Goal: Task Accomplishment & Management: Use online tool/utility

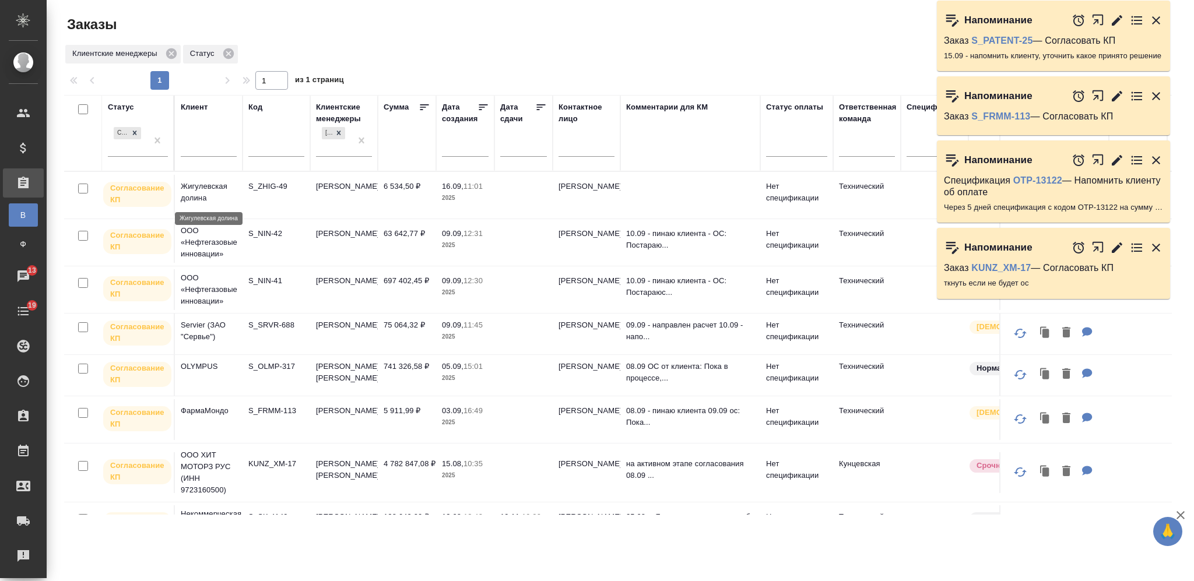
click at [202, 192] on p "Жигулевская долина" at bounding box center [209, 192] width 56 height 23
click at [201, 192] on p "Жигулевская долина" at bounding box center [209, 192] width 56 height 23
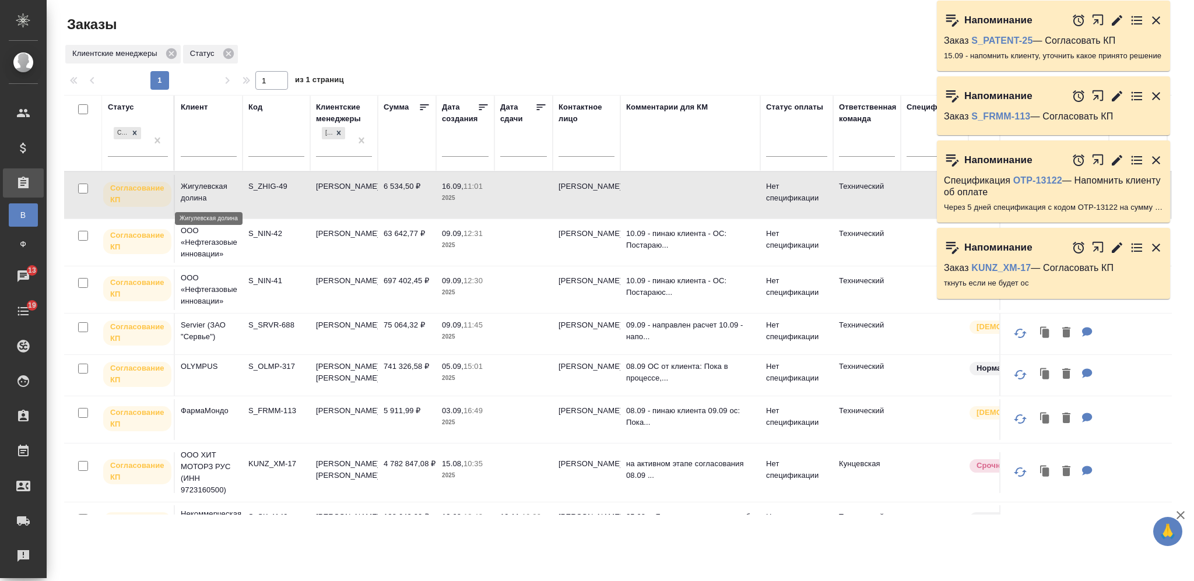
click at [215, 192] on p "Жигулевская долина" at bounding box center [209, 192] width 56 height 23
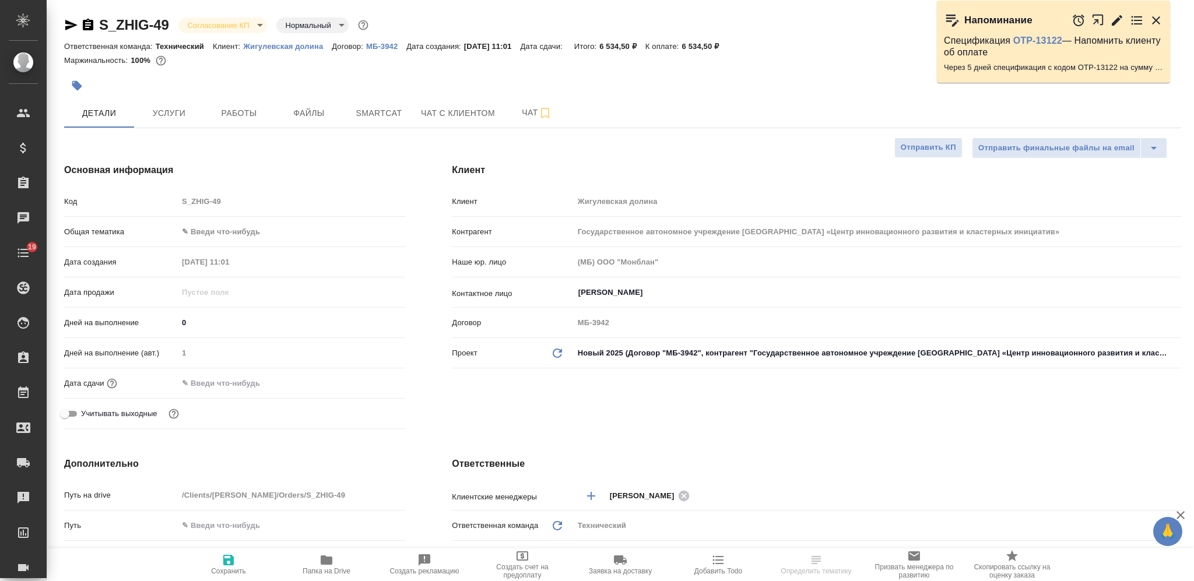
select select "RU"
type input "Переверзева Анна a.pereverzeva"
select select "RU"
type textarea "x"
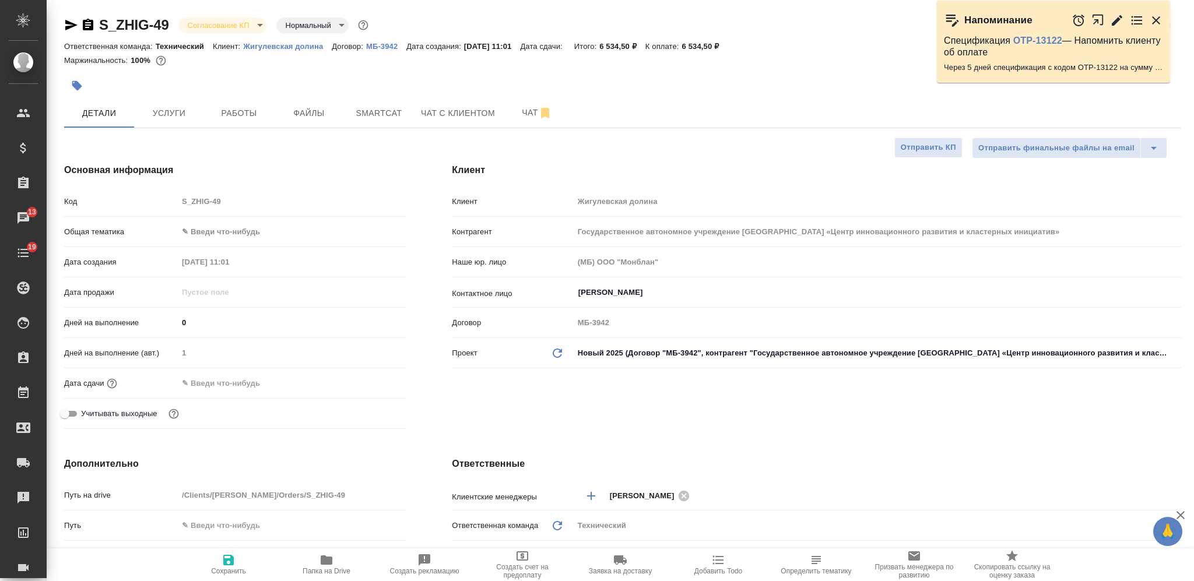
type textarea "x"
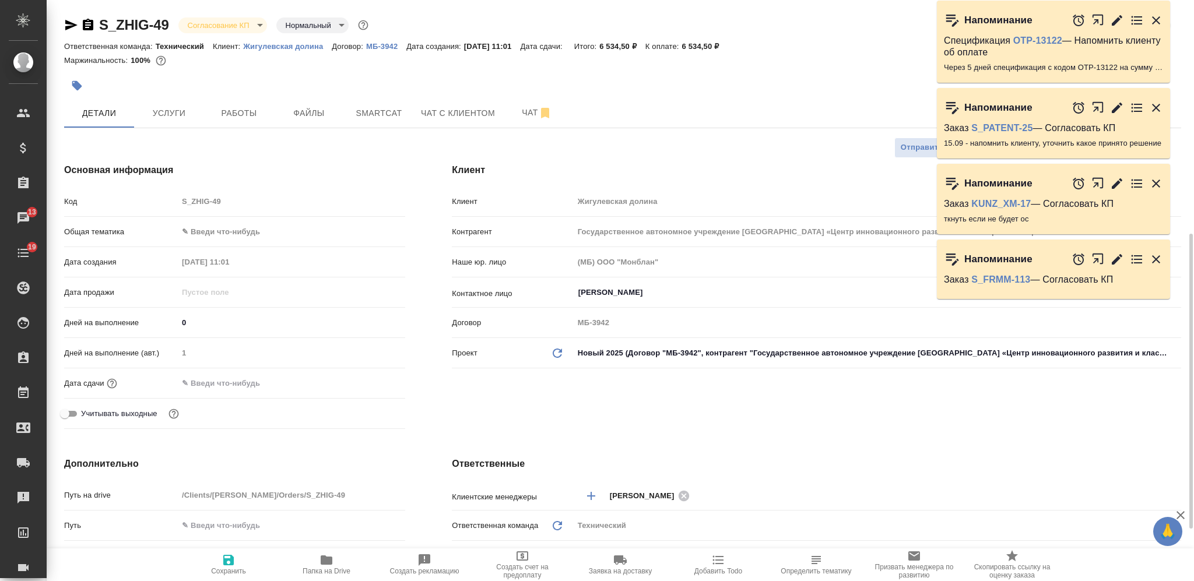
scroll to position [311, 0]
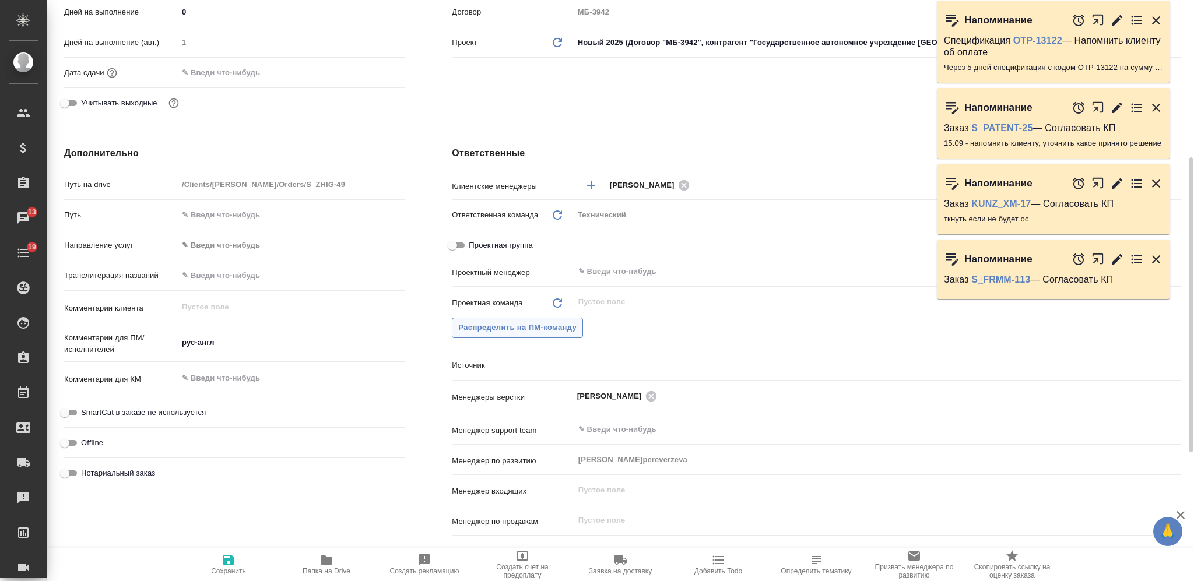
click at [508, 330] on span "Распределить на ПМ-команду" at bounding box center [517, 327] width 118 height 13
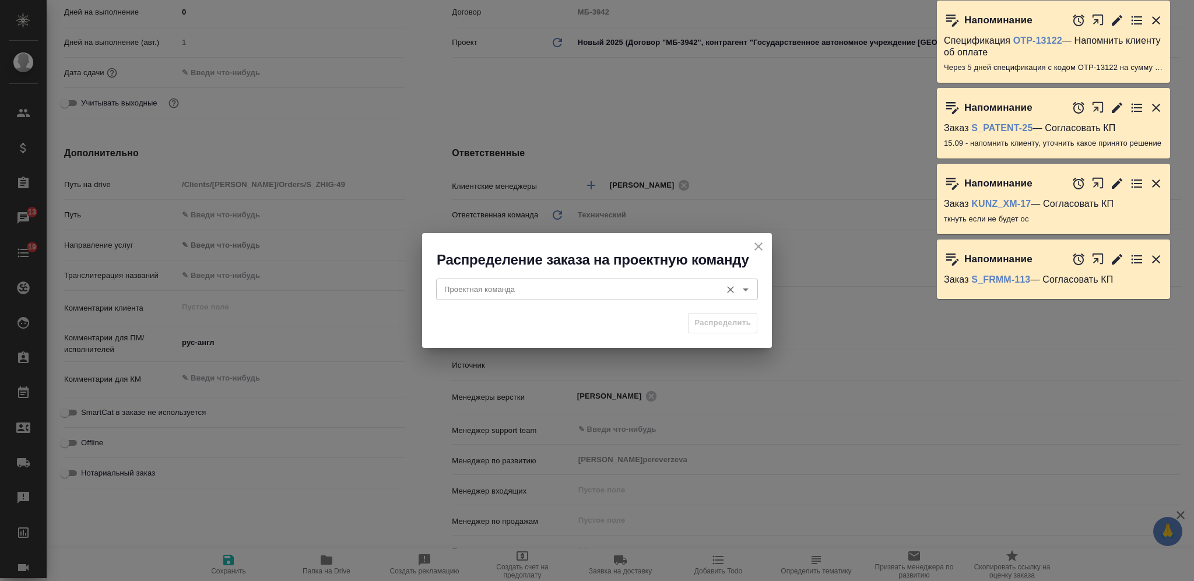
click at [472, 287] on input "Проектная команда" at bounding box center [577, 289] width 276 height 14
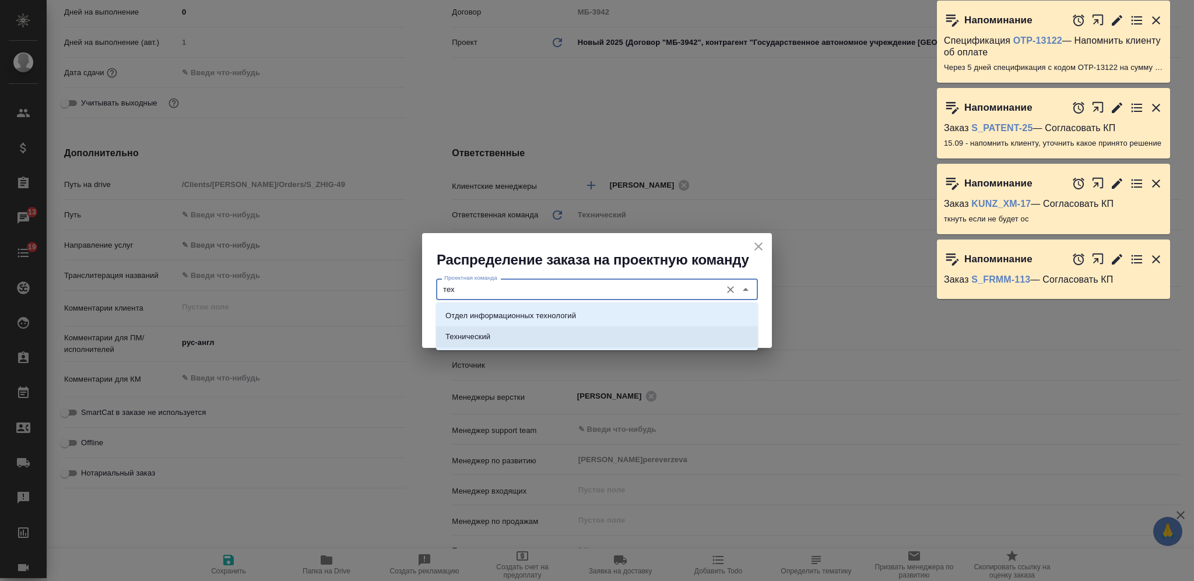
click at [529, 339] on li "Технический" at bounding box center [597, 336] width 322 height 21
type input "Технический"
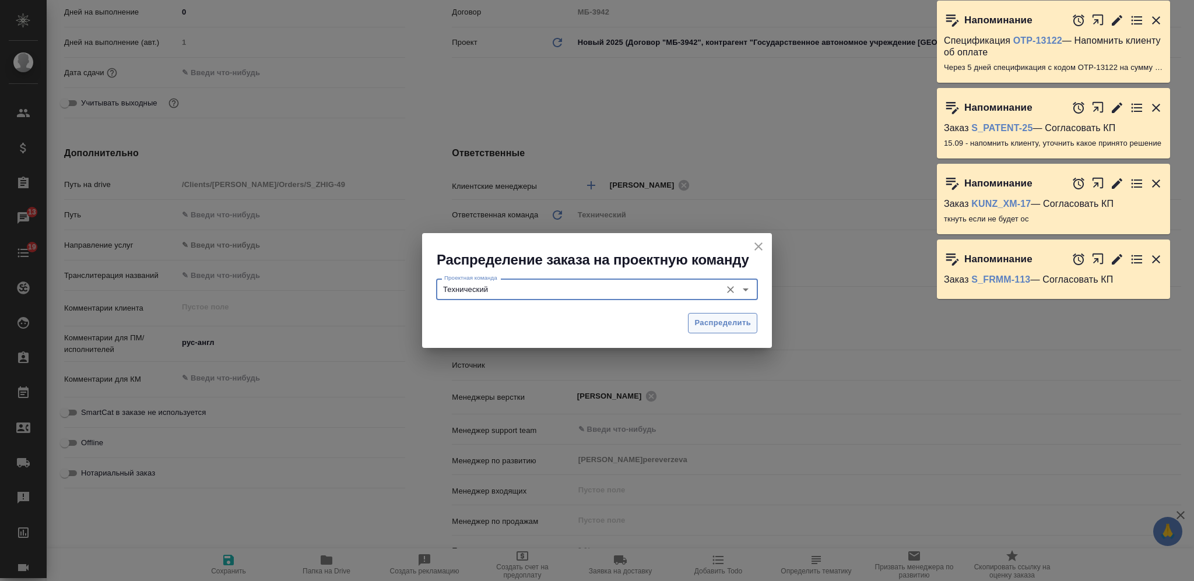
click at [698, 322] on span "Распределить" at bounding box center [722, 322] width 57 height 13
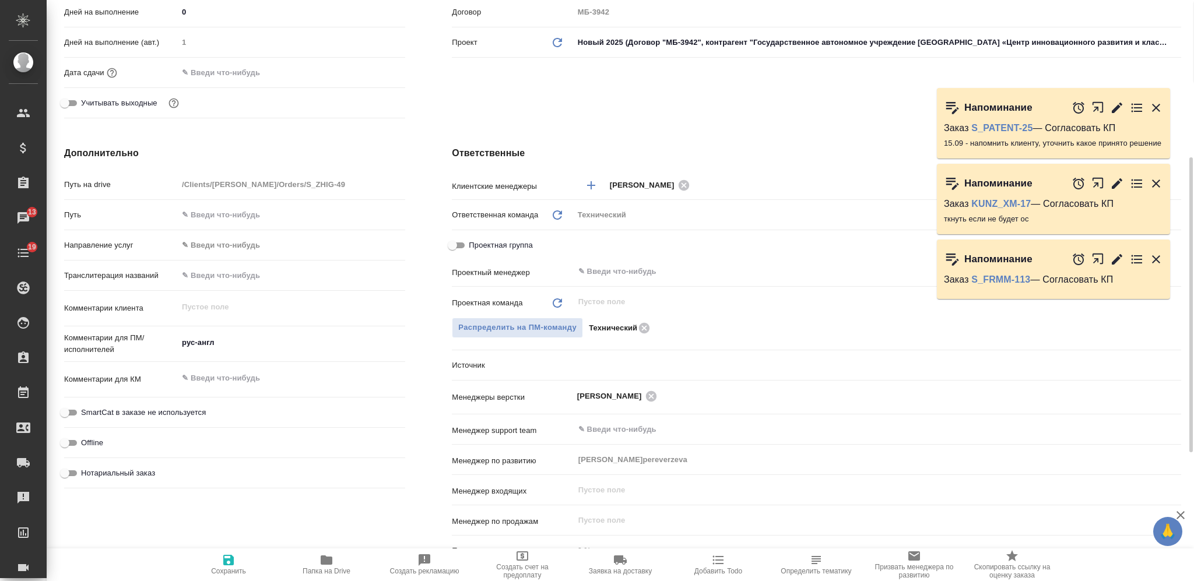
type textarea "x"
click at [244, 558] on span "Сохранить" at bounding box center [229, 564] width 84 height 22
type textarea "x"
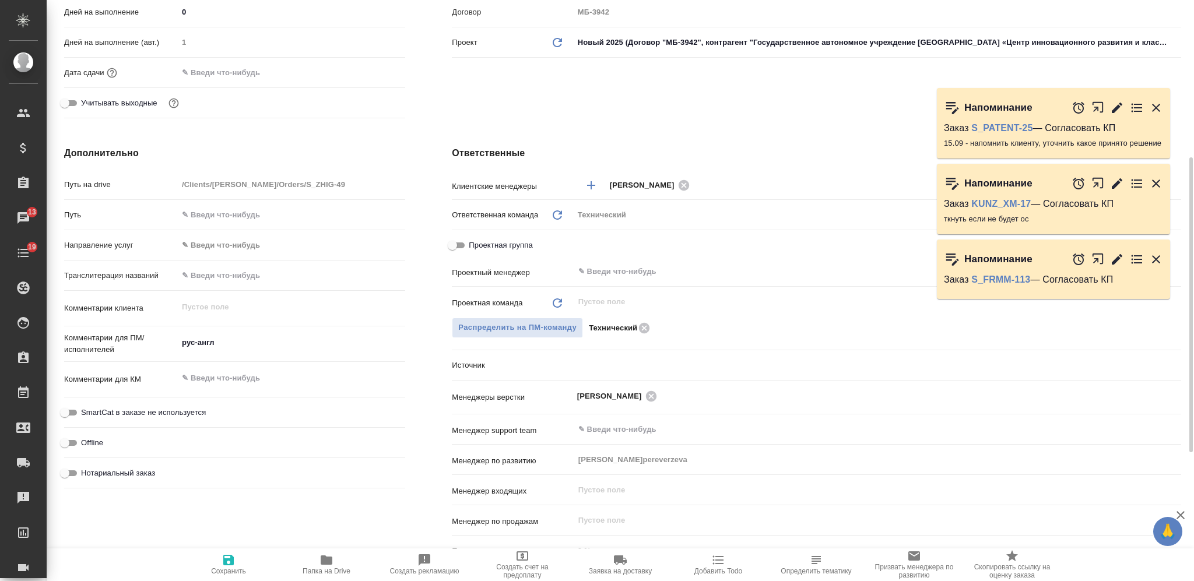
type textarea "x"
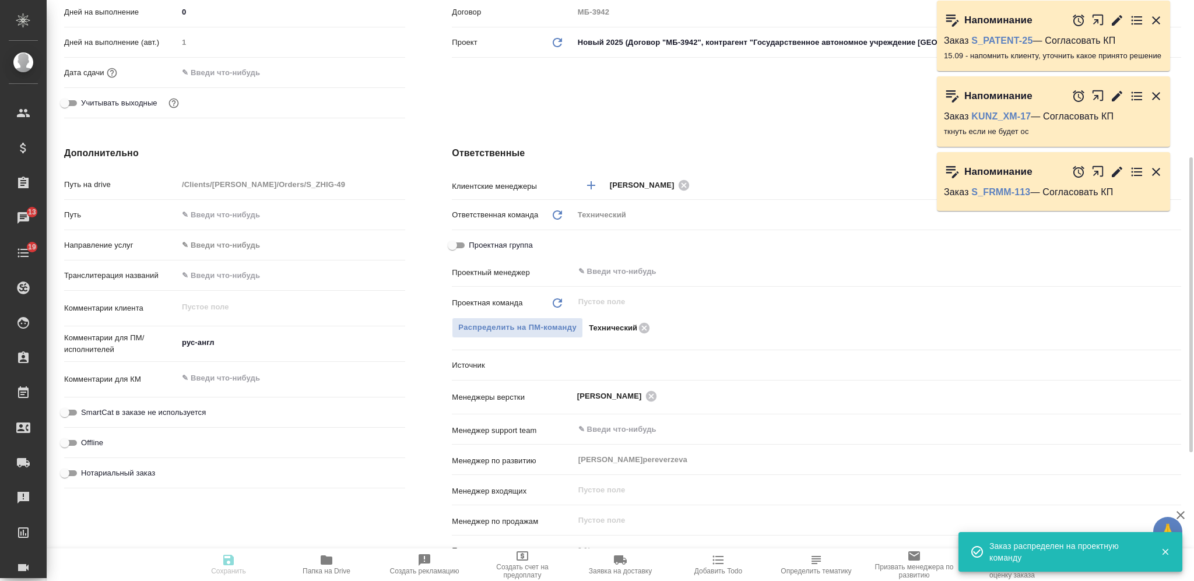
type textarea "x"
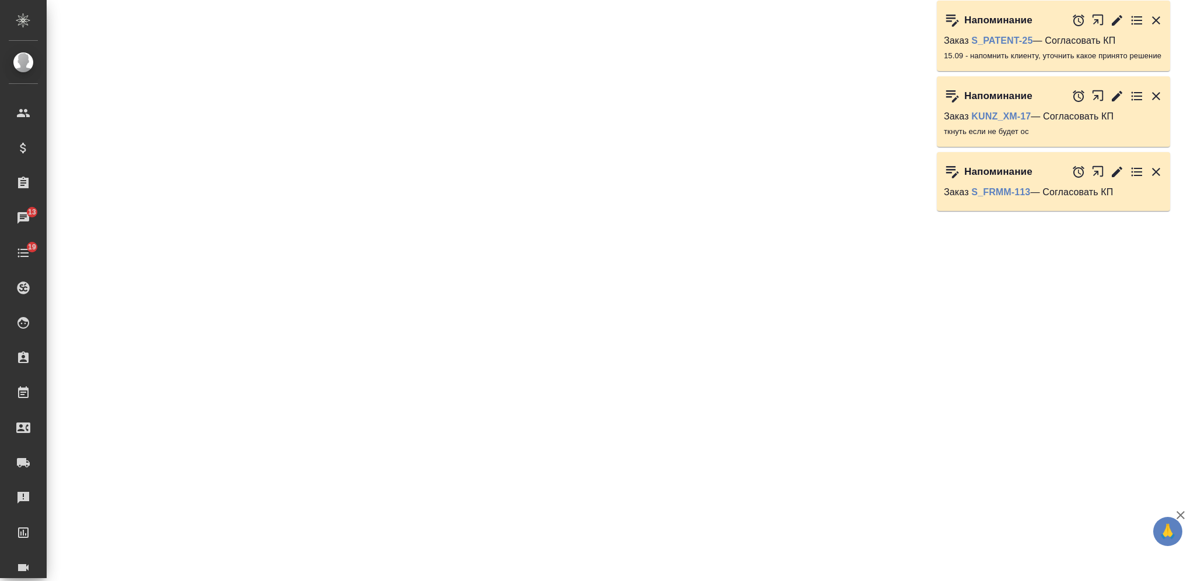
select select "RU"
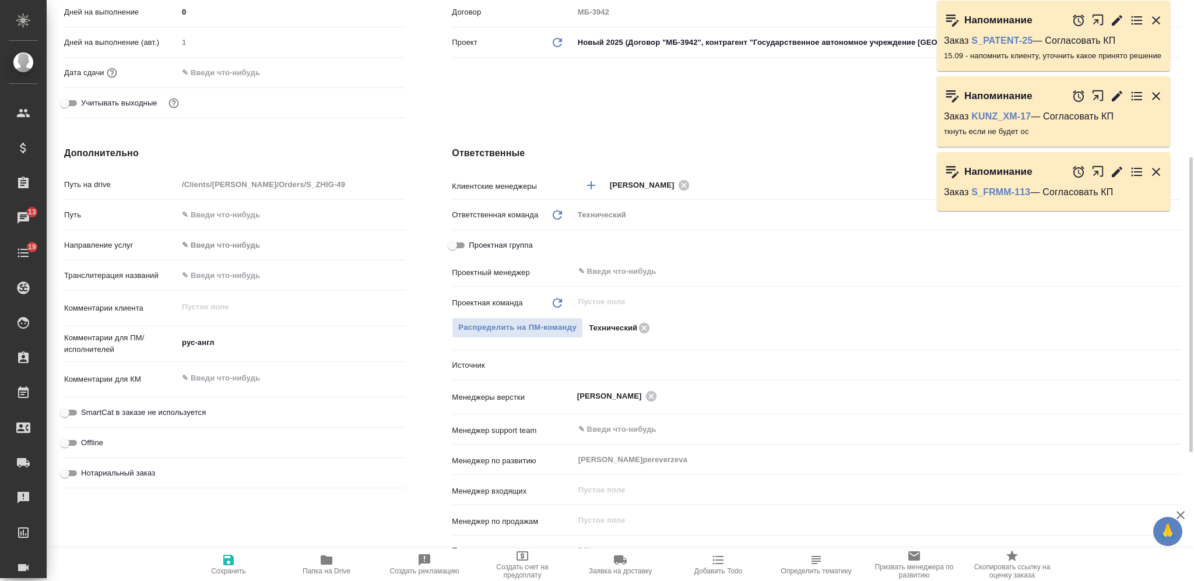
type textarea "x"
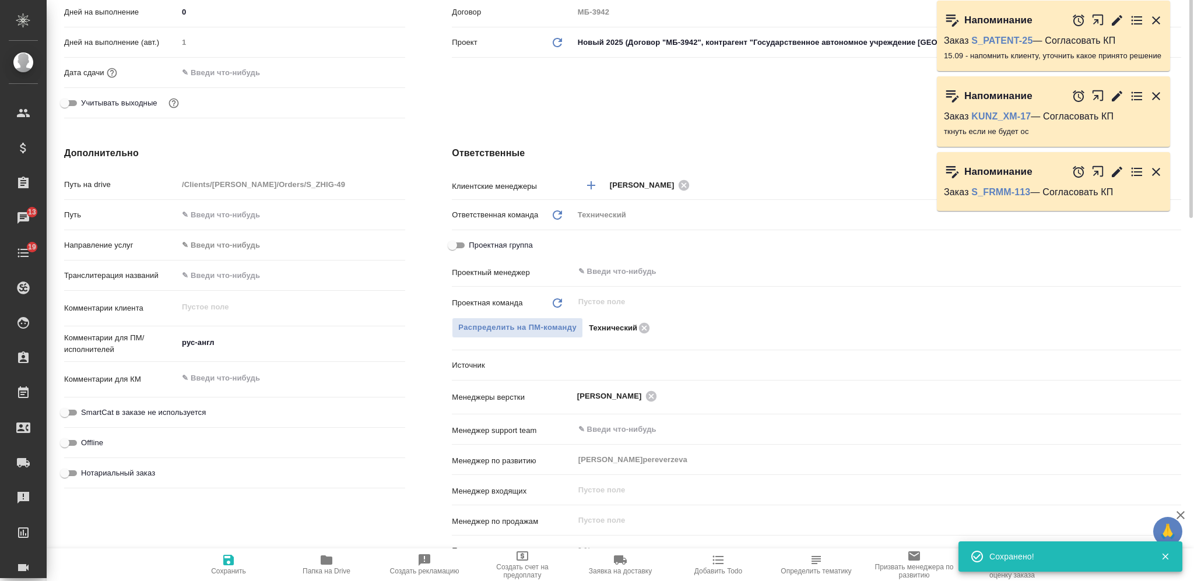
scroll to position [0, 0]
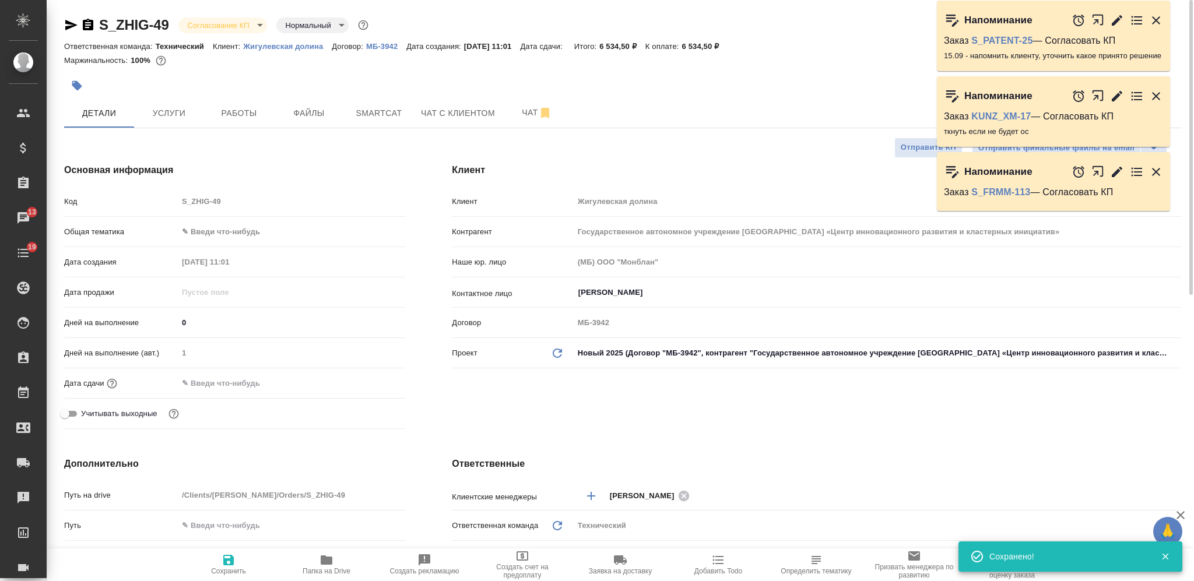
click at [235, 385] on input "text" at bounding box center [229, 383] width 102 height 17
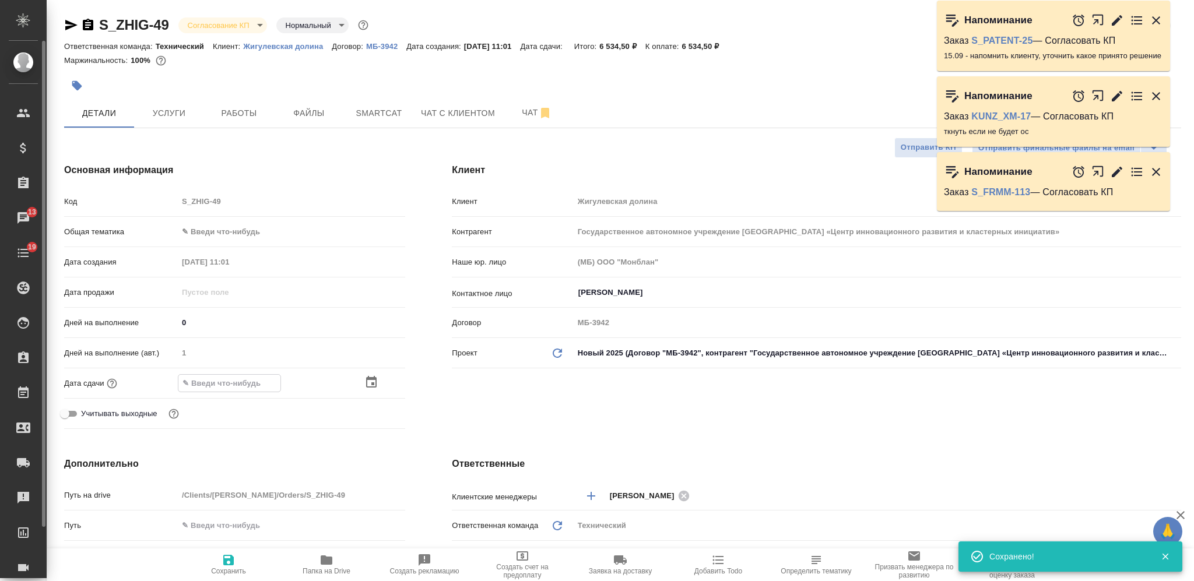
type textarea "x"
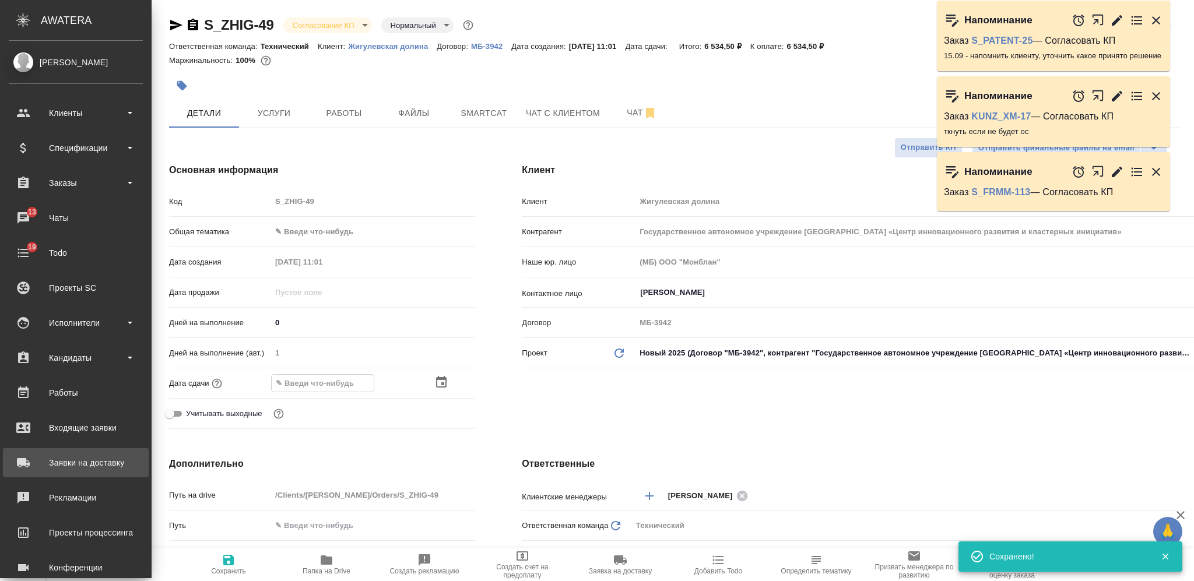
type input "1_.__.____ __:__"
type textarea "x"
type input "18.__.____ __:__"
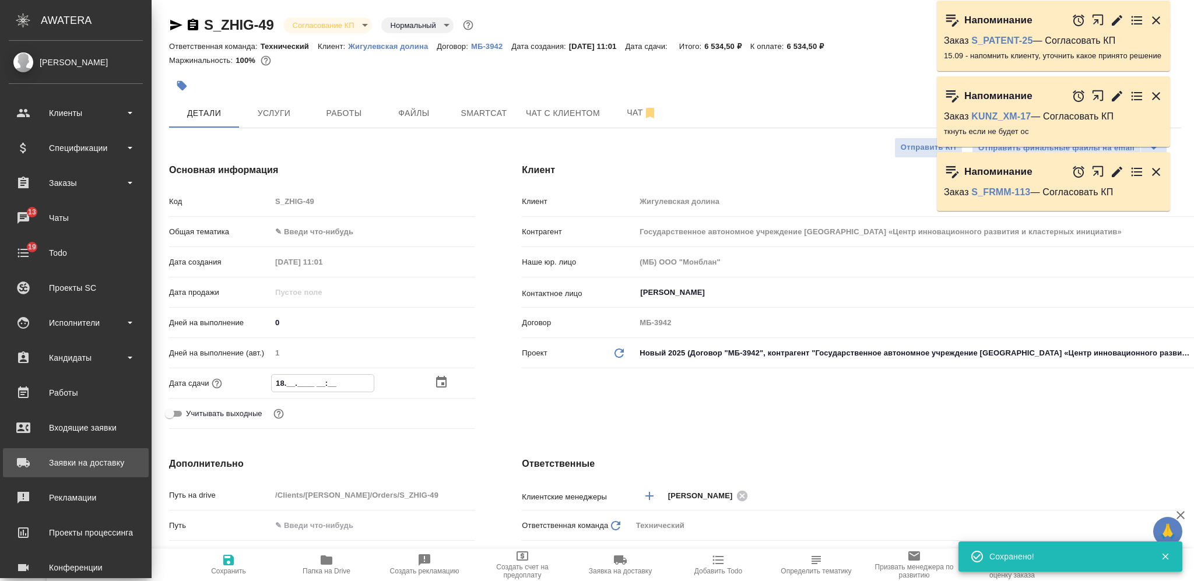
type textarea "x"
type input "18.0_.____ __:__"
type textarea "x"
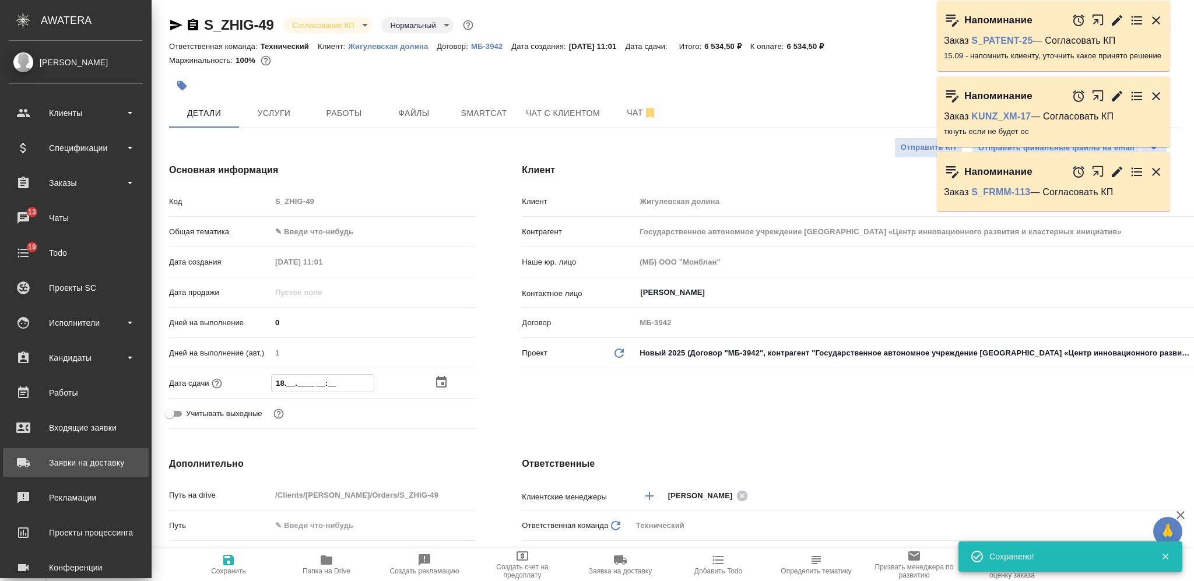
type textarea "x"
type input "18.09.____ __:__"
type textarea "x"
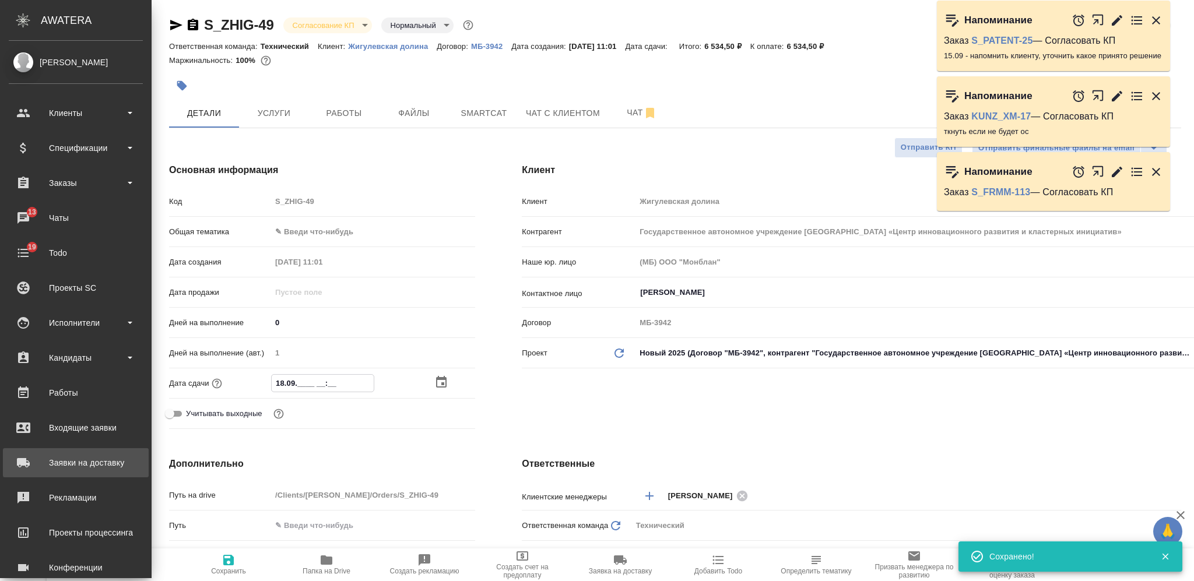
type textarea "x"
type input "18.09.2___ __:__"
type textarea "x"
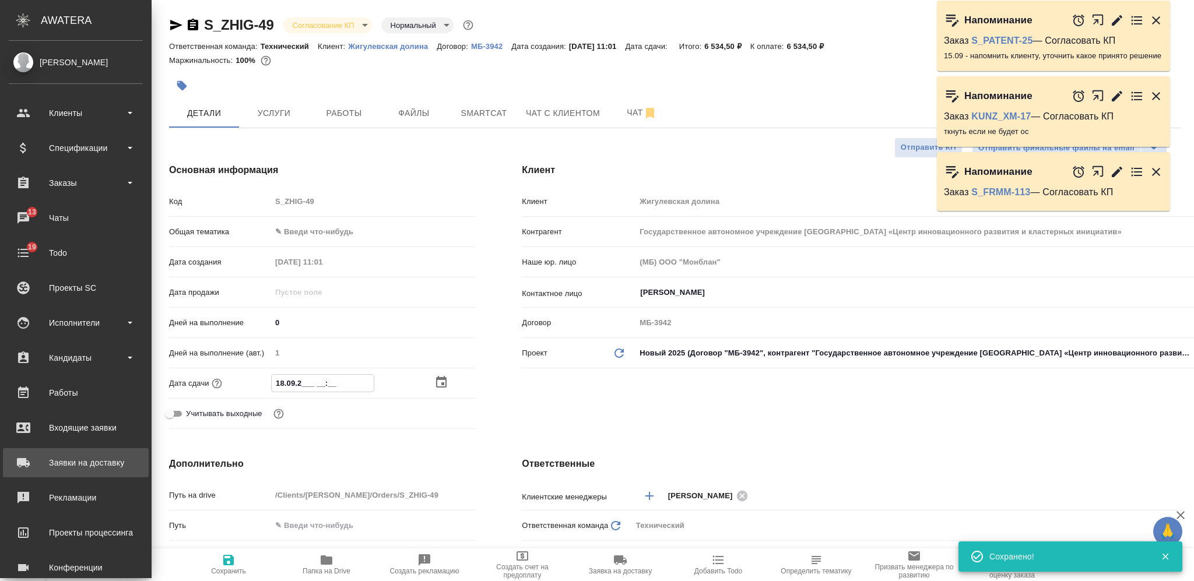
type input "18.09.20__ __:__"
type textarea "x"
type input "18.09.202_ __:__"
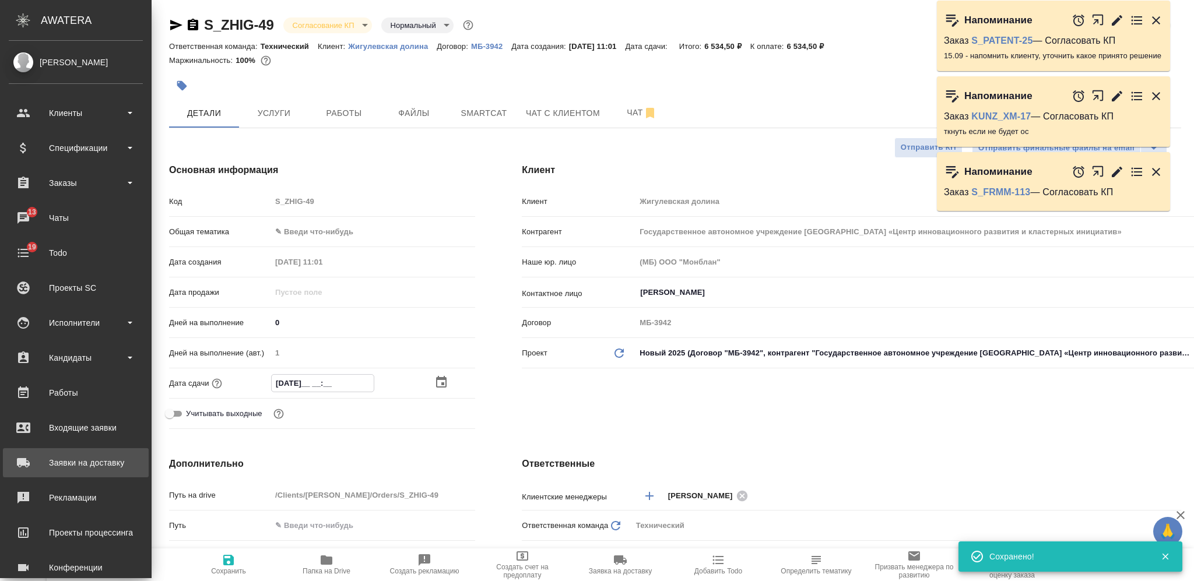
type textarea "x"
type input "18.09.2025 __:__"
type textarea "x"
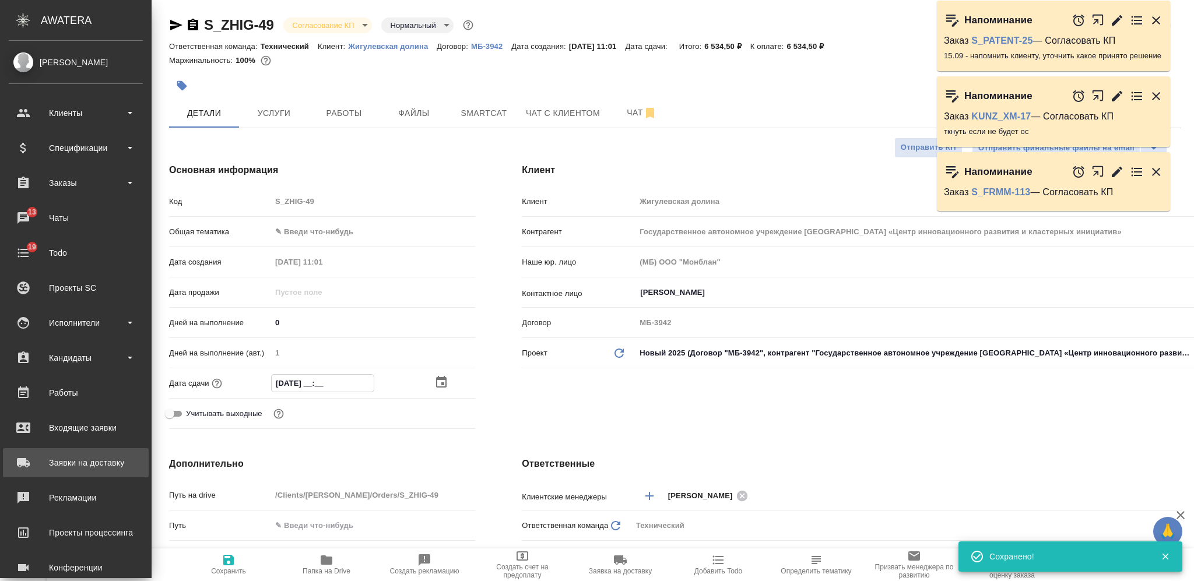
type textarea "x"
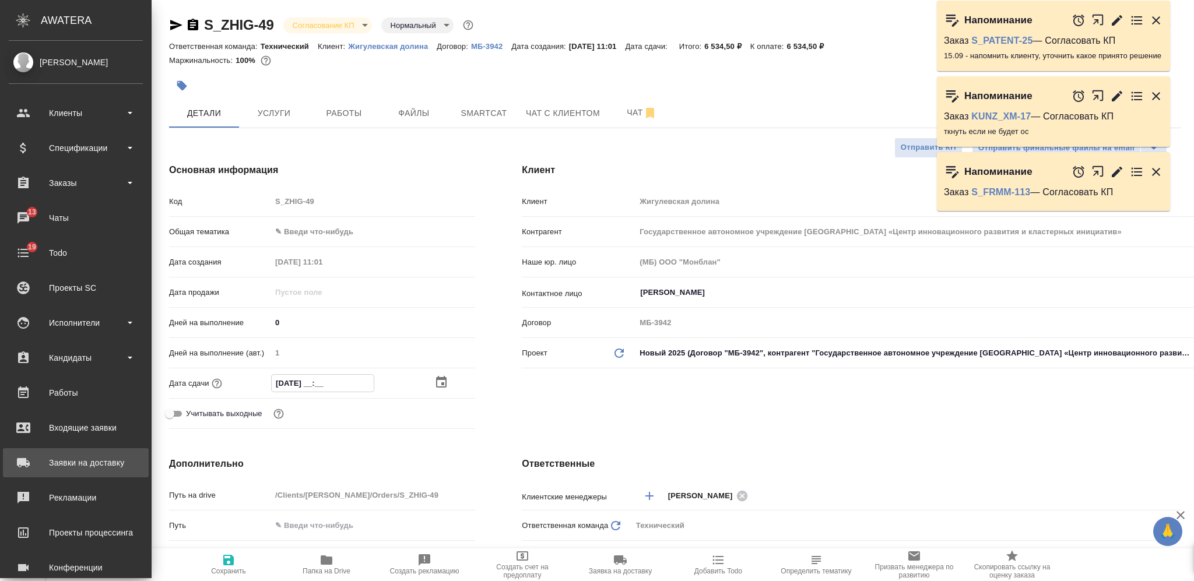
type input "18.09.2025 1_:__"
type textarea "x"
type input "18.09.2025 17:__"
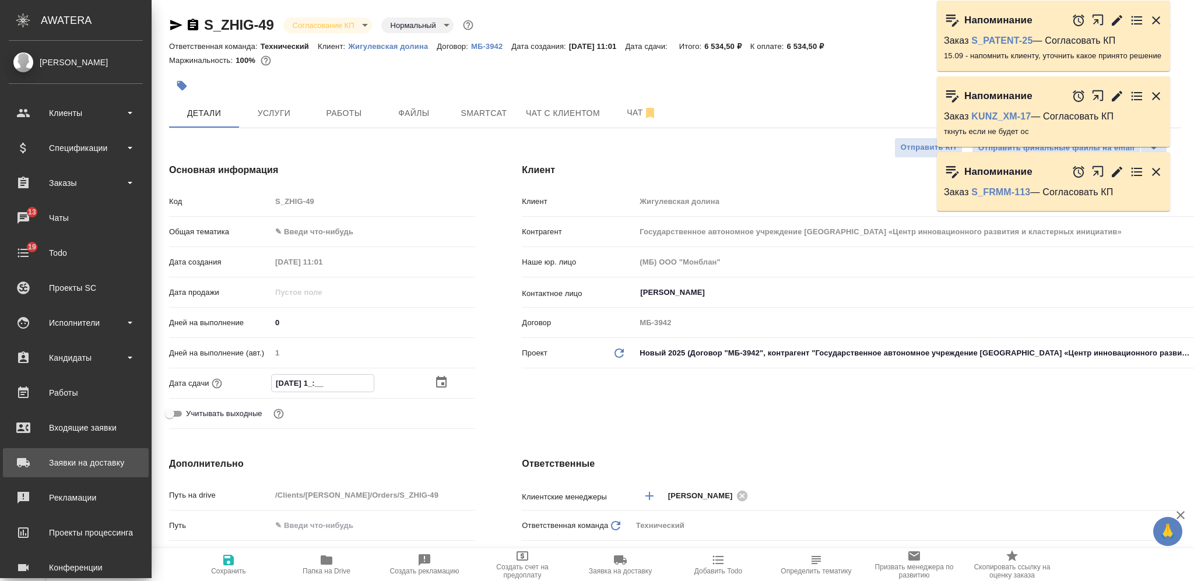
type textarea "x"
type input "18.09.2025 17:0_"
type textarea "x"
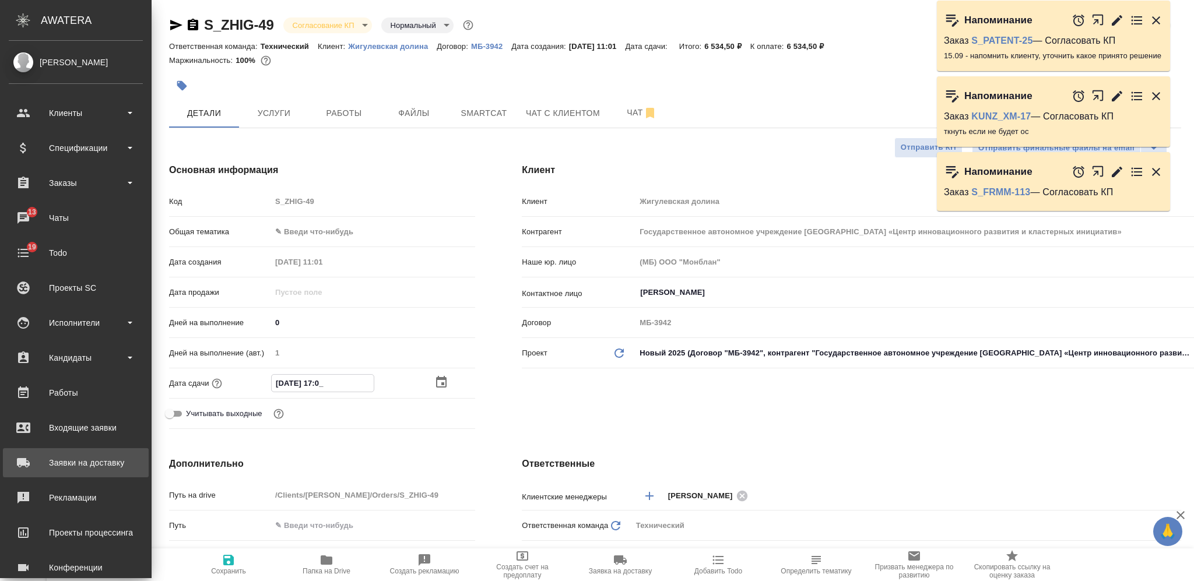
type textarea "x"
type input "18.09.2025 17:00"
type textarea "x"
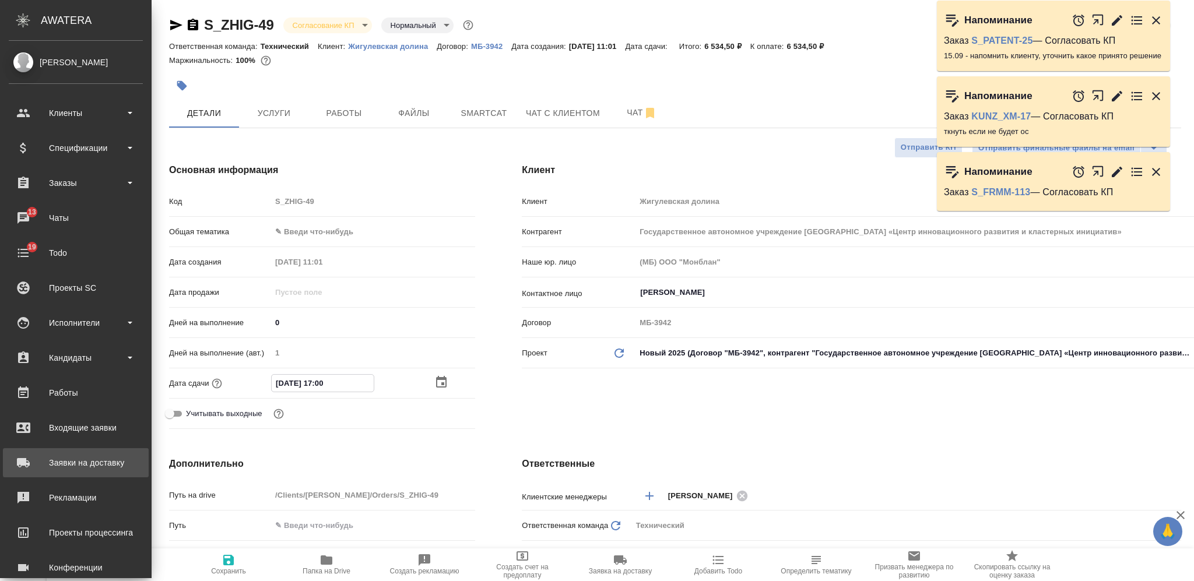
type textarea "x"
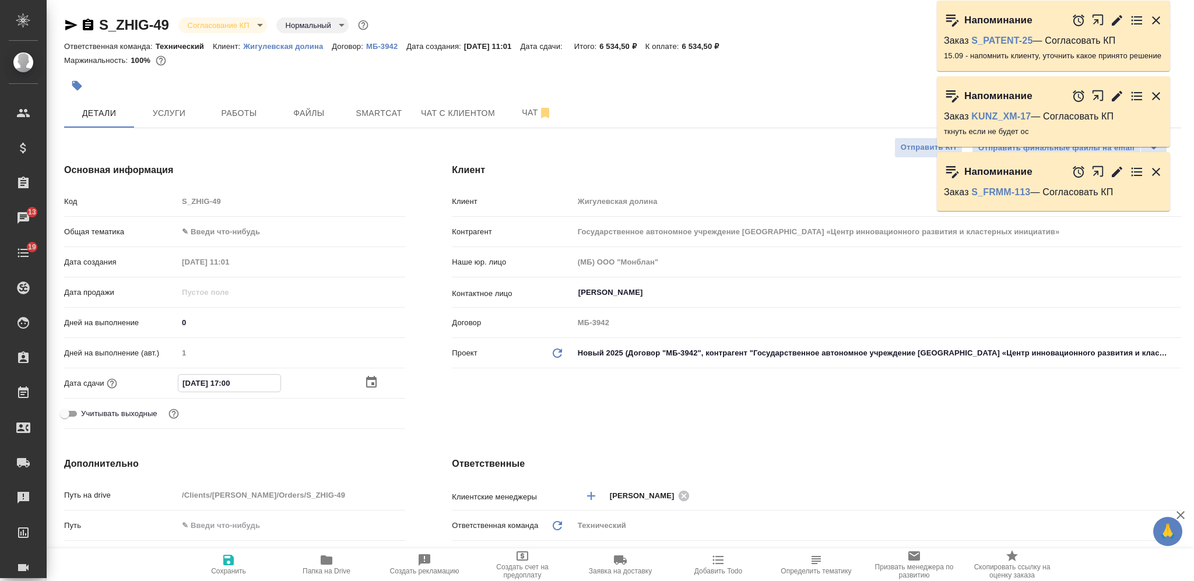
type input "18.09.2025 17:00"
type textarea "x"
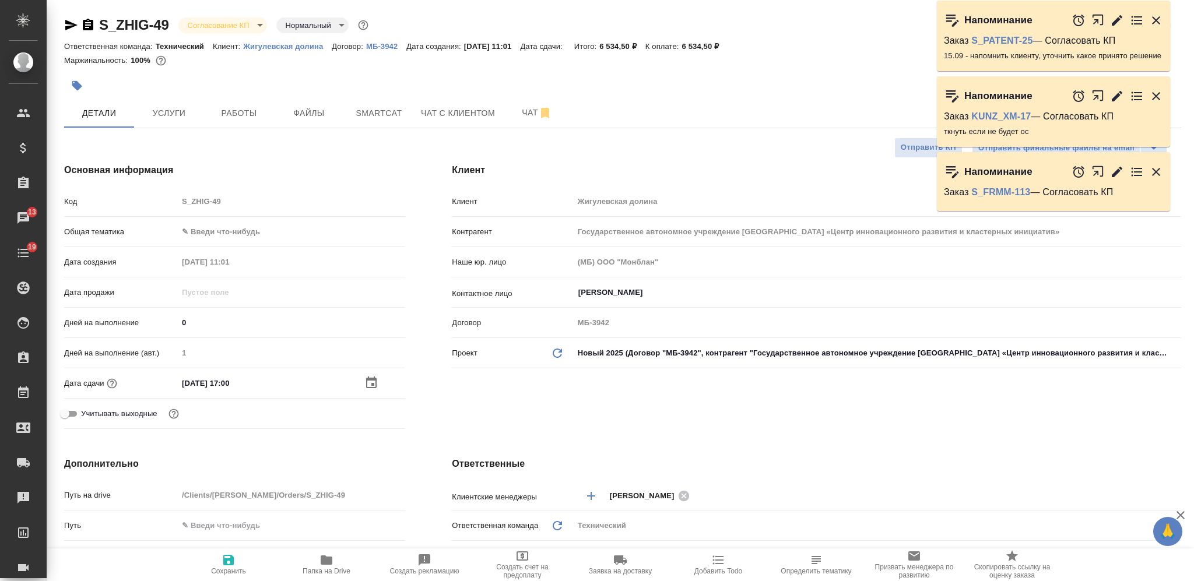
type textarea "x"
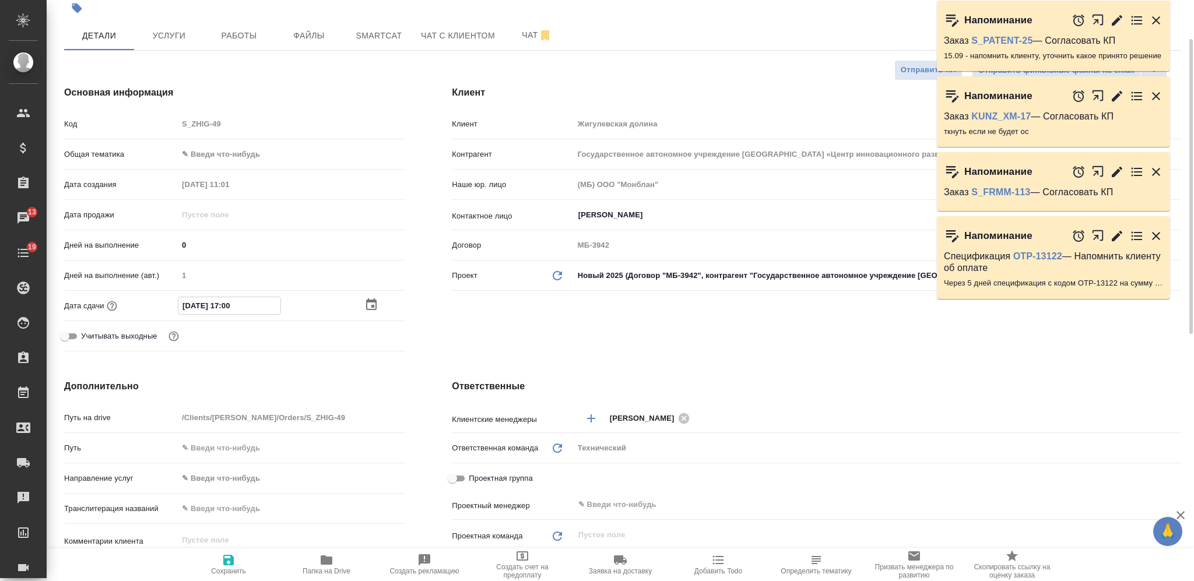
scroll to position [311, 0]
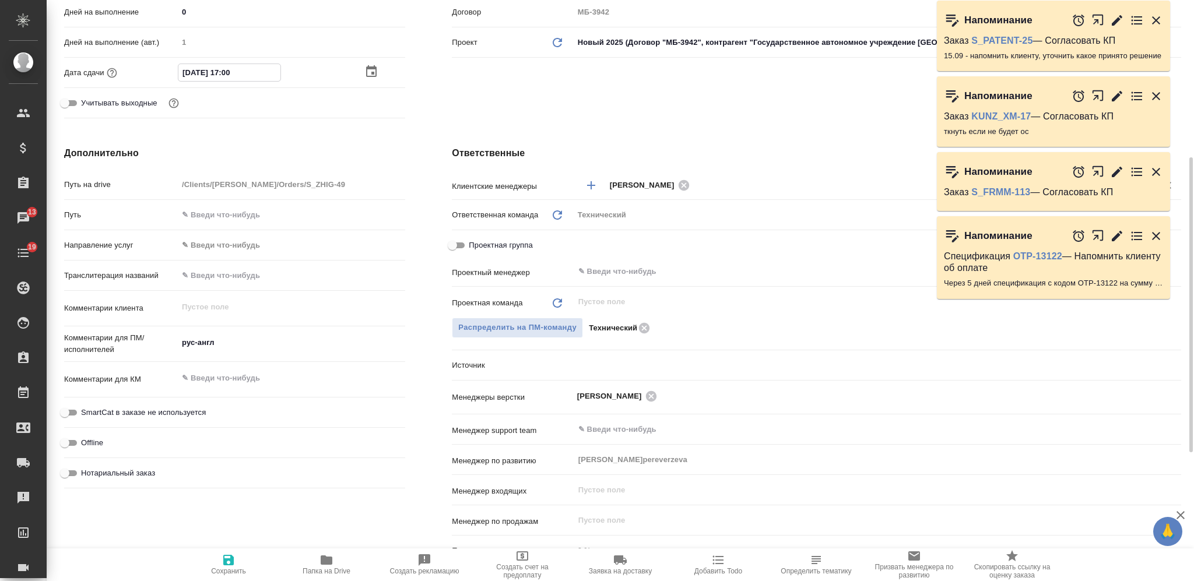
click at [766, 184] on input "text" at bounding box center [915, 185] width 445 height 14
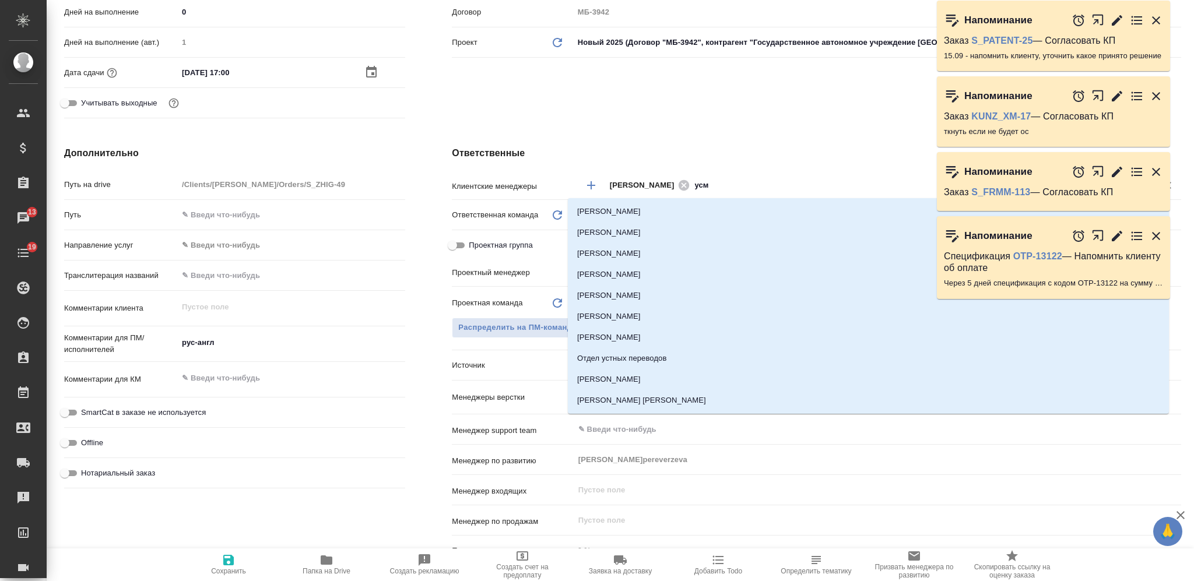
type input "усма"
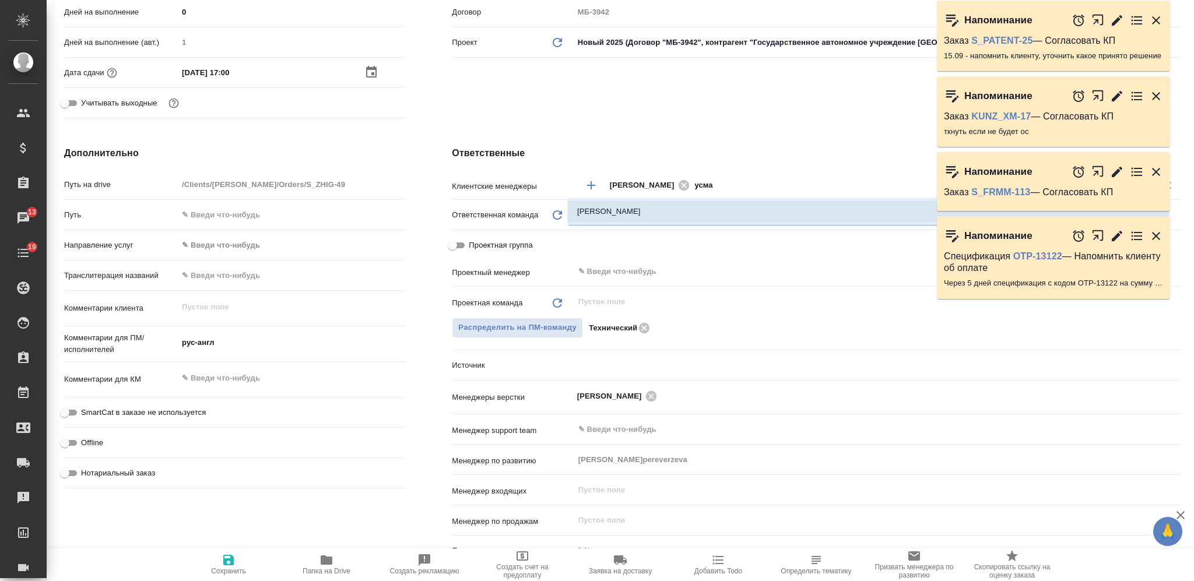
click at [764, 210] on li "Усманова Ольга" at bounding box center [868, 211] width 601 height 21
type textarea "x"
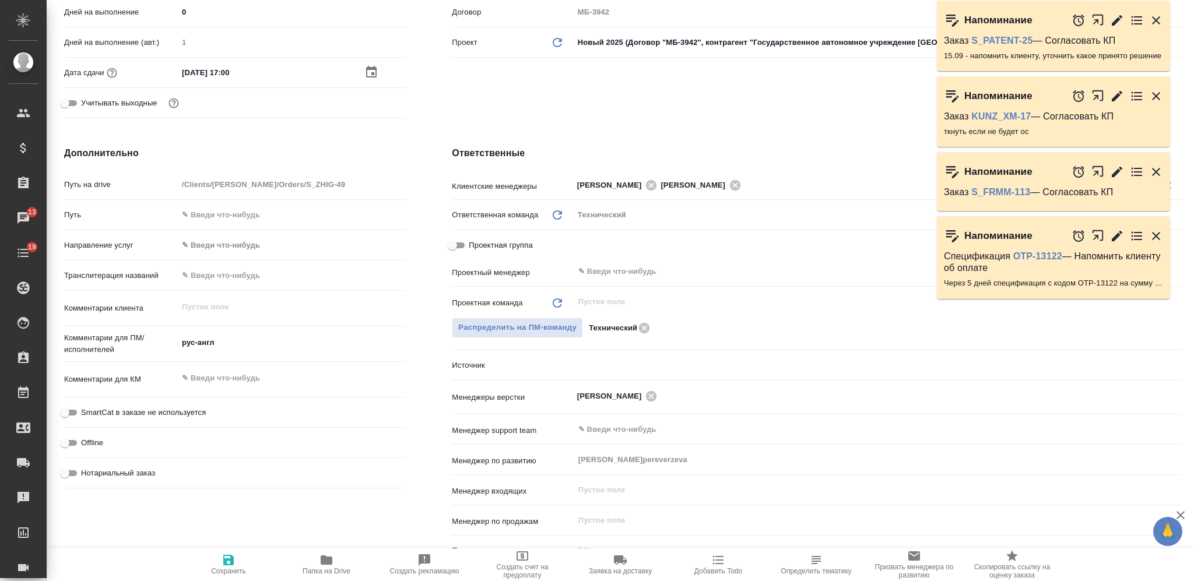
click at [218, 553] on button "Сохранить" at bounding box center [229, 564] width 98 height 33
type textarea "x"
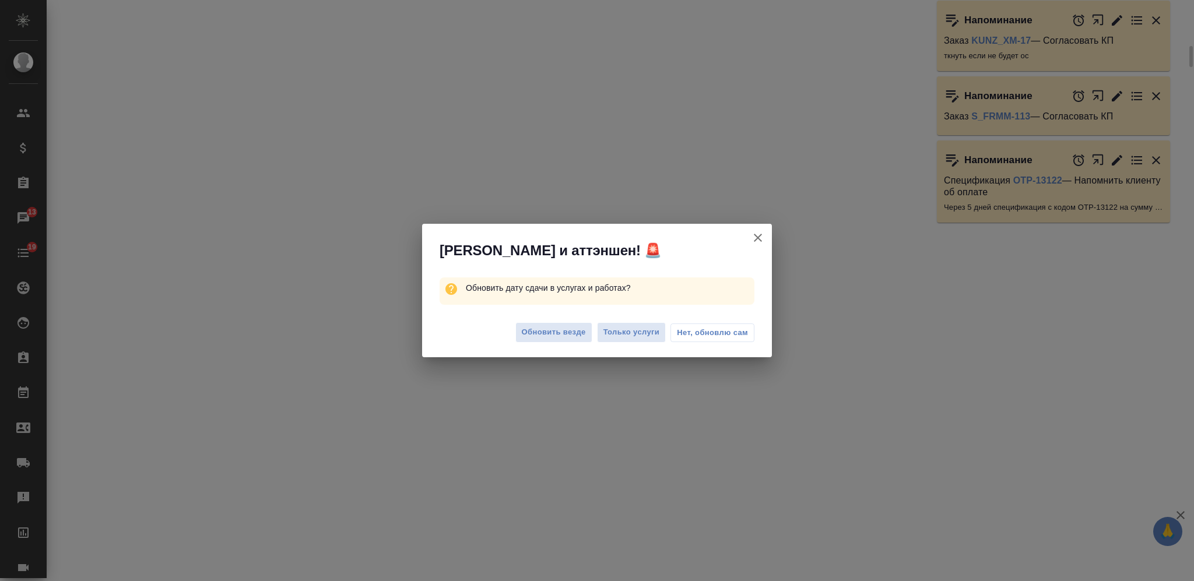
select select "RU"
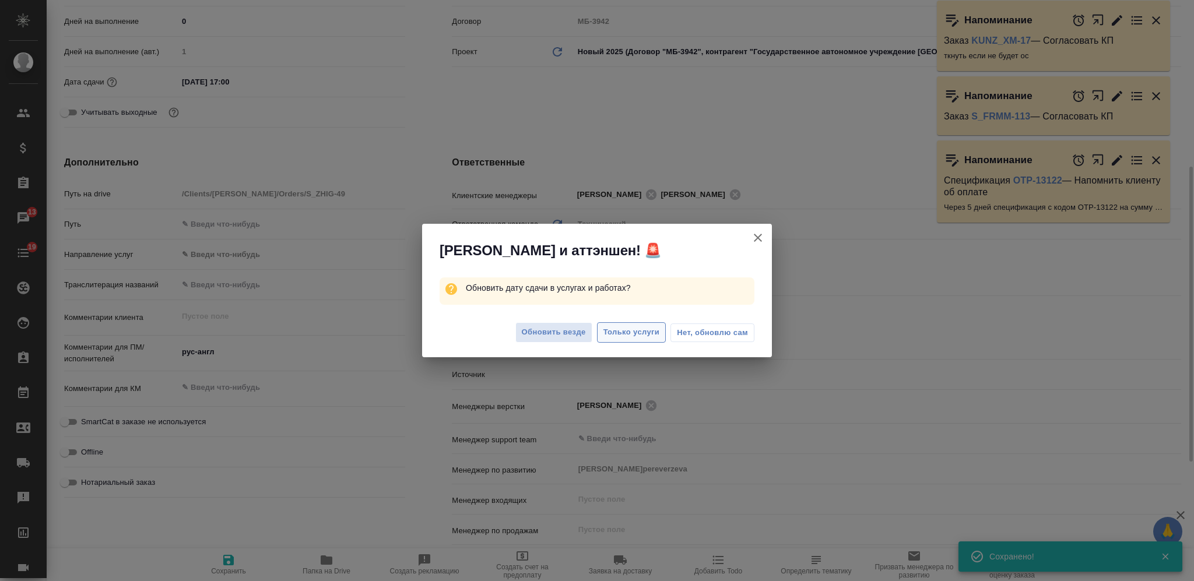
type textarea "x"
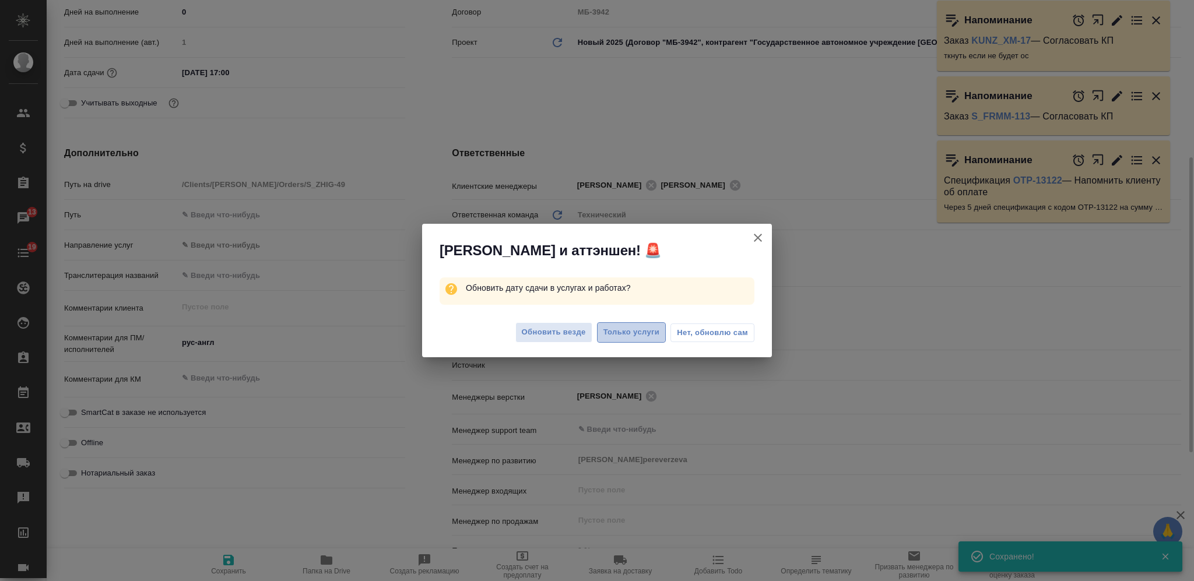
click at [630, 339] on span "Только услуги" at bounding box center [631, 332] width 57 height 13
type textarea "x"
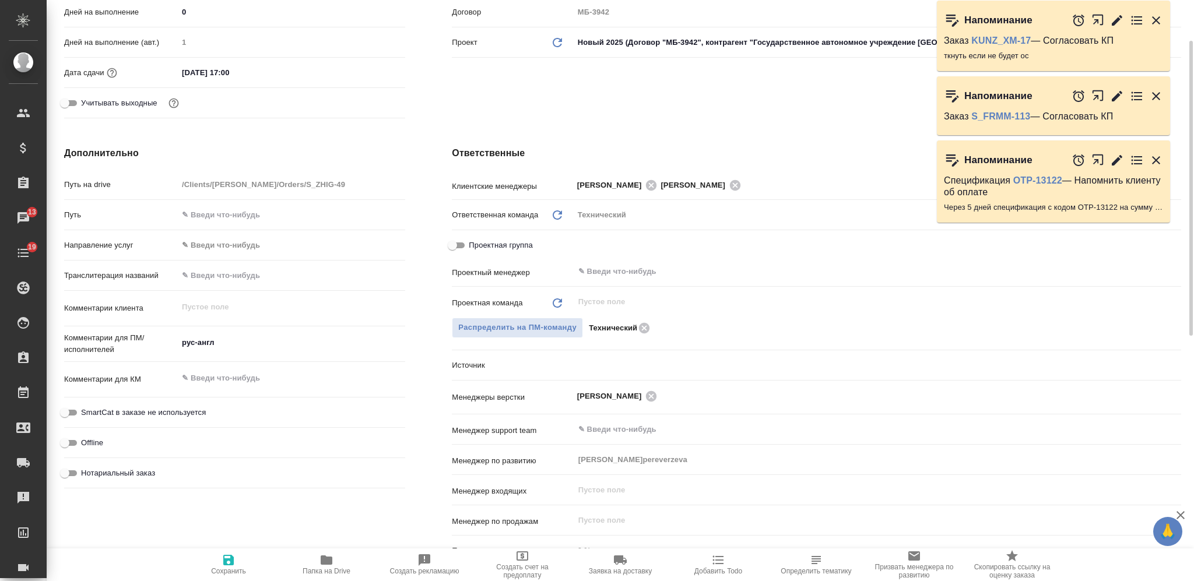
scroll to position [0, 0]
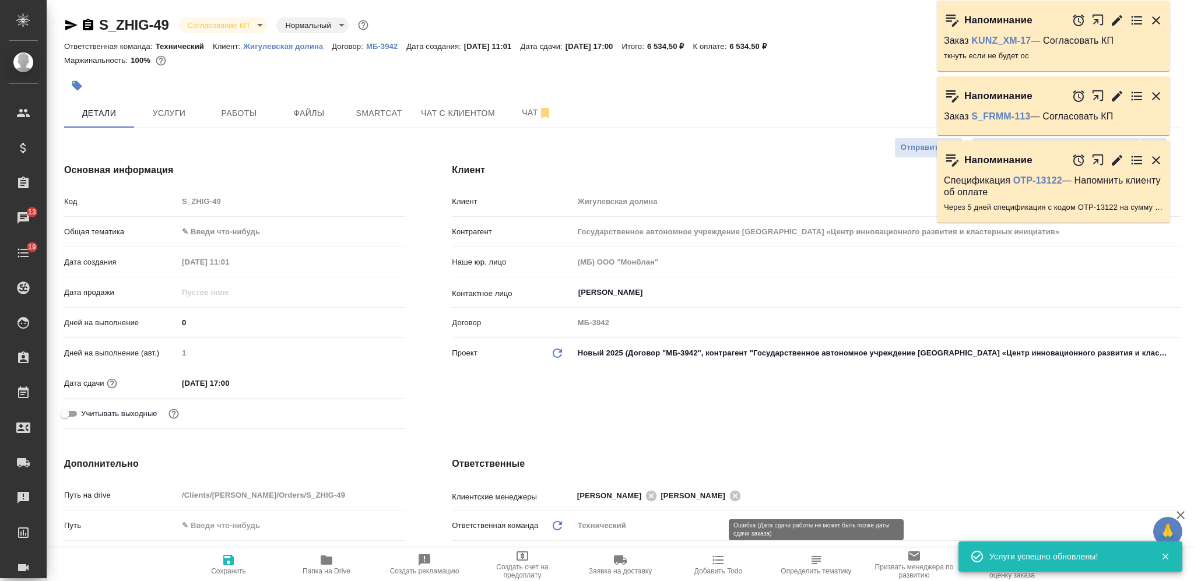
click at [809, 557] on icon "button" at bounding box center [816, 560] width 14 height 14
type textarea "x"
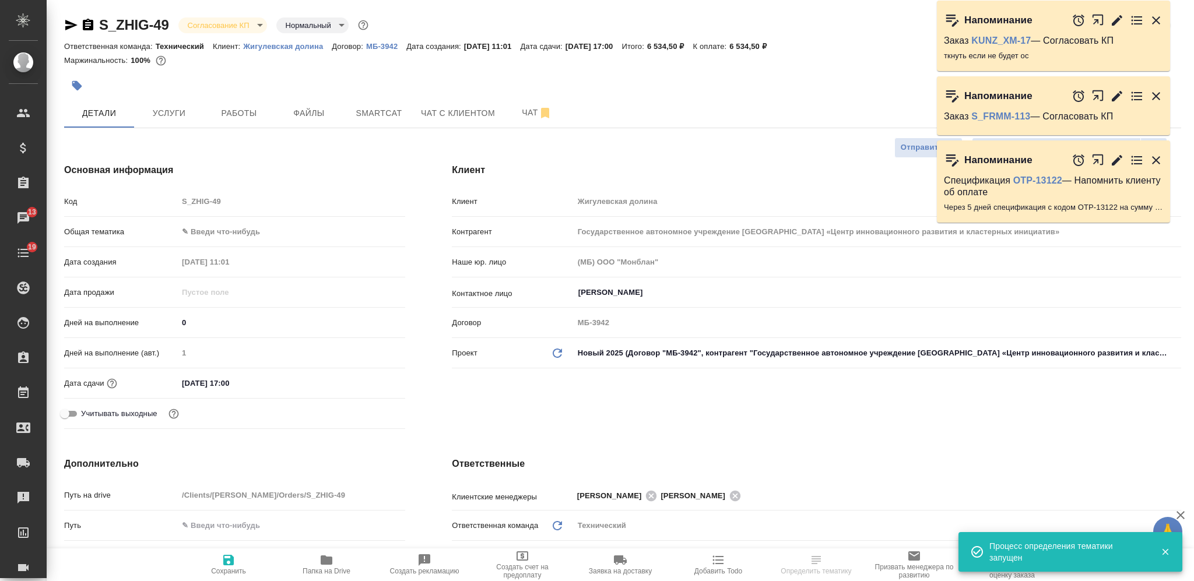
click at [203, 28] on body "🙏 .cls-1 fill:#fff; AWATERA Nikiforova Valeria Клиенты Спецификации Заказы 13 Ч…" at bounding box center [597, 290] width 1194 height 581
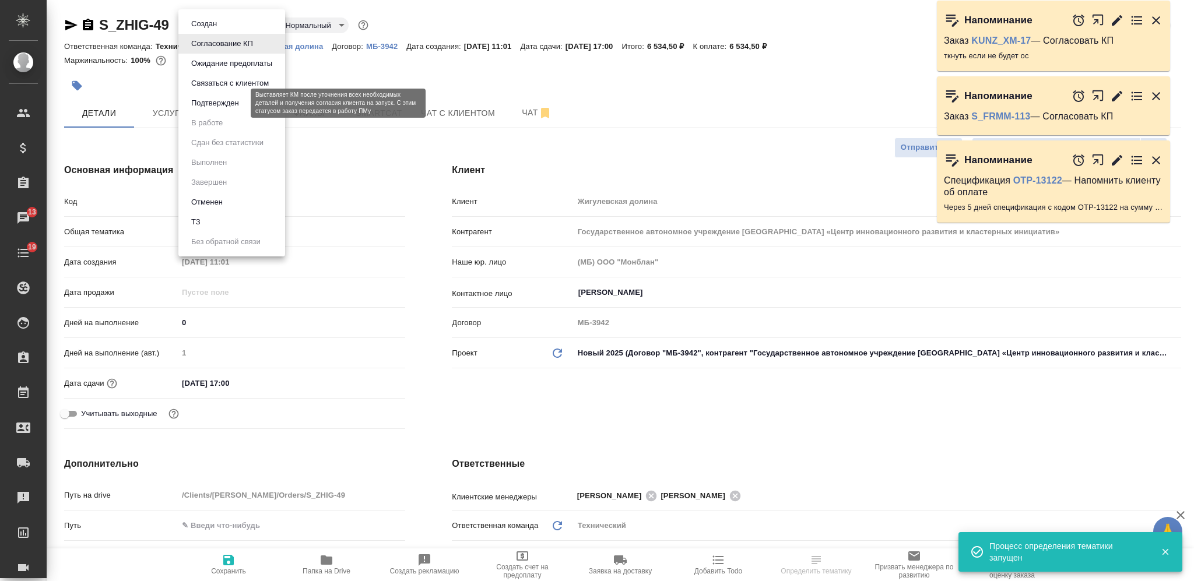
click at [227, 101] on button "Подтвержден" at bounding box center [215, 103] width 55 height 13
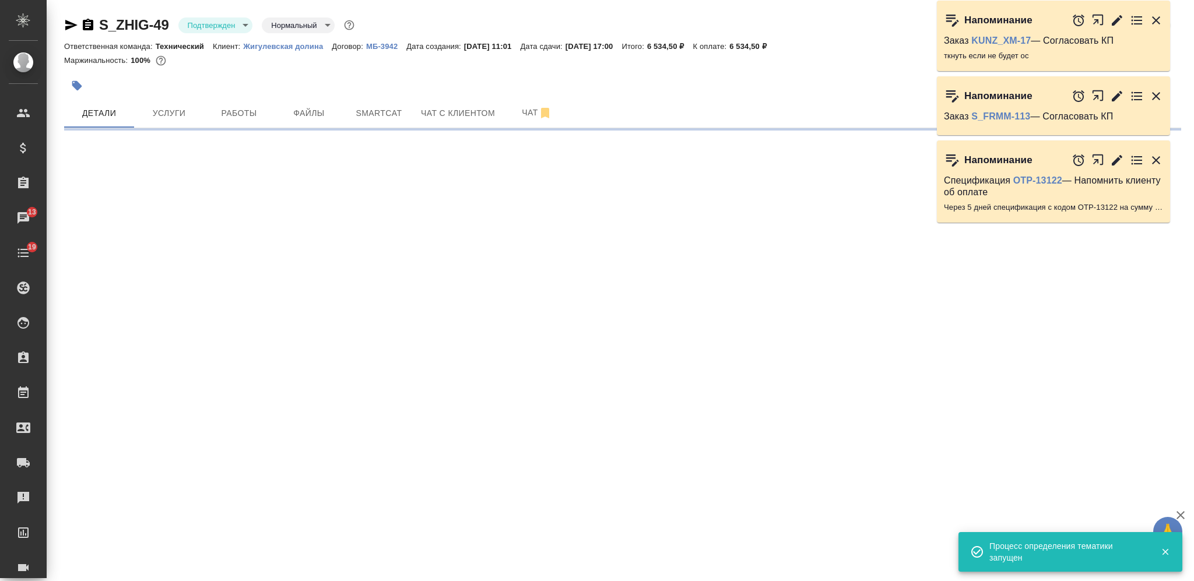
select select "RU"
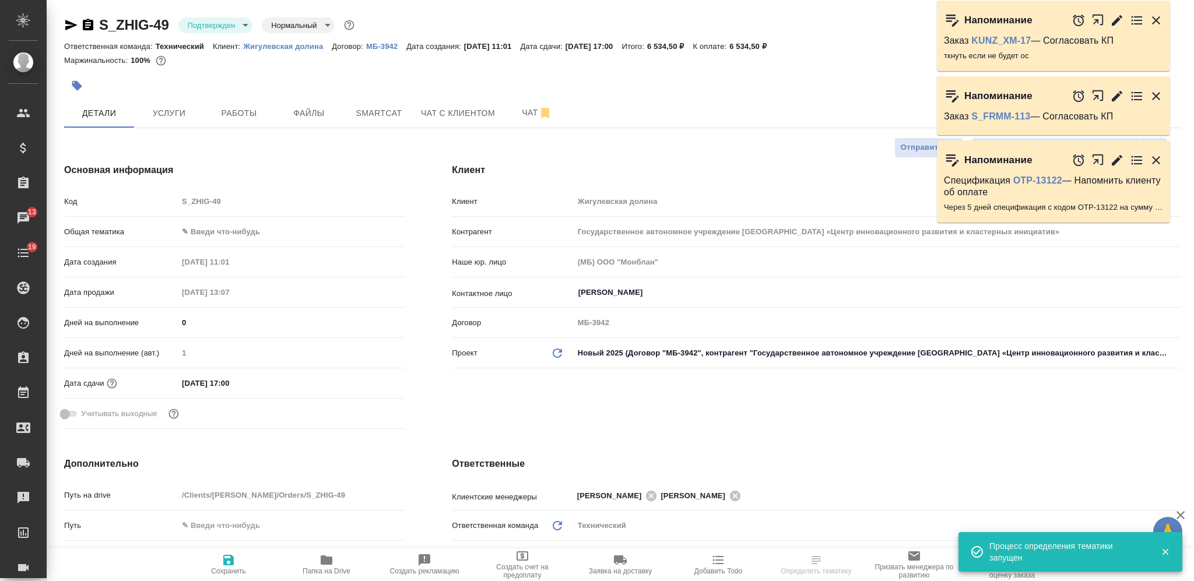
type textarea "x"
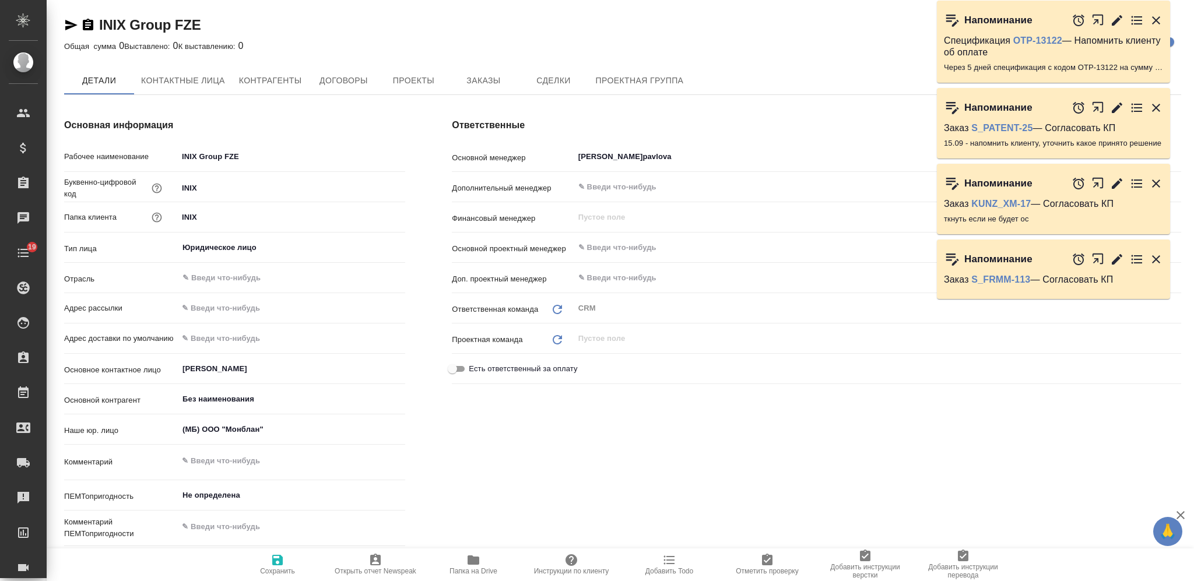
type textarea "x"
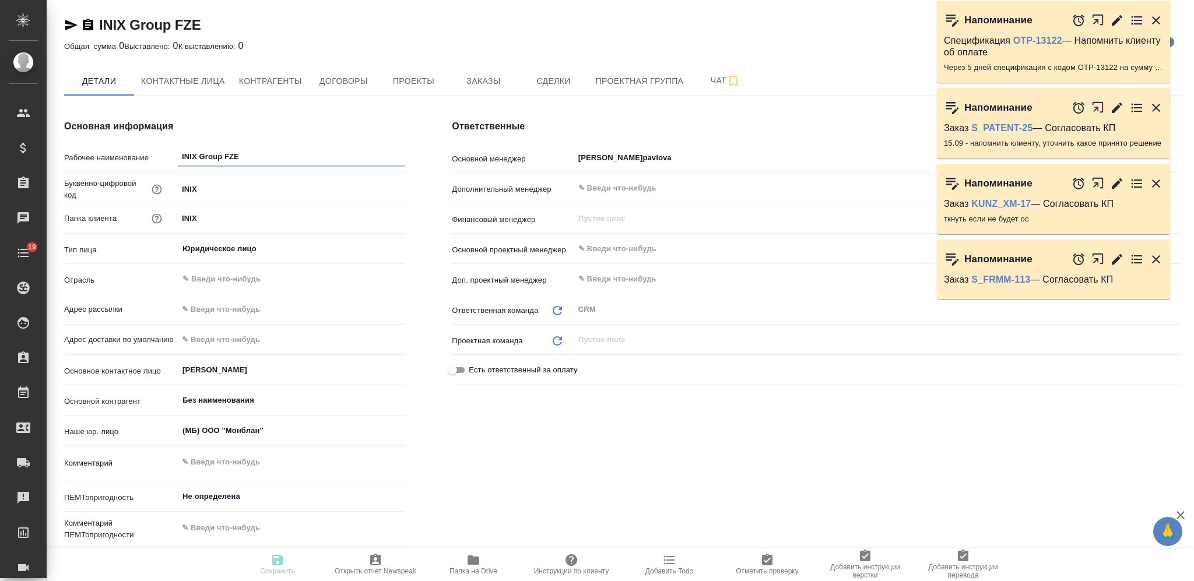
type textarea "x"
click at [414, 77] on span "Проекты" at bounding box center [413, 81] width 56 height 15
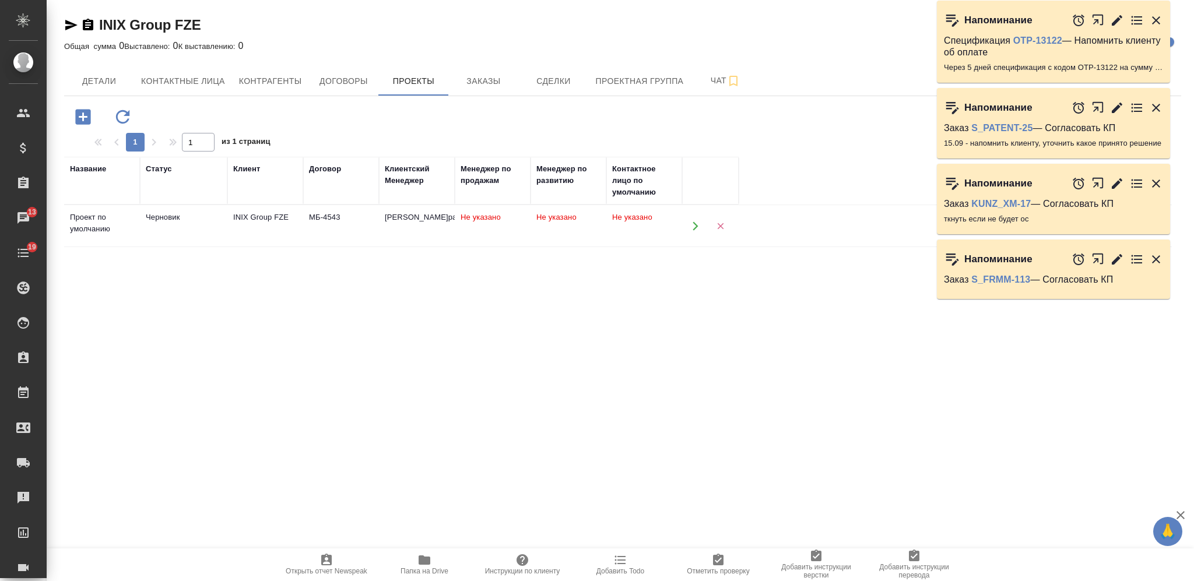
click at [694, 228] on icon "button" at bounding box center [695, 226] width 10 height 10
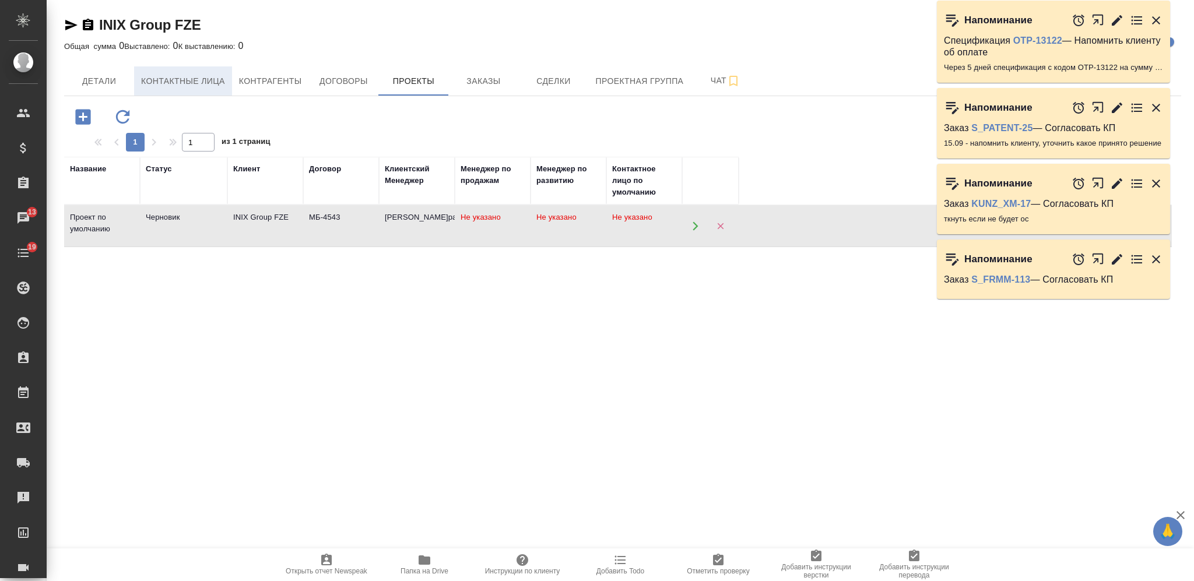
click at [220, 80] on span "Контактные лица" at bounding box center [183, 81] width 84 height 15
select select "RU"
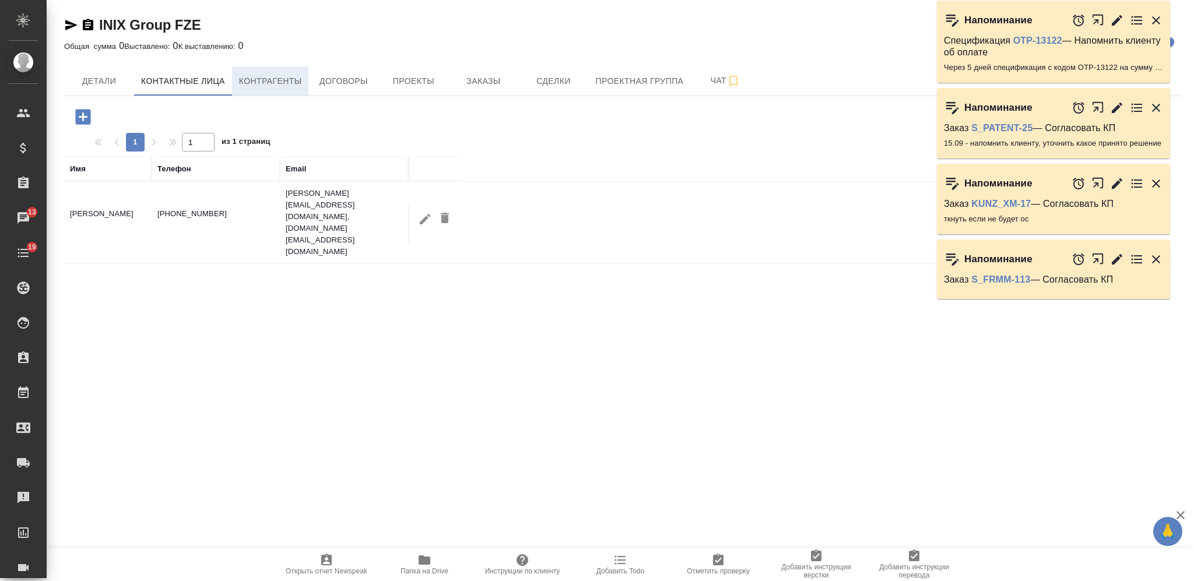
click at [269, 81] on span "Контрагенты" at bounding box center [270, 81] width 63 height 15
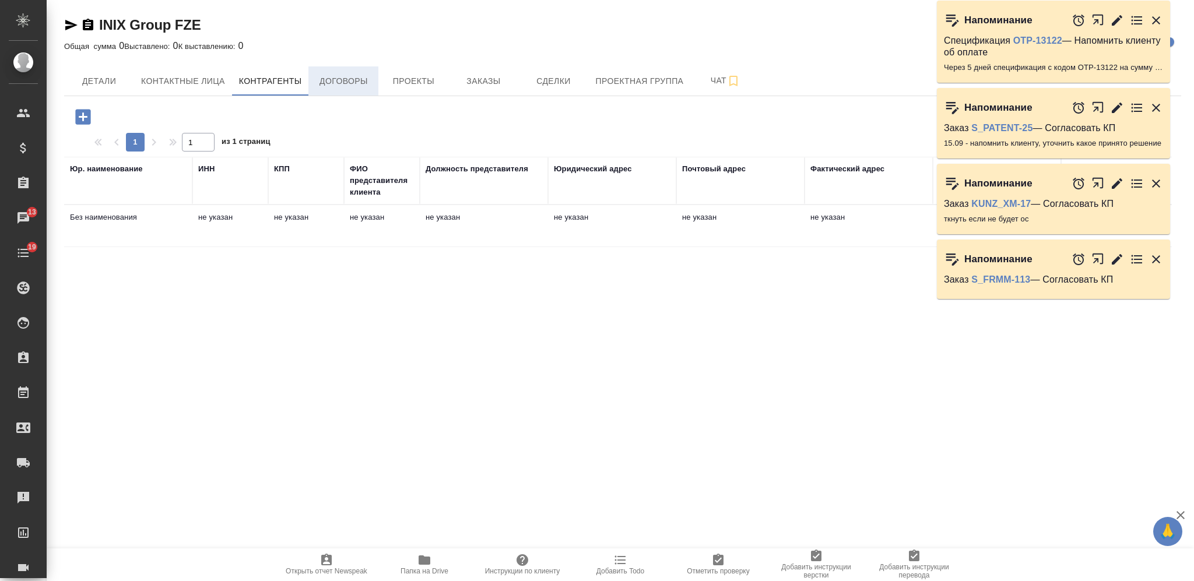
click at [344, 81] on span "Договоры" at bounding box center [343, 81] width 56 height 15
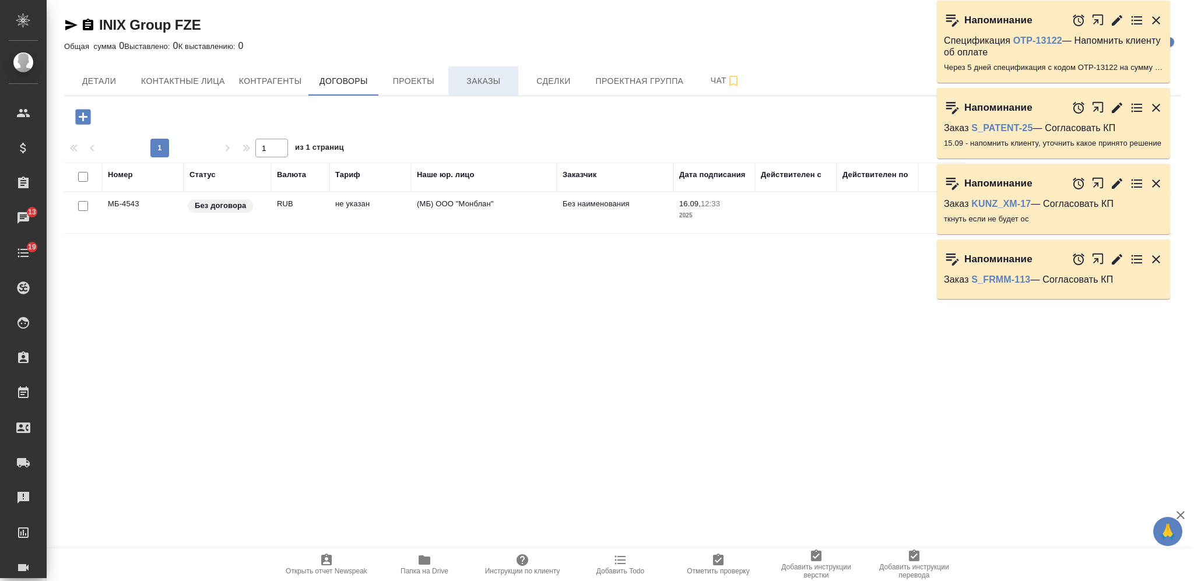
click at [465, 85] on span "Заказы" at bounding box center [483, 81] width 56 height 15
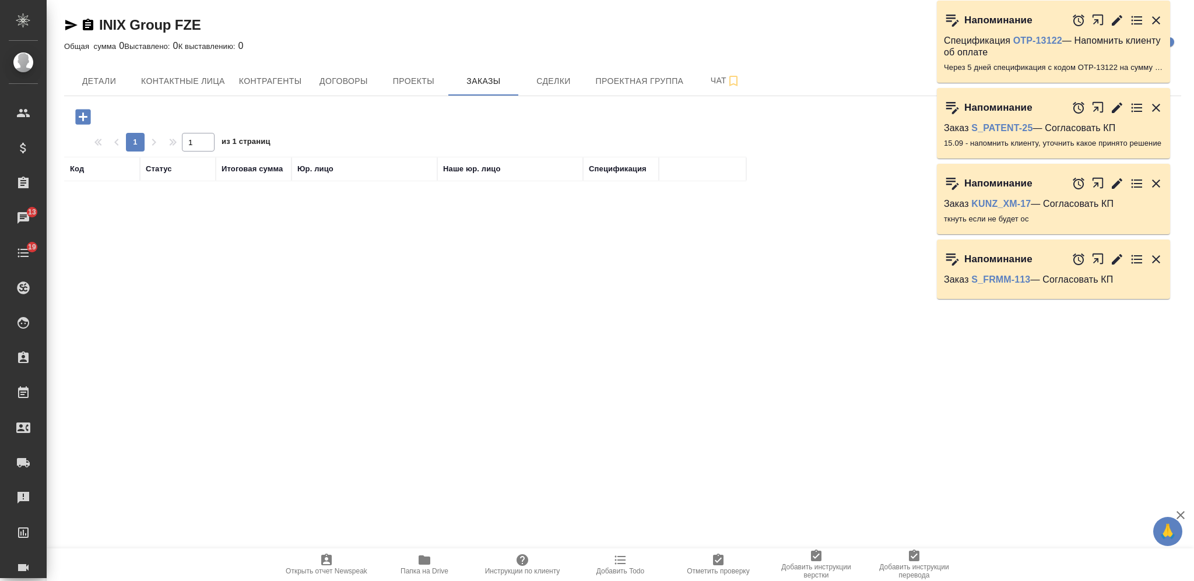
click at [82, 113] on icon "button" at bounding box center [83, 117] width 20 height 20
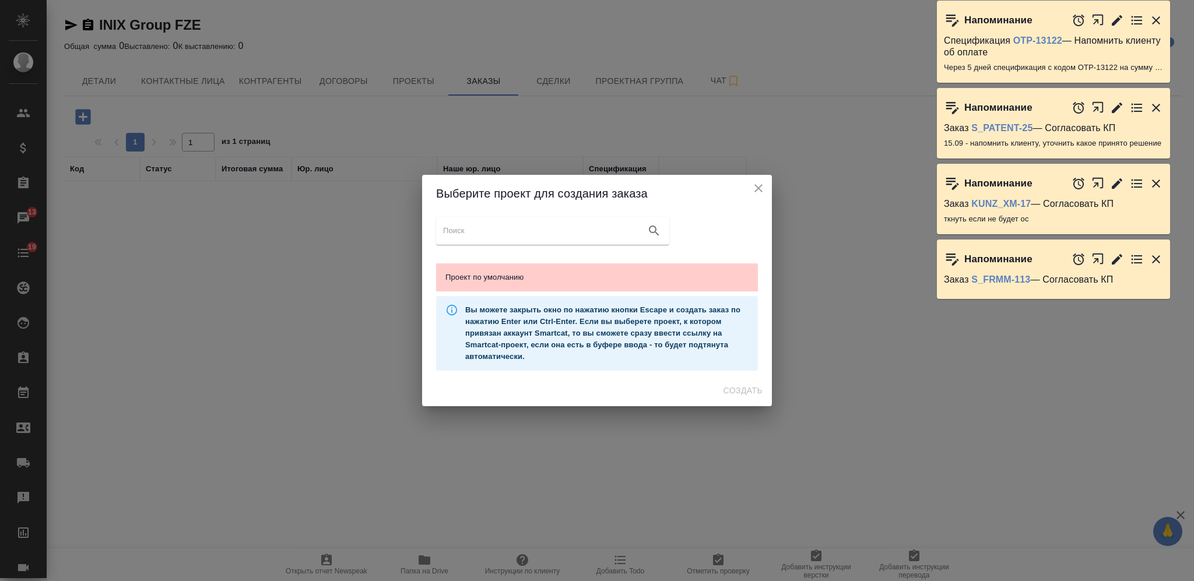
drag, startPoint x: 640, startPoint y: 272, endPoint x: 664, endPoint y: 297, distance: 34.6
click at [641, 272] on span "Проект по умолчанию" at bounding box center [596, 278] width 303 height 12
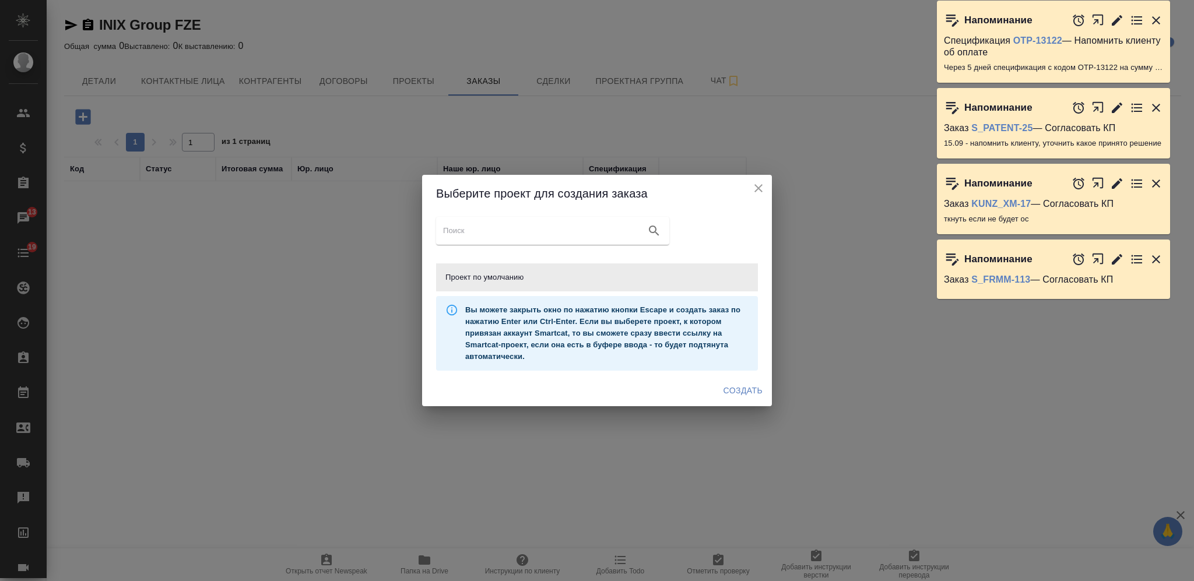
click at [739, 385] on span "Создать" at bounding box center [742, 391] width 39 height 15
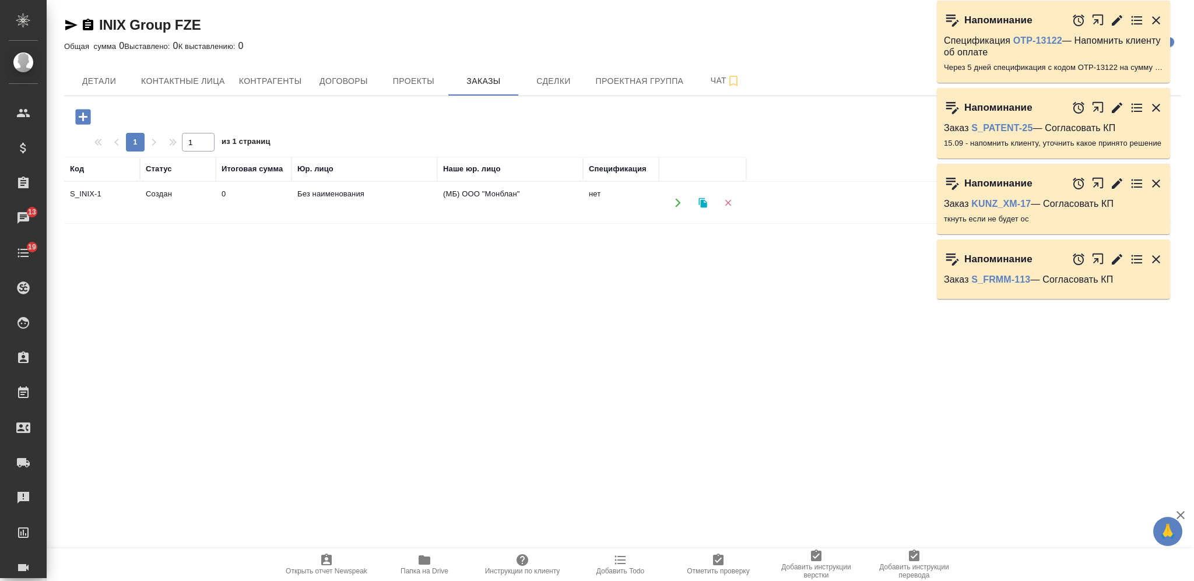
click at [85, 25] on icon "button" at bounding box center [88, 25] width 14 height 14
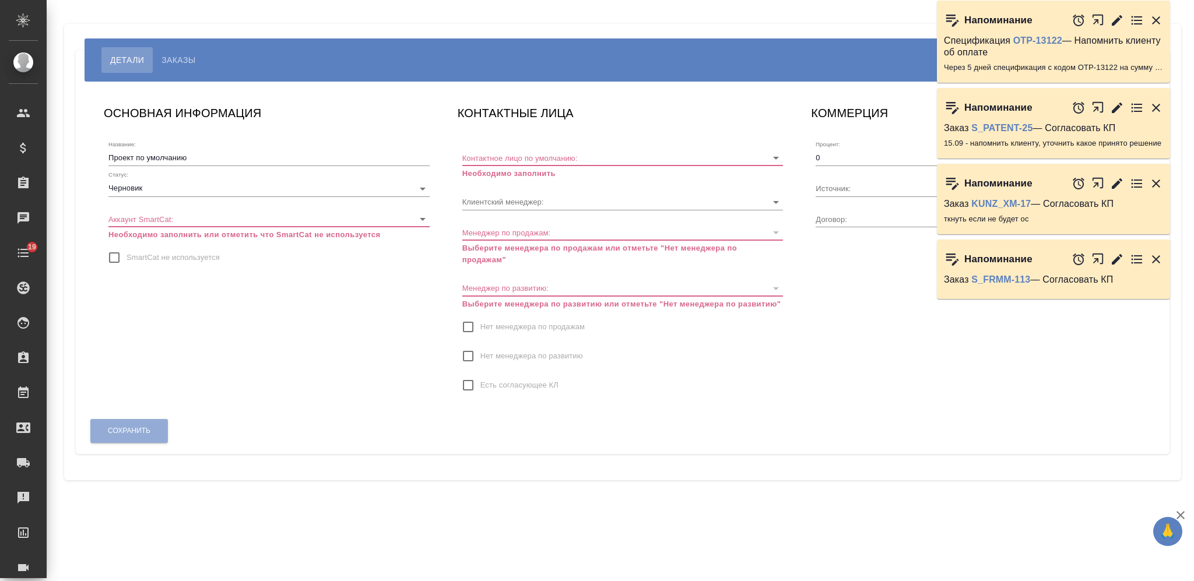
type input "МБ-4543"
click at [114, 256] on input "SmartCat не используется" at bounding box center [114, 257] width 24 height 24
checkbox input "true"
click at [520, 153] on input "Контактное лицо по умолчанию:" at bounding box center [604, 158] width 284 height 16
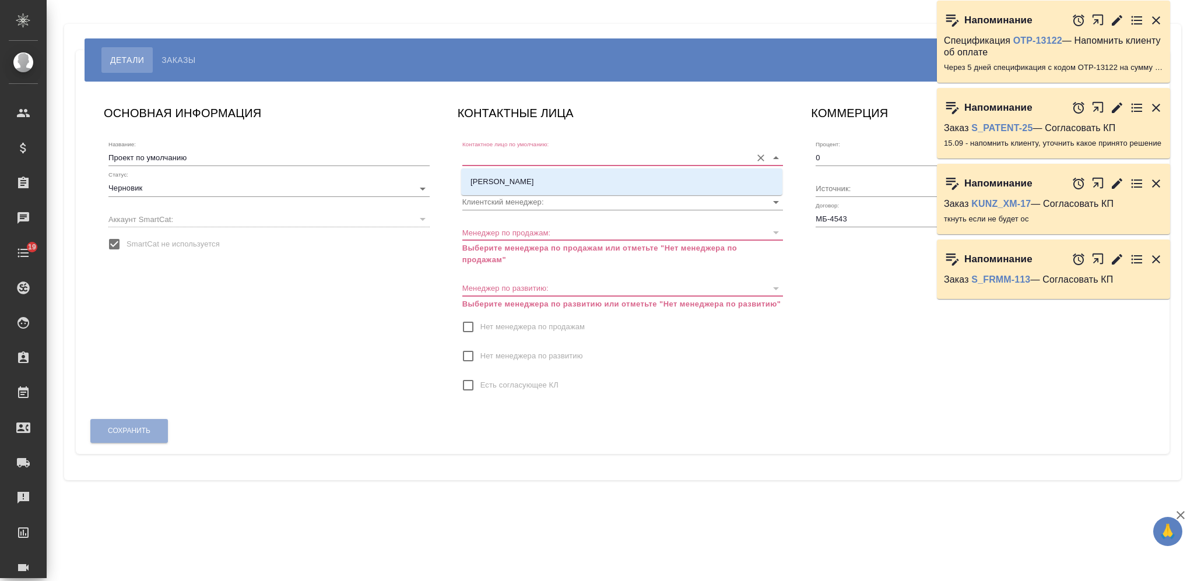
click at [541, 184] on li "[PERSON_NAME]" at bounding box center [621, 181] width 321 height 21
type input "[PERSON_NAME]"
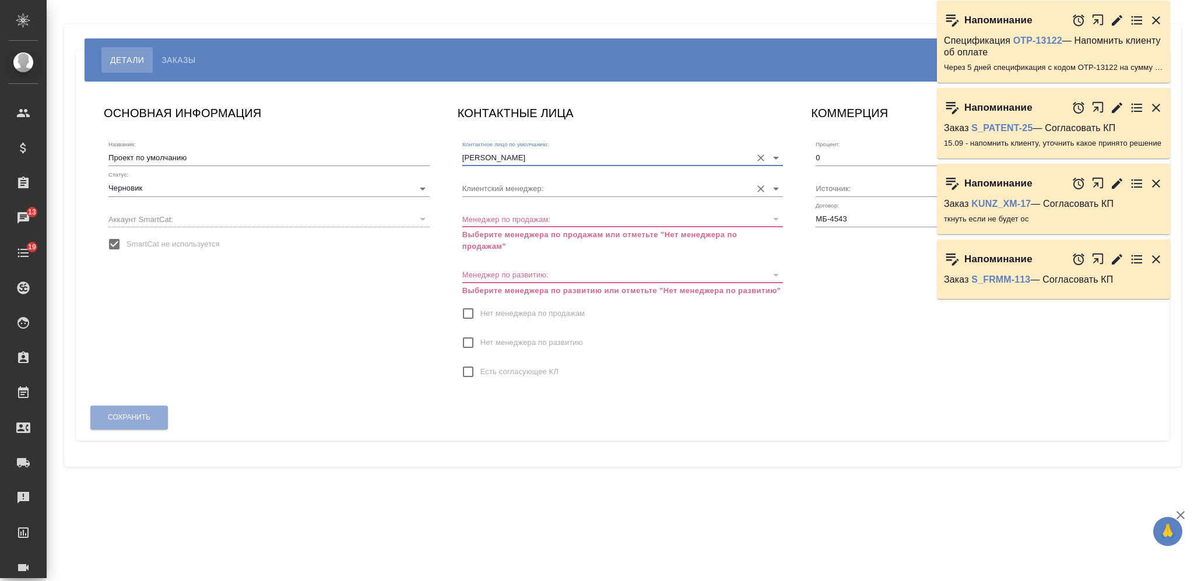
click at [501, 188] on input "Клиентский менеджер:" at bounding box center [604, 188] width 284 height 16
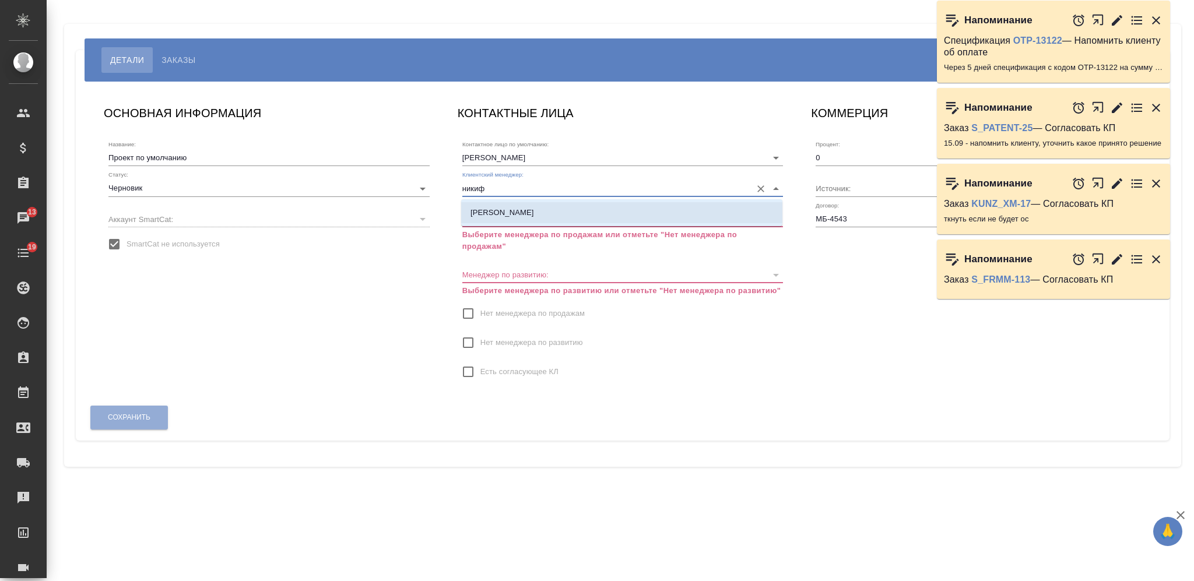
click at [534, 214] on p "Никифорова Валерия" at bounding box center [502, 213] width 64 height 12
type input "Никифорова Валерия"
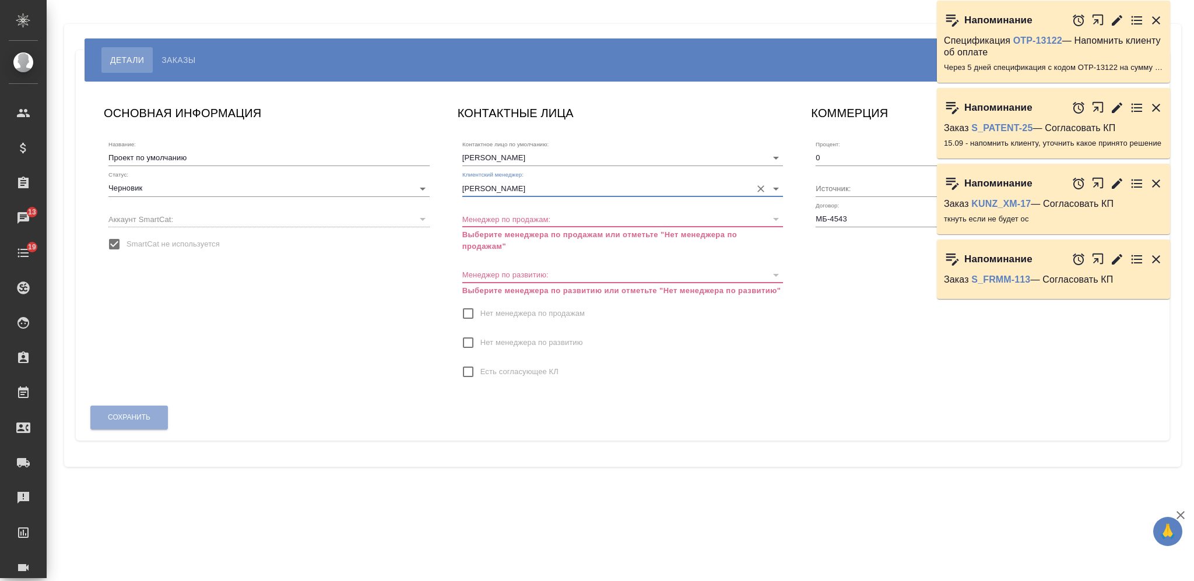
click at [473, 301] on input "Нет менеджера по продажам" at bounding box center [468, 313] width 24 height 24
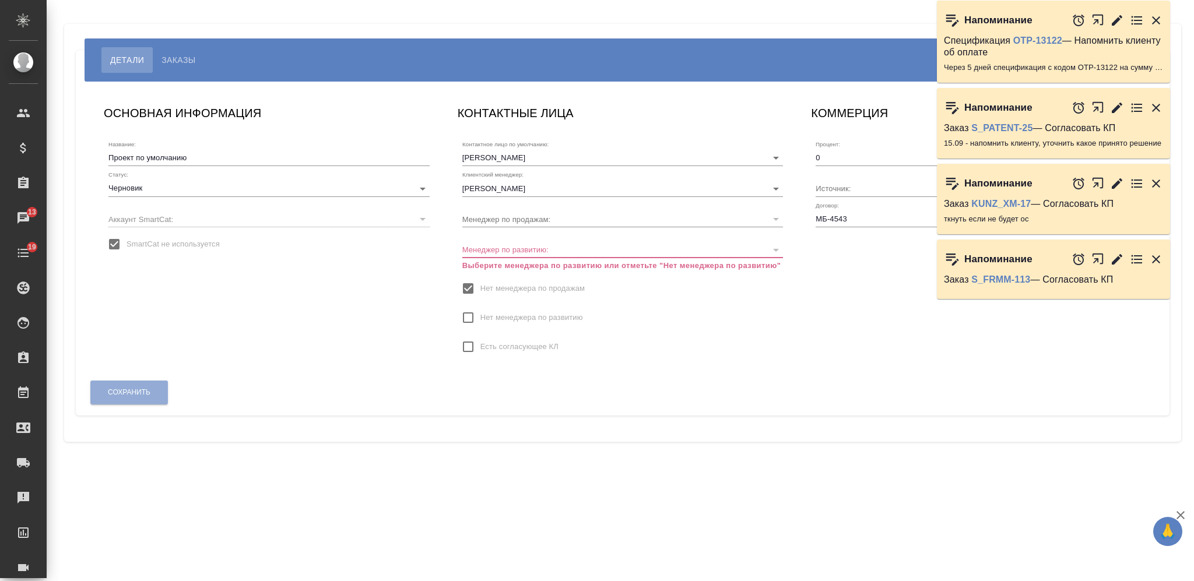
click at [463, 330] on div "Контактное лицо по умолчанию: Эрштейн Антон Клиентский менеджер: Никифорова Вал…" at bounding box center [622, 250] width 321 height 228
click at [470, 315] on input "Нет менеджера по развитию" at bounding box center [468, 317] width 24 height 24
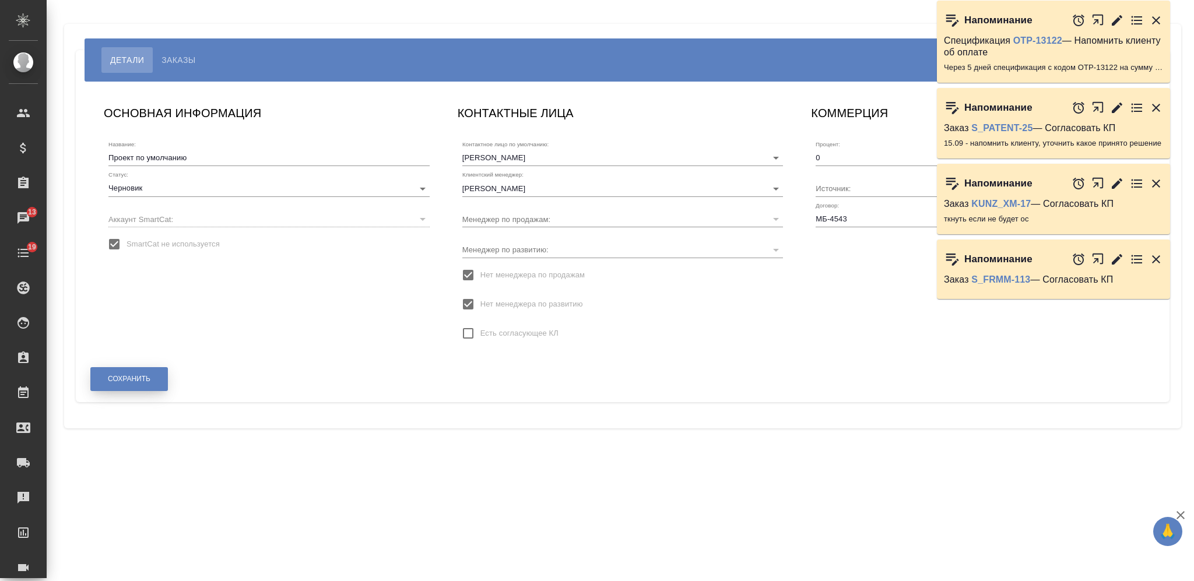
click at [116, 385] on button "Сохранить" at bounding box center [129, 379] width 78 height 24
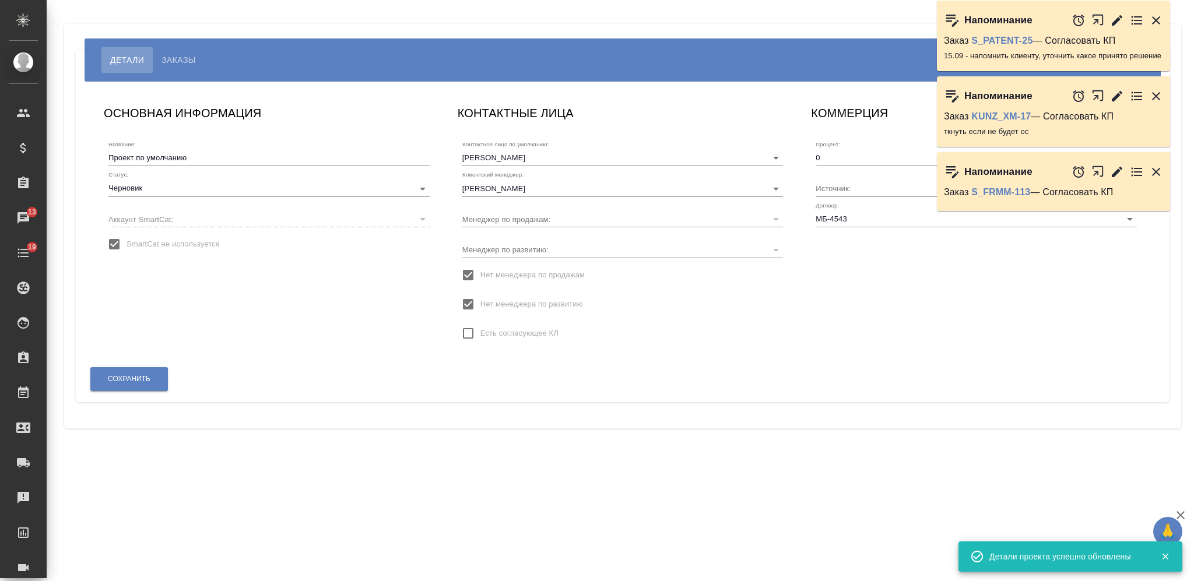
click at [345, 180] on div "Статус: Черновик draft" at bounding box center [268, 184] width 321 height 26
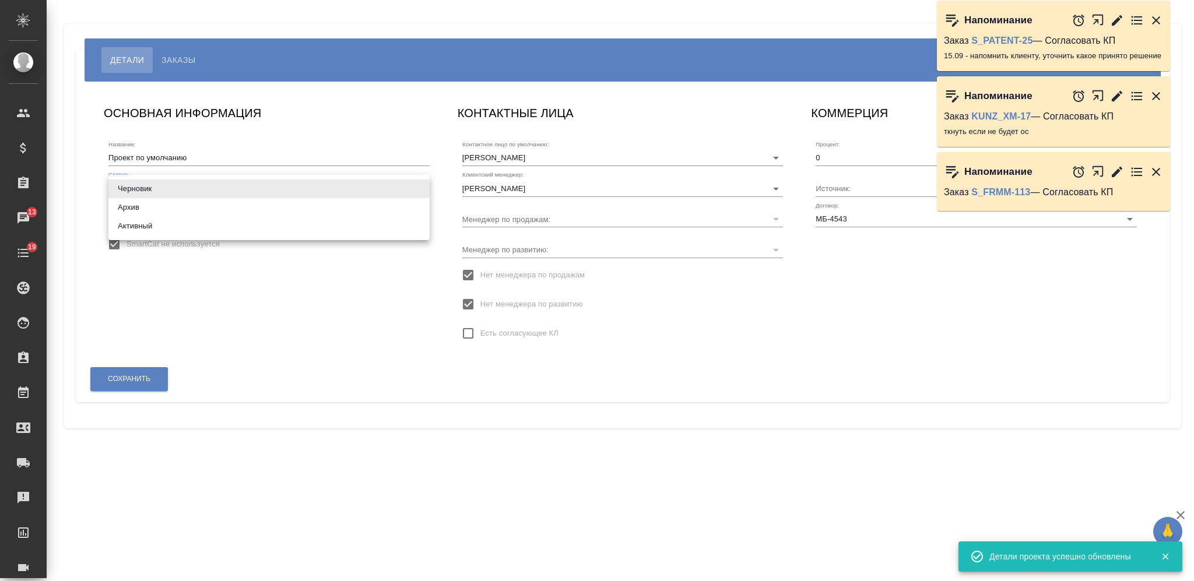
click at [347, 189] on body "🙏 .cls-1 fill:#fff; AWATERA Nikiforova Valeria Клиенты Спецификации Заказы 13 Ч…" at bounding box center [597, 290] width 1194 height 581
click at [361, 230] on li "Активный" at bounding box center [268, 226] width 321 height 19
type input "active"
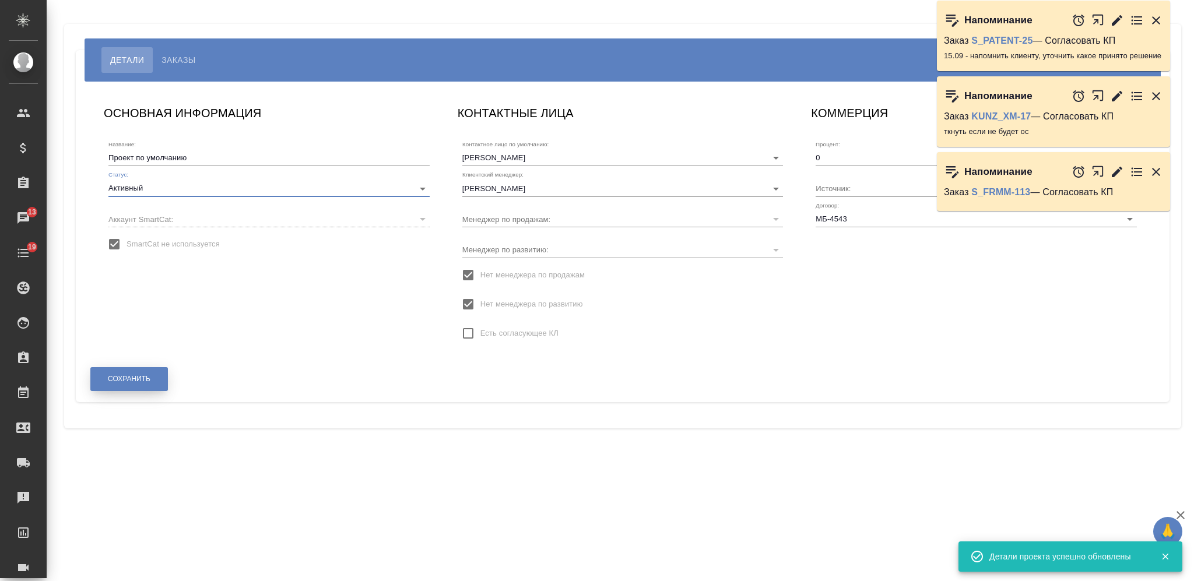
click at [150, 380] on span "Сохранить" at bounding box center [129, 379] width 43 height 10
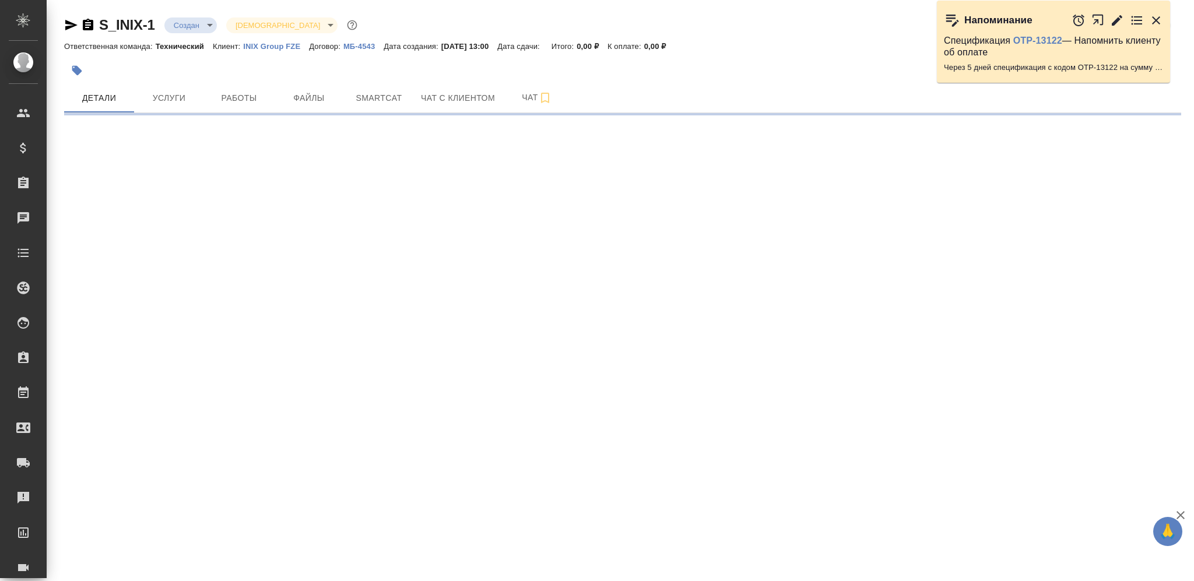
select select "RU"
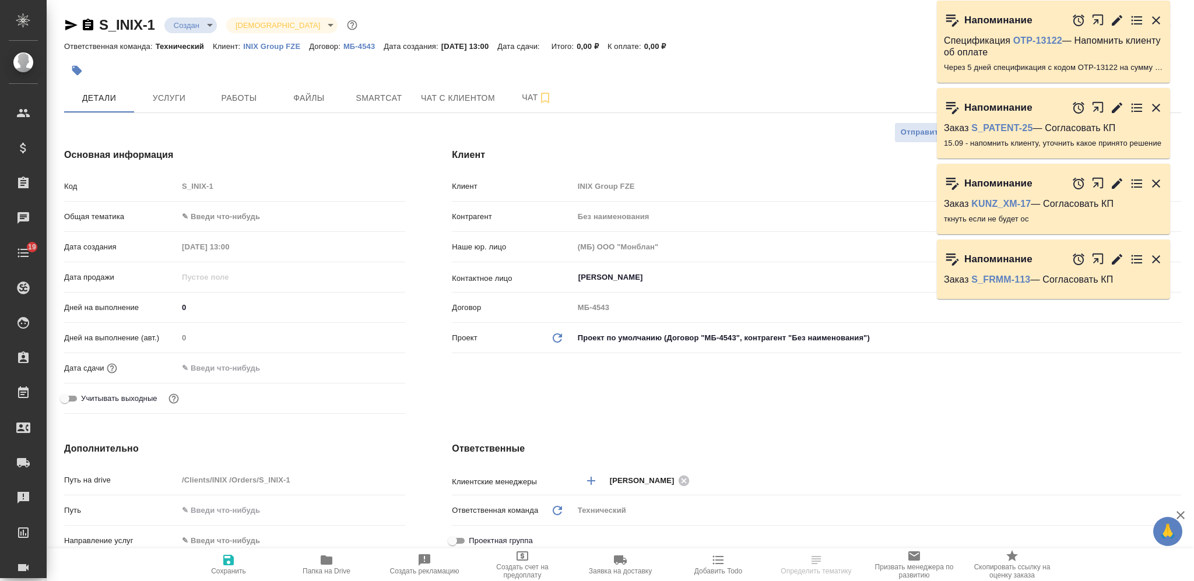
type textarea "x"
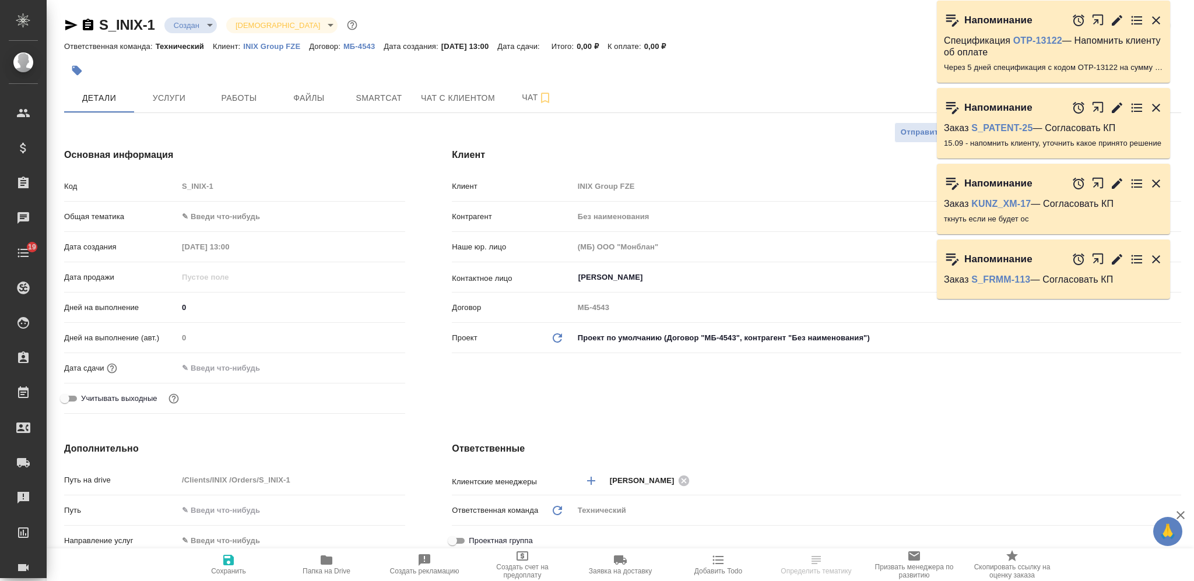
type textarea "x"
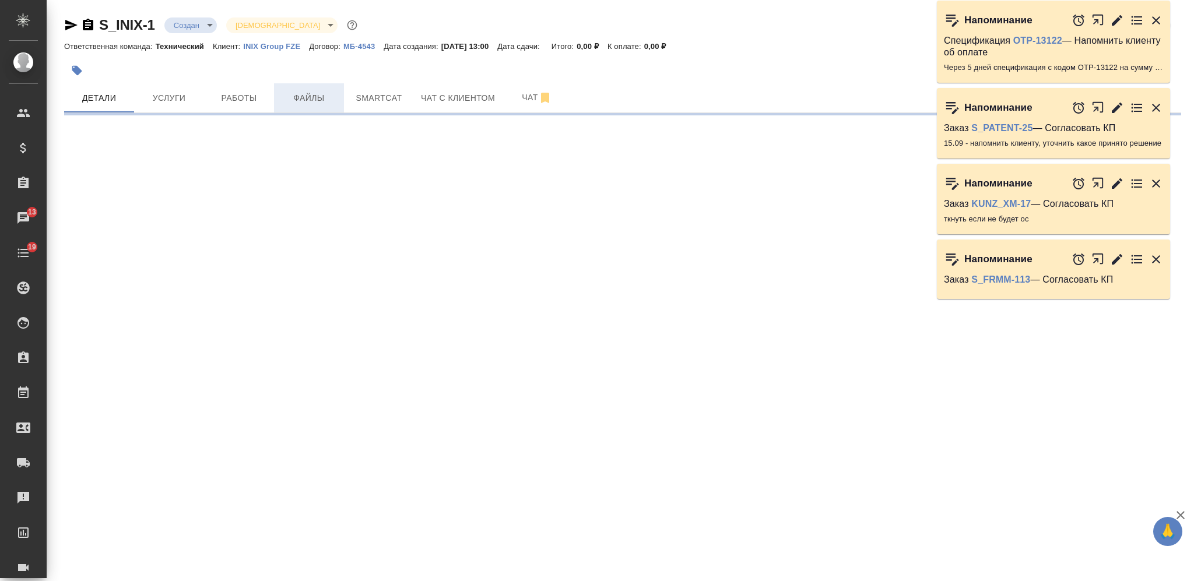
select select "RU"
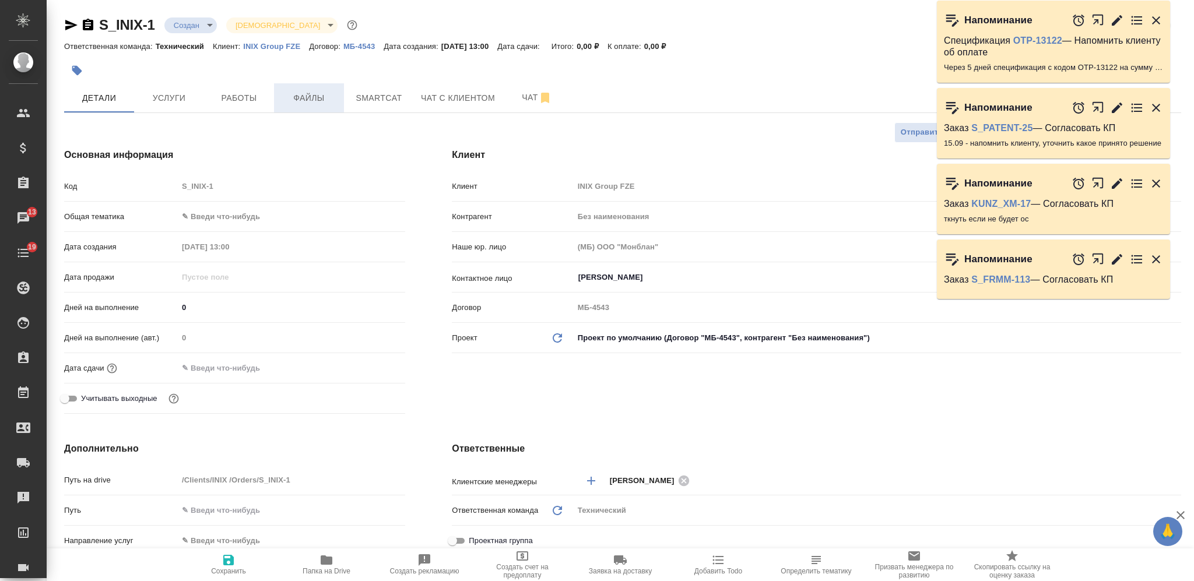
type textarea "x"
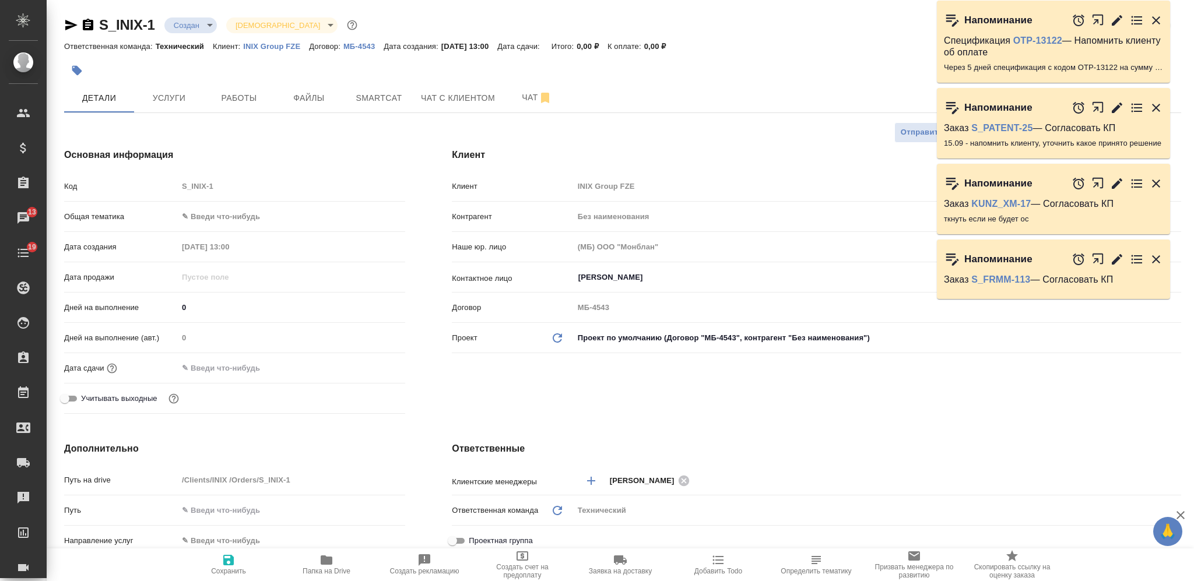
type textarea "x"
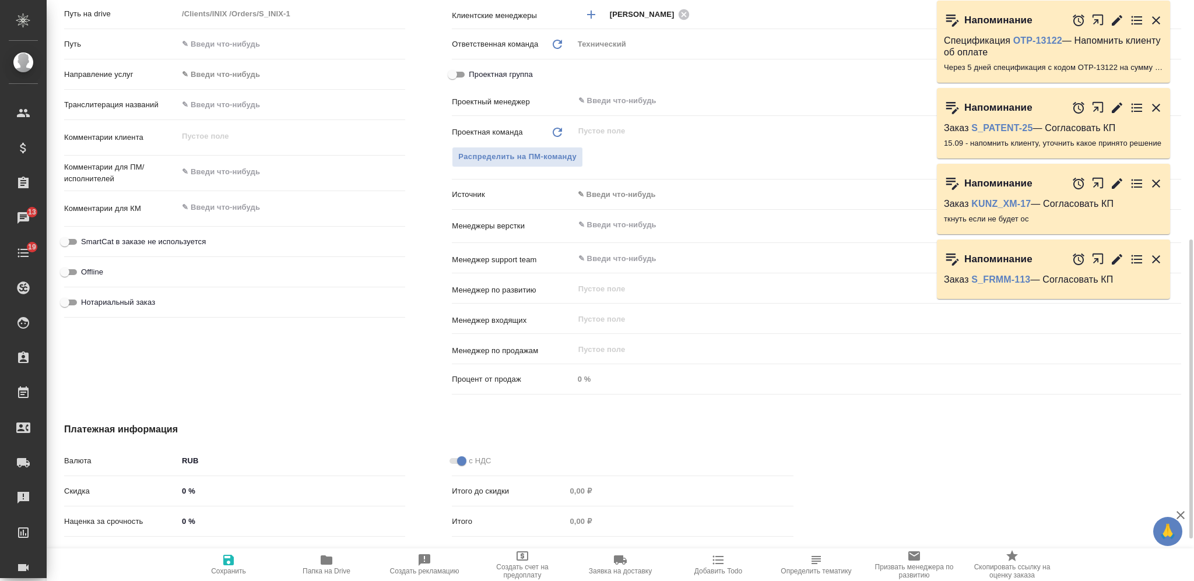
type textarea "x"
click at [255, 171] on textarea at bounding box center [291, 172] width 227 height 20
paste textarea "перевод паспортов без заверения на рус., с версткой без соответствия макету ори…"
type textarea "перевод паспортов без заверения на рус., с версткой без соответствия макету ори…"
type textarea "x"
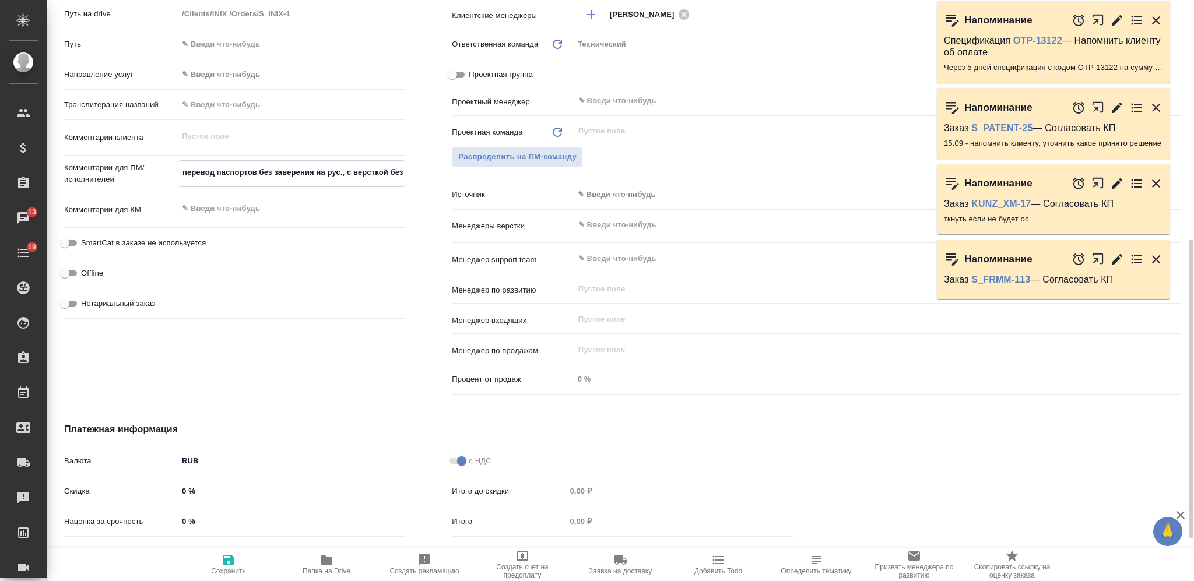
type textarea "x"
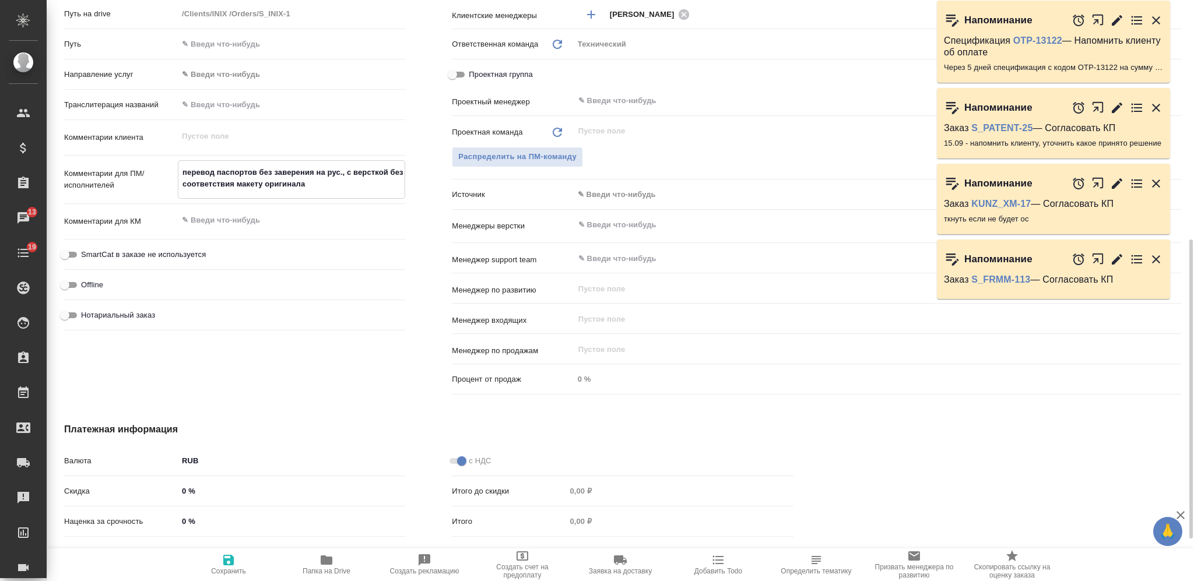
type textarea "перевод паспортов без заверения на рус., с версткой без соответствия макету ори…"
click at [224, 557] on icon "button" at bounding box center [228, 560] width 10 height 10
type textarea "x"
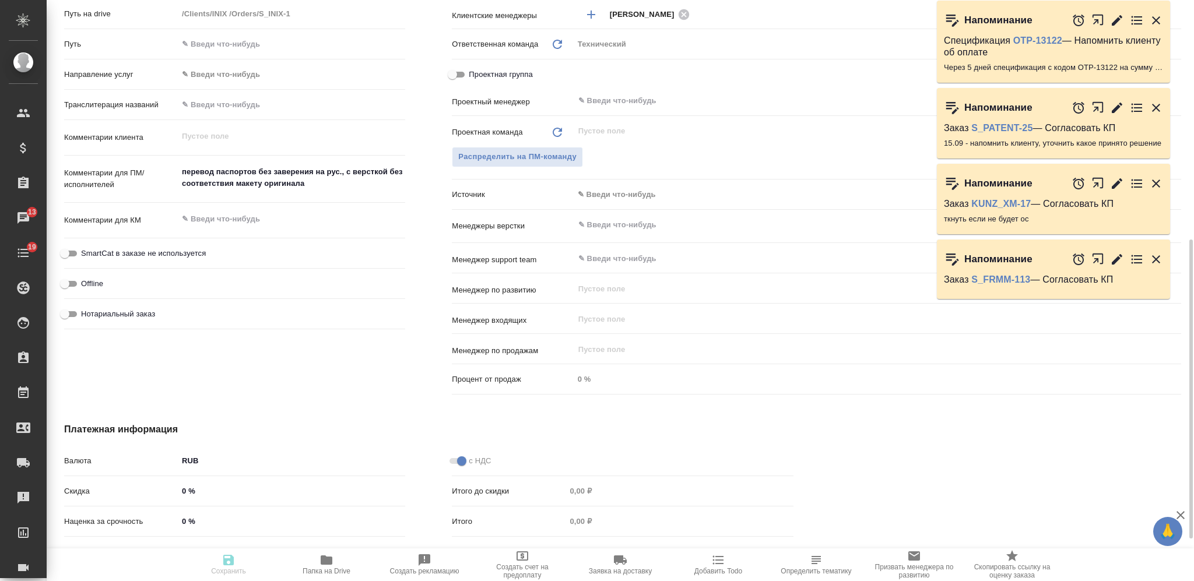
type textarea "x"
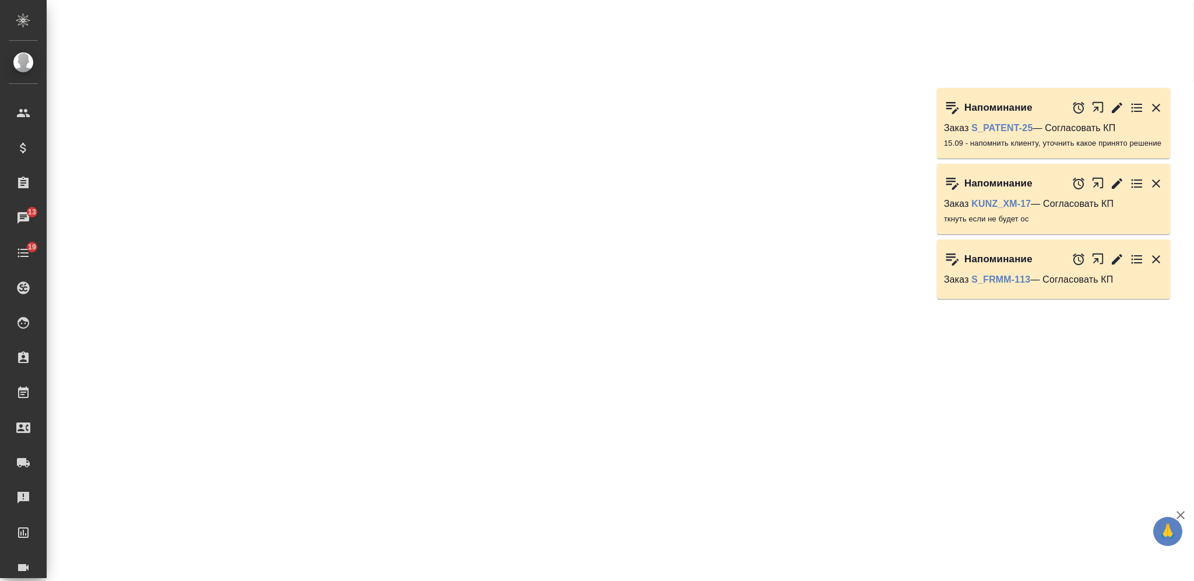
select select "RU"
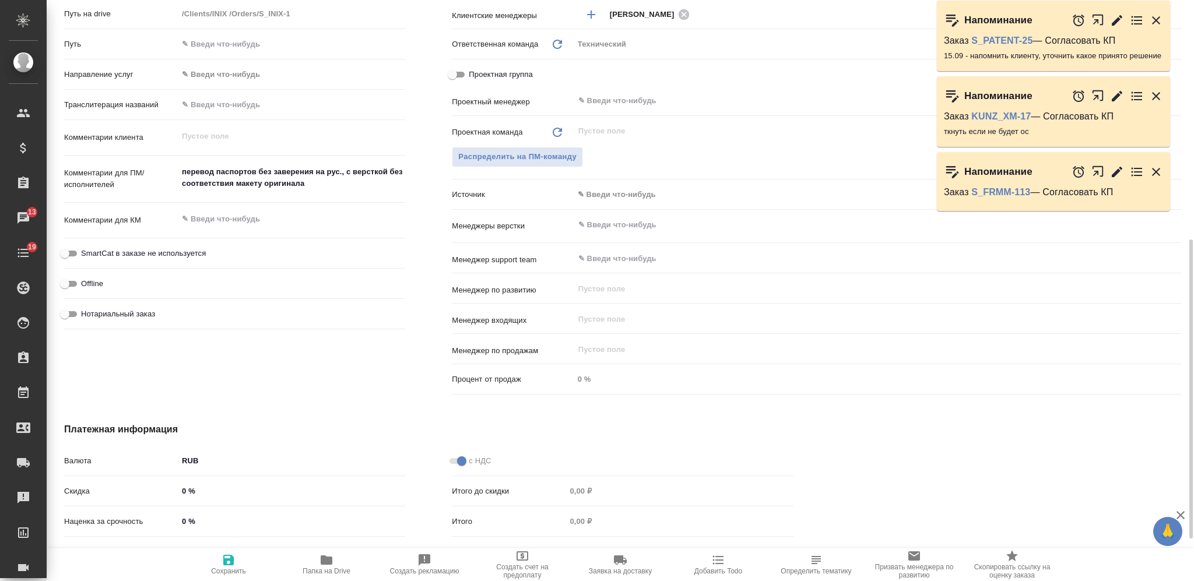
type textarea "x"
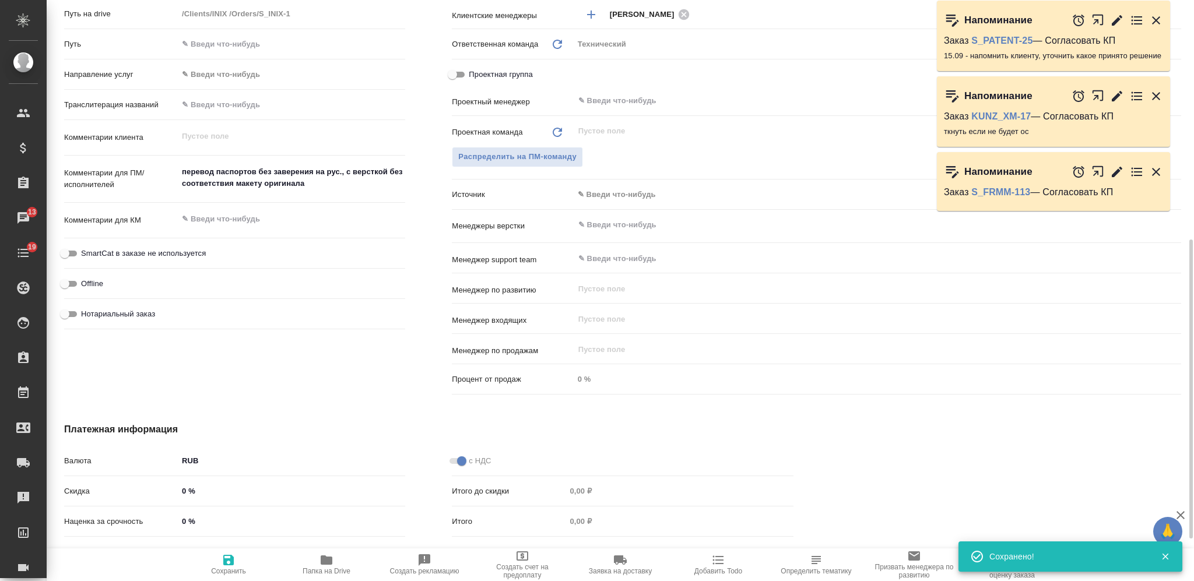
click at [322, 567] on icon "button" at bounding box center [326, 560] width 14 height 14
type textarea "x"
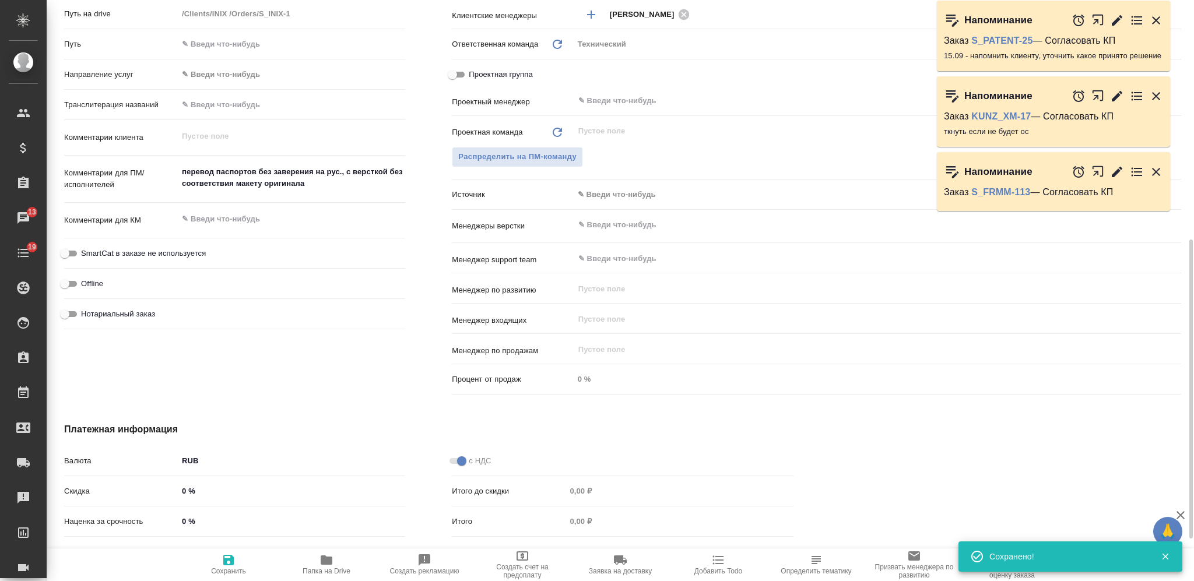
type textarea "x"
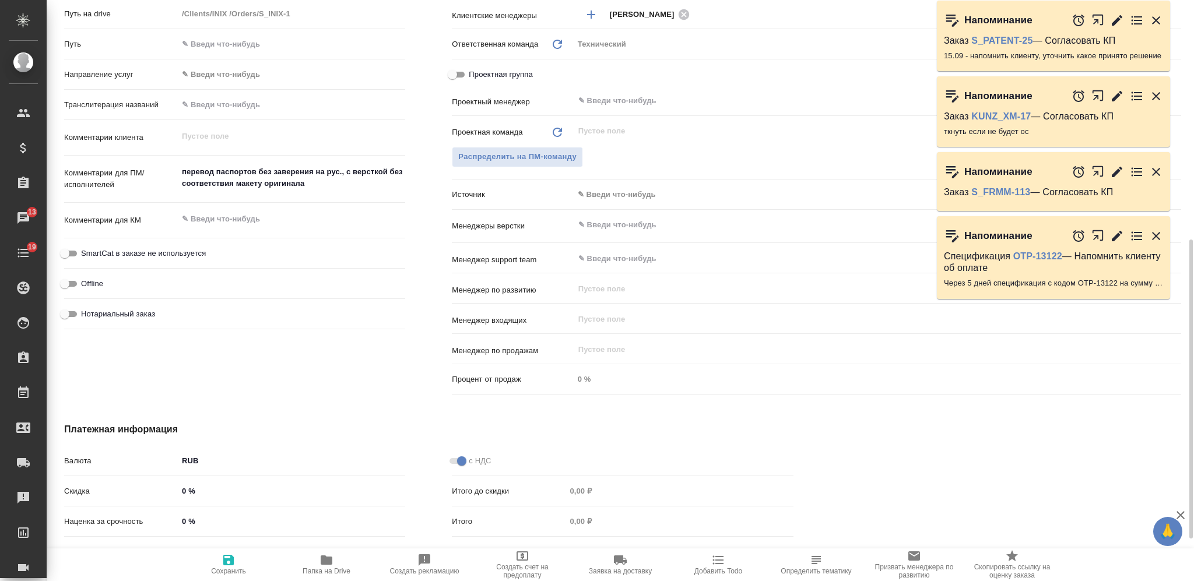
click at [603, 227] on input "text" at bounding box center [857, 225] width 561 height 14
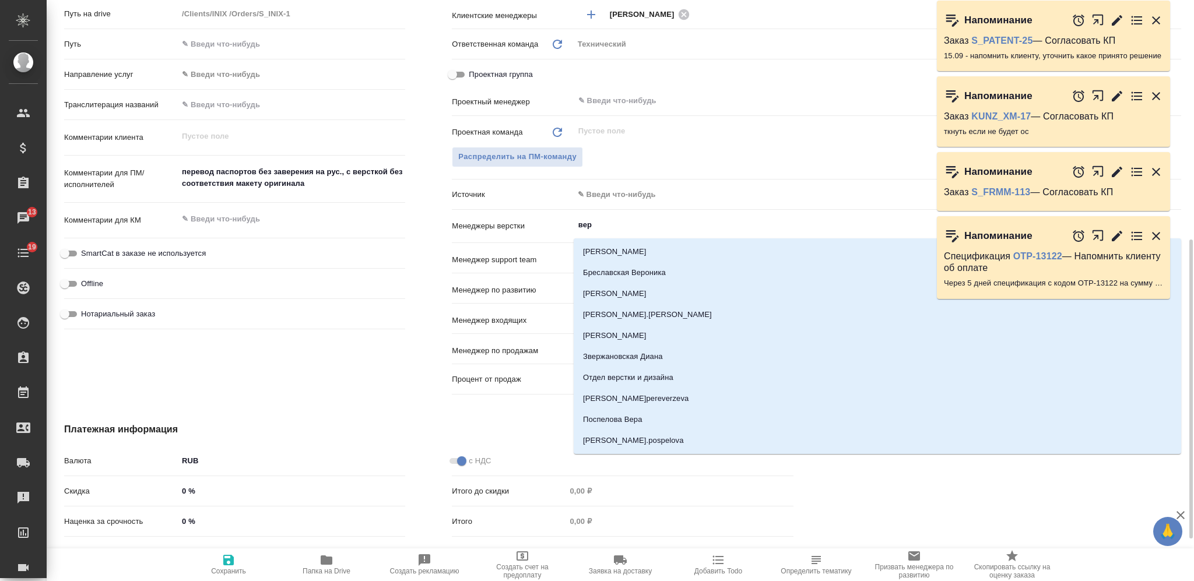
type input "верс"
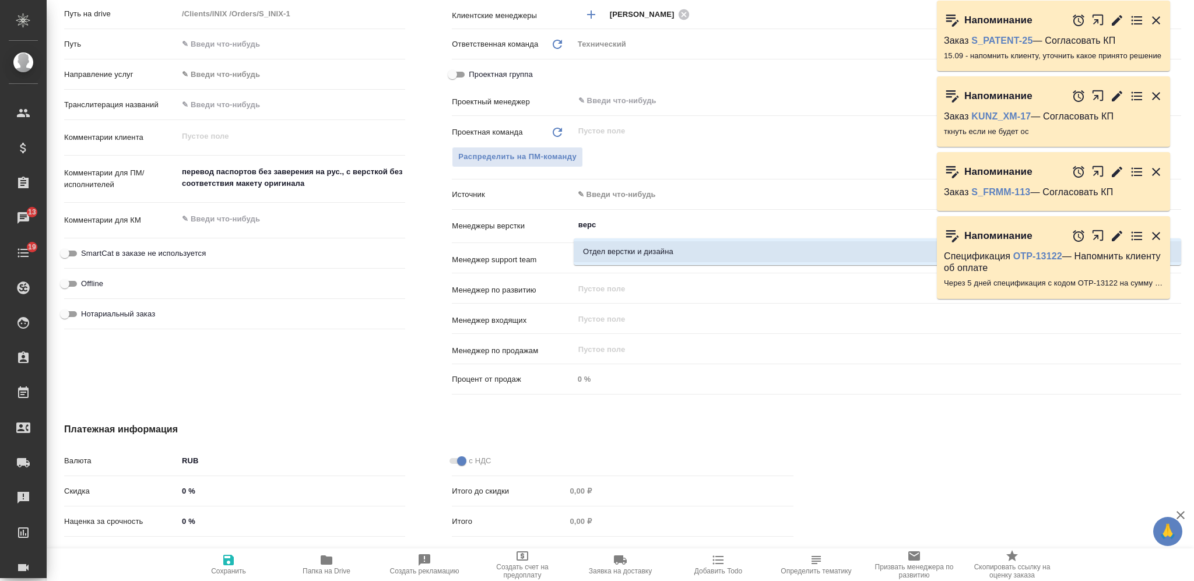
click at [601, 245] on li "Отдел верстки и дизайна" at bounding box center [877, 251] width 607 height 21
type textarea "x"
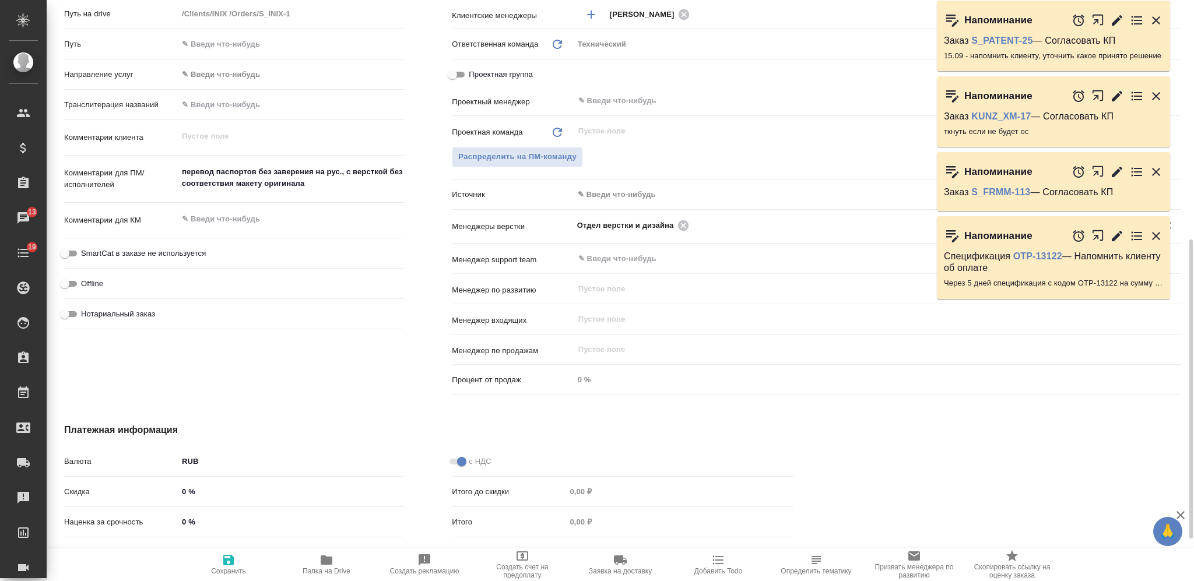
click at [225, 548] on button "Сохранить" at bounding box center [229, 564] width 98 height 33
type textarea "x"
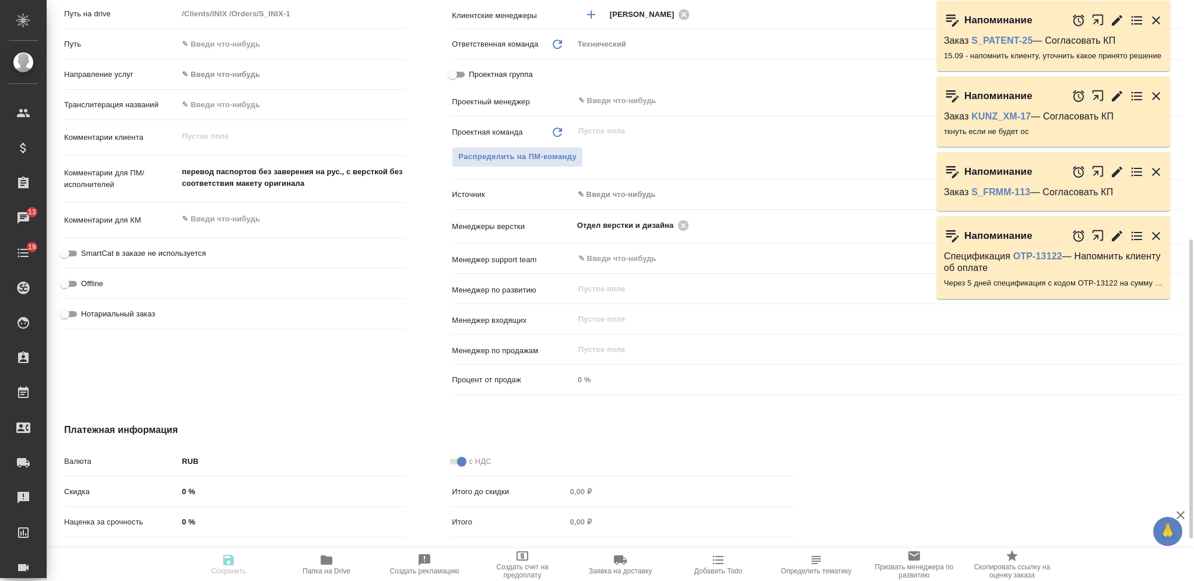
type textarea "x"
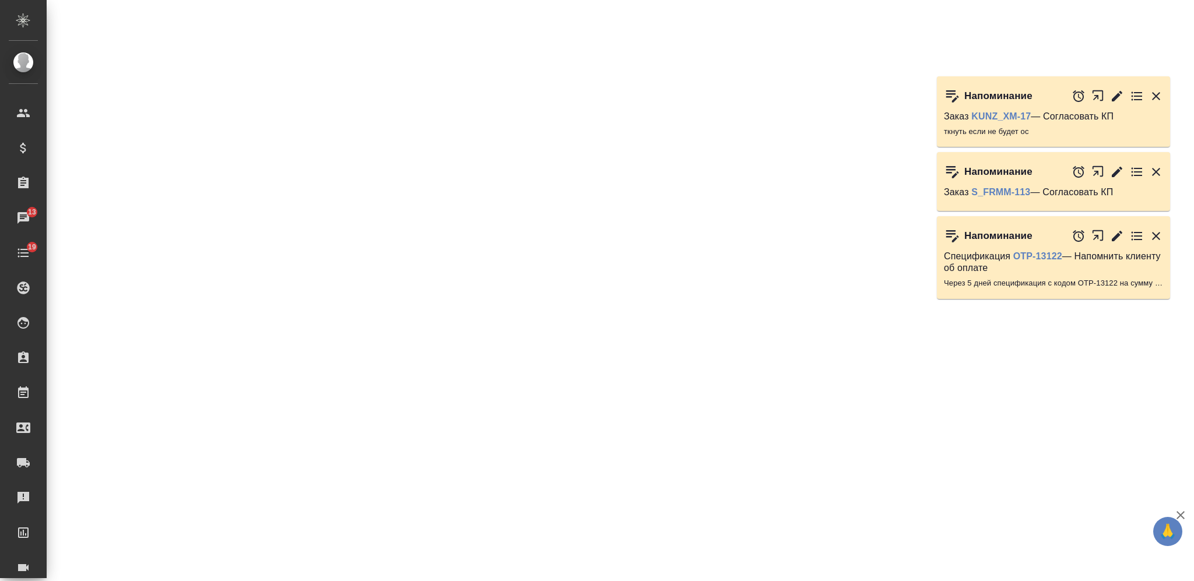
select select "RU"
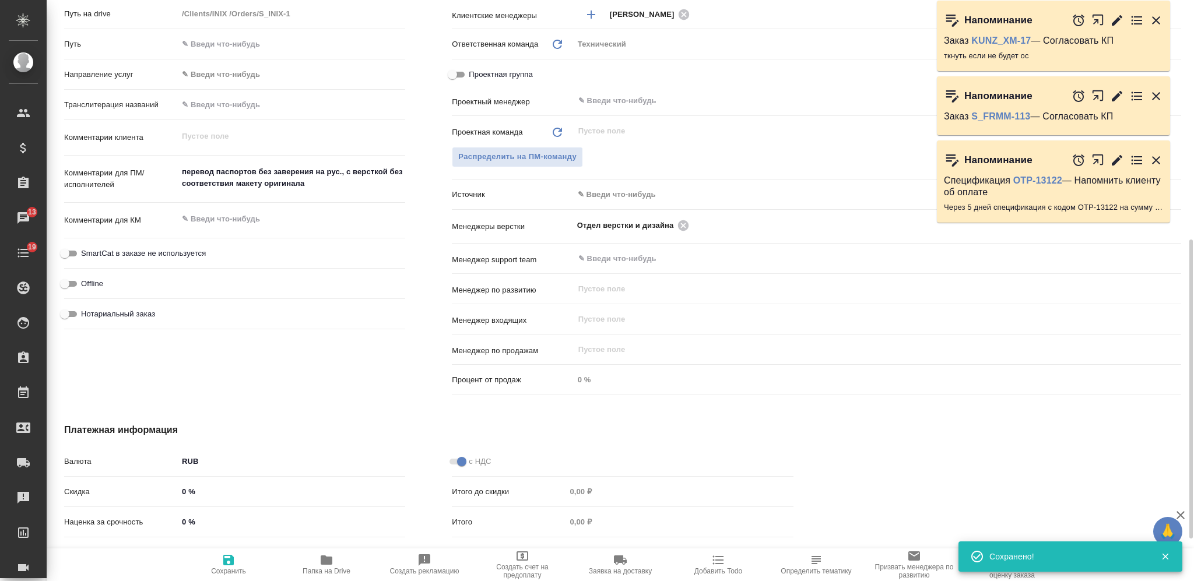
type textarea "x"
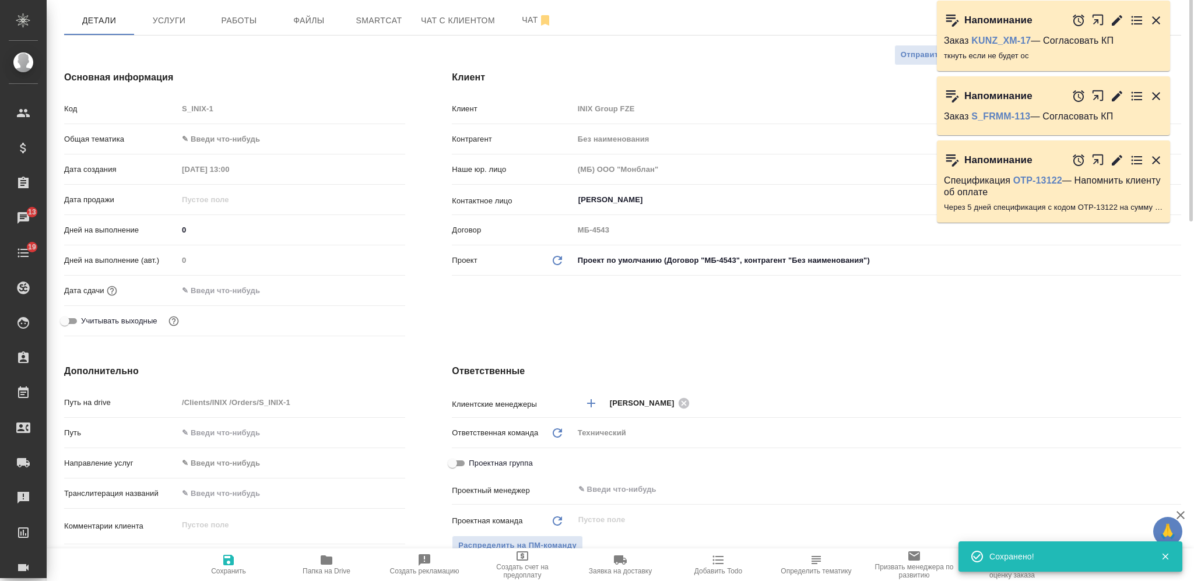
scroll to position [0, 0]
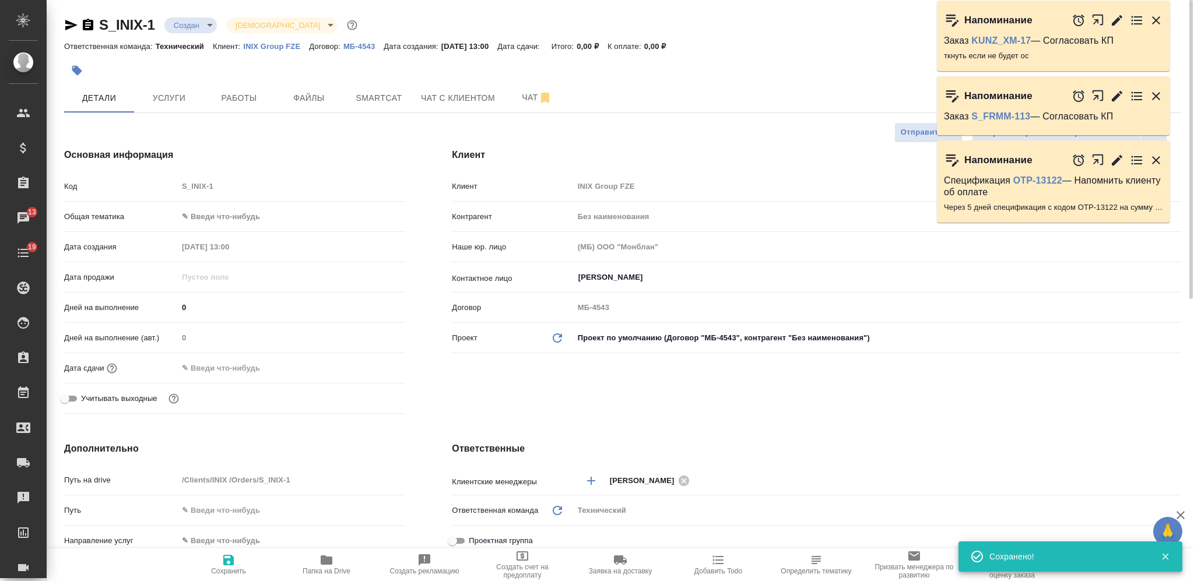
click at [195, 30] on body "🙏 .cls-1 fill:#fff; AWATERA Nikiforova Valeria Клиенты Спецификации Заказы 13 Ч…" at bounding box center [597, 290] width 1194 height 581
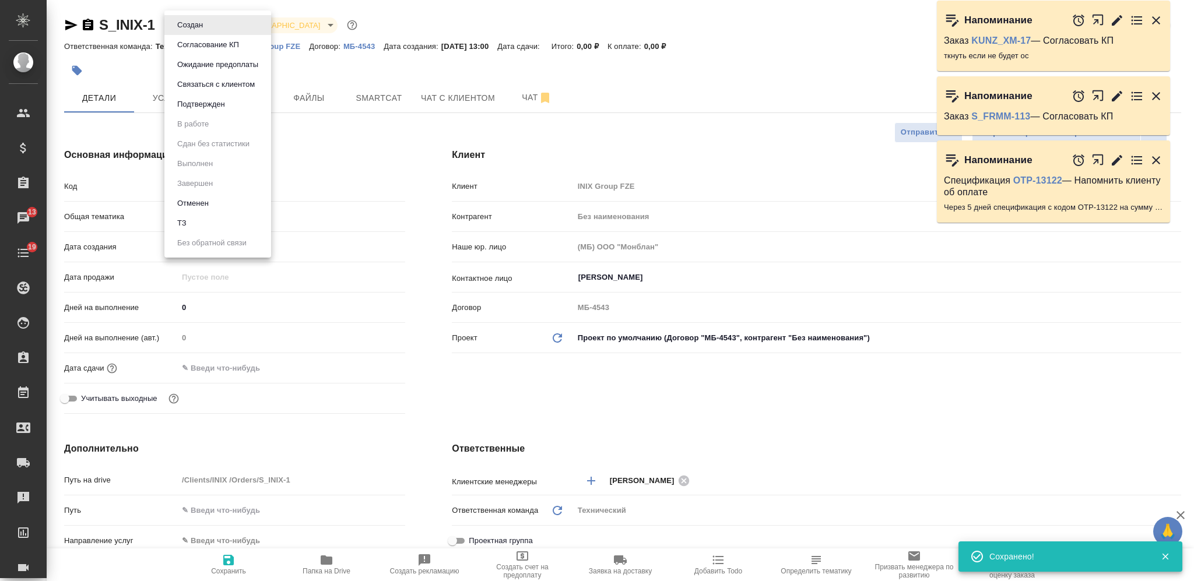
click at [206, 220] on li "ТЗ" at bounding box center [217, 223] width 107 height 20
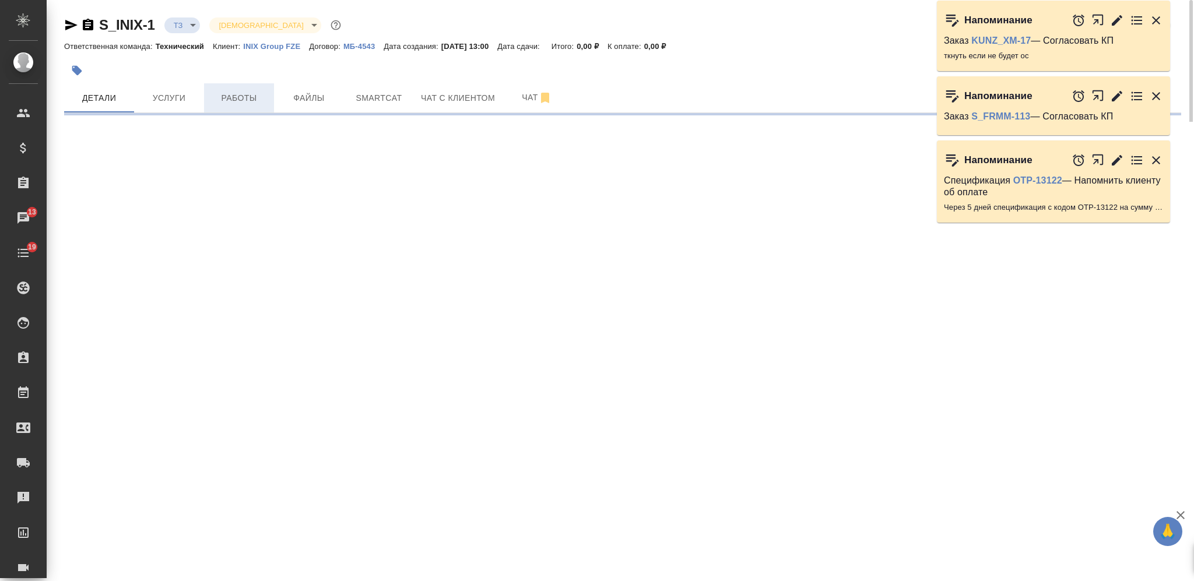
select select "RU"
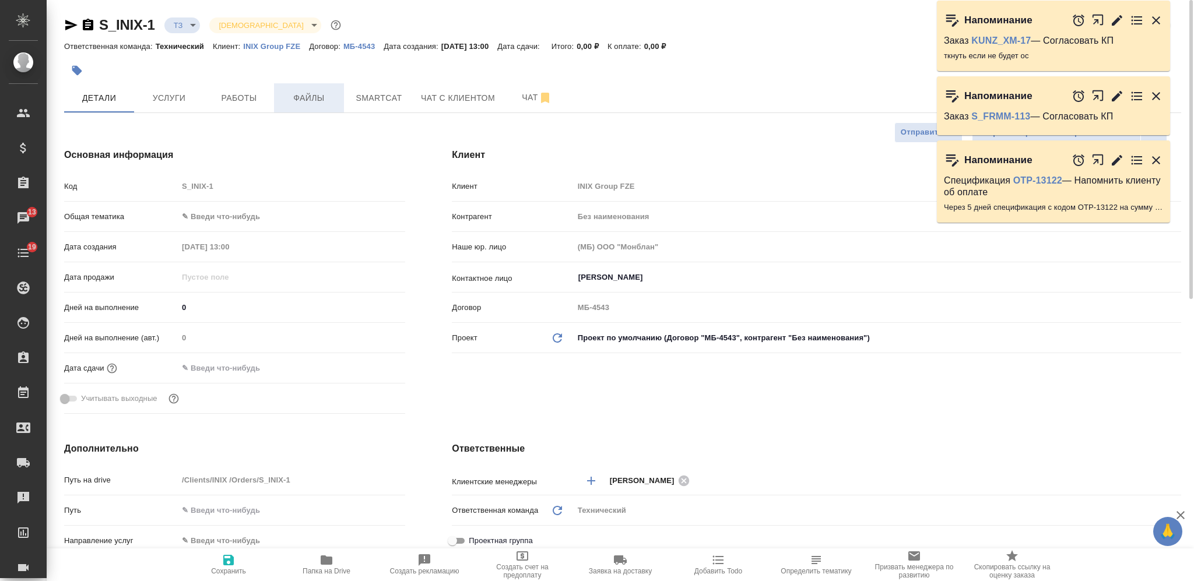
type textarea "x"
click at [312, 88] on button "Файлы" at bounding box center [309, 97] width 70 height 29
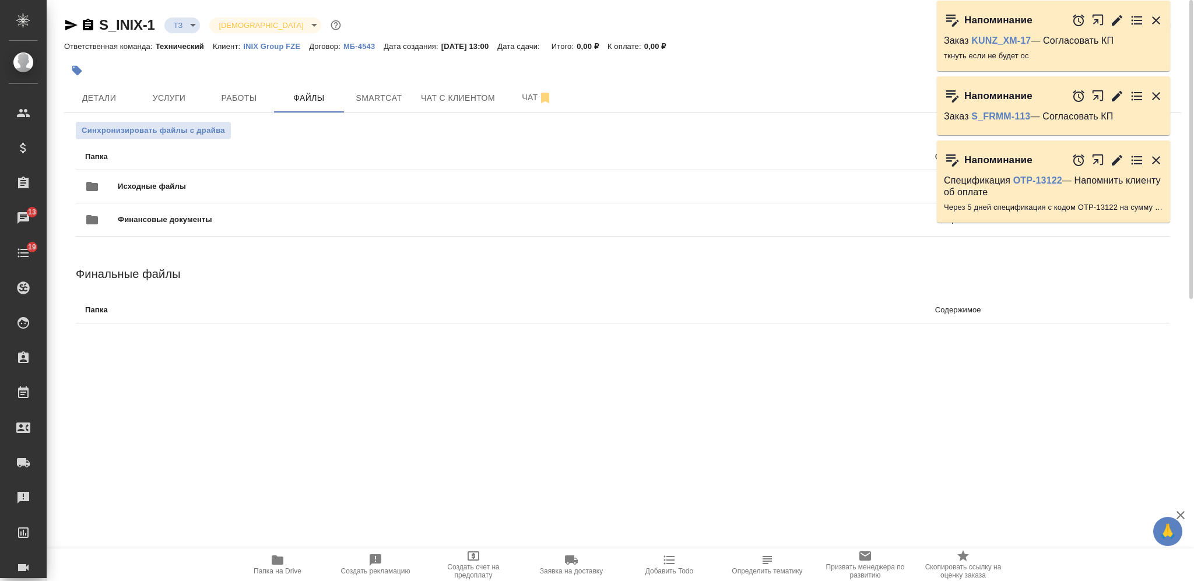
click at [291, 184] on span "Исходные файлы" at bounding box center [341, 187] width 446 height 12
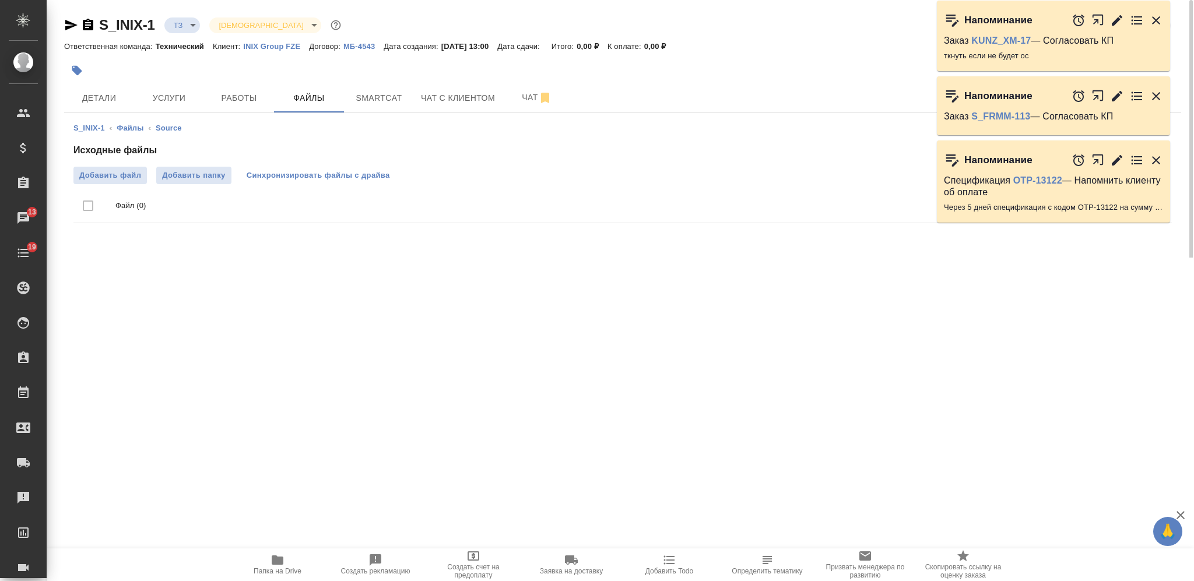
click at [292, 175] on span "Синхронизировать файлы с драйва" at bounding box center [318, 176] width 143 height 12
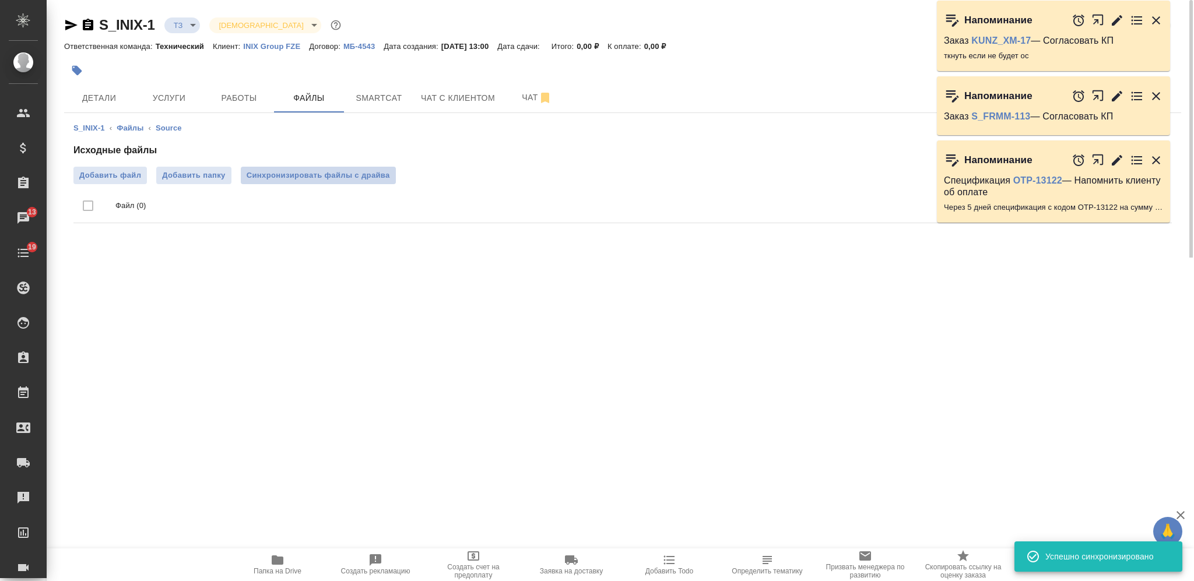
click at [294, 174] on span "Синхронизировать файлы с драйва" at bounding box center [318, 176] width 143 height 12
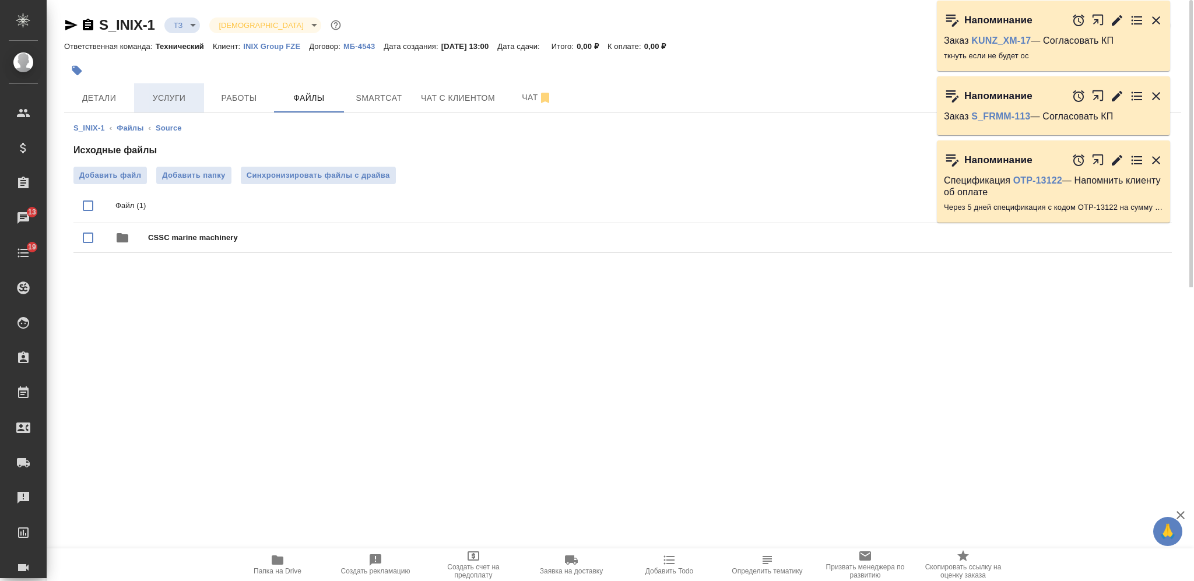
click at [196, 93] on span "Услуги" at bounding box center [169, 98] width 56 height 15
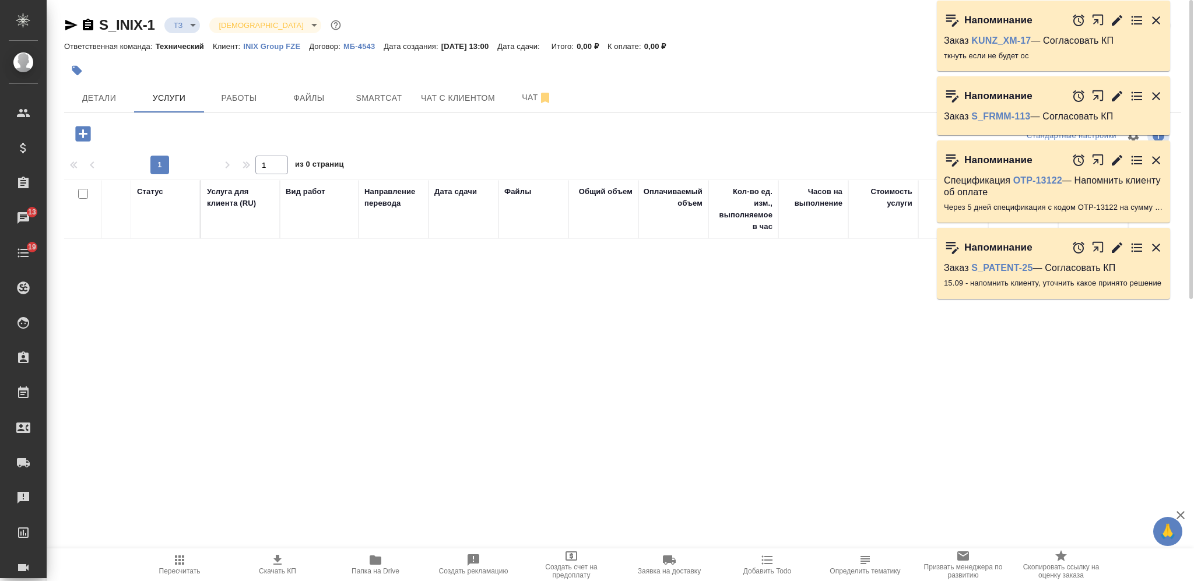
click at [191, 284] on div "Статус Услуга для клиента (RU) Вид работ Направление перевода Дата сдачи Файлы …" at bounding box center [617, 305] width 1107 height 251
click at [86, 126] on icon "button" at bounding box center [82, 133] width 15 height 15
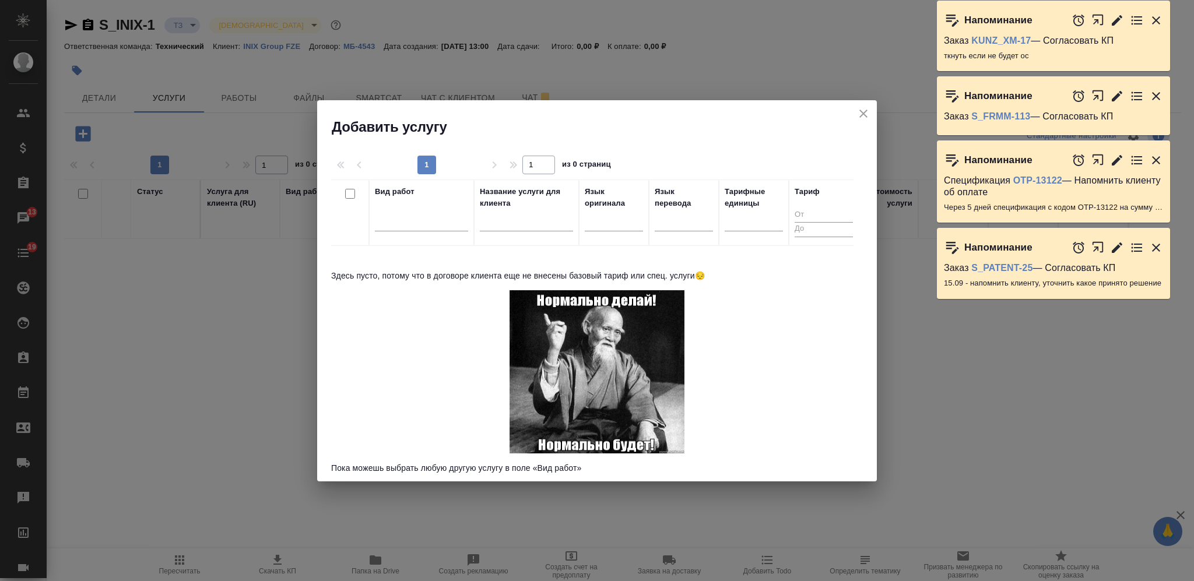
click at [871, 107] on div "Добавить услугу" at bounding box center [597, 118] width 560 height 36
click at [860, 108] on icon "close" at bounding box center [863, 114] width 14 height 14
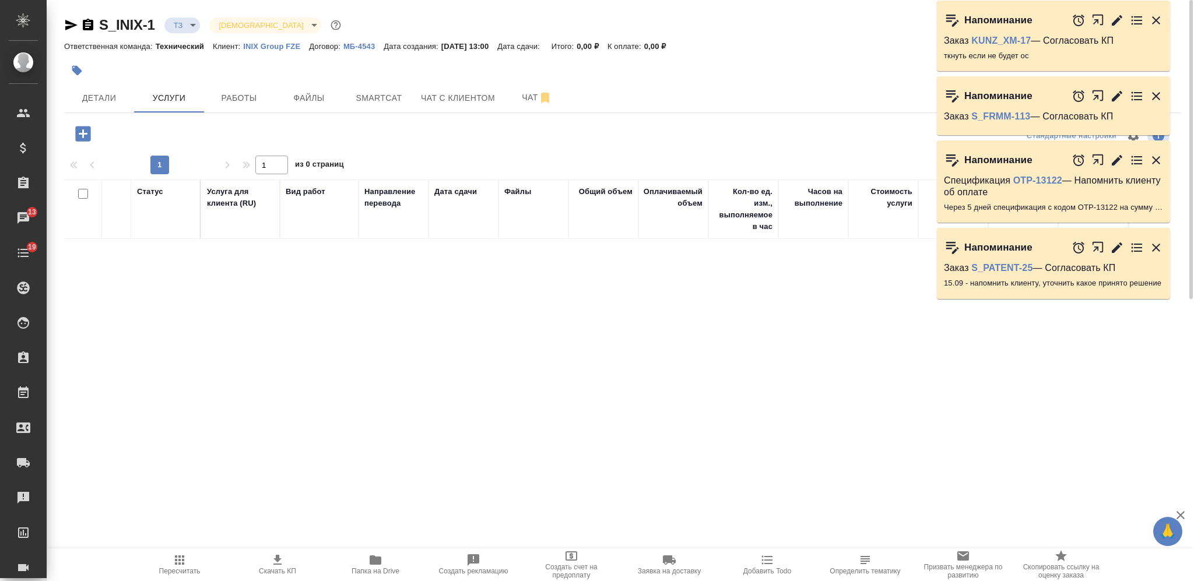
click at [353, 50] on p "МБ-4543" at bounding box center [363, 46] width 40 height 9
click at [85, 125] on icon "button" at bounding box center [83, 134] width 20 height 20
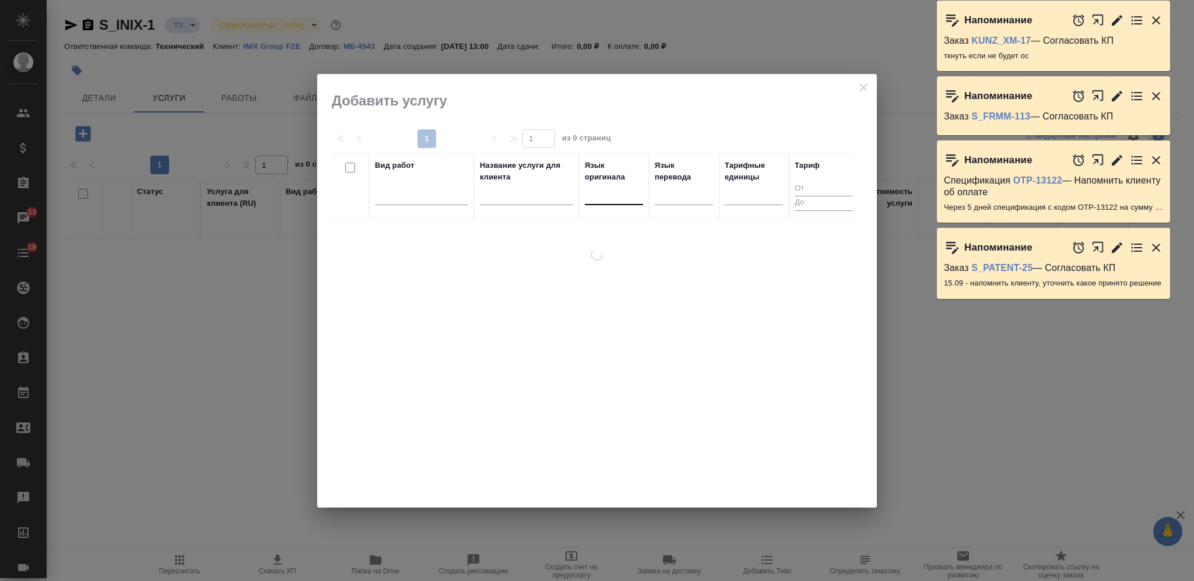
click at [618, 198] on div at bounding box center [614, 193] width 58 height 17
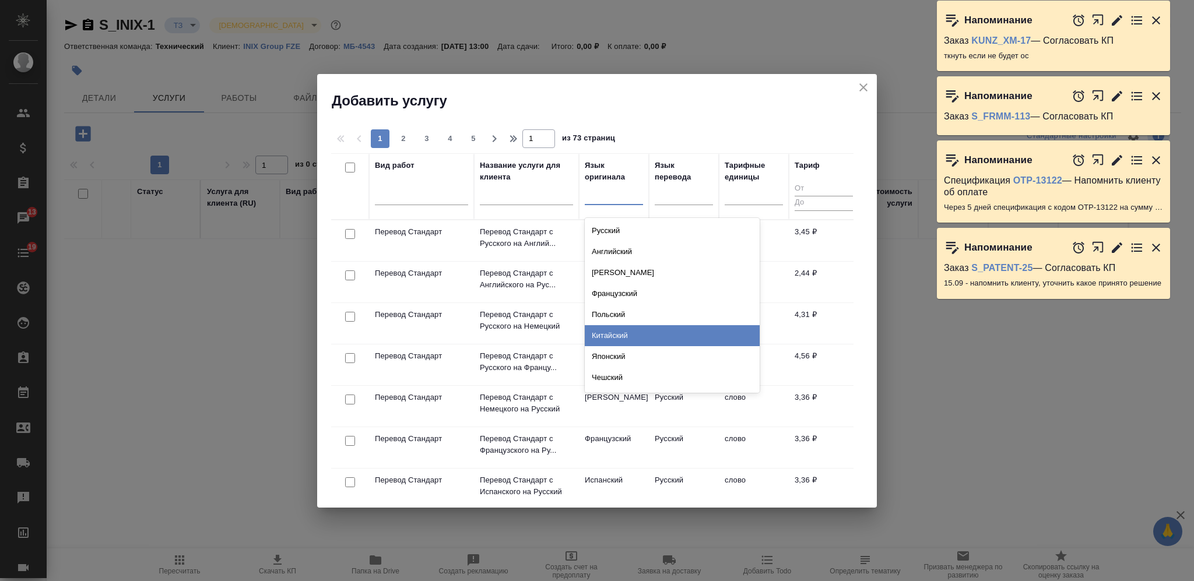
click at [610, 339] on div "Китайский" at bounding box center [672, 335] width 175 height 21
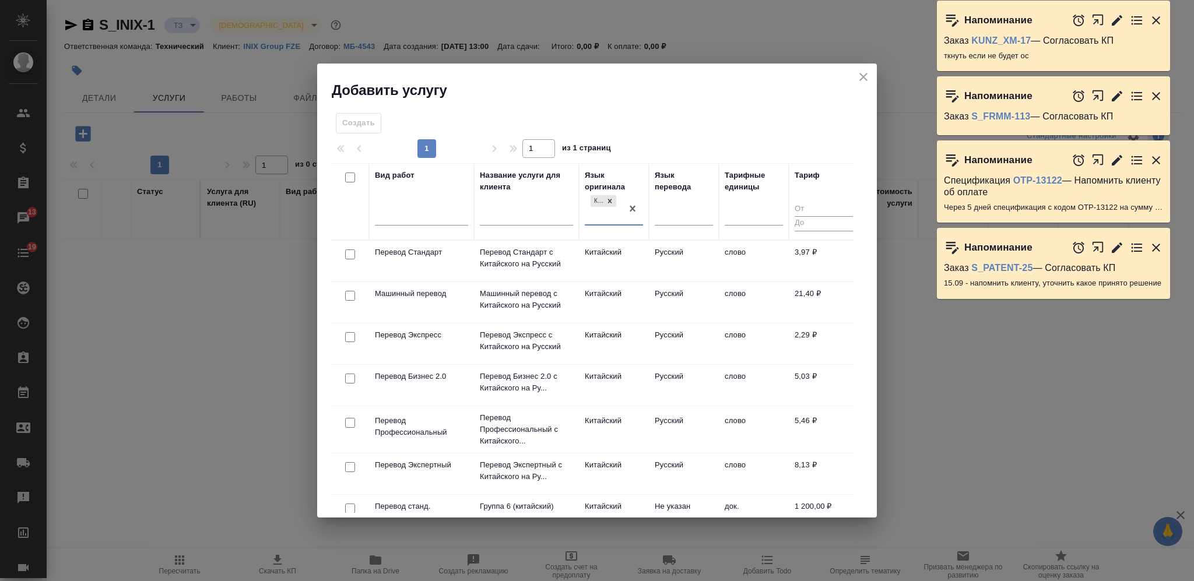
click at [670, 198] on div "Язык перевода" at bounding box center [684, 202] width 58 height 64
click at [669, 214] on div at bounding box center [684, 213] width 58 height 17
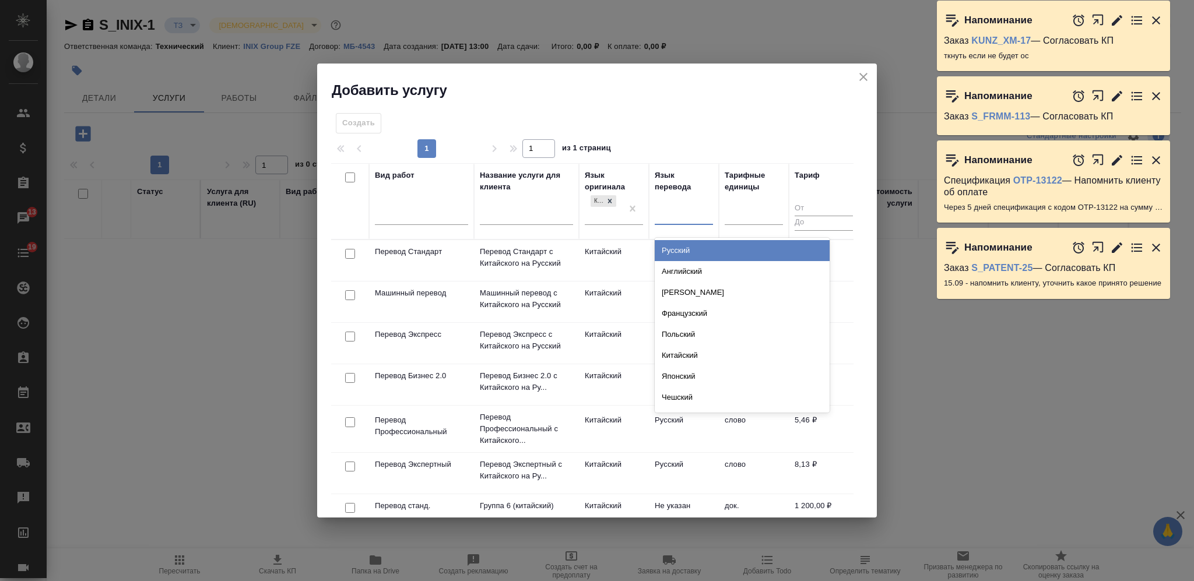
click at [667, 247] on div "Русский" at bounding box center [742, 250] width 175 height 21
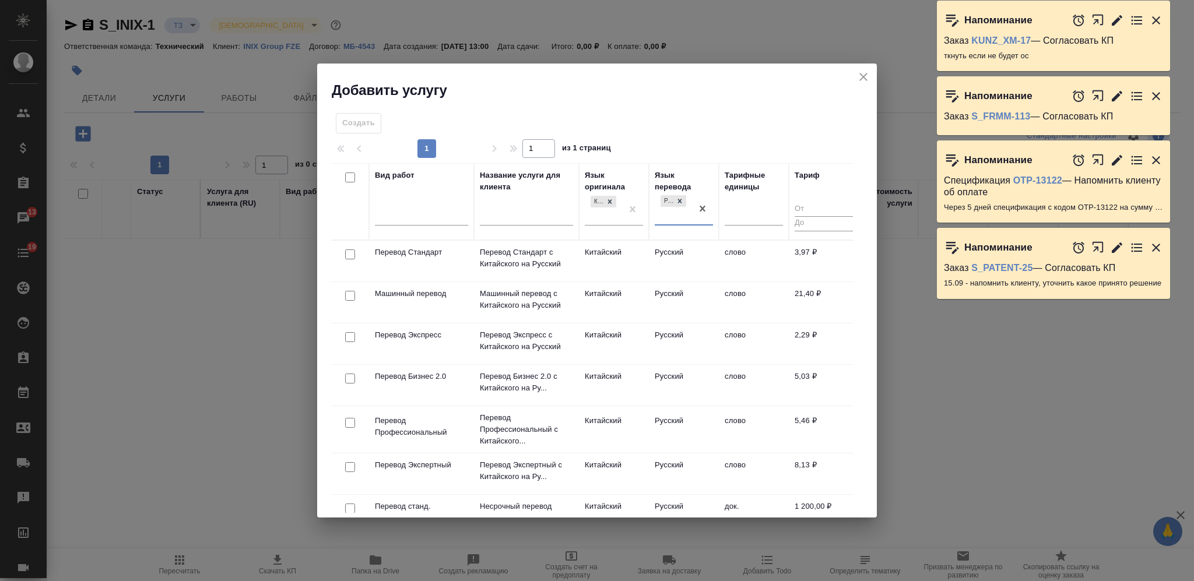
click at [346, 255] on input "checkbox" at bounding box center [350, 254] width 10 height 10
checkbox input "true"
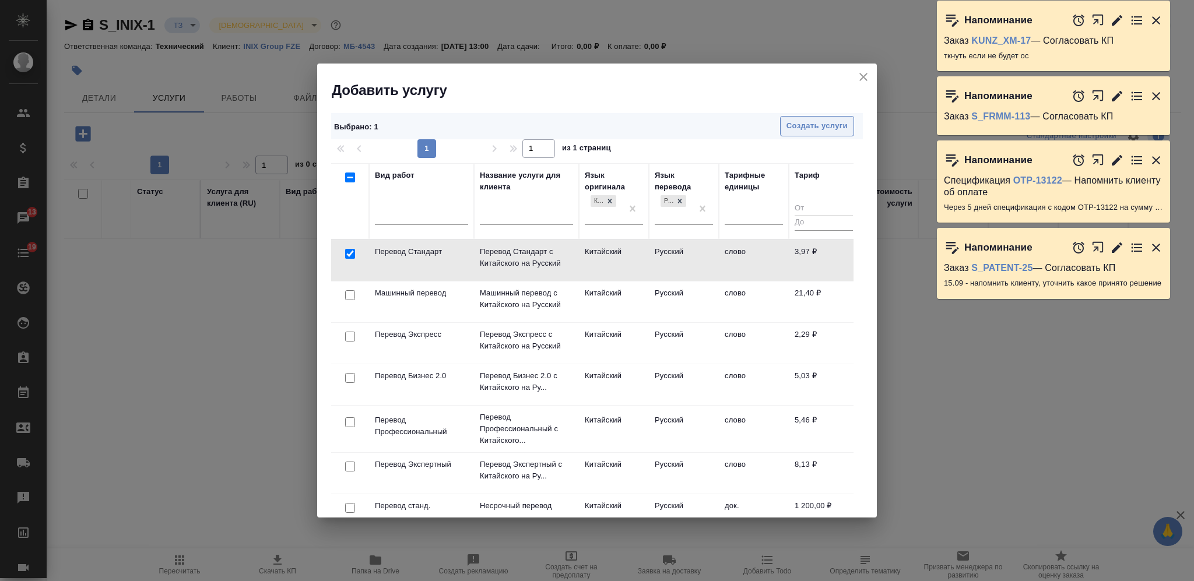
click at [800, 119] on span "Создать услуги" at bounding box center [816, 125] width 61 height 13
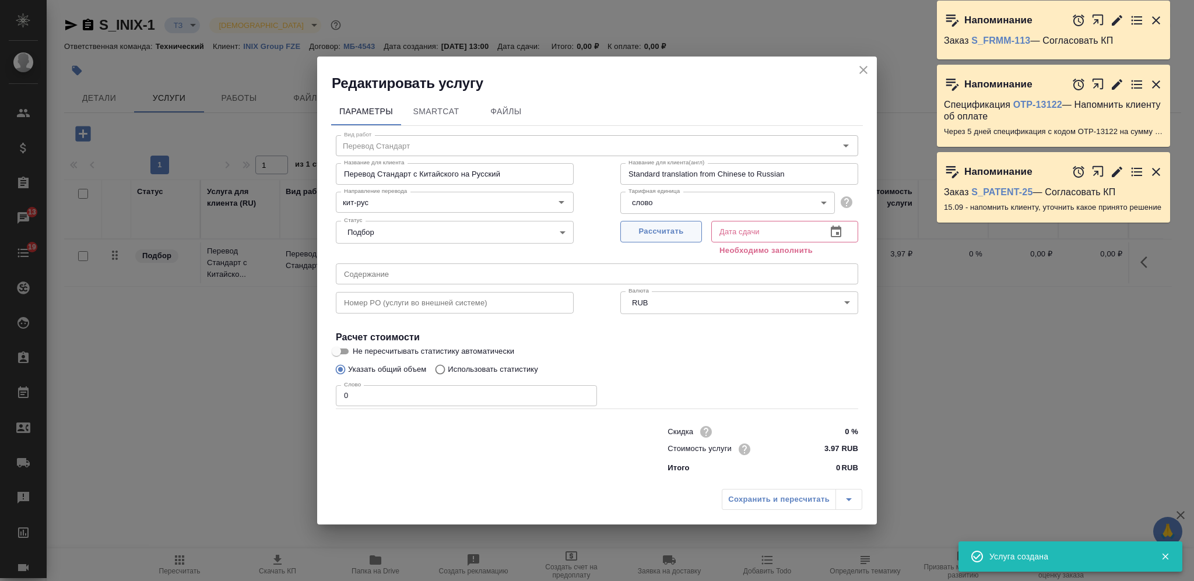
click at [665, 230] on span "Рассчитать" at bounding box center [661, 231] width 69 height 13
type input "16.09.2025 13:05"
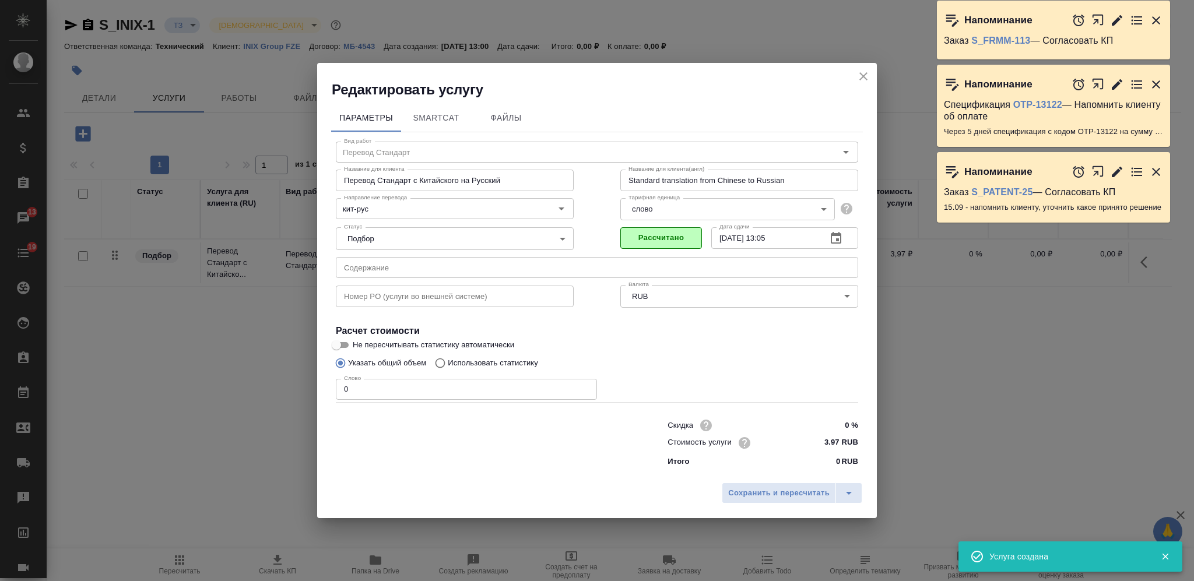
drag, startPoint x: 348, startPoint y: 399, endPoint x: 332, endPoint y: 388, distance: 19.7
click at [332, 389] on div "Вид работ Перевод Стандарт Вид работ Название для клиента Перевод Стандарт с Ки…" at bounding box center [597, 302] width 532 height 340
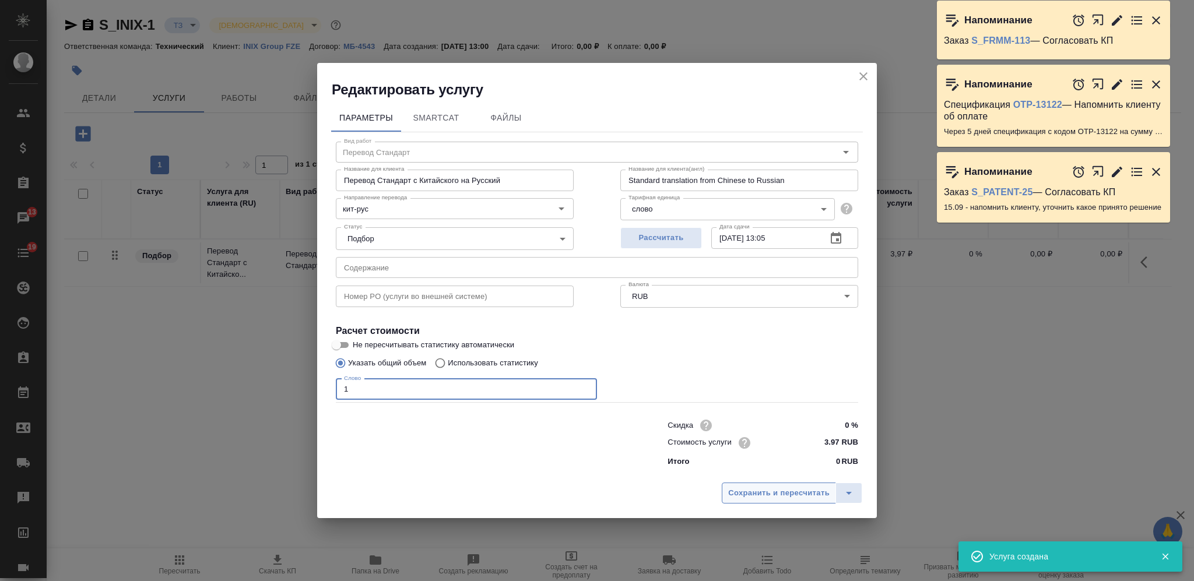
type input "1"
click at [737, 488] on span "Сохранить и пересчитать" at bounding box center [778, 493] width 101 height 13
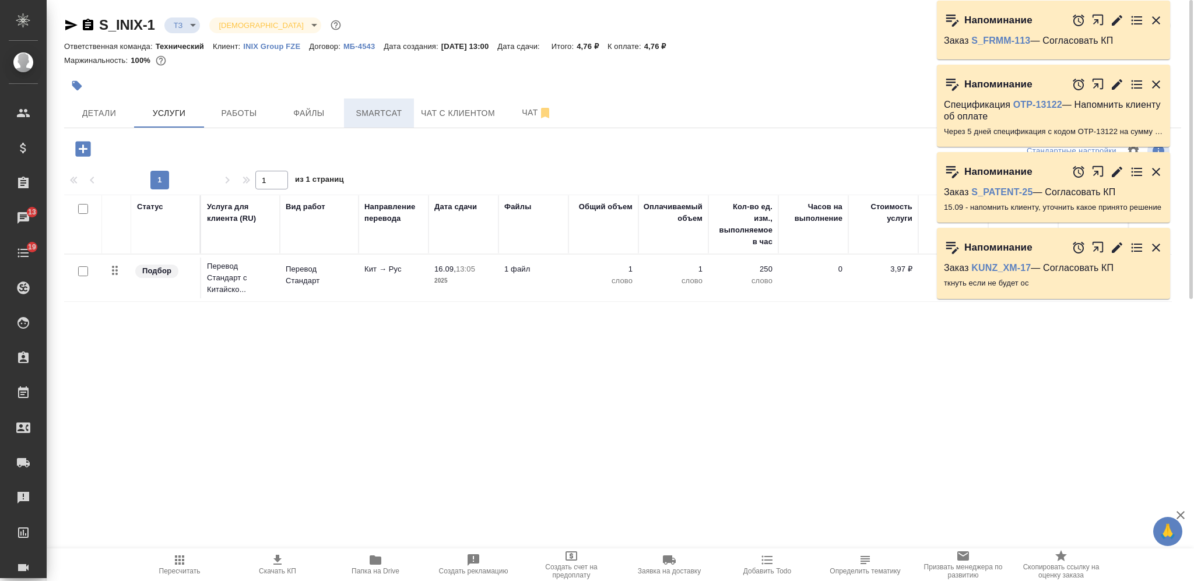
click at [385, 117] on span "Smartcat" at bounding box center [379, 113] width 56 height 15
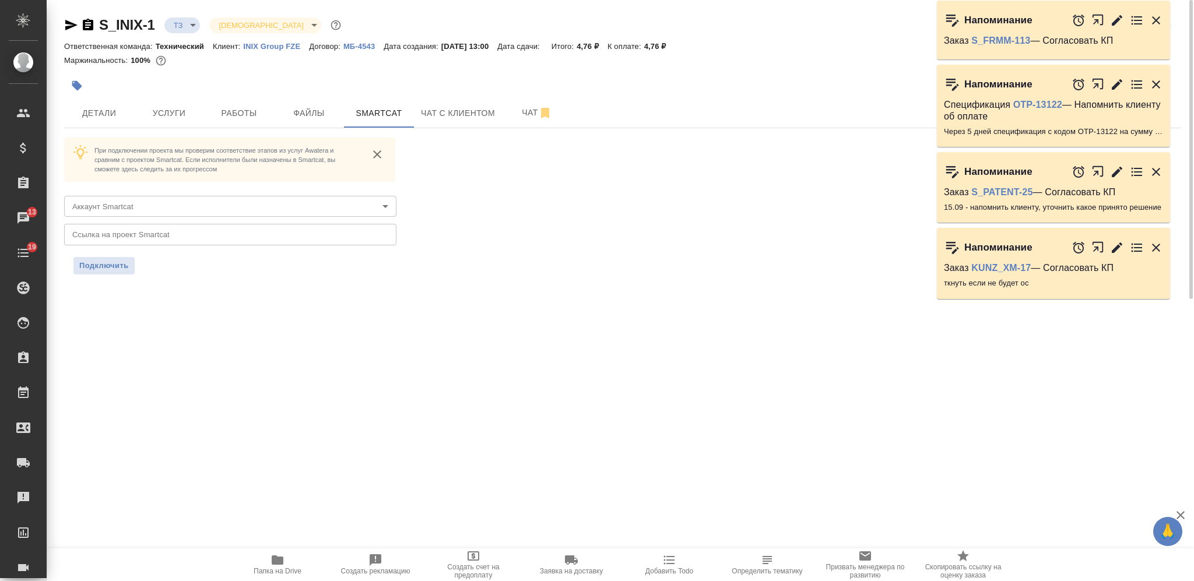
click at [215, 200] on body "🙏 .cls-1 fill:#fff; AWATERA Nikiforova Valeria Клиенты Спецификации Заказы 13 Ч…" at bounding box center [597, 290] width 1194 height 581
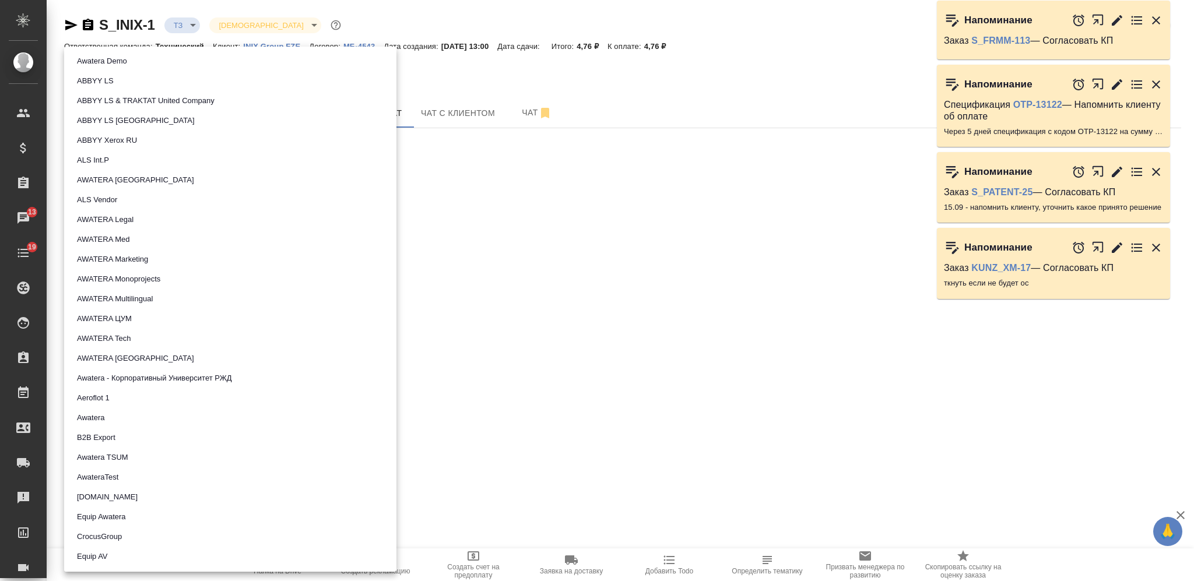
click at [188, 337] on li "AWATERA Tech" at bounding box center [230, 339] width 332 height 20
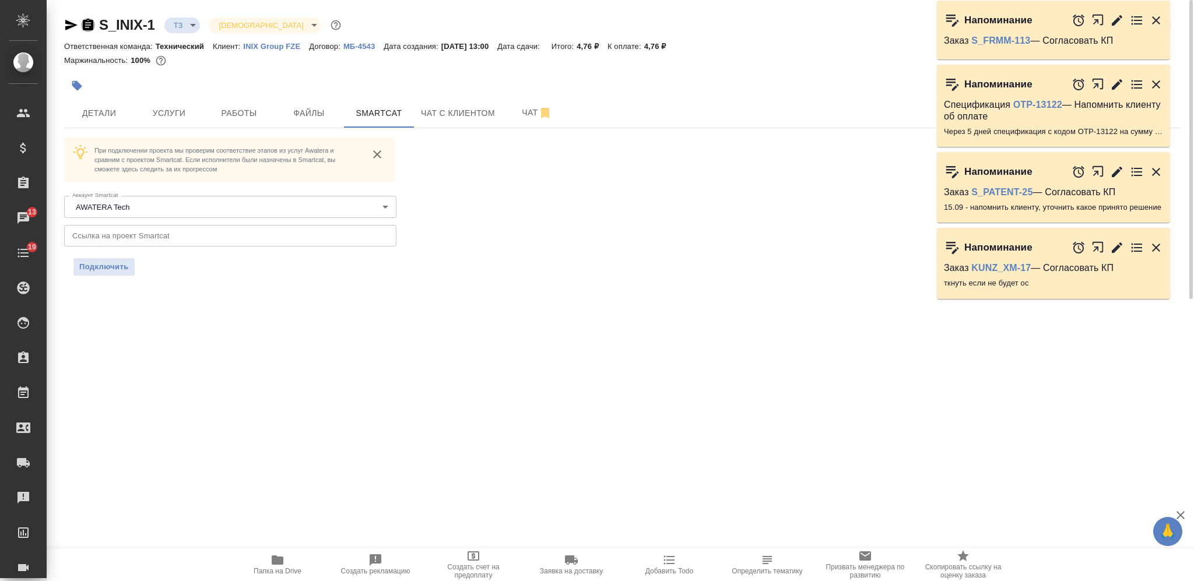
click at [90, 25] on icon "button" at bounding box center [88, 25] width 14 height 14
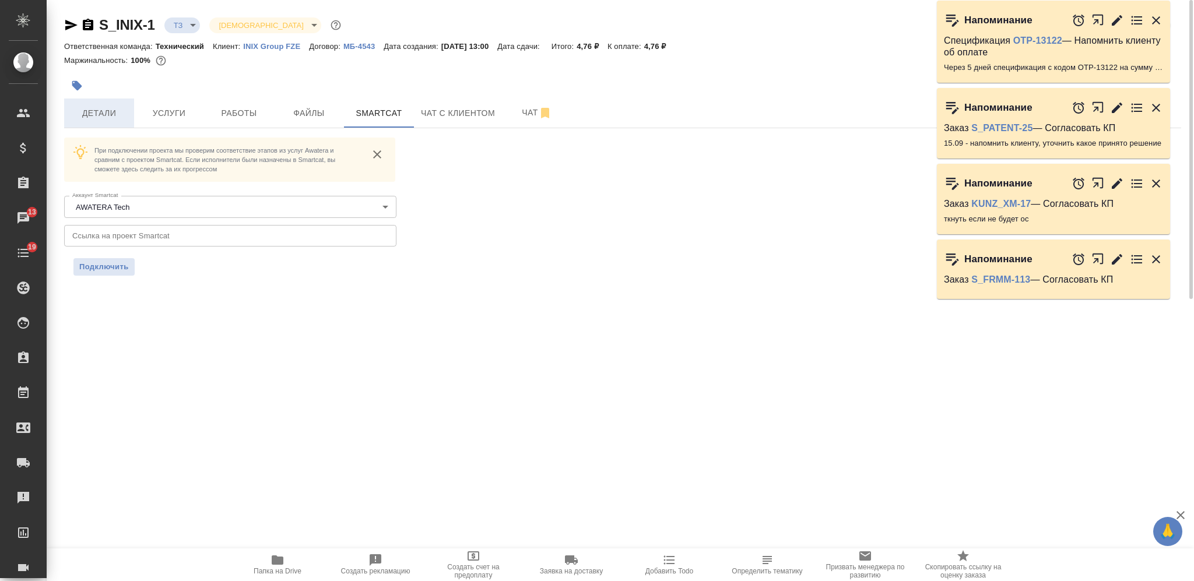
click at [124, 117] on span "Детали" at bounding box center [99, 113] width 56 height 15
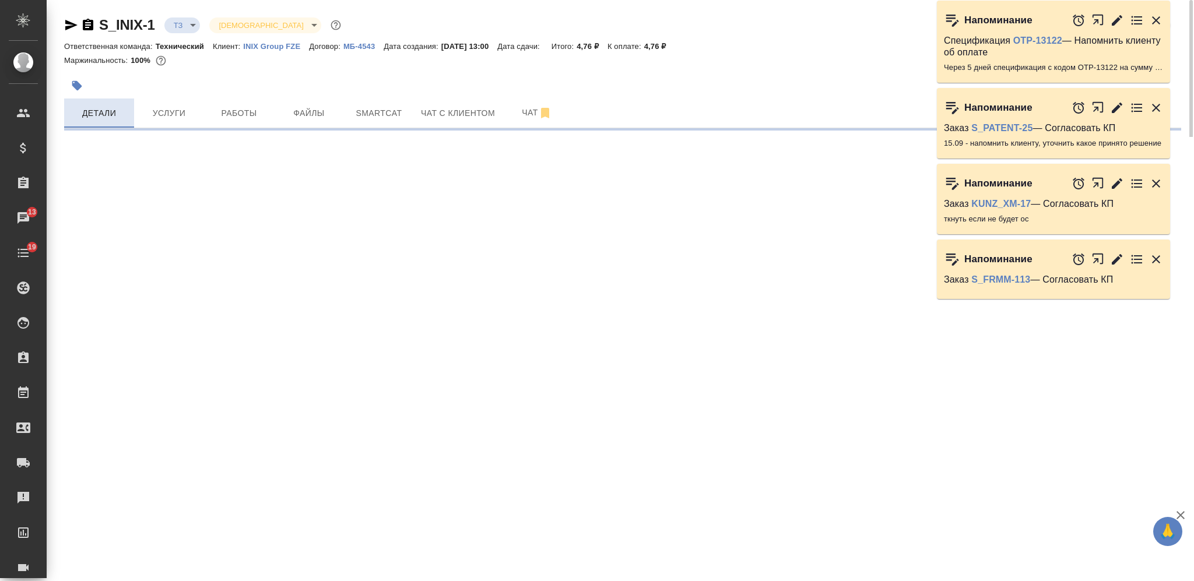
select select "RU"
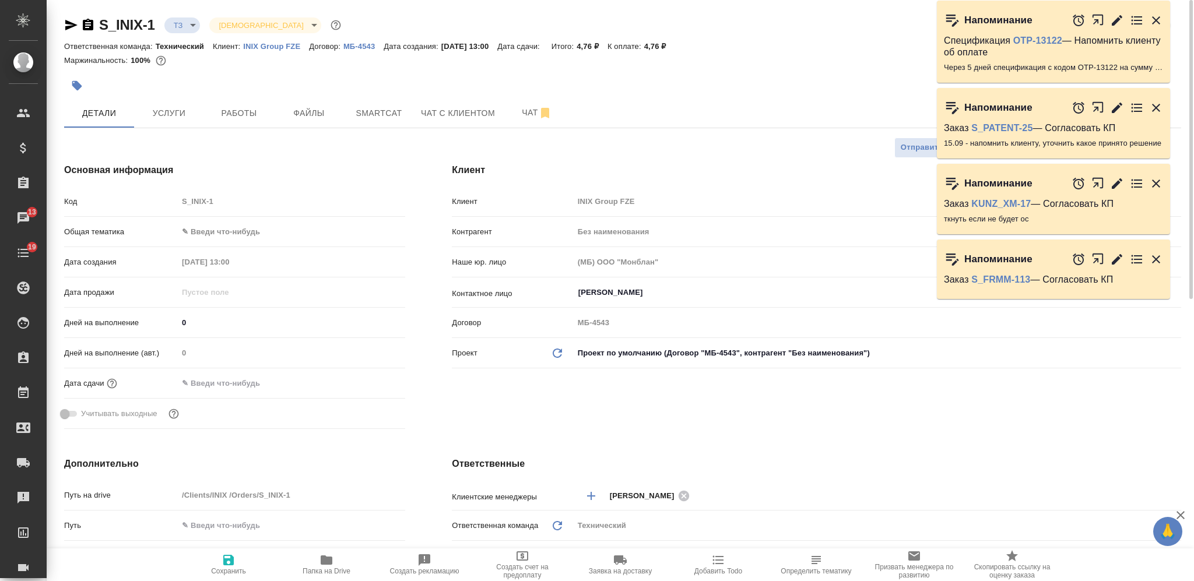
type textarea "x"
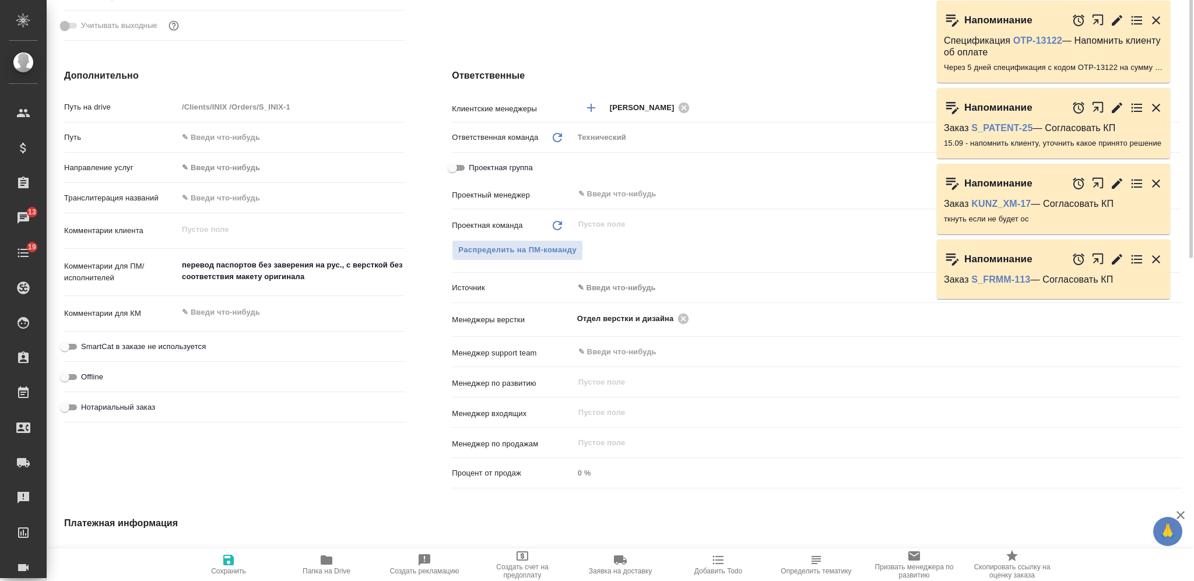
scroll to position [466, 0]
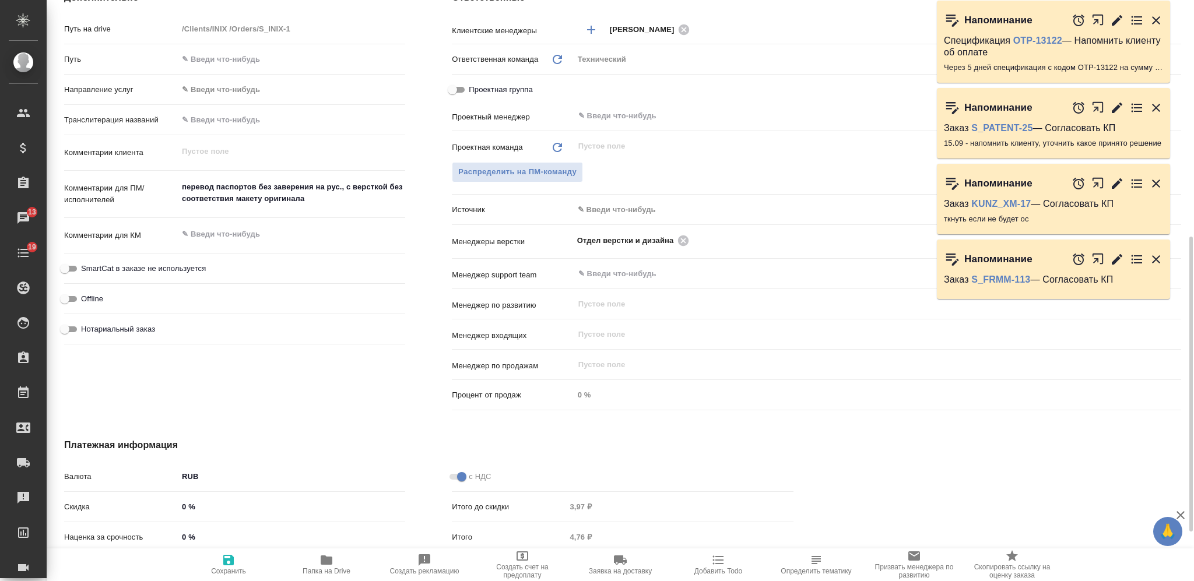
type textarea "x"
click at [274, 238] on textarea at bounding box center [291, 234] width 227 height 20
type textarea "К"
type textarea "x"
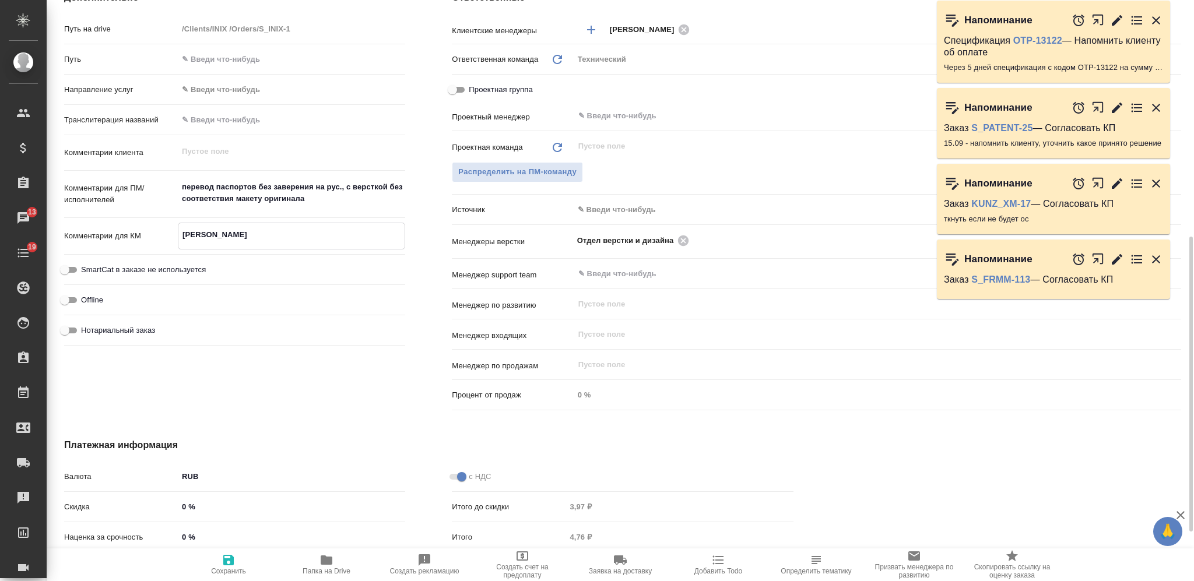
type textarea "x"
type textarea "КЛ"
type textarea "x"
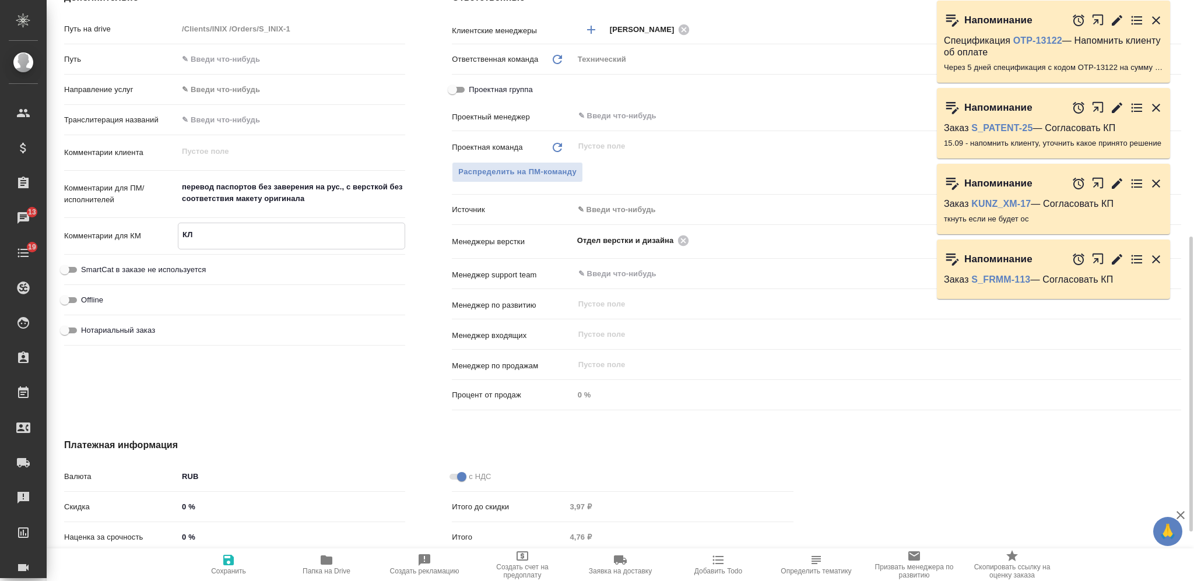
type textarea "КЛ"
type textarea "x"
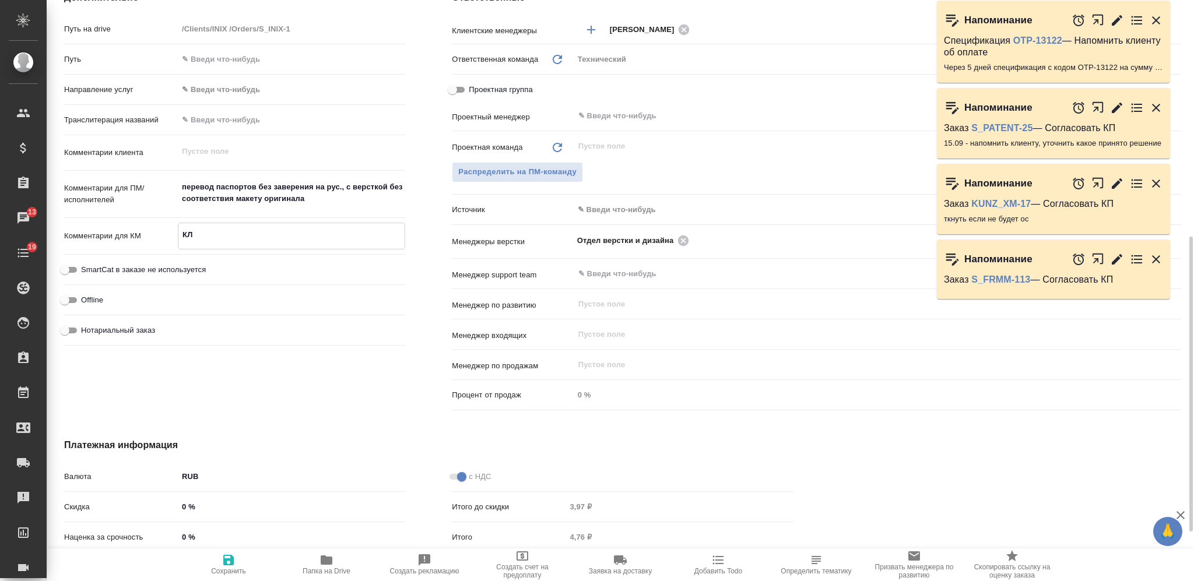
type textarea "x"
type textarea "КЛ -"
type textarea "x"
type textarea "КЛ -"
type textarea "x"
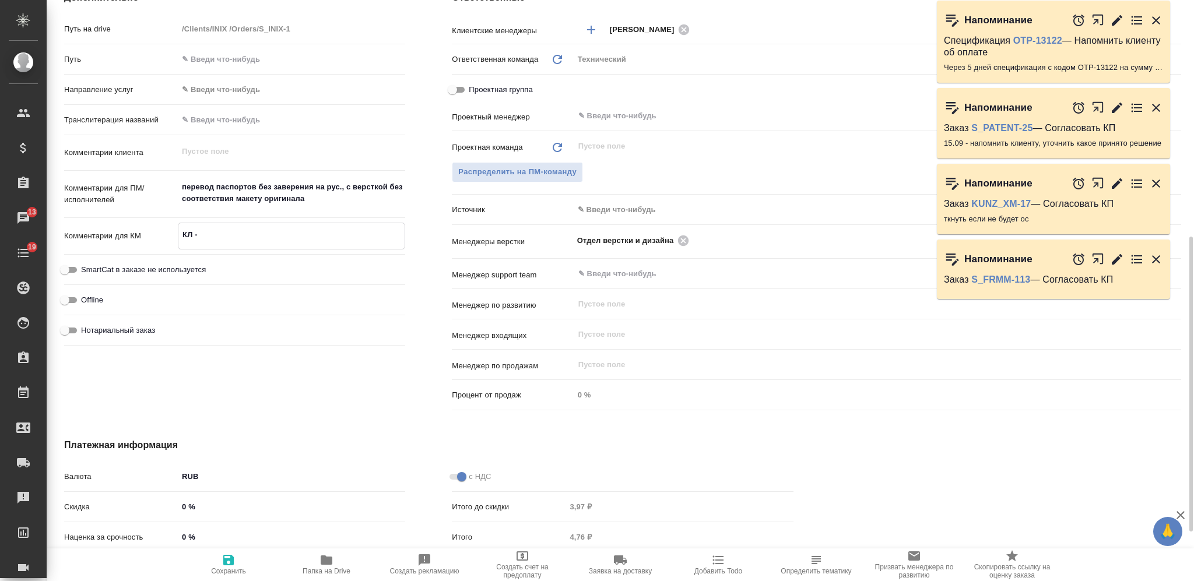
type textarea "x"
type textarea "КЛ - о"
type textarea "x"
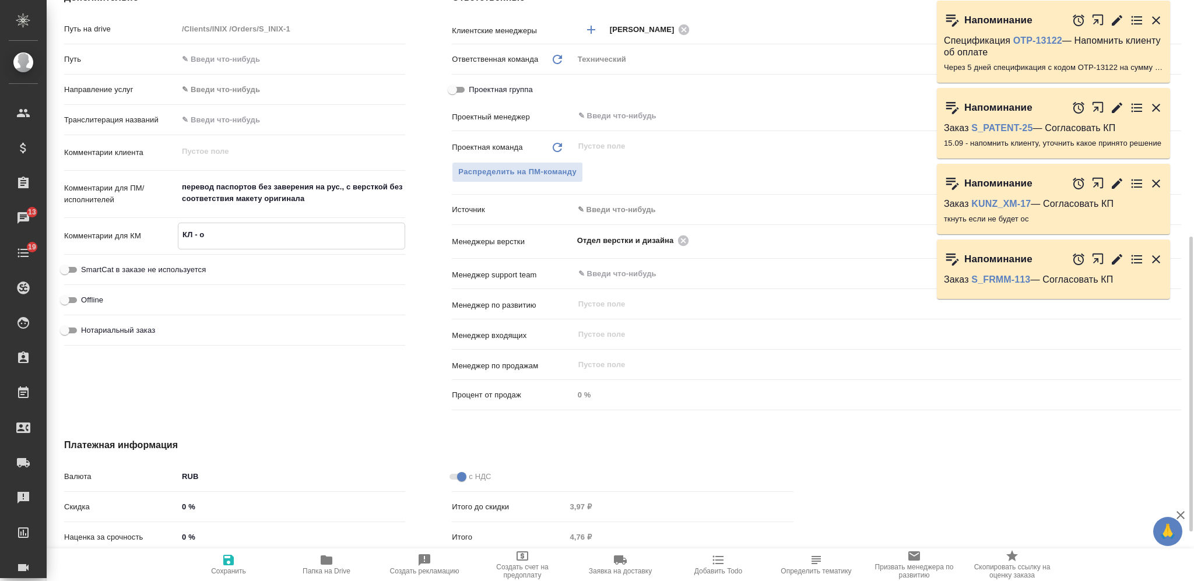
type textarea "x"
type textarea "КЛ - от"
type textarea "x"
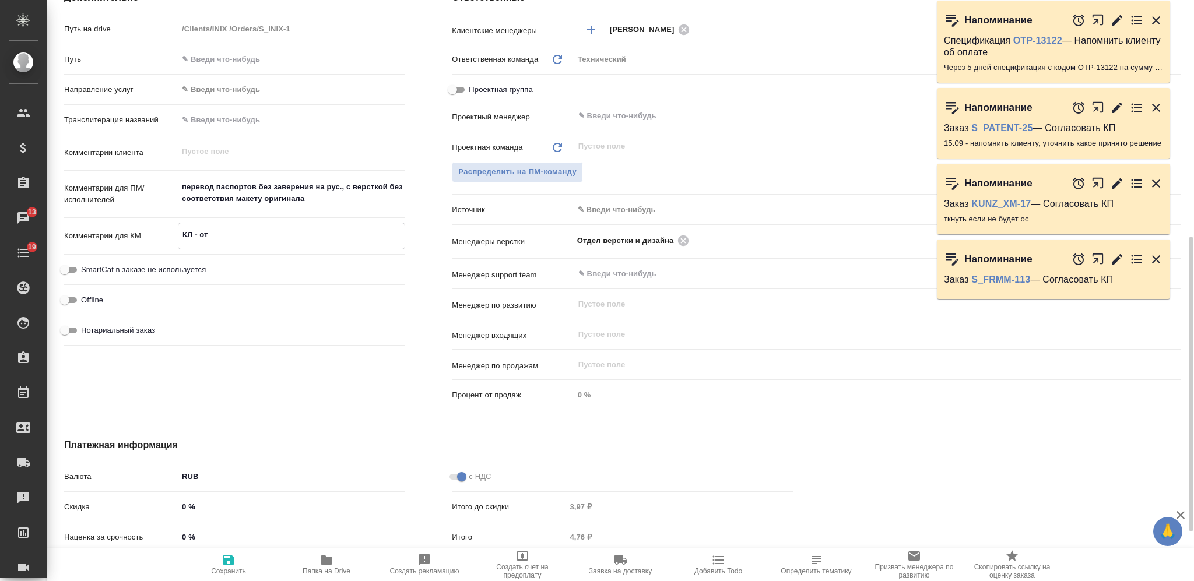
type textarea "КЛ - от"
type textarea "x"
type textarea "КЛ - от са"
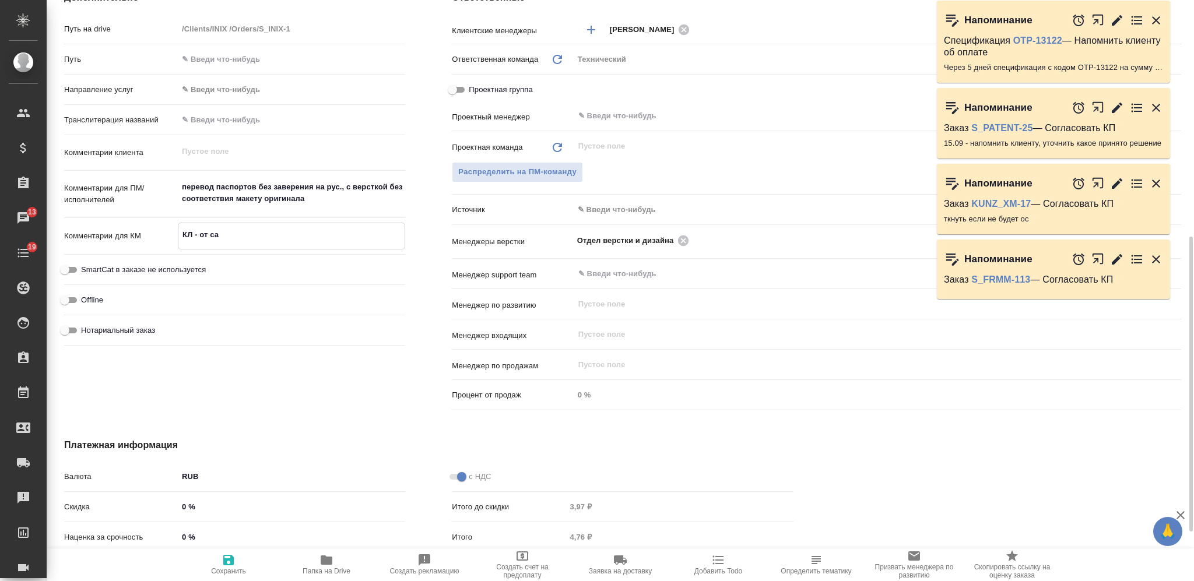
type textarea "x"
type textarea "КЛ - от сав"
type textarea "x"
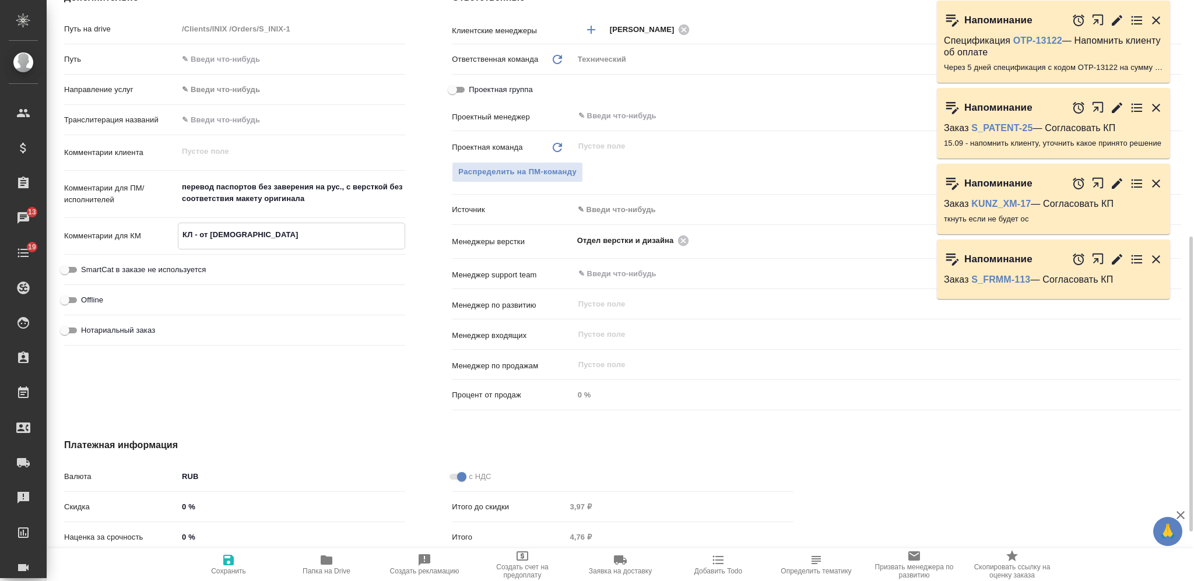
type textarea "x"
type textarea "КЛ - от саван"
type textarea "x"
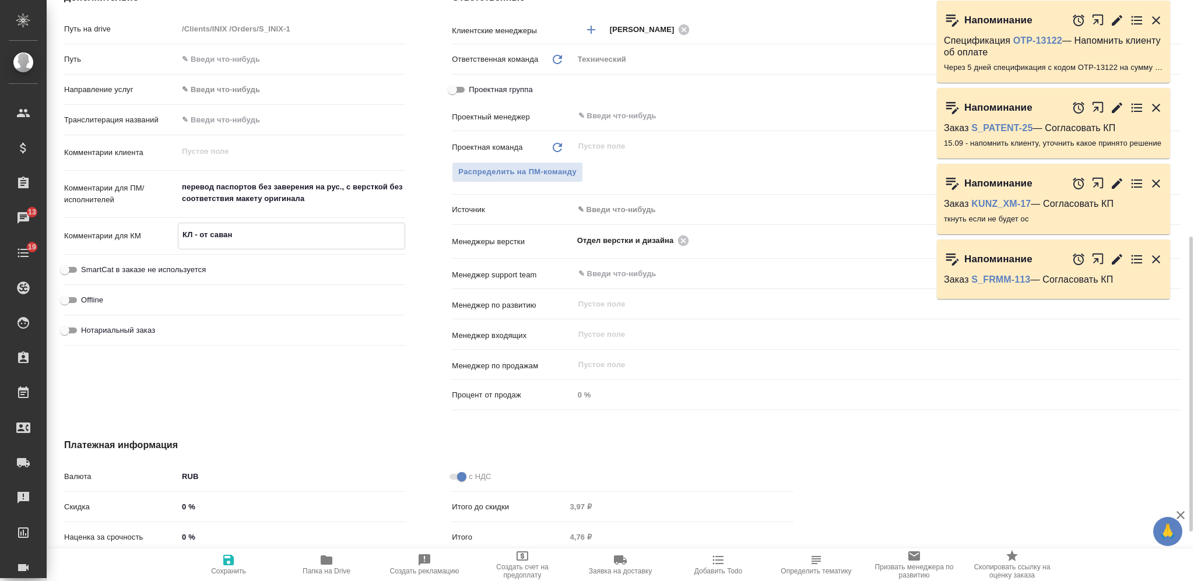
type textarea "x"
type textarea "КЛ - от савант"
type textarea "x"
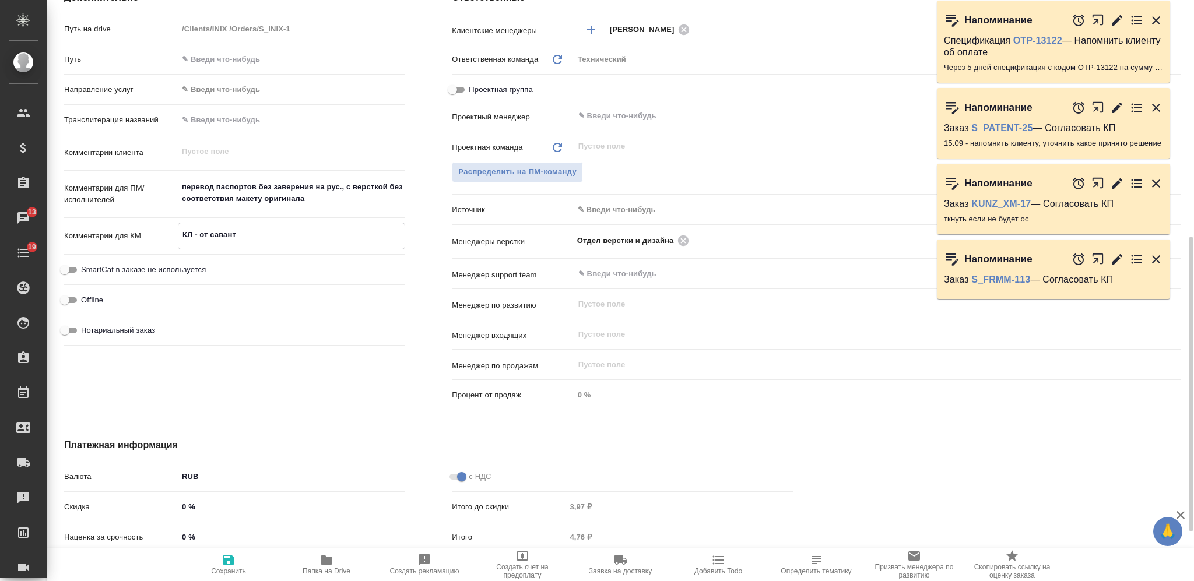
type textarea "x"
type textarea "КЛ - от саванта"
type textarea "x"
type textarea "КЛ - от саванта"
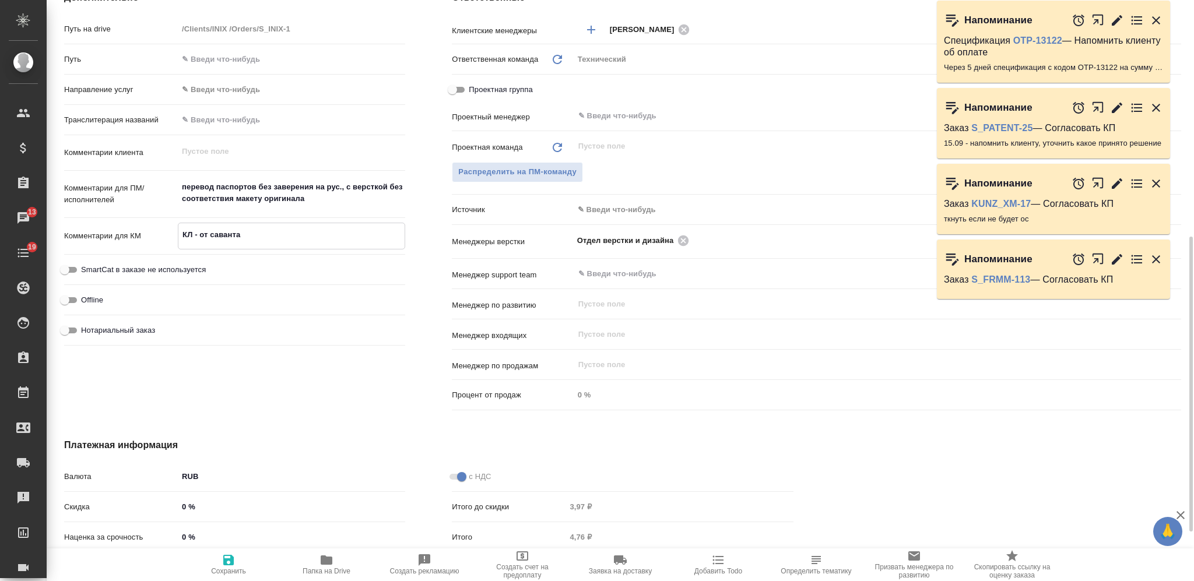
type textarea "x"
click at [231, 558] on icon "button" at bounding box center [228, 560] width 10 height 10
type textarea "x"
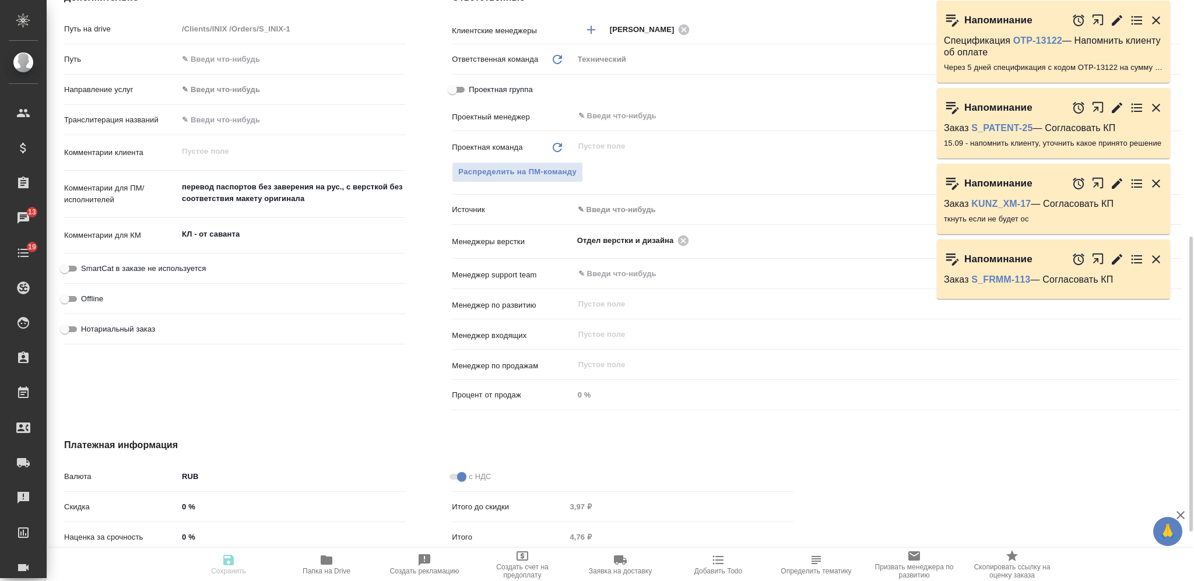
type textarea "x"
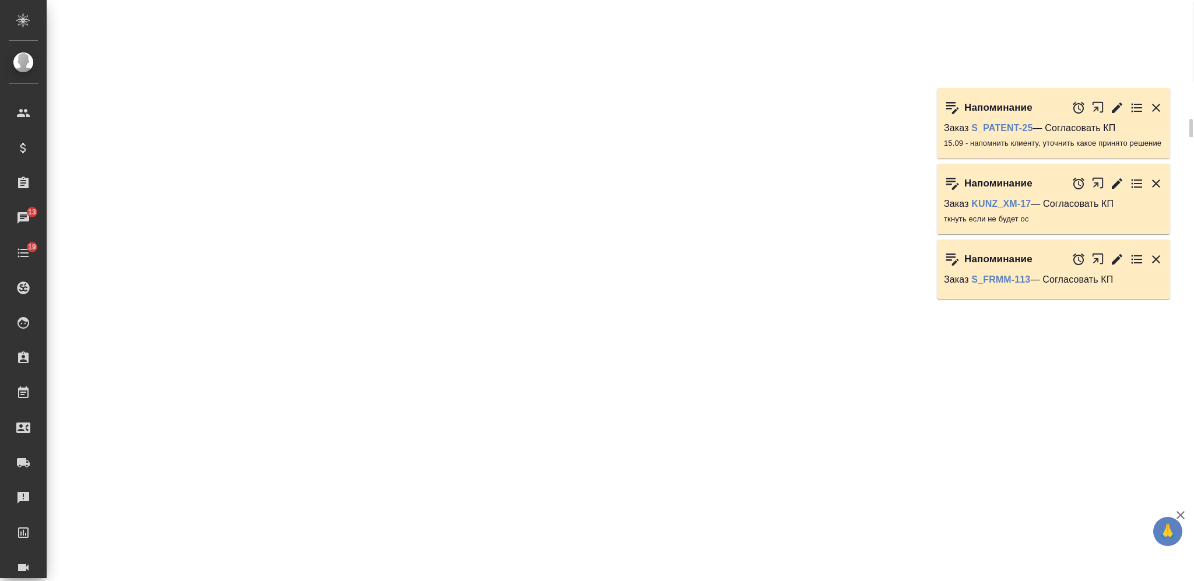
scroll to position [388, 0]
select select "RU"
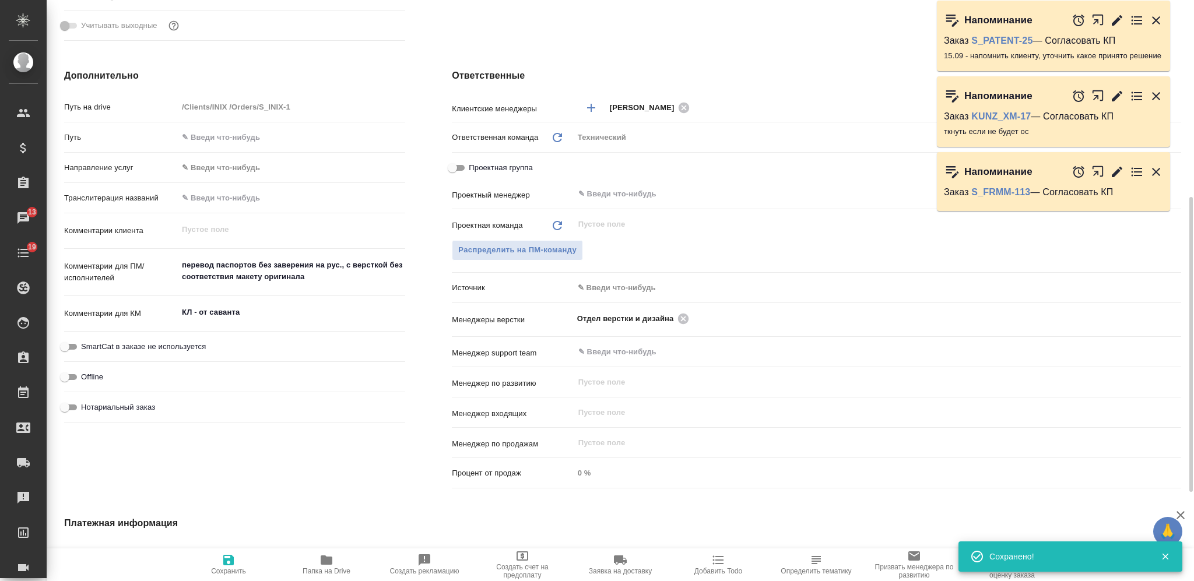
type textarea "x"
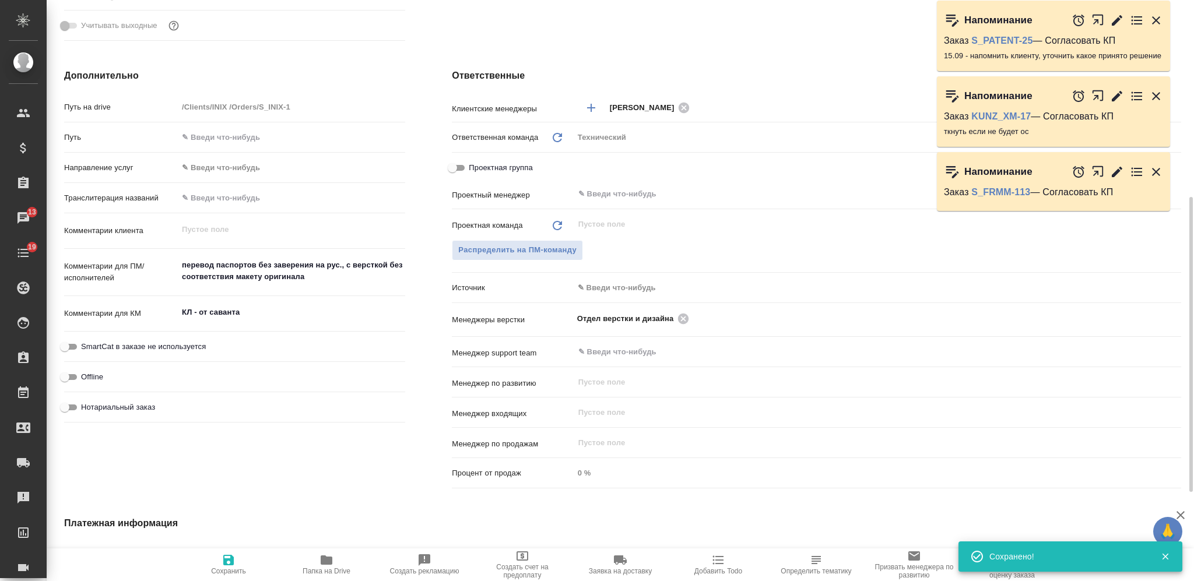
type textarea "x"
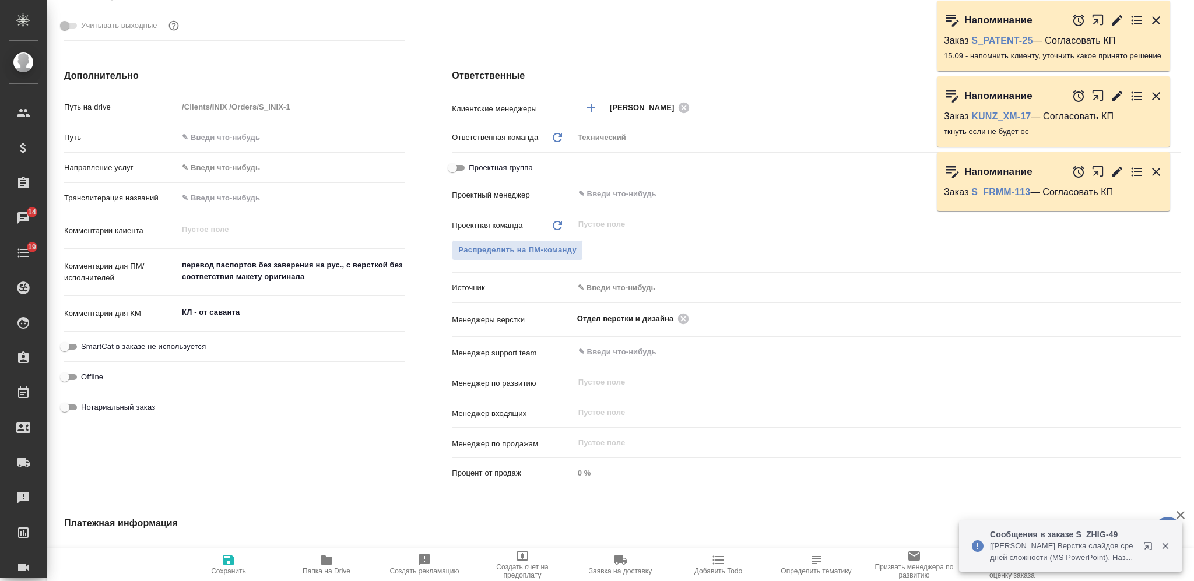
scroll to position [0, 0]
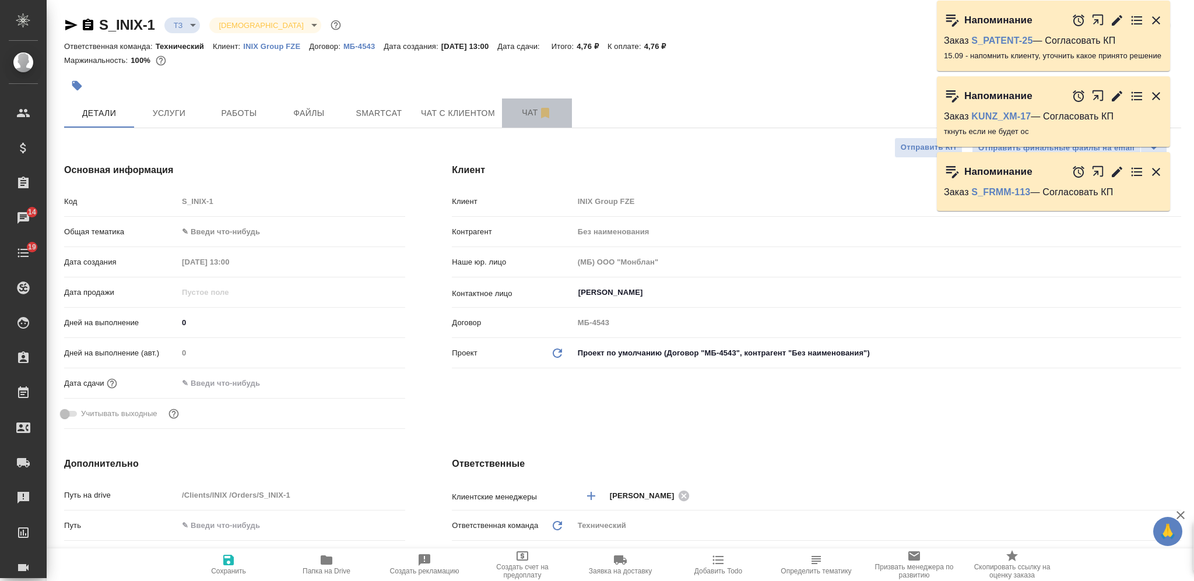
click at [523, 109] on span "Чат" at bounding box center [537, 112] width 56 height 15
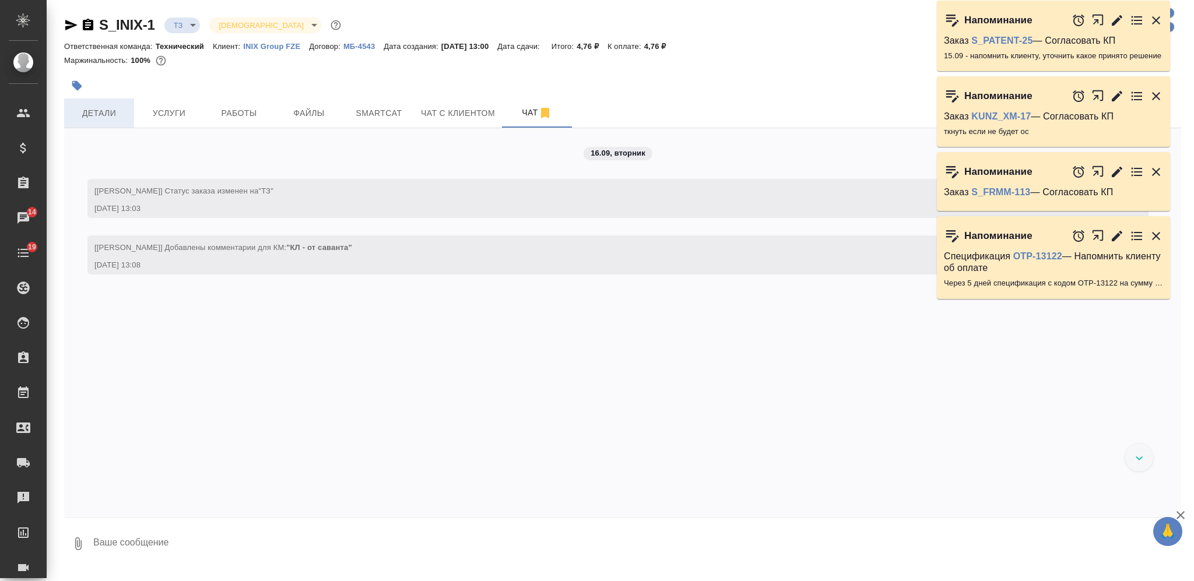
click at [124, 115] on span "Детали" at bounding box center [99, 113] width 56 height 15
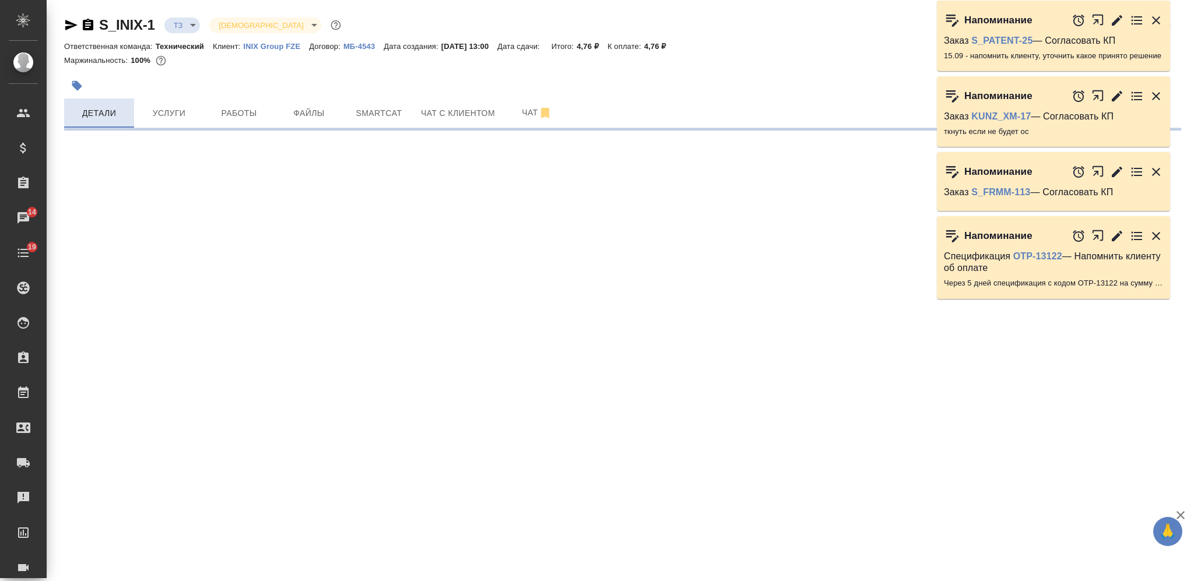
select select "RU"
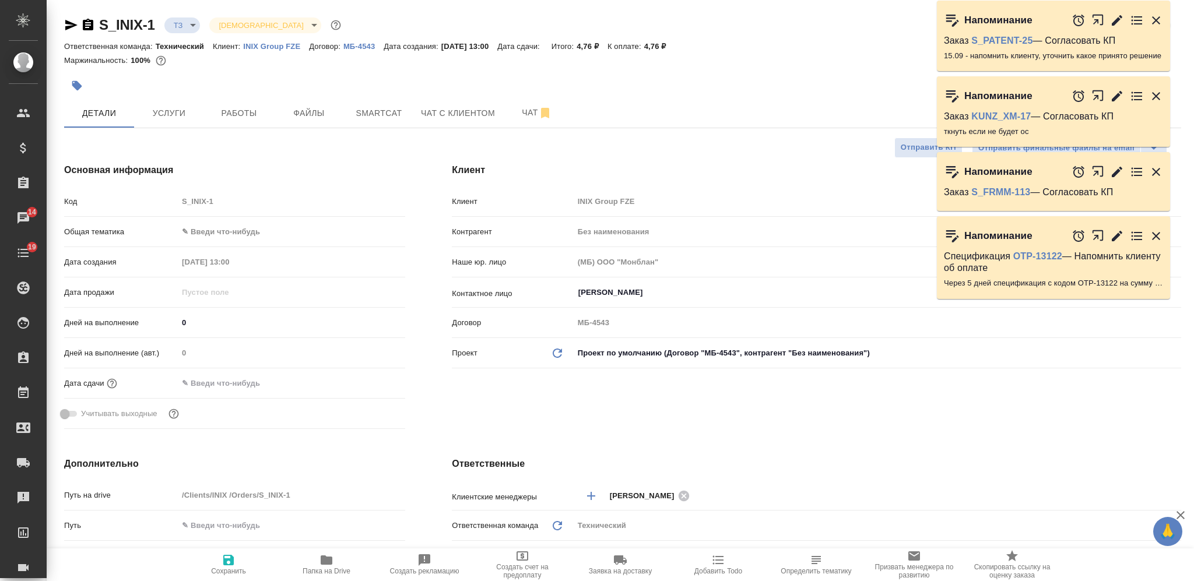
type textarea "x"
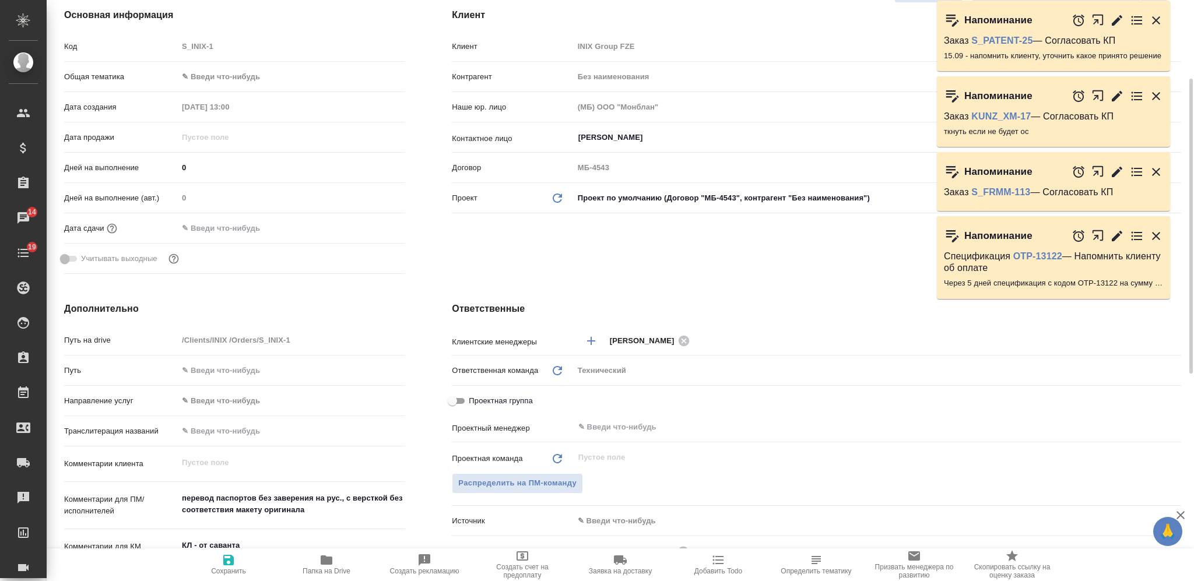
scroll to position [311, 0]
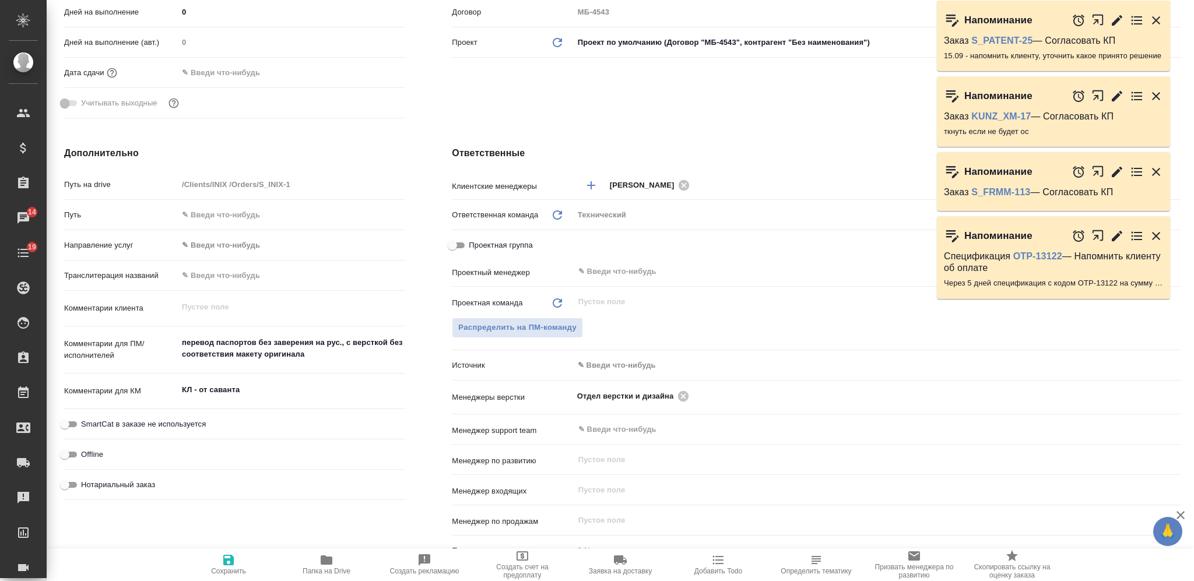
type textarea "x"
click at [327, 354] on textarea "перевод паспортов без заверения на рус., с версткой без соответствия макету ори…" at bounding box center [291, 348] width 226 height 31
type textarea "перевод паспортов без заверения на рус., с версткой без соответствия макету ори…"
type textarea "x"
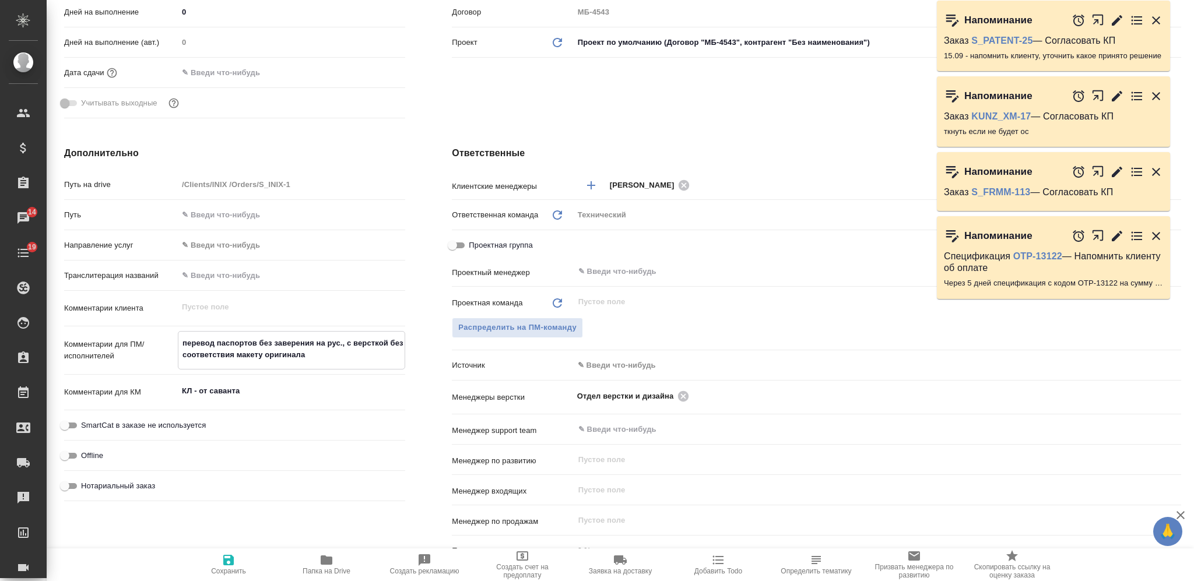
type textarea "x"
type textarea "перевод паспортов без заверения на рус., с версткой без соответствия макету ори…"
type textarea "x"
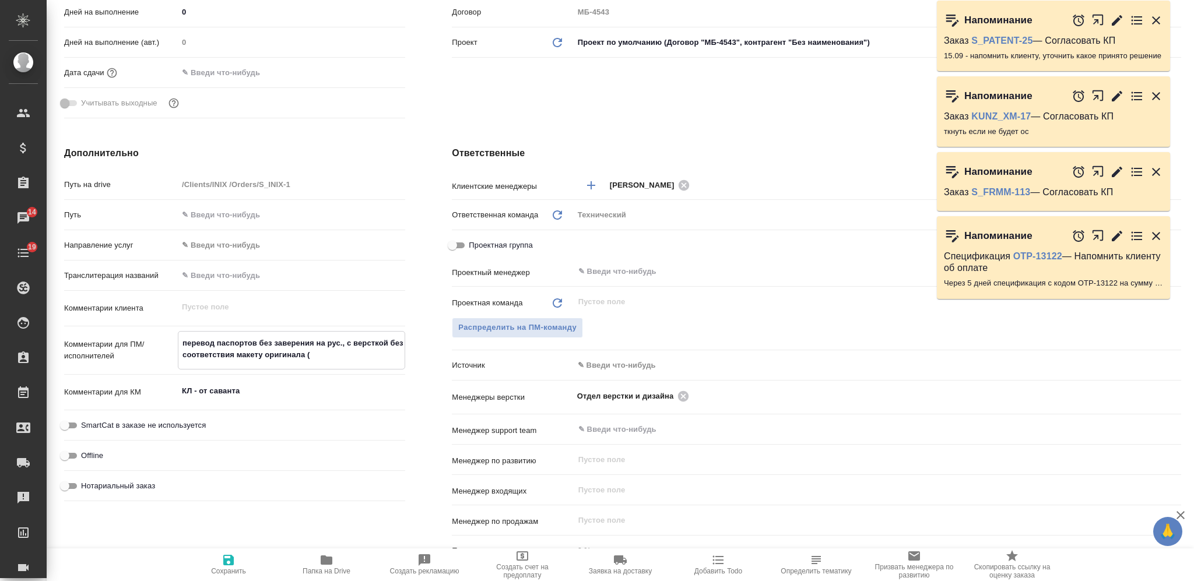
type textarea "перевод паспортов без заверения на рус., с версткой без соответствия макету ори…"
type textarea "x"
type textarea "перевод паспортов без заверения на рус., с версткой без соответствия макету ори…"
type textarea "x"
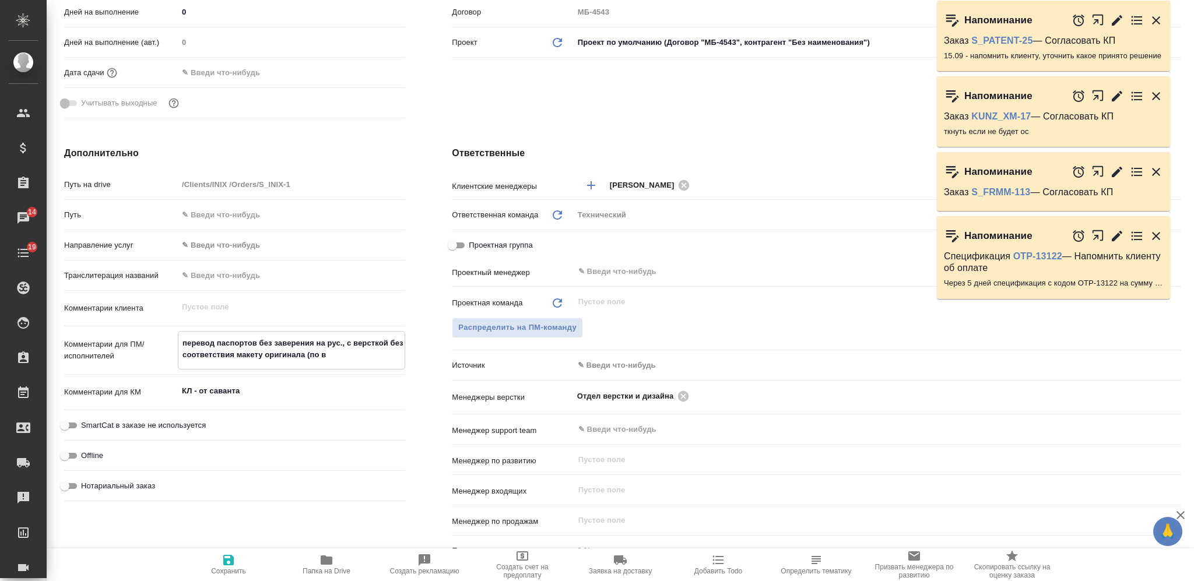
type textarea "перевод паспортов без заверения на рус., с версткой без соответствия макету ори…"
type textarea "x"
type textarea "перевод паспортов без заверения на рус., с версткой без соответствия макету ори…"
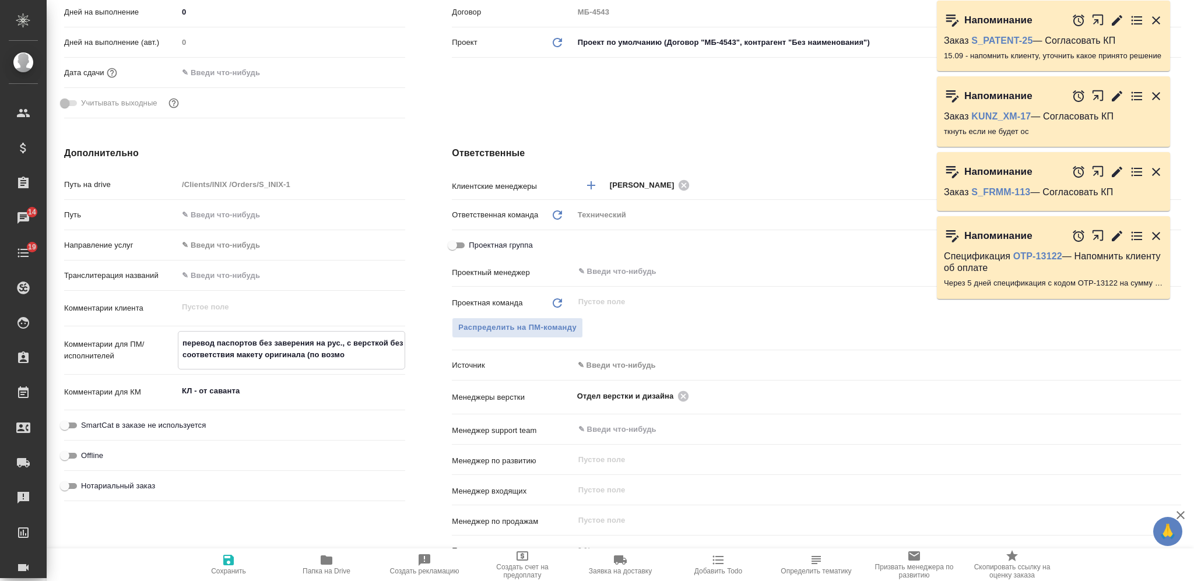
type textarea "x"
type textarea "перевод паспортов без заверения на рус., с версткой без соответствия макету ори…"
type textarea "x"
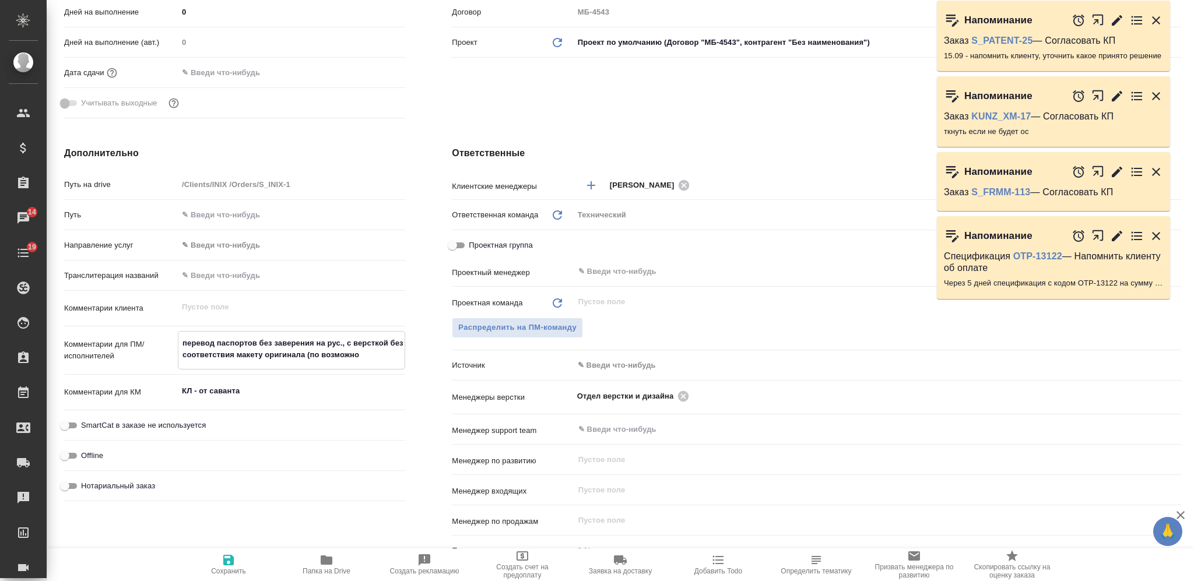
type textarea "перевод паспортов без заверения на рус., с версткой без соответствия макету ори…"
type textarea "x"
type textarea "перевод паспортов без заверения на рус., с версткой без соответствия макету ори…"
type textarea "x"
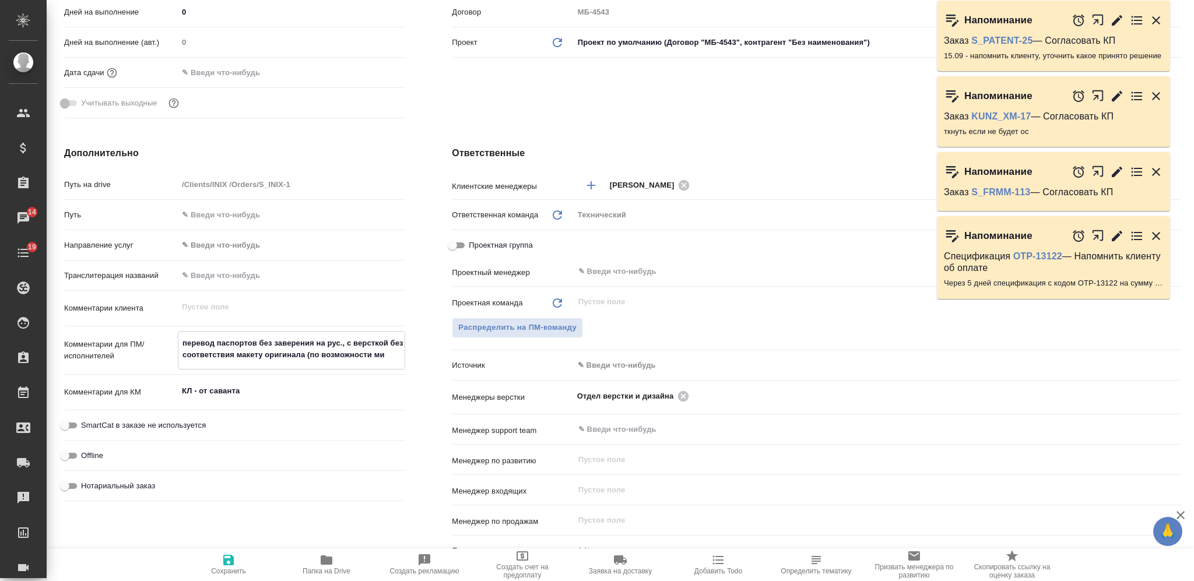
type textarea "x"
type textarea "перевод паспортов без заверения на рус., с версткой без соответствия макету ори…"
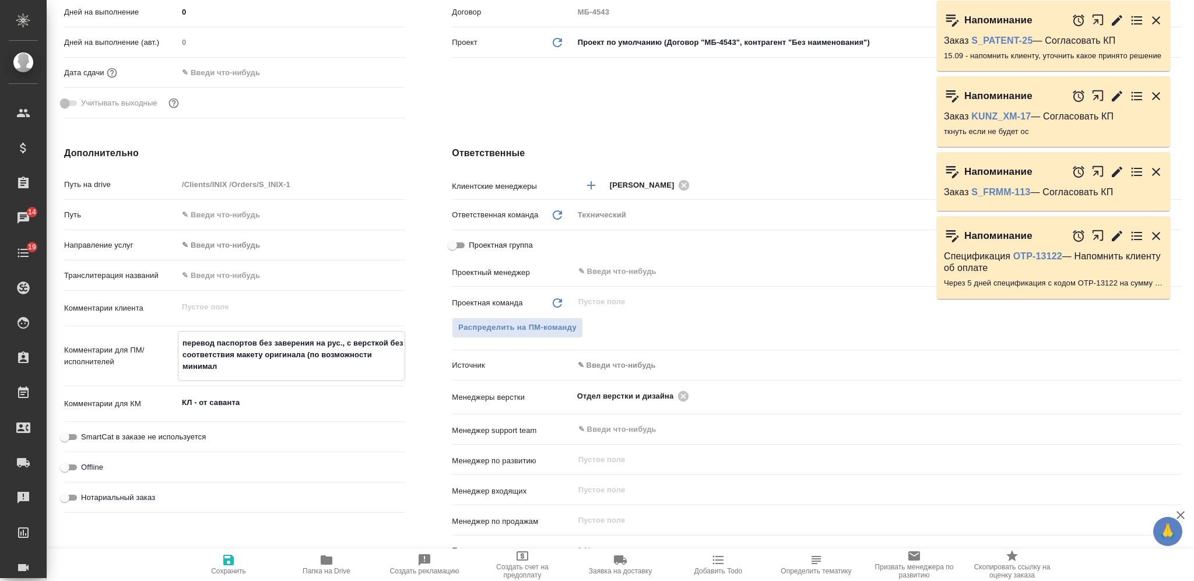
type textarea "x"
type textarea "перевод паспортов без заверения на рус., с версткой без соответствия макету ори…"
type textarea "x"
type textarea "перевод паспортов без заверения на рус., с версткой без соответствия макету ори…"
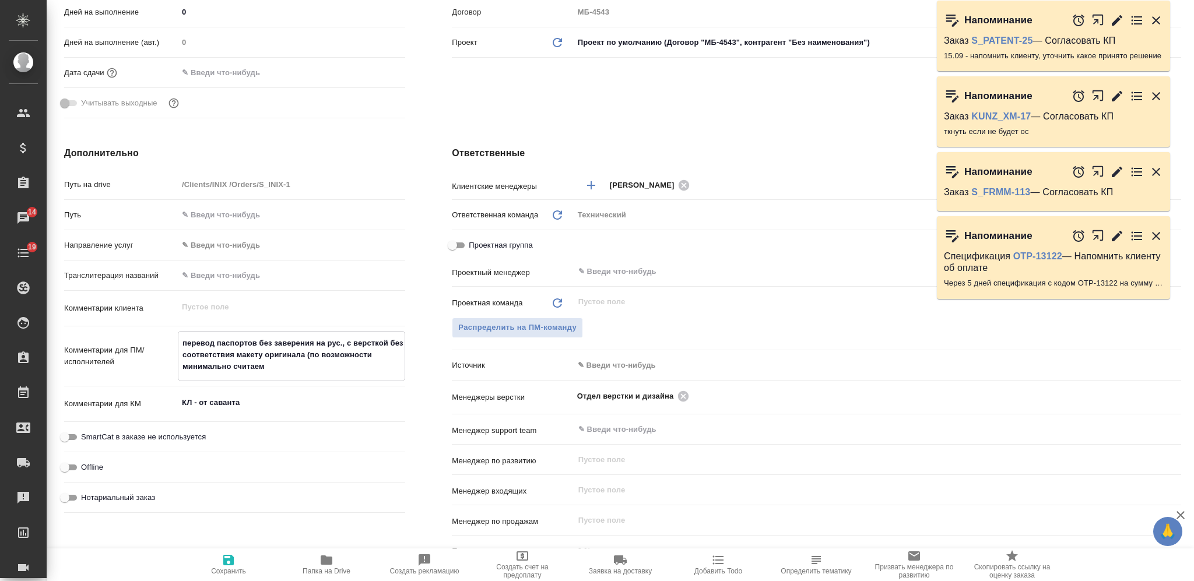
type textarea "x"
type textarea "перевод паспортов без заверения на рус., с версткой без соответствия макету ори…"
type textarea "x"
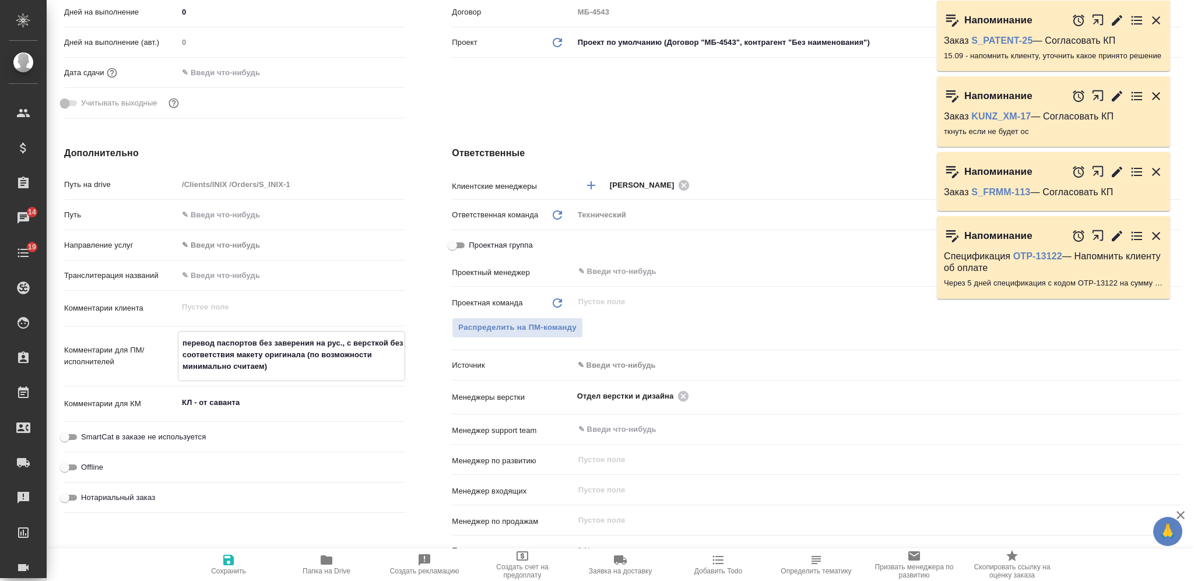
type textarea "x"
type textarea "перевод паспортов без заверения на рус., с версткой без соответствия макету ори…"
type textarea "x"
drag, startPoint x: 219, startPoint y: 572, endPoint x: 209, endPoint y: 572, distance: 9.9
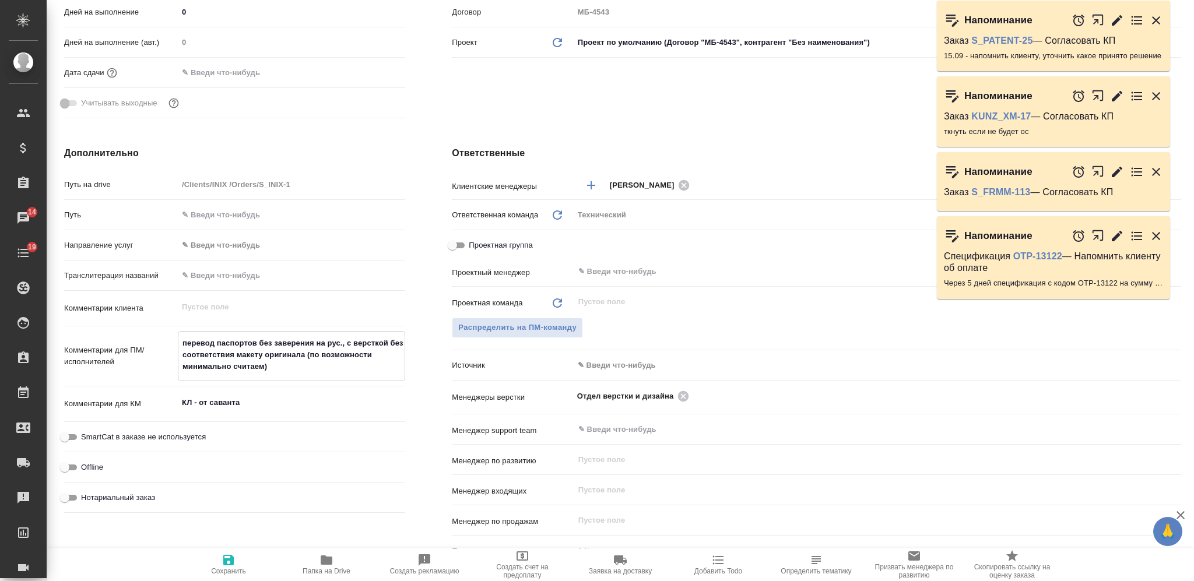
click at [219, 572] on span "Сохранить" at bounding box center [228, 571] width 35 height 8
type textarea "x"
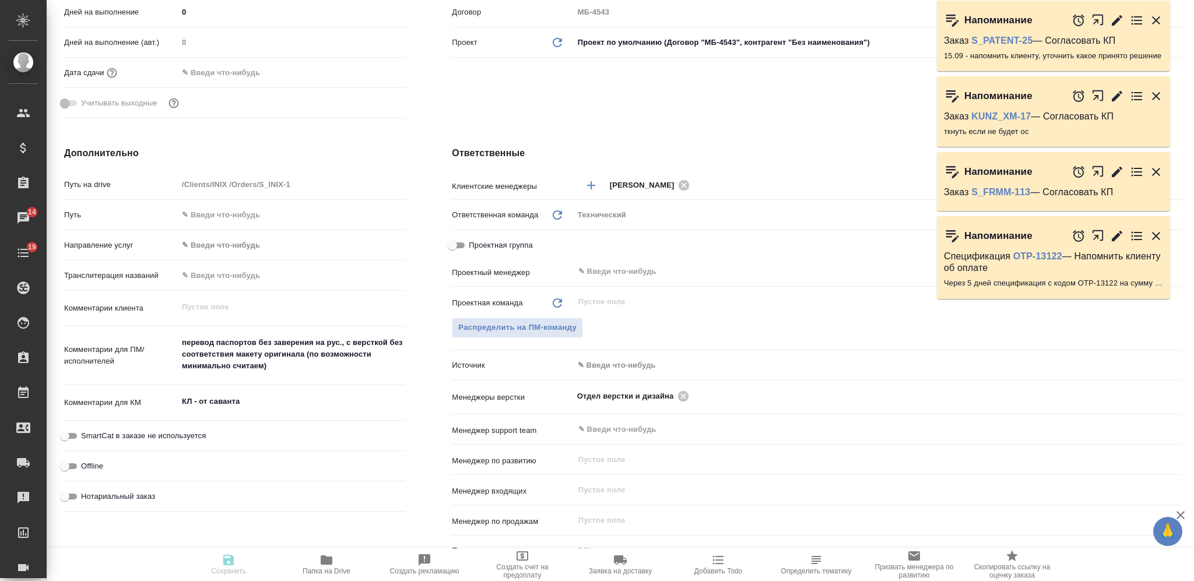
type textarea "x"
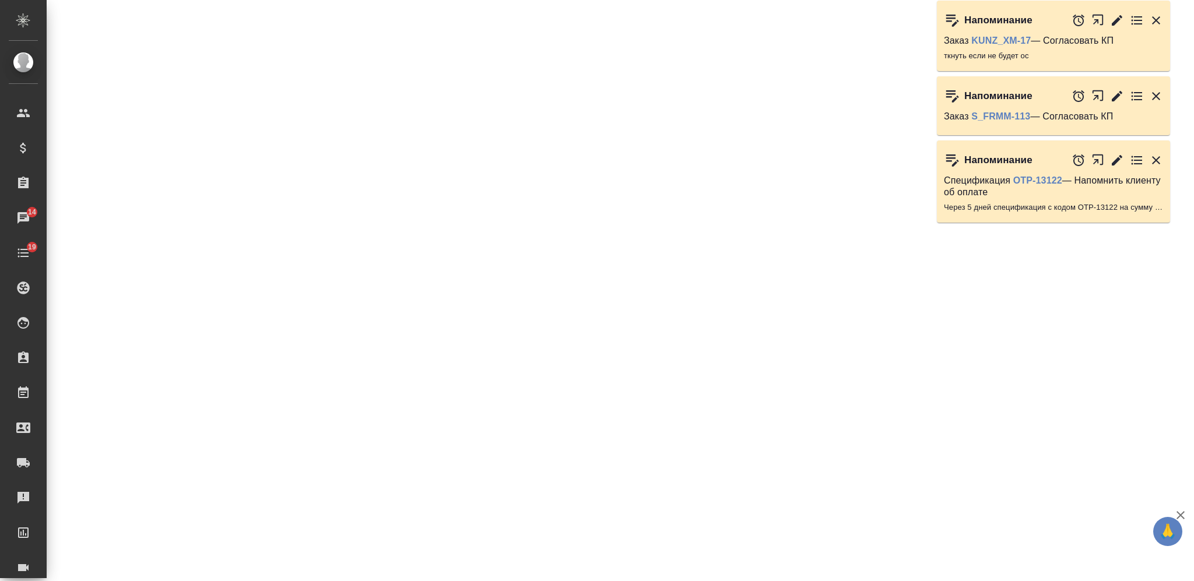
select select "RU"
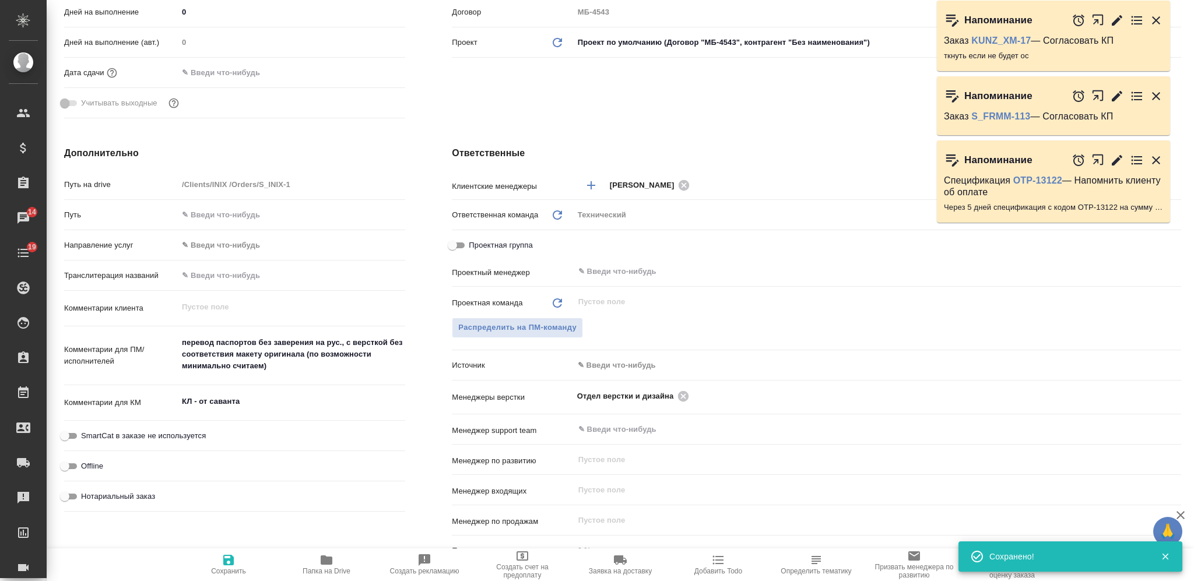
type textarea "x"
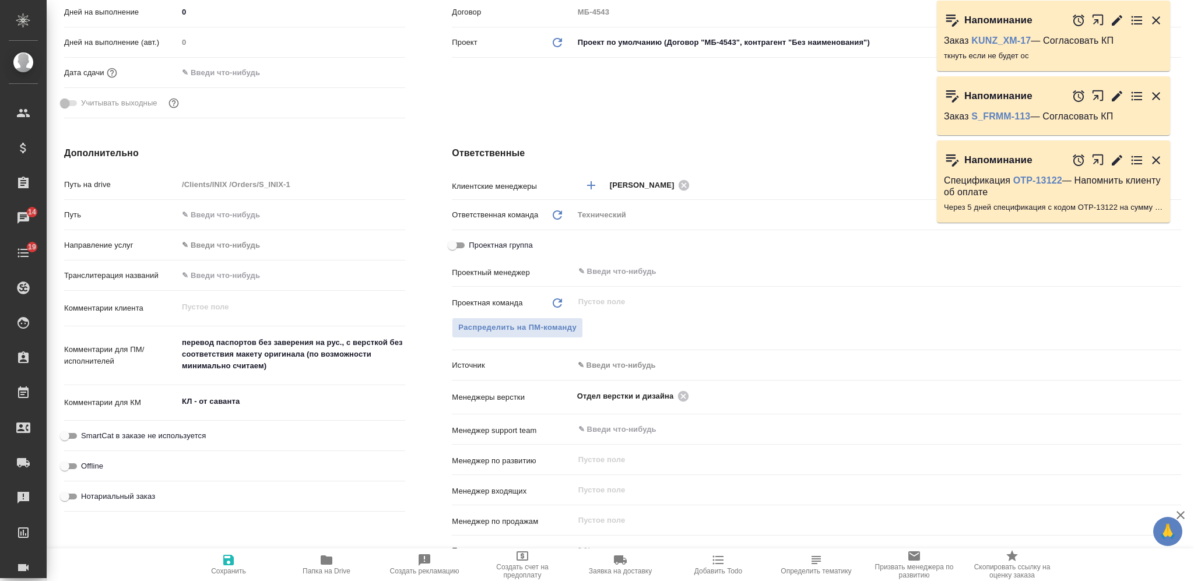
type textarea "x"
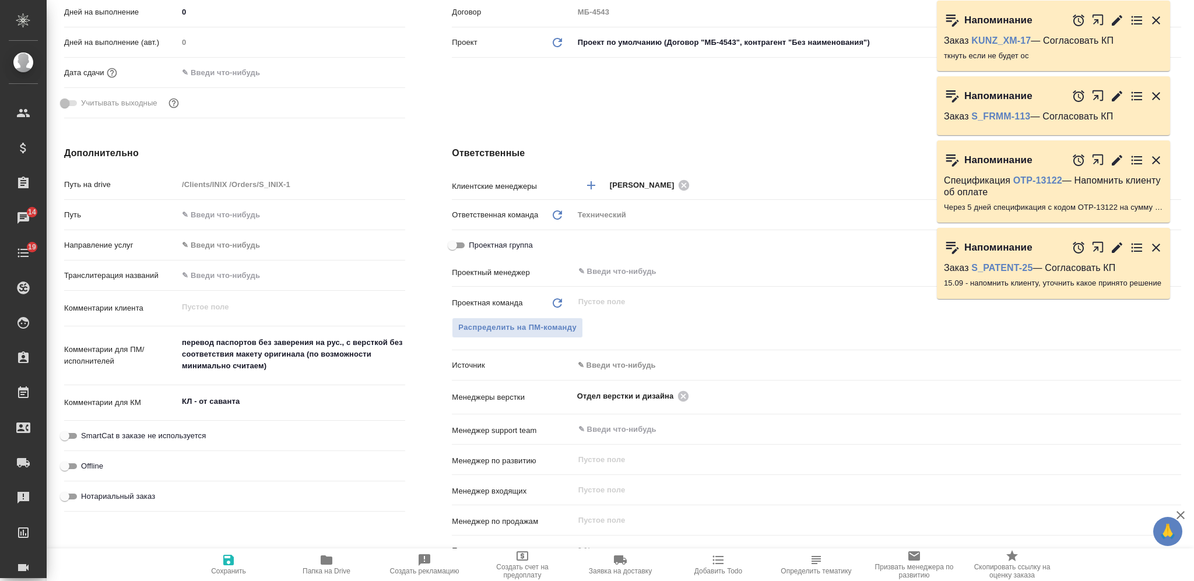
scroll to position [0, 0]
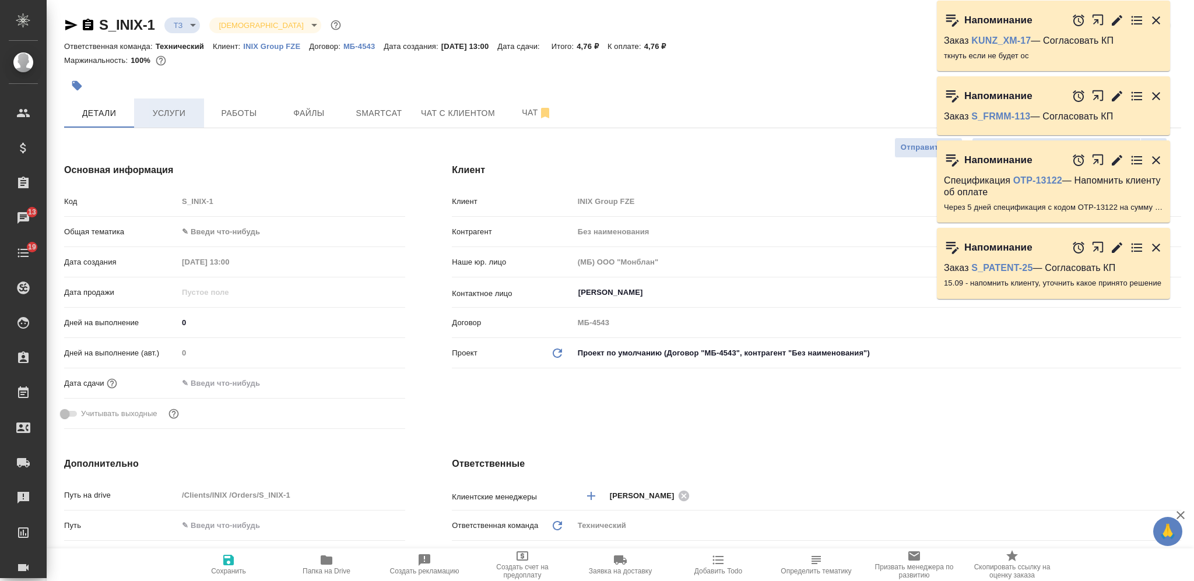
click at [179, 115] on span "Услуги" at bounding box center [169, 113] width 56 height 15
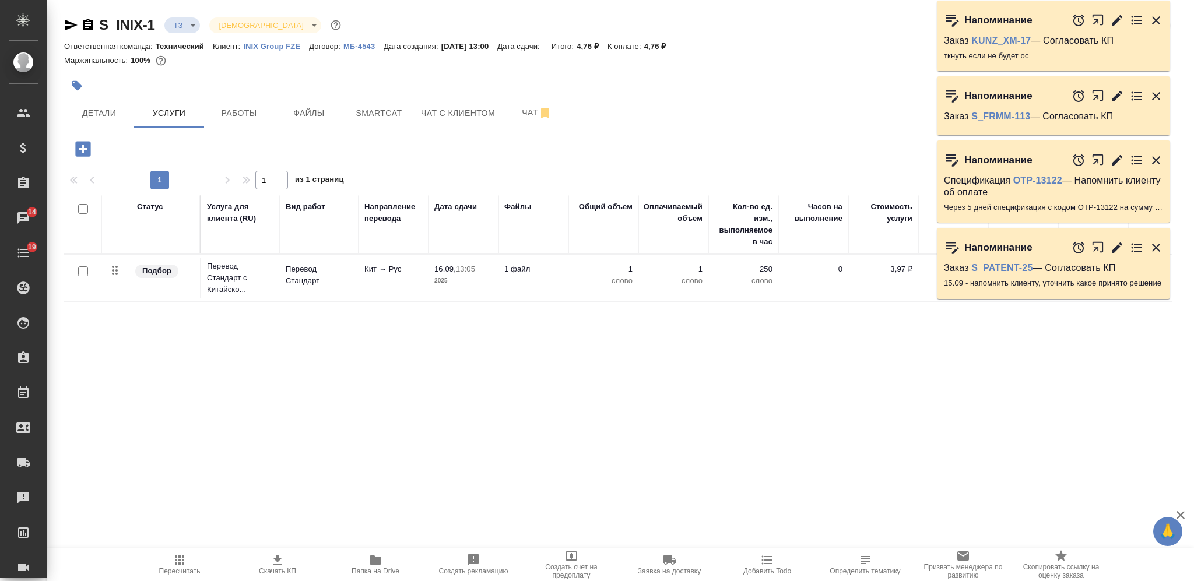
click at [1152, 245] on icon "button" at bounding box center [1156, 248] width 8 height 8
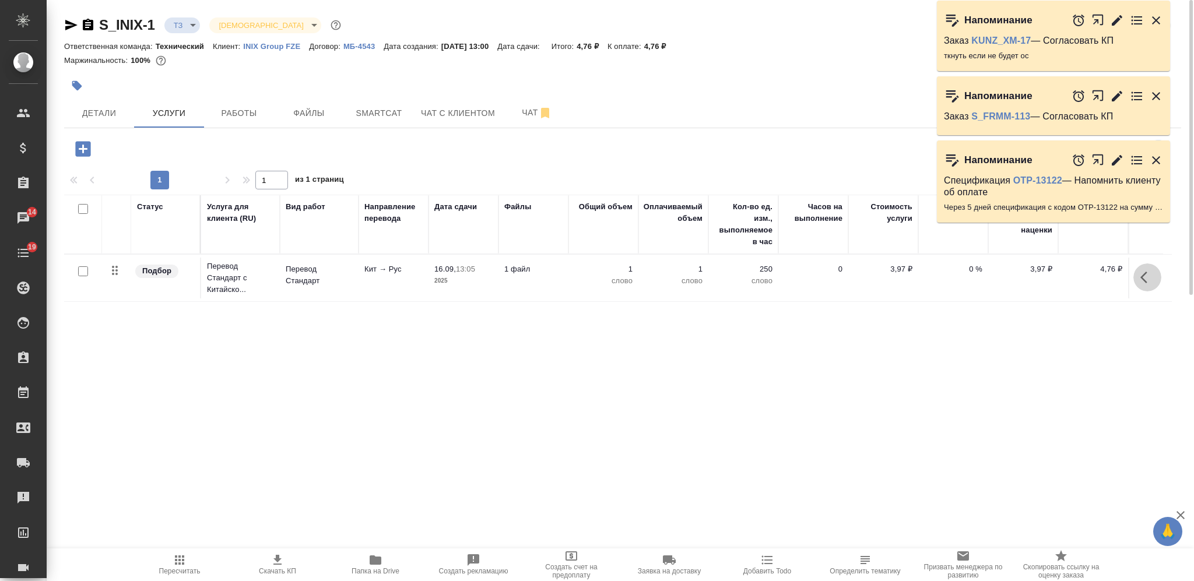
click at [1138, 277] on button "button" at bounding box center [1147, 277] width 28 height 28
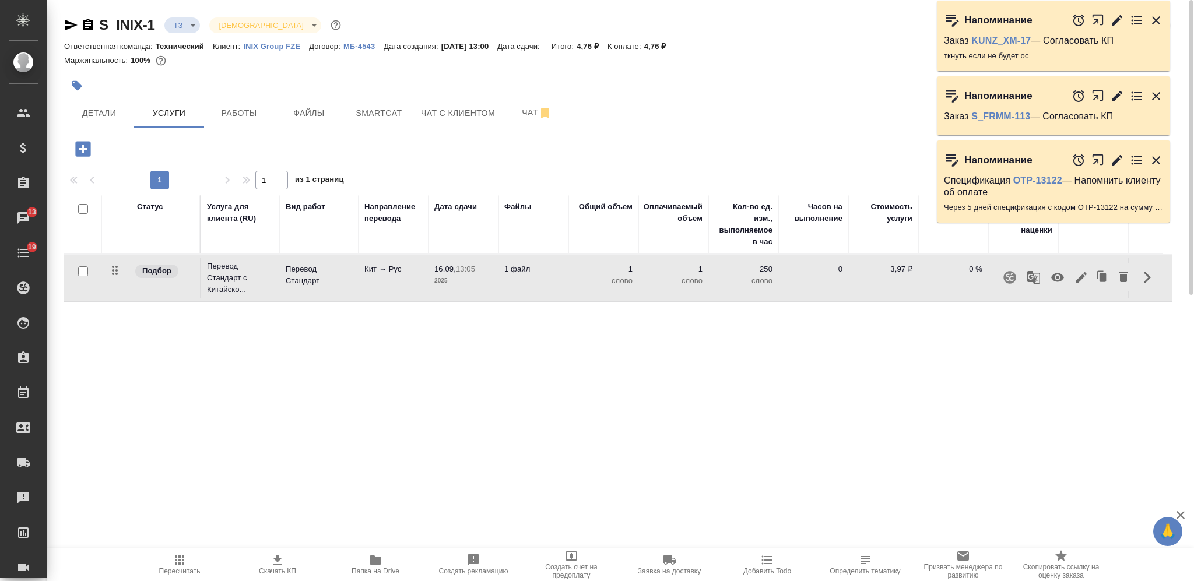
click at [1011, 276] on icon "button" at bounding box center [1009, 277] width 14 height 14
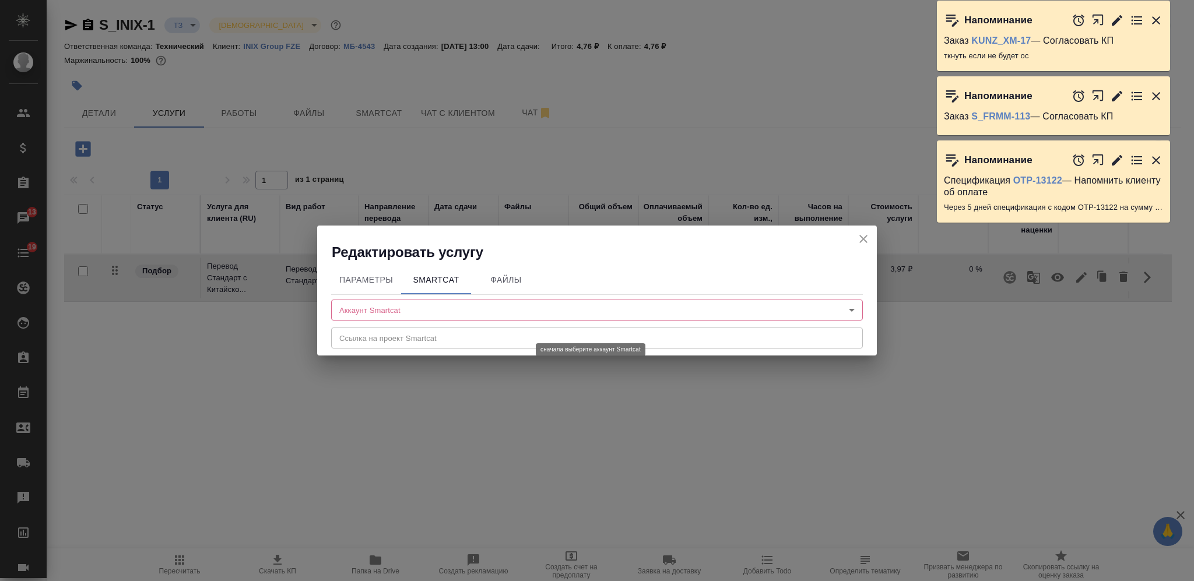
click at [480, 308] on body "🙏 .cls-1 fill:#fff; AWATERA Nikiforova Valeria Клиенты Спецификации Заказы 13 Ч…" at bounding box center [597, 290] width 1194 height 581
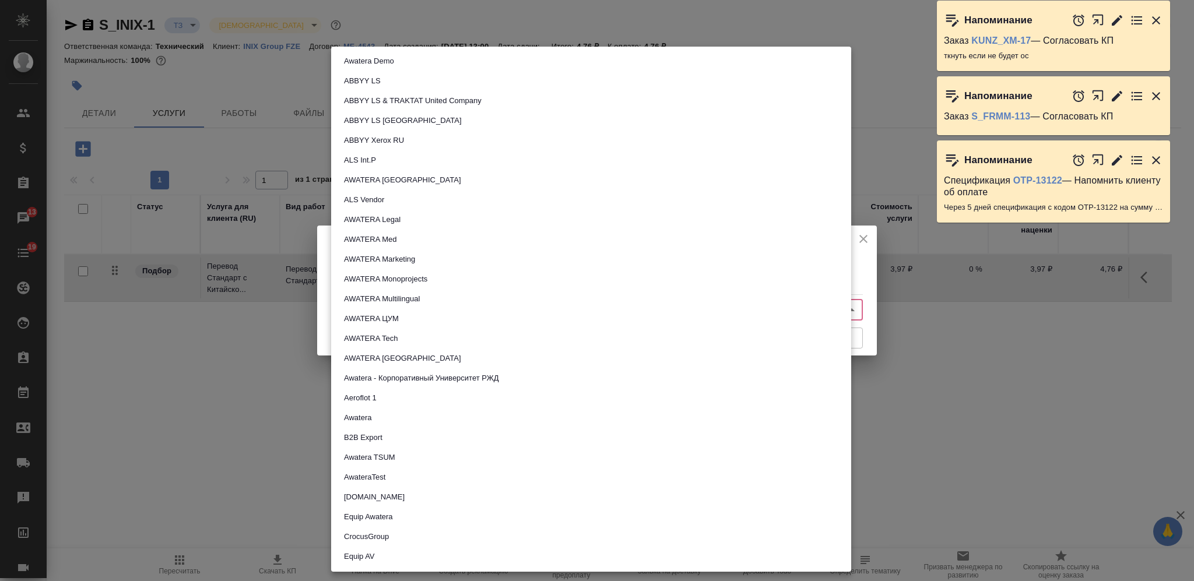
click at [413, 342] on li "AWATERA Tech" at bounding box center [591, 339] width 520 height 20
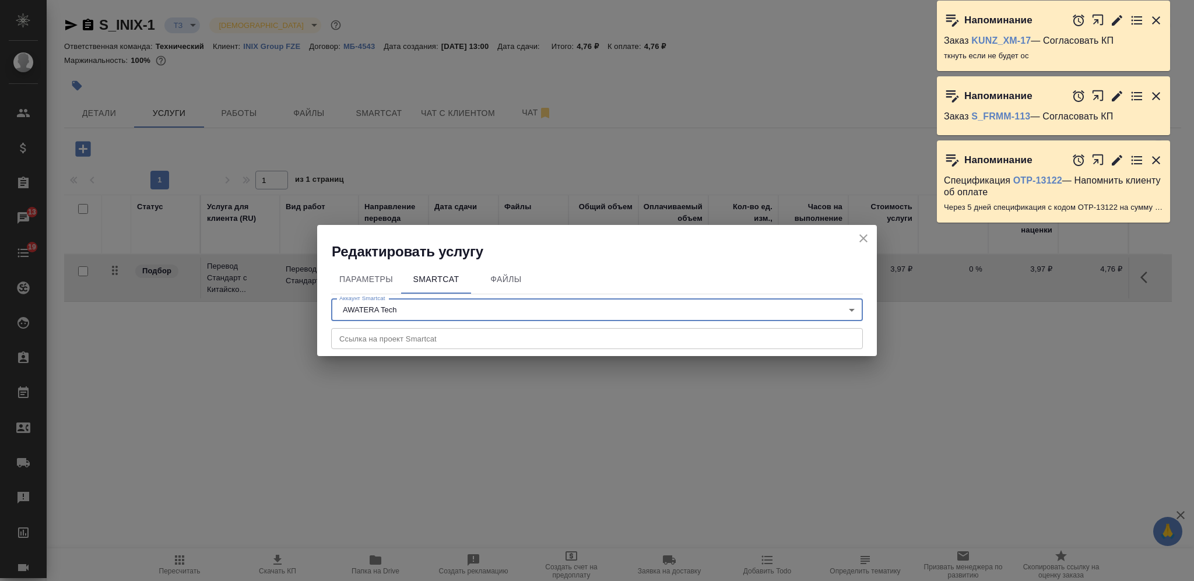
click at [416, 339] on input "text" at bounding box center [597, 338] width 532 height 21
paste input "https://smartcat.com/projects/4a0dba4e-b492-4b3b-b38f-1b70b12b0e6c/files"
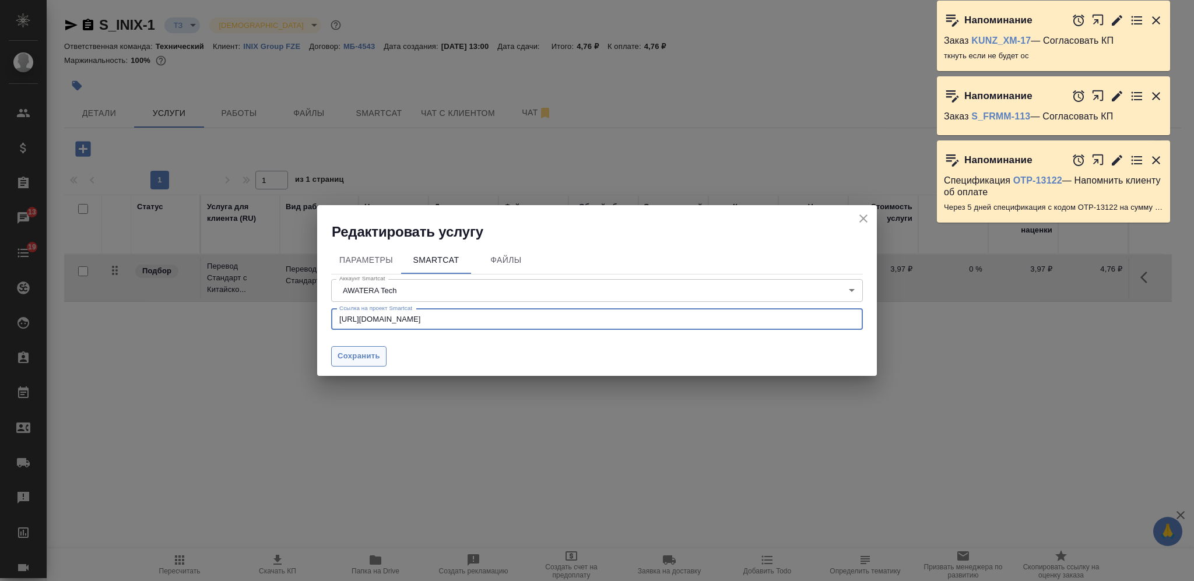
click at [364, 360] on span "Сохранить" at bounding box center [358, 356] width 43 height 13
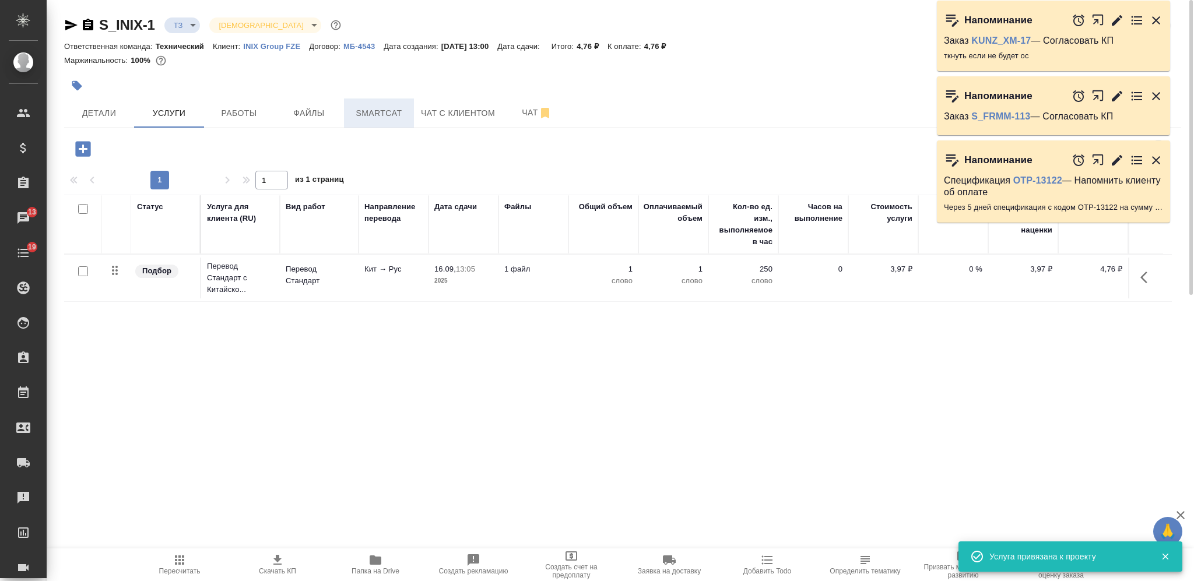
click at [375, 108] on span "Smartcat" at bounding box center [379, 113] width 56 height 15
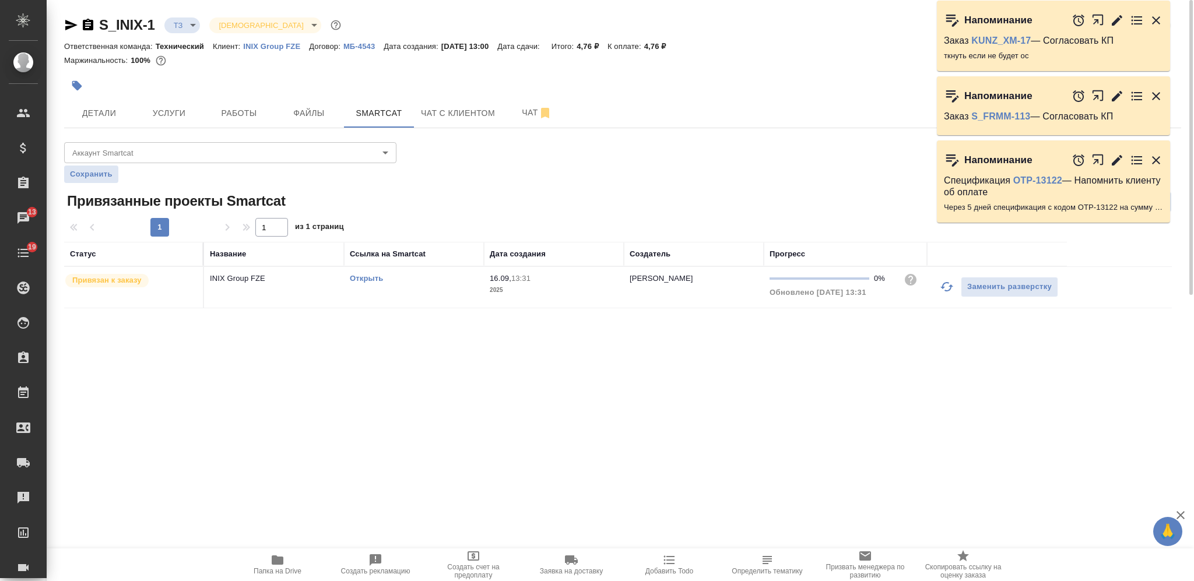
click at [224, 157] on body "🙏 .cls-1 fill:#fff; AWATERA Nikiforova Valeria Клиенты Спецификации Заказы 13 Ч…" at bounding box center [597, 290] width 1194 height 581
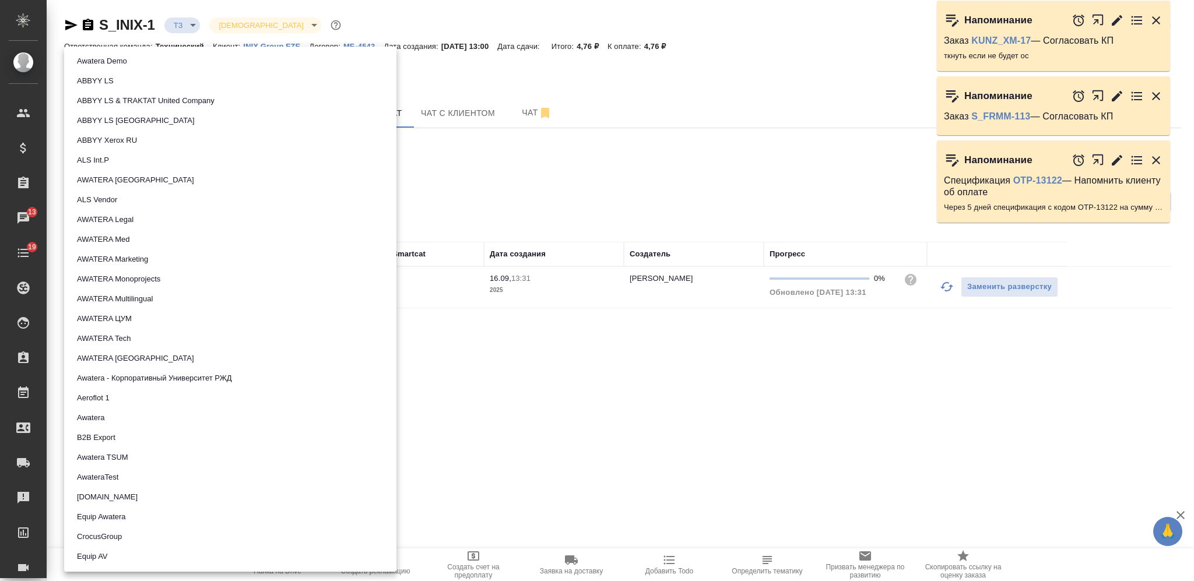
click at [131, 330] on li "AWATERA Tech" at bounding box center [230, 339] width 332 height 20
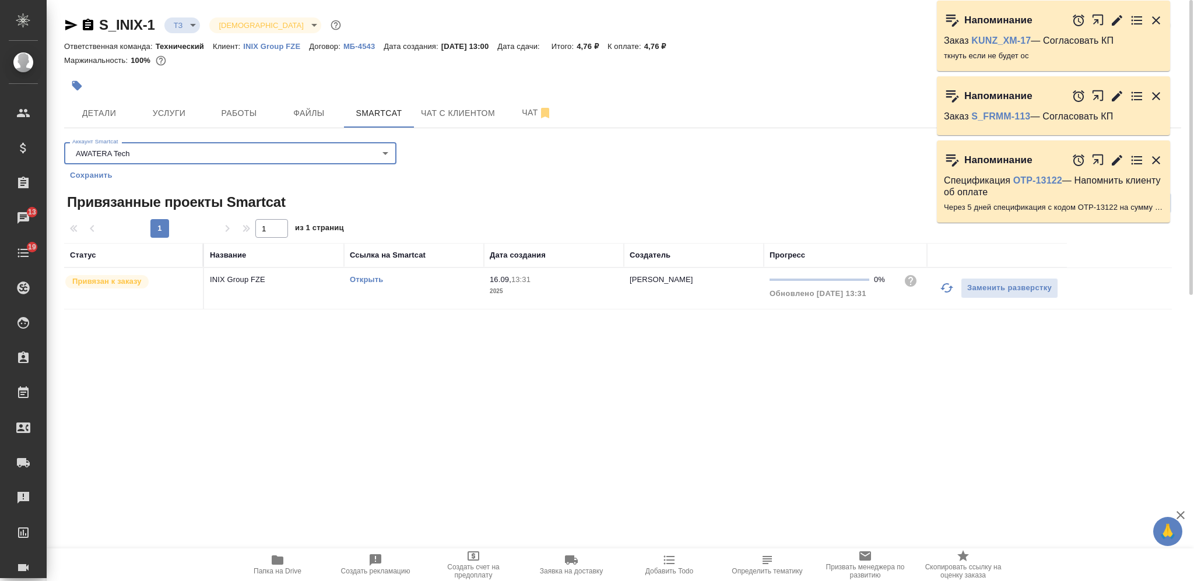
click at [106, 175] on span "Сохранить" at bounding box center [91, 176] width 43 height 12
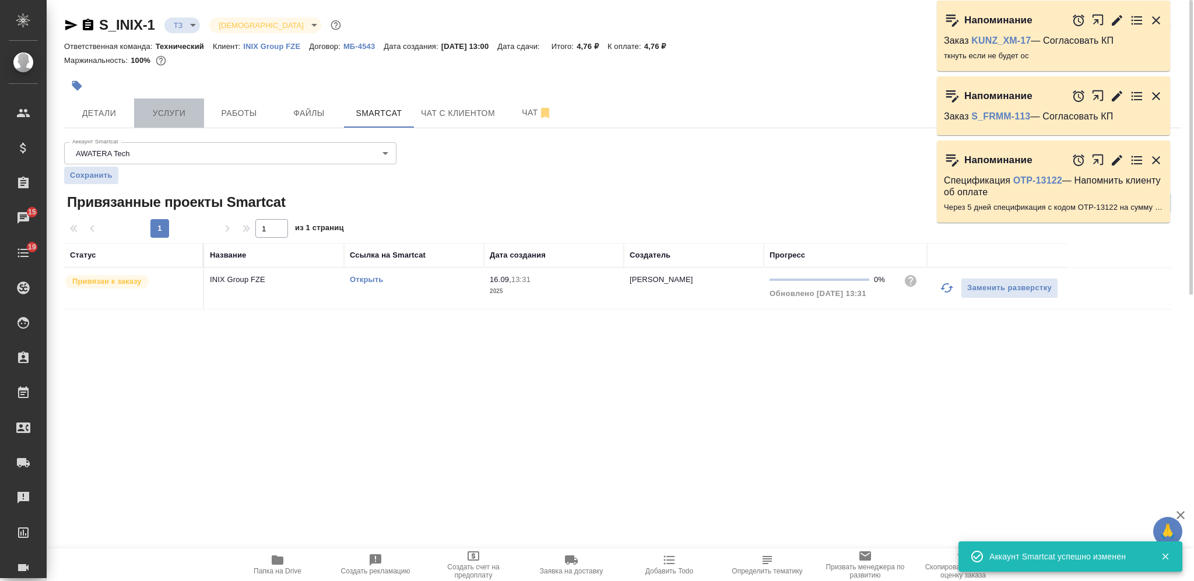
click at [190, 114] on span "Услуги" at bounding box center [169, 113] width 56 height 15
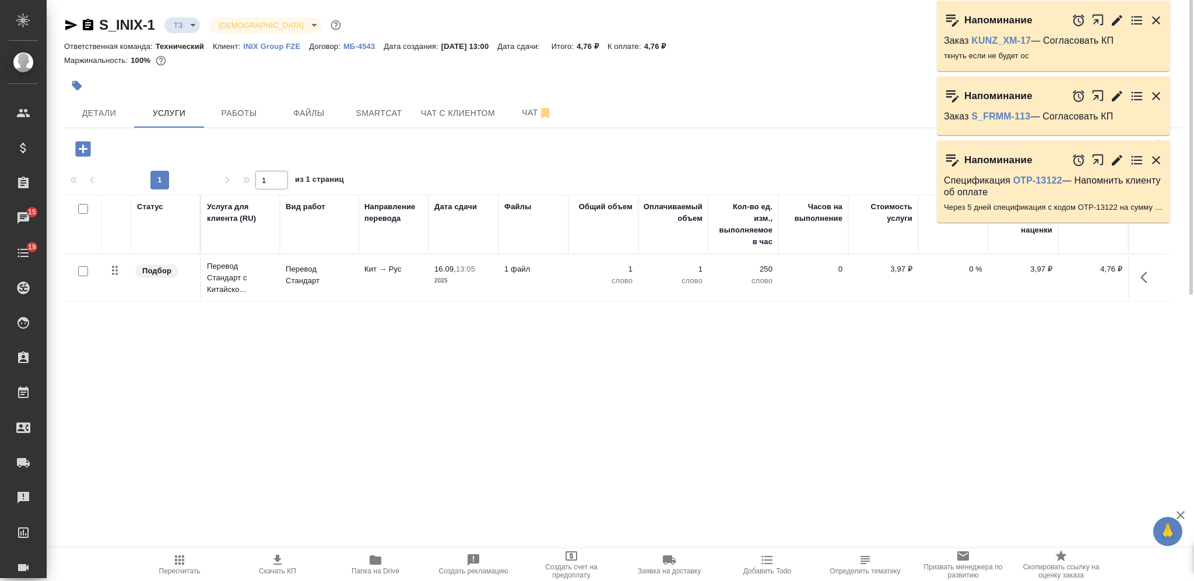
click at [487, 282] on p "2025" at bounding box center [463, 281] width 58 height 12
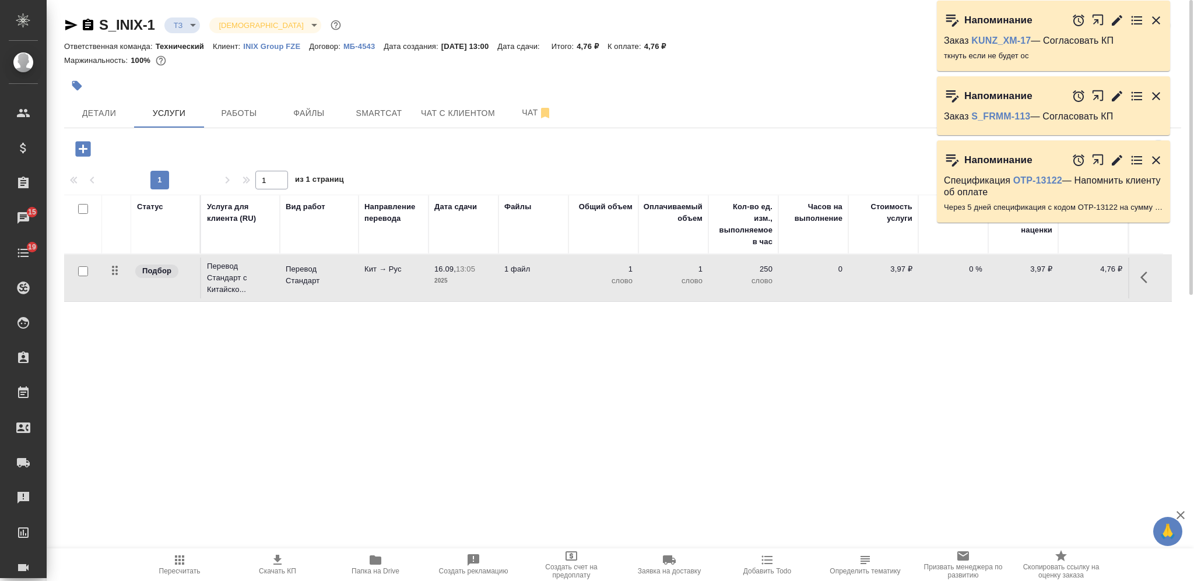
click at [490, 283] on p "2025" at bounding box center [463, 281] width 58 height 12
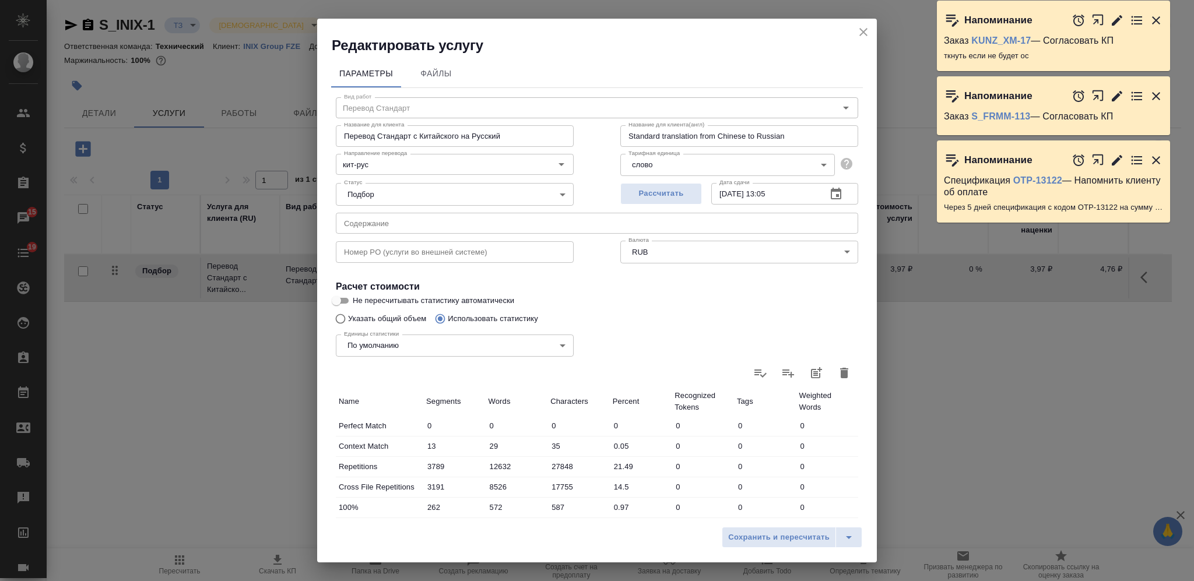
scroll to position [214, 0]
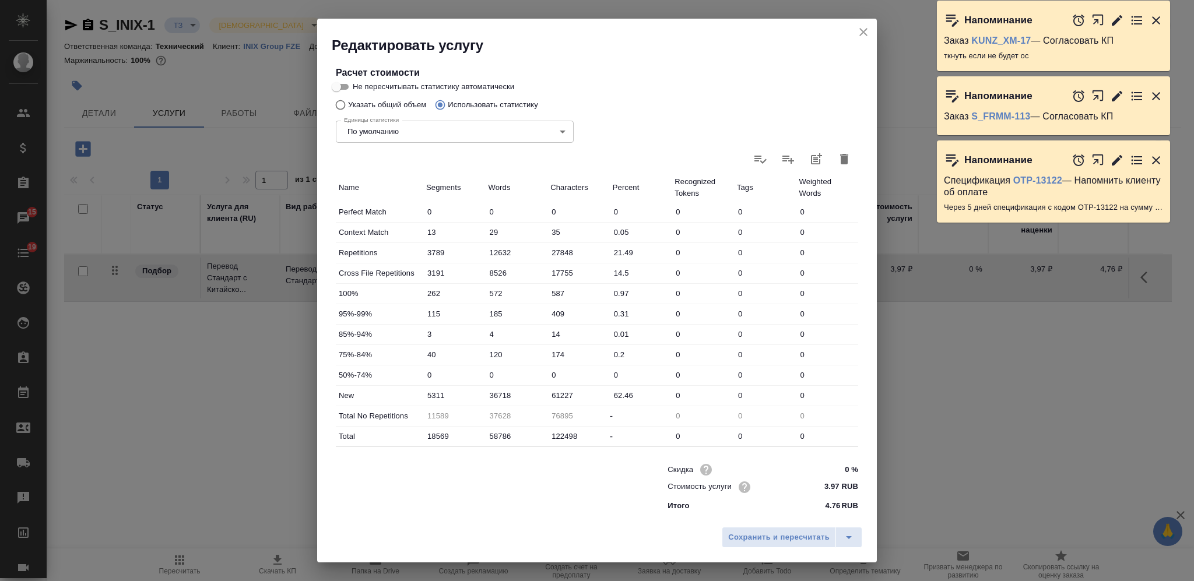
click at [502, 396] on input "36718" at bounding box center [517, 395] width 62 height 17
click at [501, 396] on input "36718" at bounding box center [516, 395] width 61 height 17
paste input "26362"
click at [497, 393] on input "26362" at bounding box center [517, 395] width 62 height 17
click at [491, 390] on input "26362" at bounding box center [516, 395] width 61 height 17
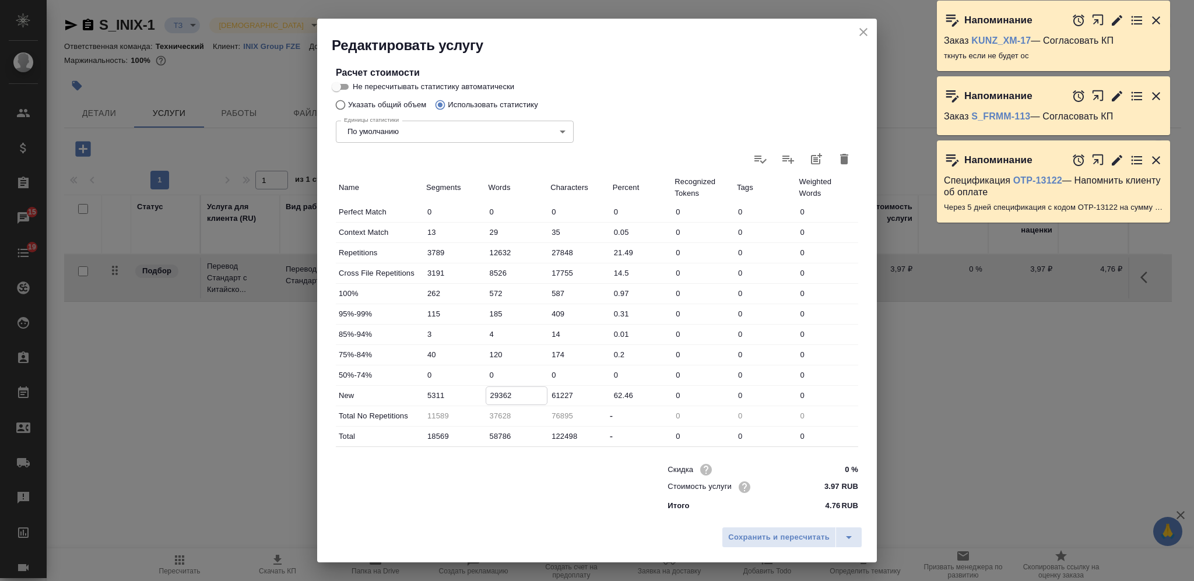
click at [495, 250] on input "12632" at bounding box center [517, 252] width 62 height 17
click at [495, 249] on input "12632" at bounding box center [516, 252] width 61 height 17
paste input "8711"
click at [760, 537] on span "Сохранить и пересчитать" at bounding box center [778, 537] width 101 height 13
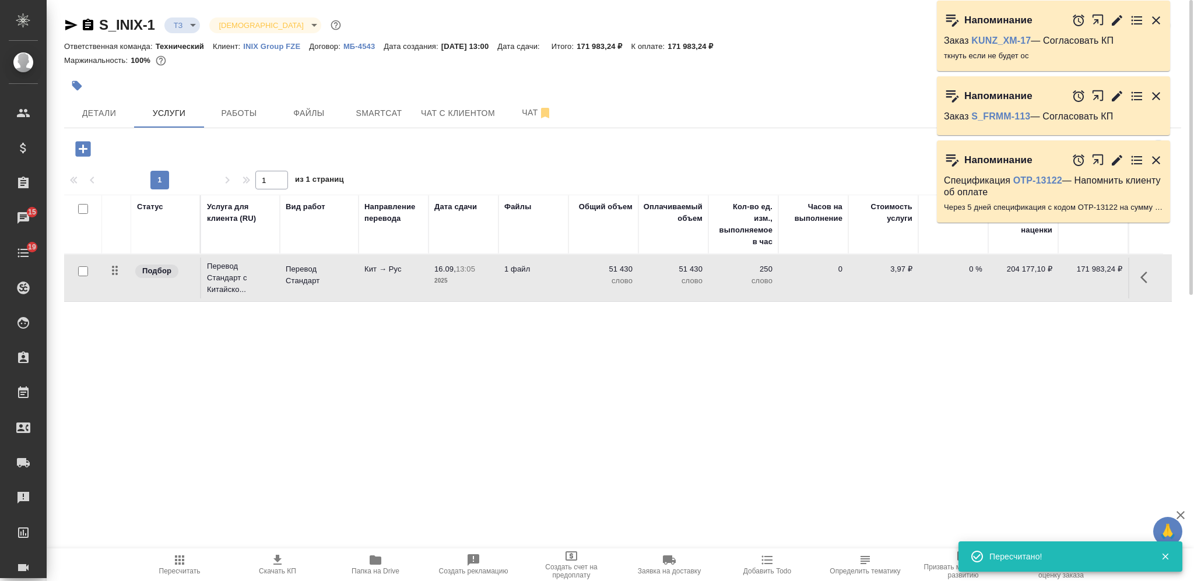
click at [555, 281] on td "1 файл" at bounding box center [533, 278] width 70 height 41
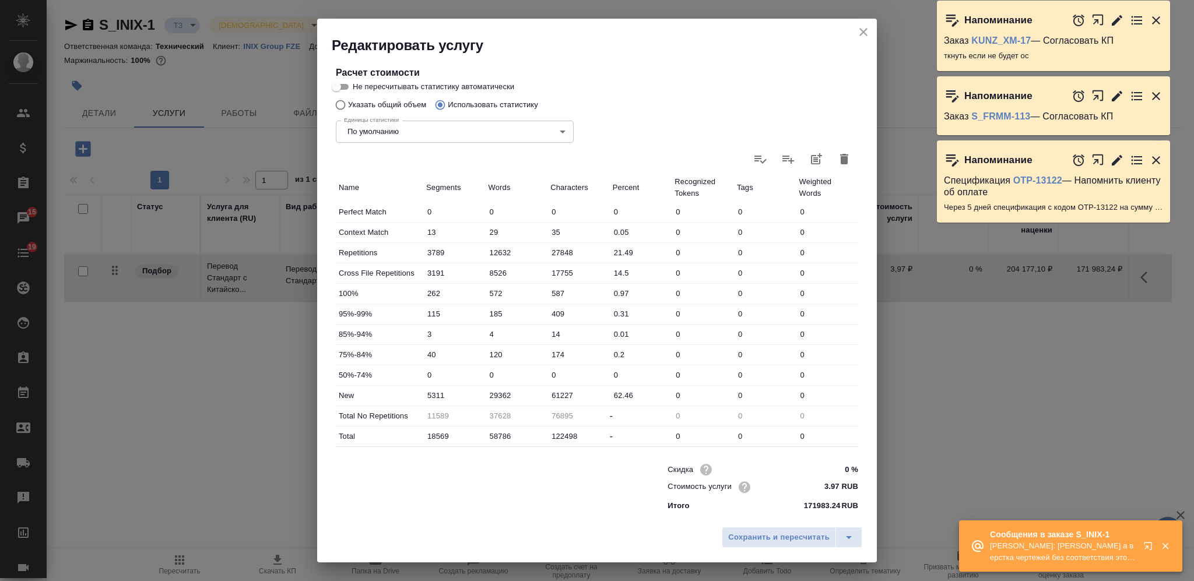
click at [491, 272] on input "8526" at bounding box center [517, 273] width 62 height 17
click at [491, 269] on input "8526" at bounding box center [516, 273] width 61 height 17
click at [491, 271] on input "8526" at bounding box center [516, 273] width 61 height 17
click at [499, 254] on input "12632" at bounding box center [517, 252] width 62 height 17
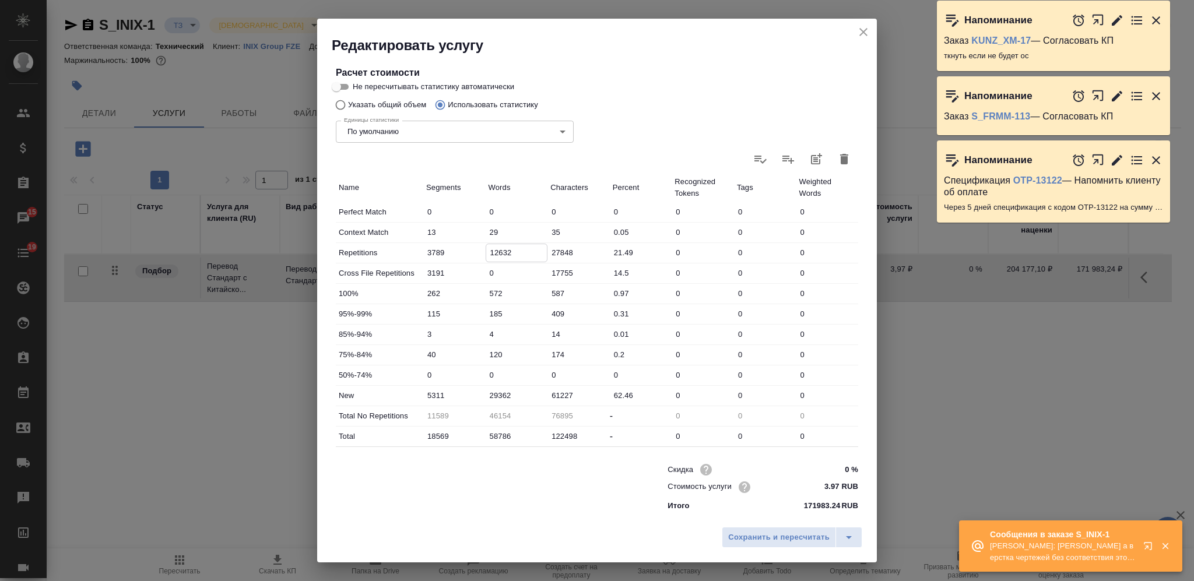
click at [499, 254] on input "12632" at bounding box center [516, 252] width 61 height 17
paste input "8711"
click at [751, 532] on span "Сохранить и пересчитать" at bounding box center [778, 537] width 101 height 13
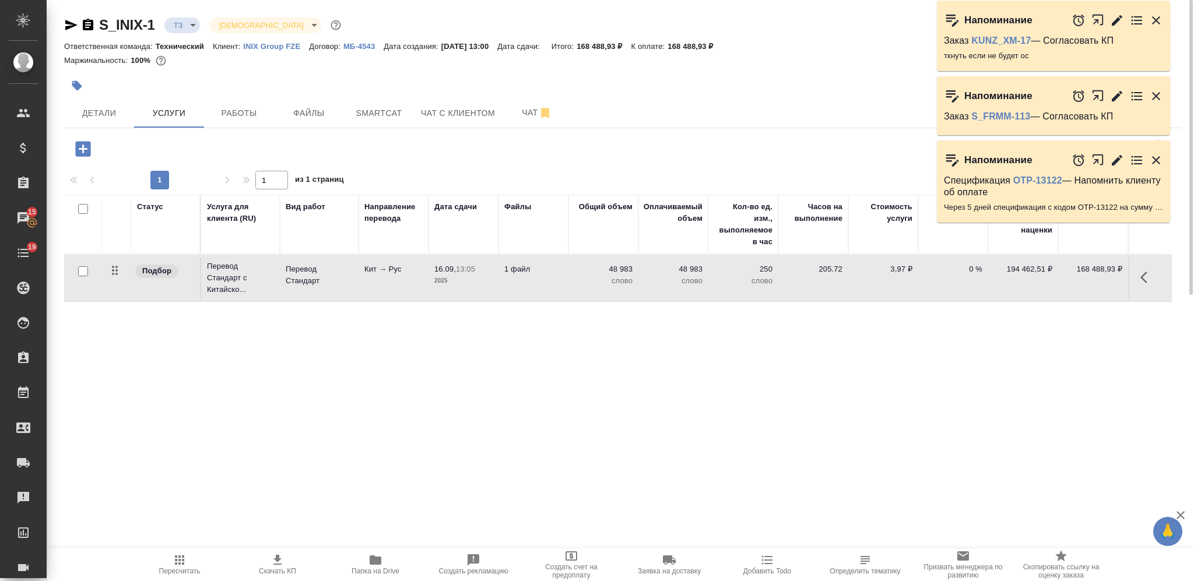
click at [563, 279] on td "1 файл" at bounding box center [533, 278] width 70 height 41
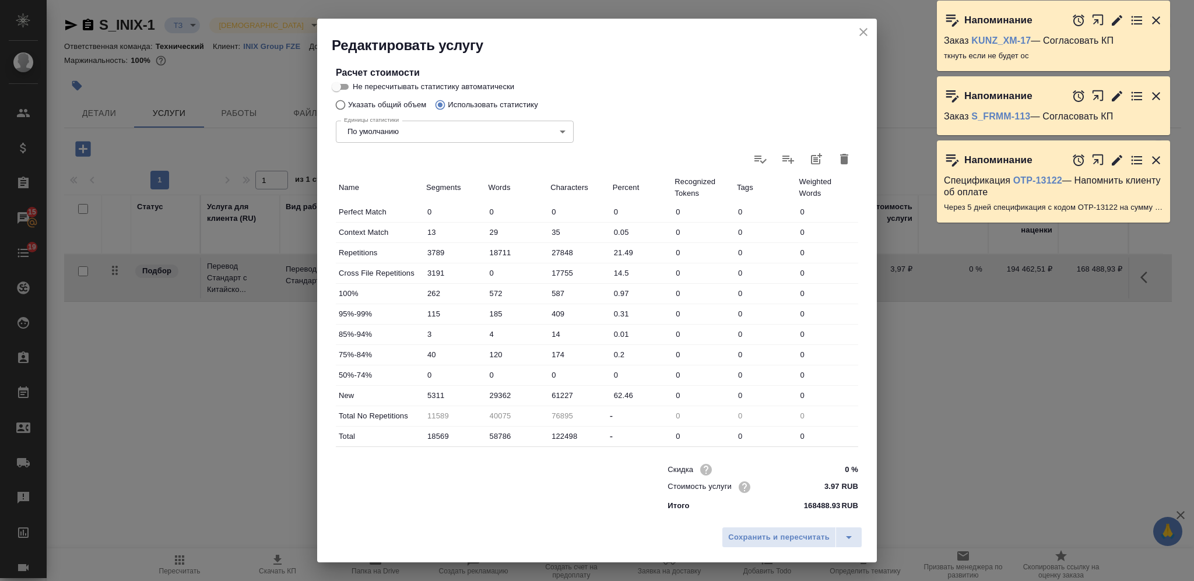
click at [497, 290] on input "572" at bounding box center [517, 293] width 62 height 17
click at [497, 290] on input "572" at bounding box center [516, 293] width 61 height 17
click at [753, 539] on span "Сохранить и пересчитать" at bounding box center [778, 537] width 101 height 13
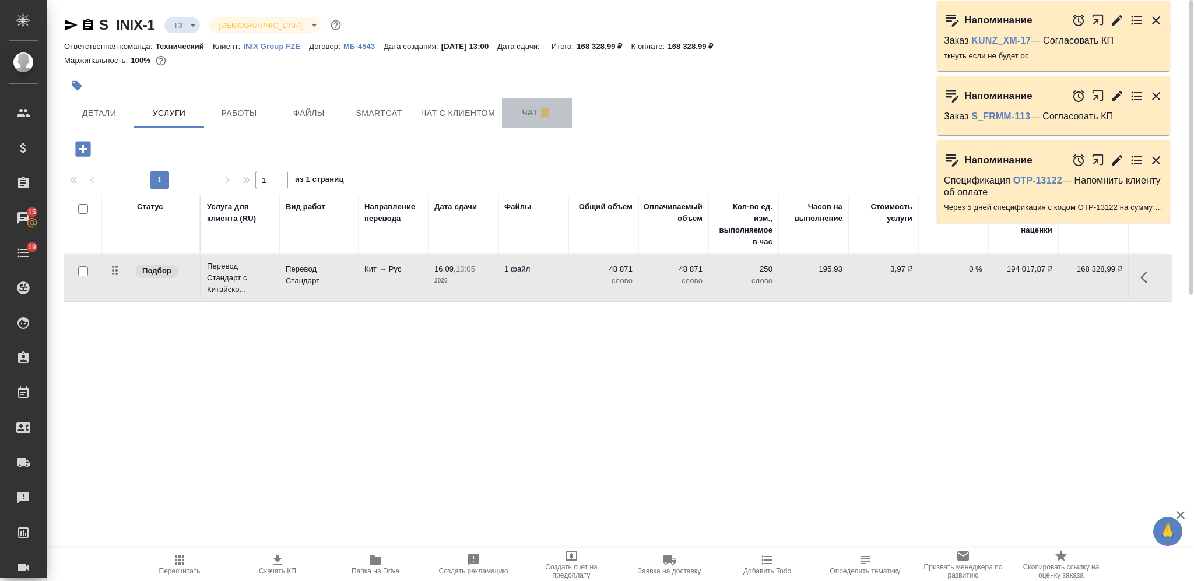
click at [525, 111] on span "Чат" at bounding box center [537, 112] width 56 height 15
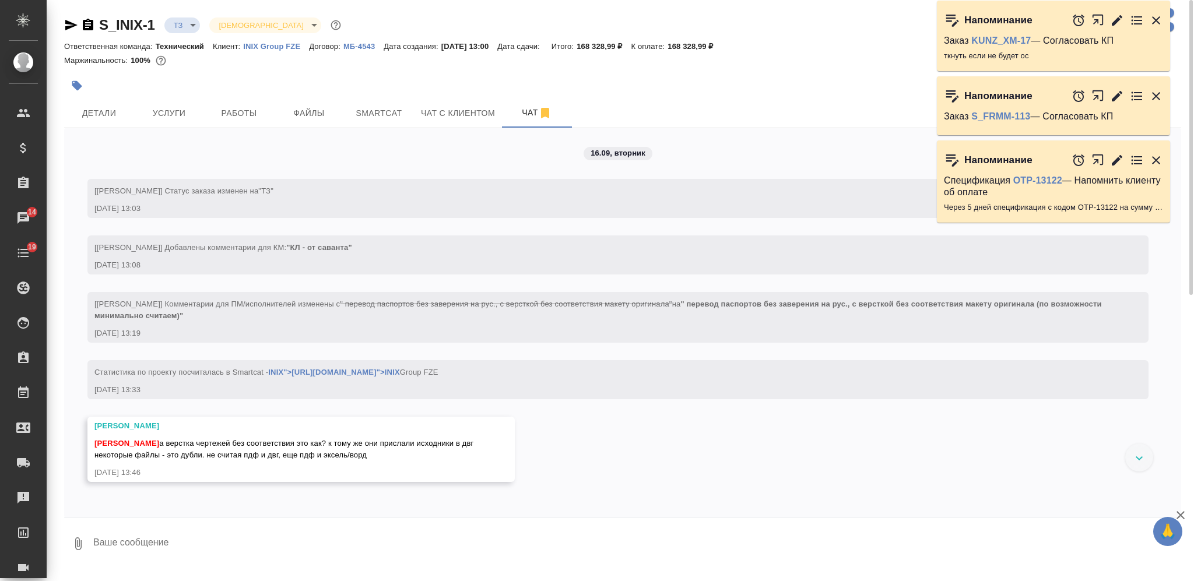
click at [308, 540] on textarea at bounding box center [636, 544] width 1089 height 40
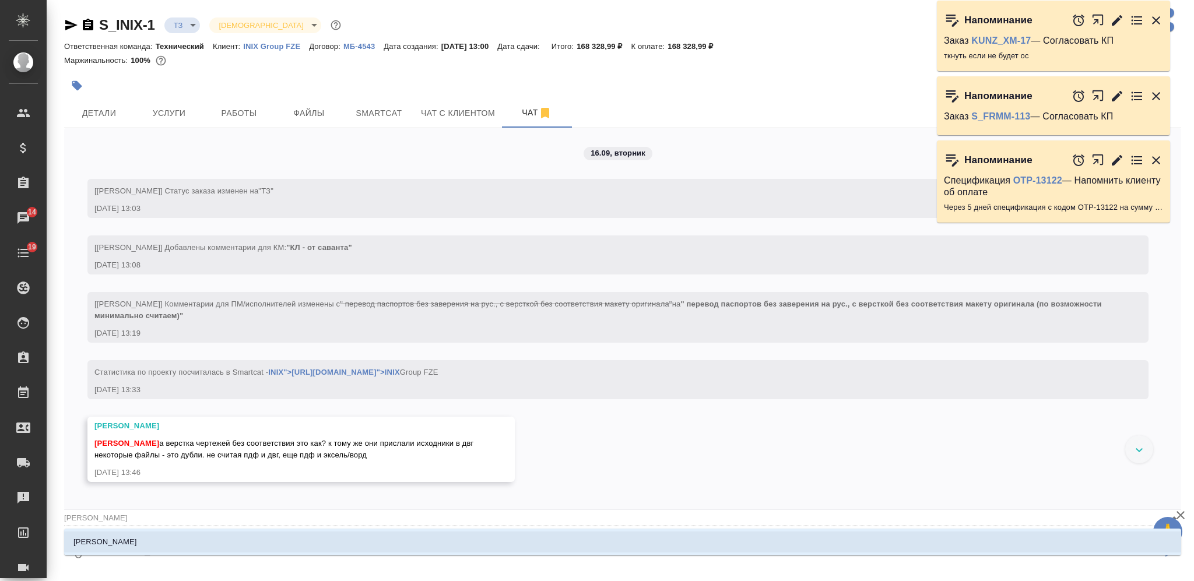
click at [325, 547] on li "Заборова Александра" at bounding box center [622, 542] width 1117 height 21
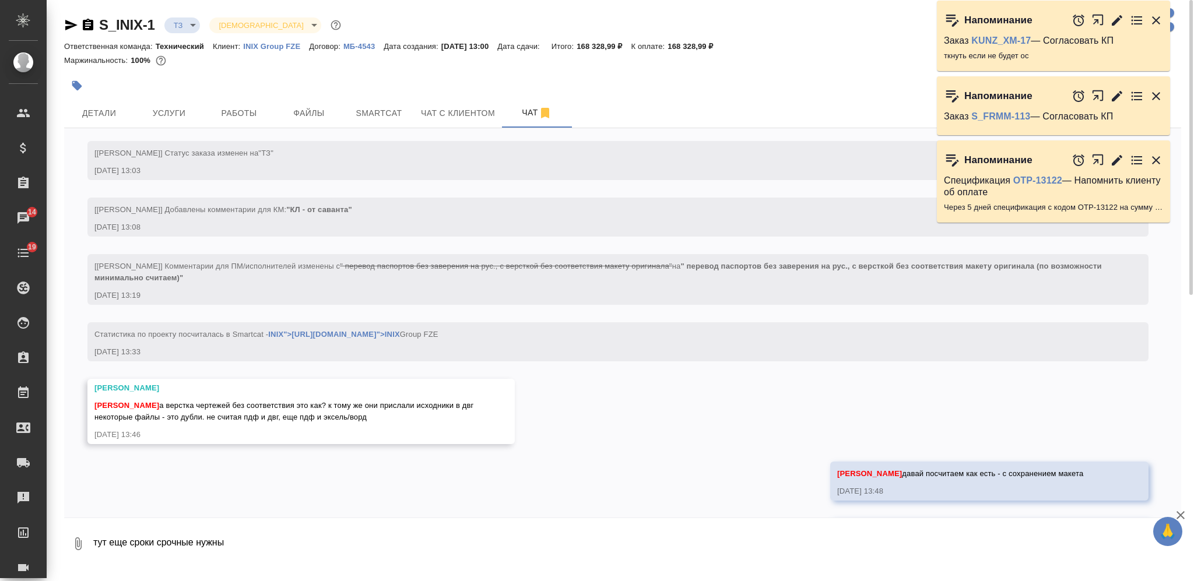
scroll to position [94, 0]
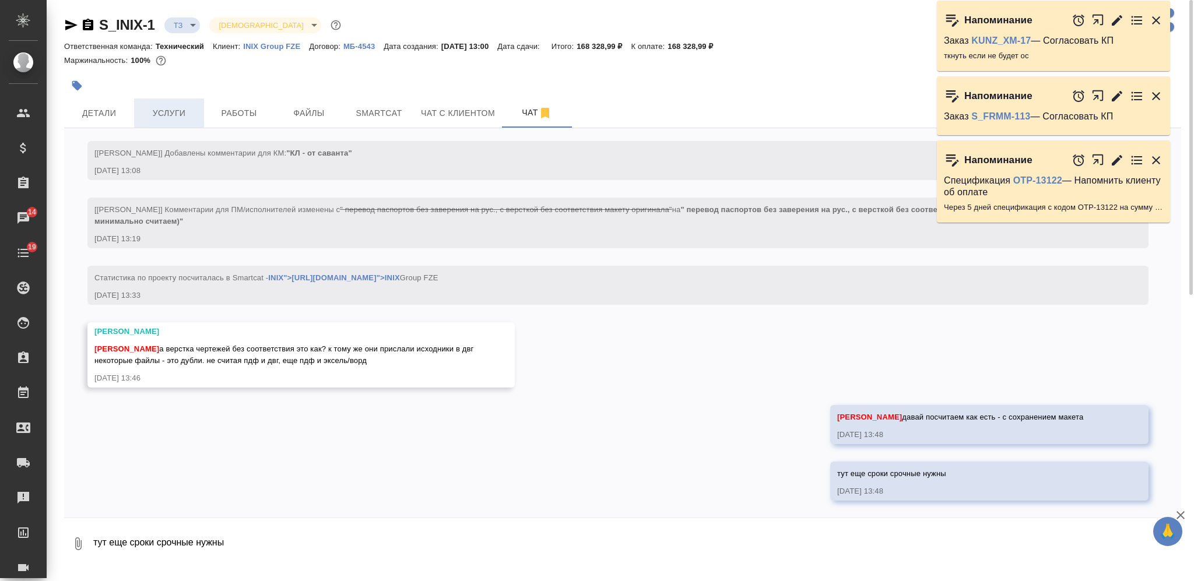
click at [169, 108] on span "Услуги" at bounding box center [169, 113] width 56 height 15
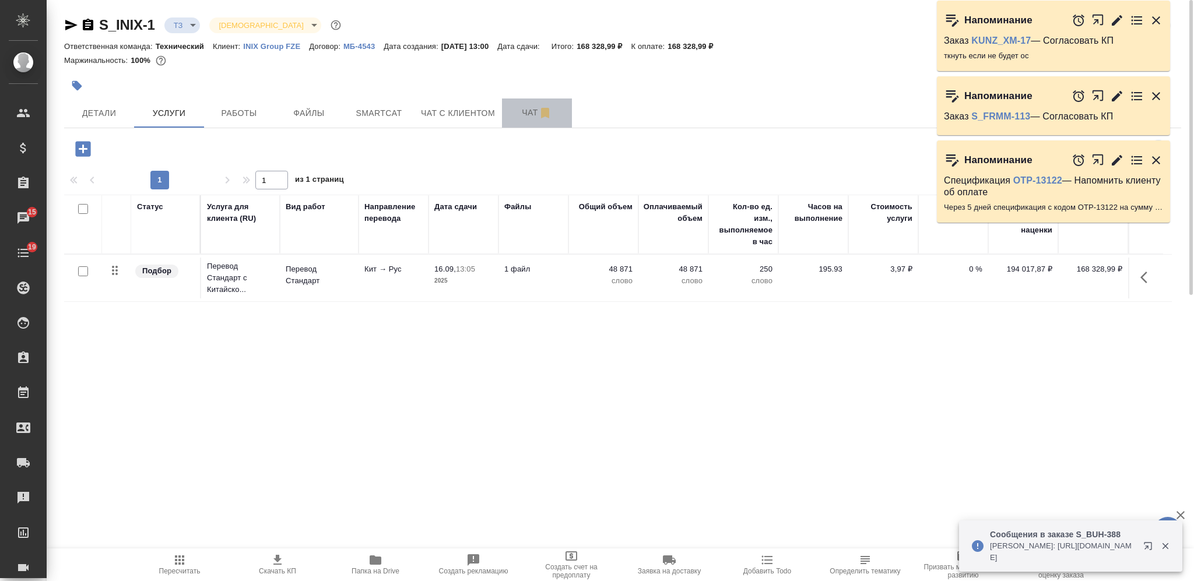
click at [526, 111] on span "Чат" at bounding box center [537, 112] width 56 height 15
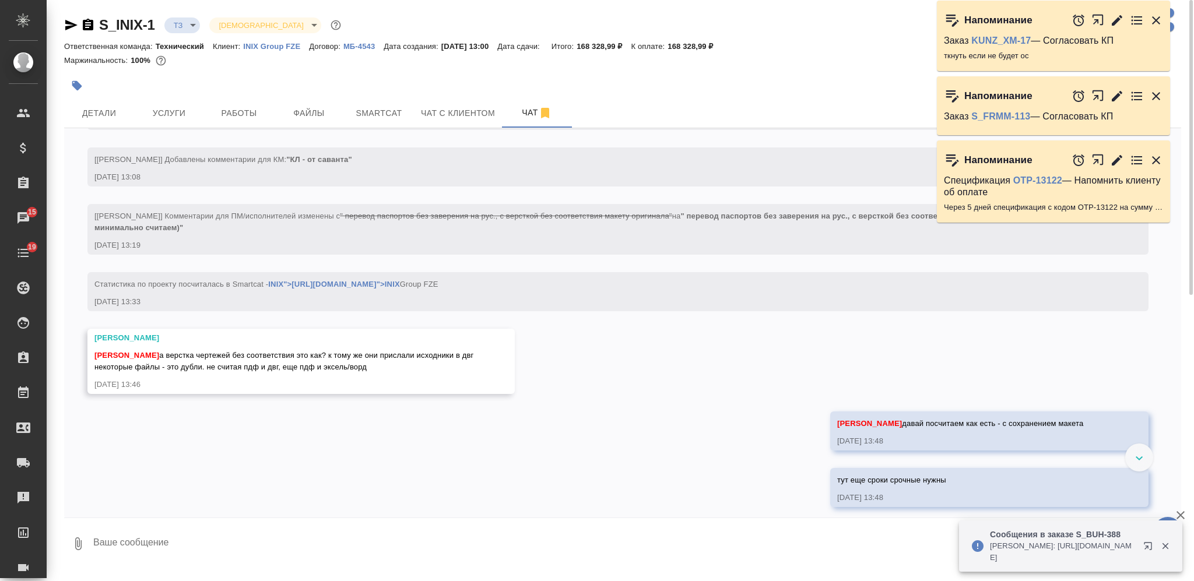
scroll to position [94, 0]
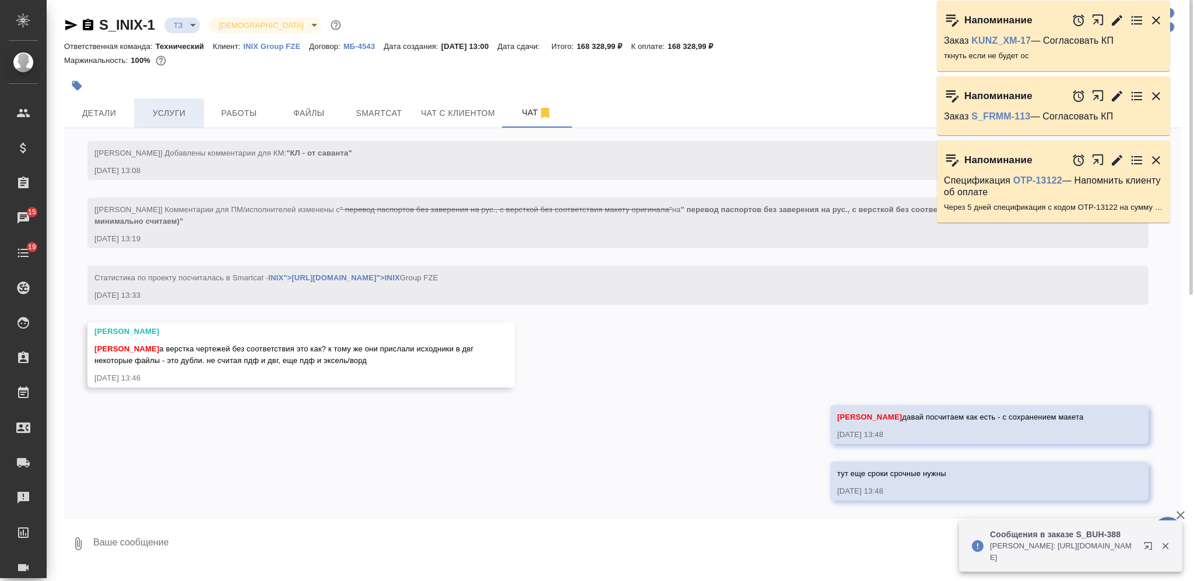
click at [162, 110] on span "Услуги" at bounding box center [169, 113] width 56 height 15
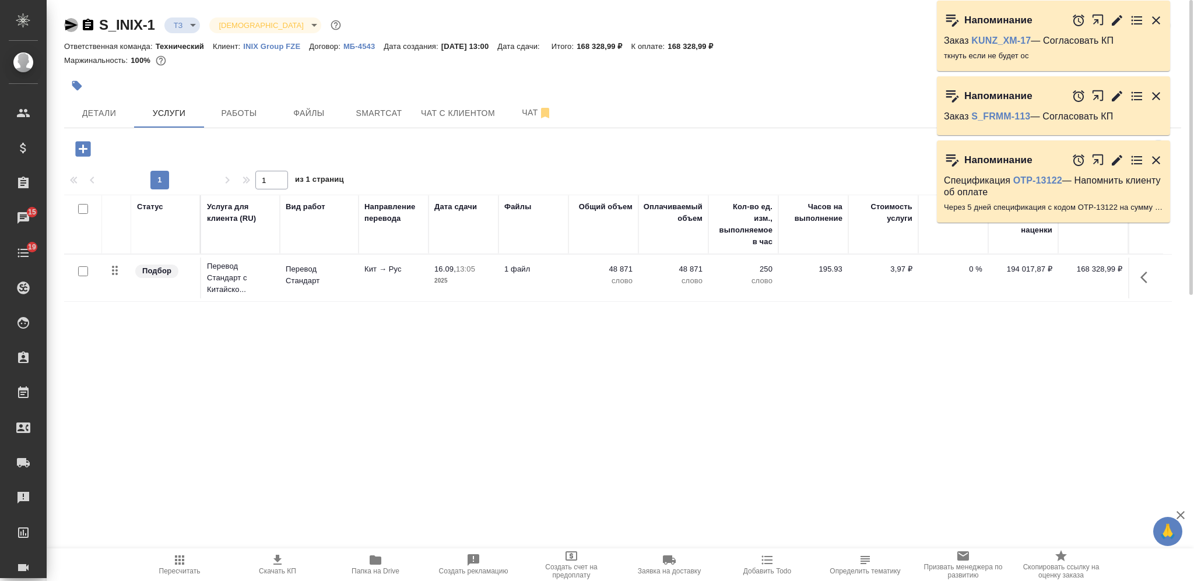
click at [71, 26] on icon "button" at bounding box center [71, 25] width 12 height 10
click at [518, 110] on span "Чат" at bounding box center [537, 112] width 56 height 15
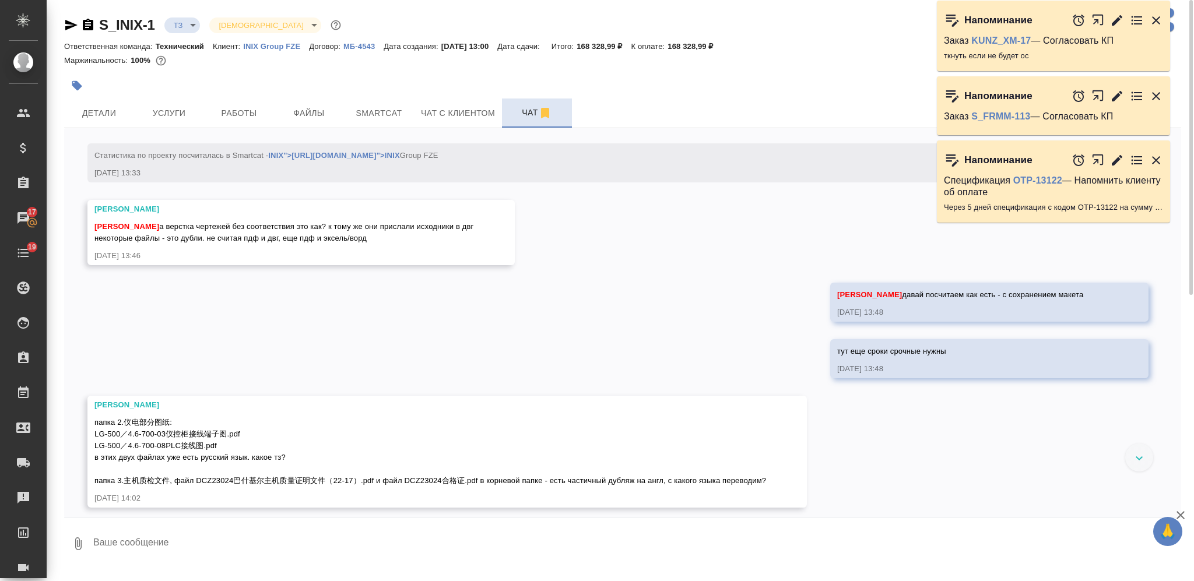
scroll to position [295, 0]
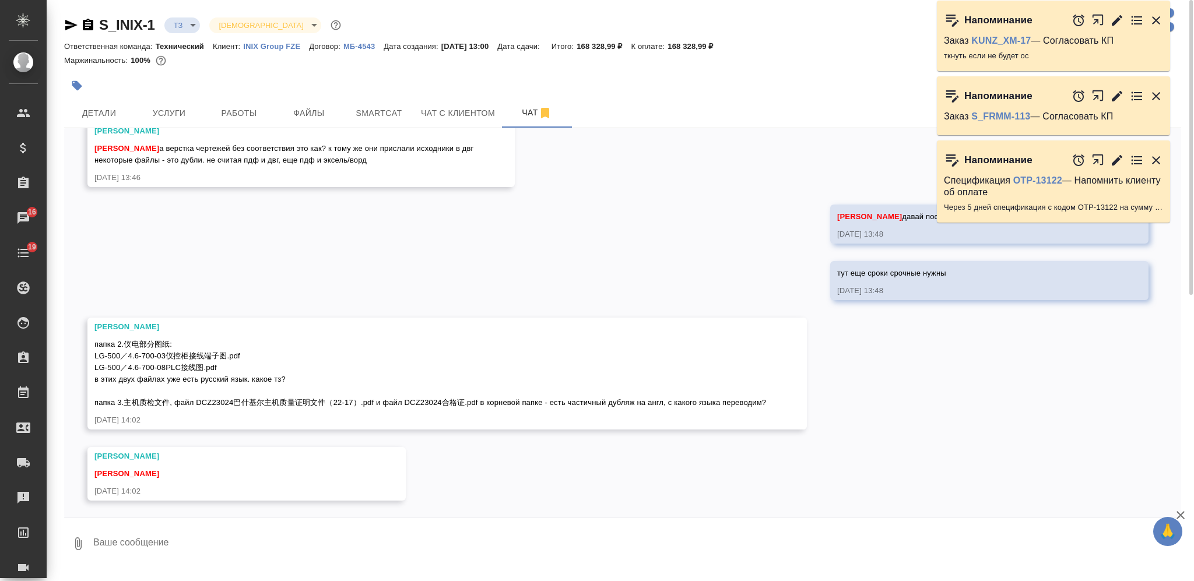
click at [263, 545] on textarea at bounding box center [636, 544] width 1089 height 40
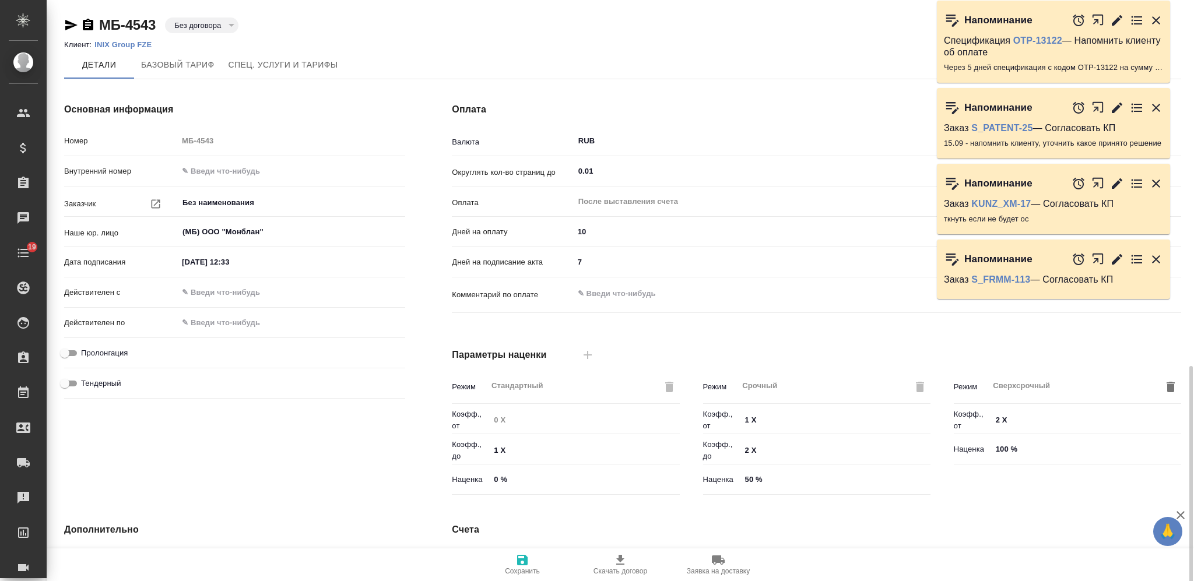
scroll to position [211, 0]
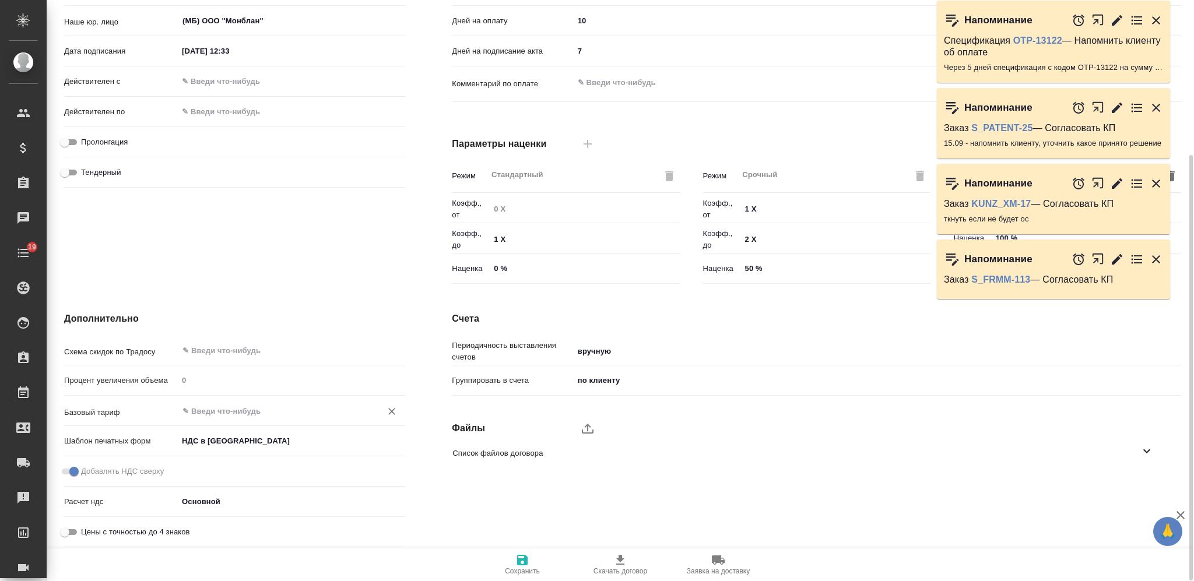
click at [211, 420] on div "​" at bounding box center [291, 410] width 227 height 21
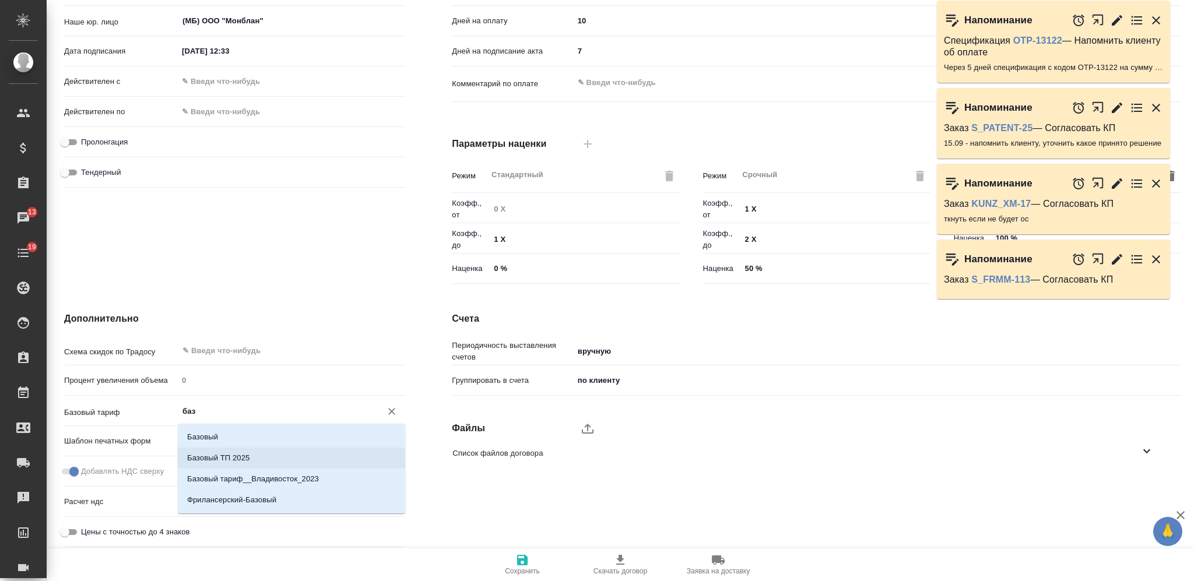
click at [228, 460] on p "Базовый ТП 2025" at bounding box center [218, 458] width 62 height 12
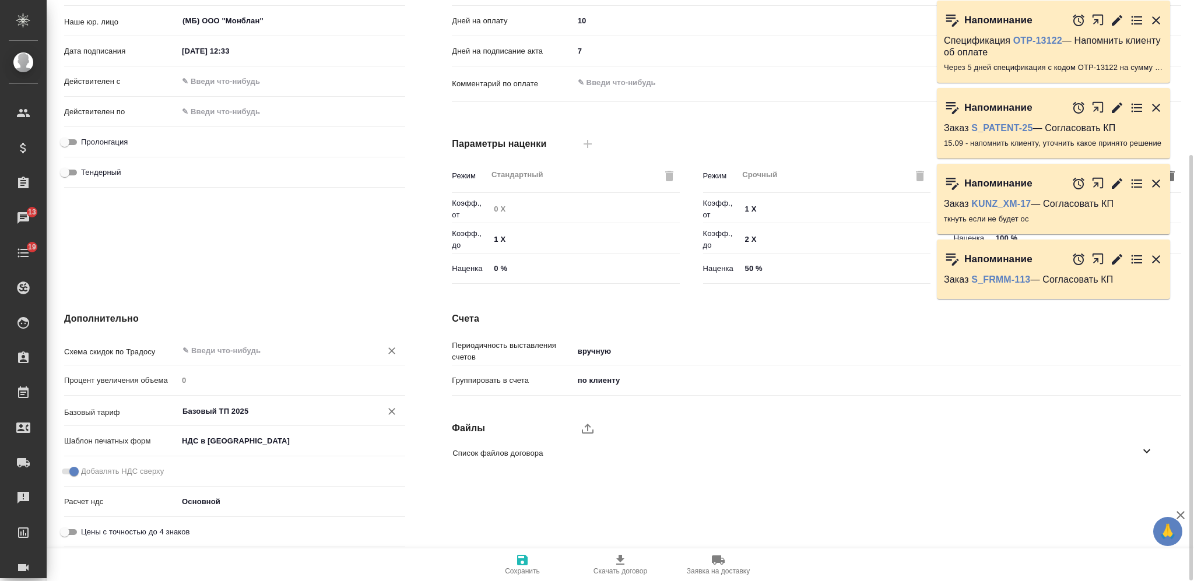
type input "Базовый ТП 2025"
click at [216, 350] on input "text" at bounding box center [271, 350] width 181 height 14
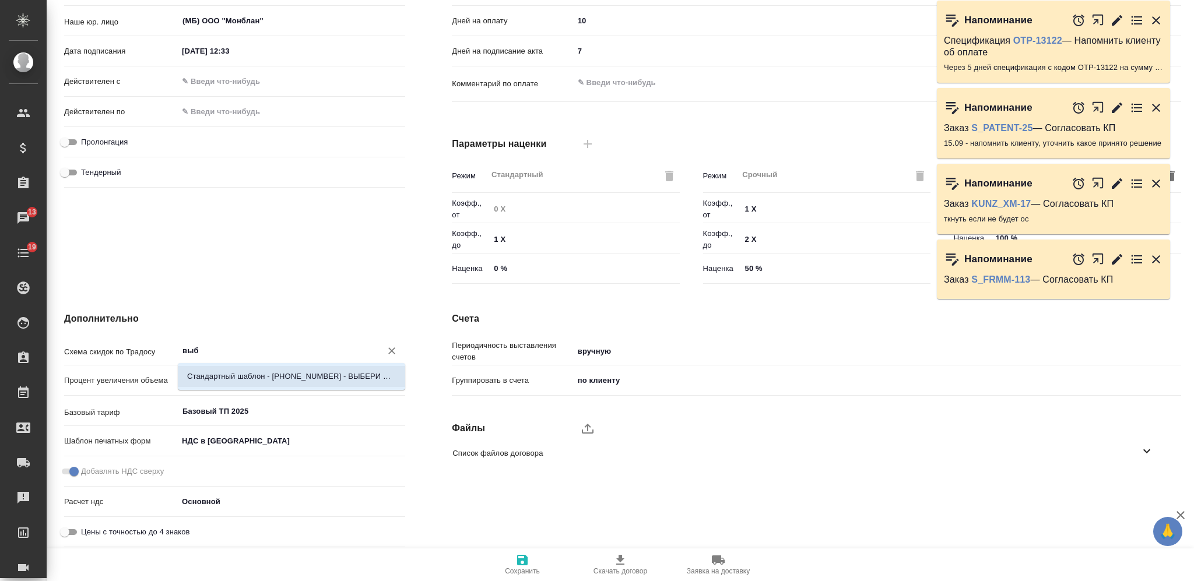
click at [235, 377] on p "Стандартный шаблон - [PHONE_NUMBER] - ВЫБЕРИ МЕНЯ!" at bounding box center [291, 377] width 209 height 12
type input "Стандартный шаблон - [PHONE_NUMBER] - ВЫБЕРИ МЕНЯ!"
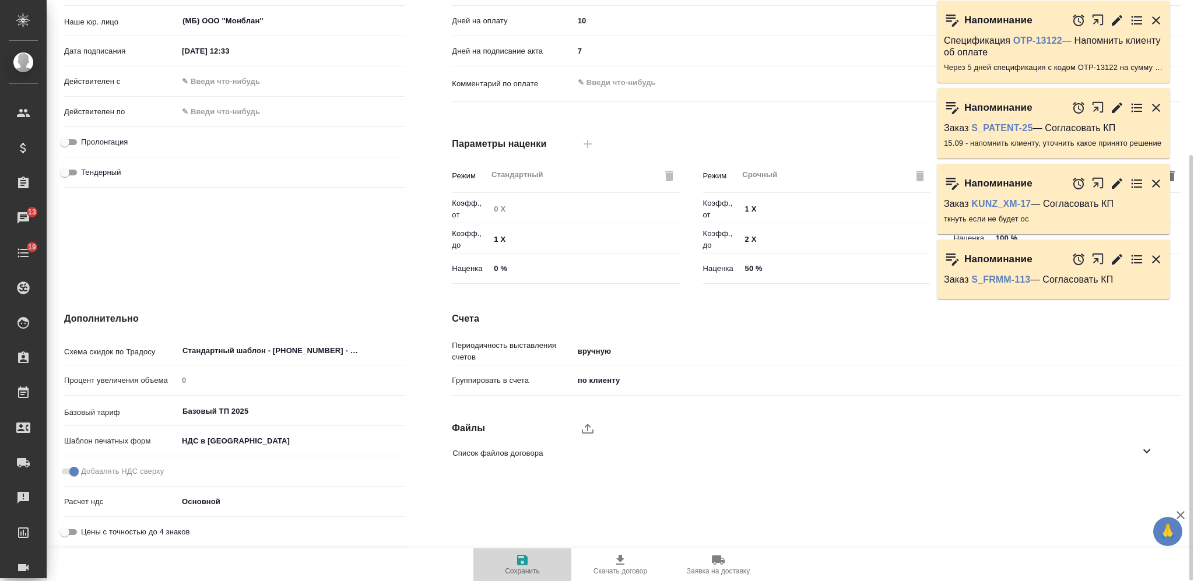
click at [515, 568] on span "Сохранить" at bounding box center [522, 571] width 35 height 8
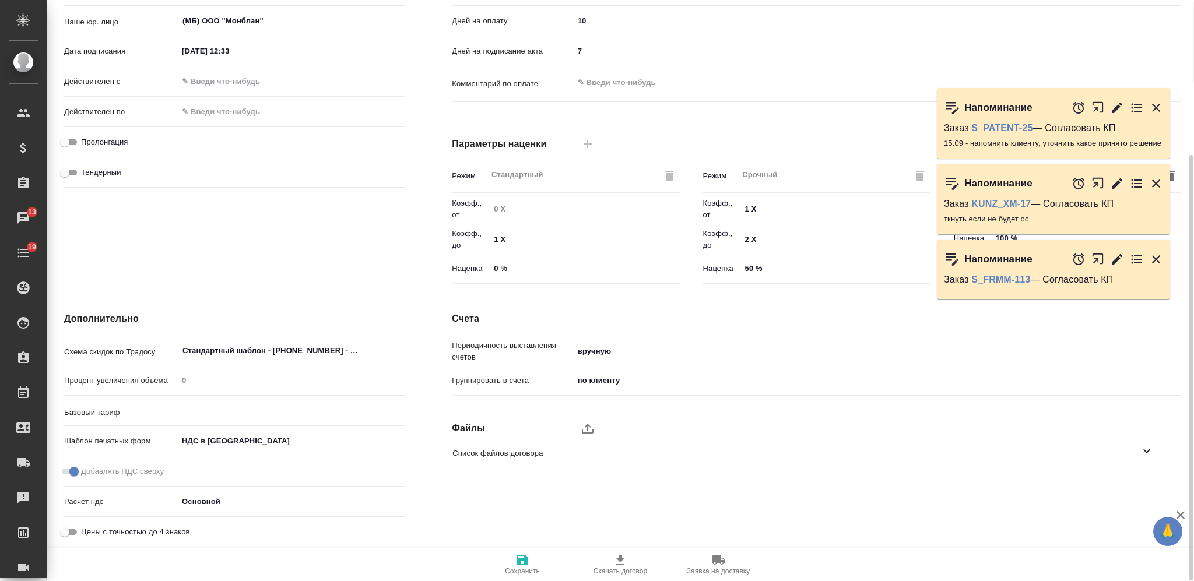
type input "Базовый ТП 2025"
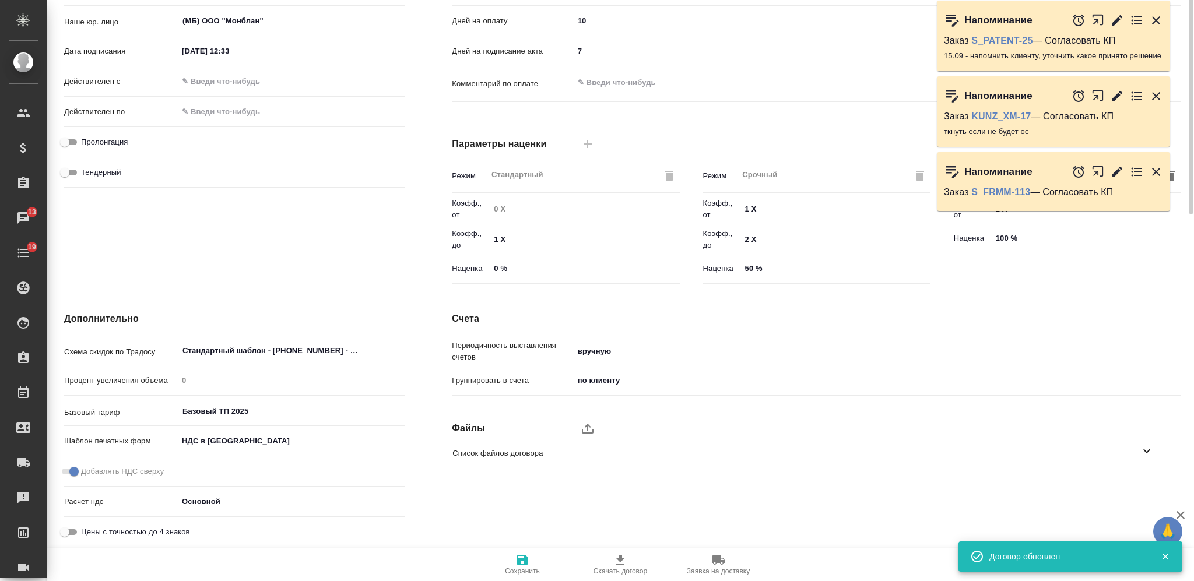
scroll to position [0, 0]
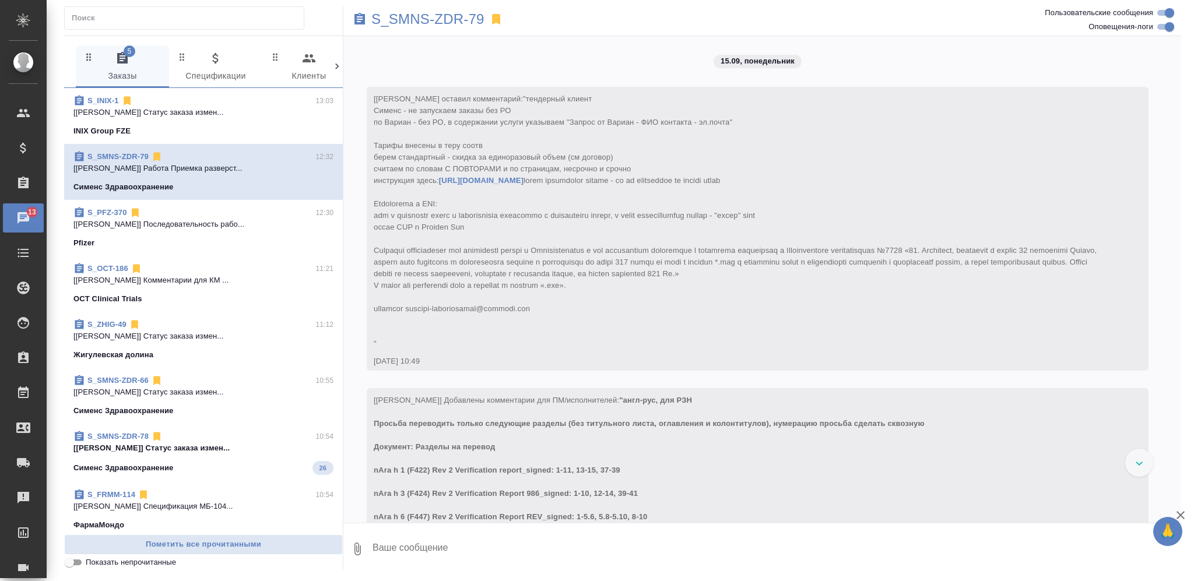
scroll to position [4143, 0]
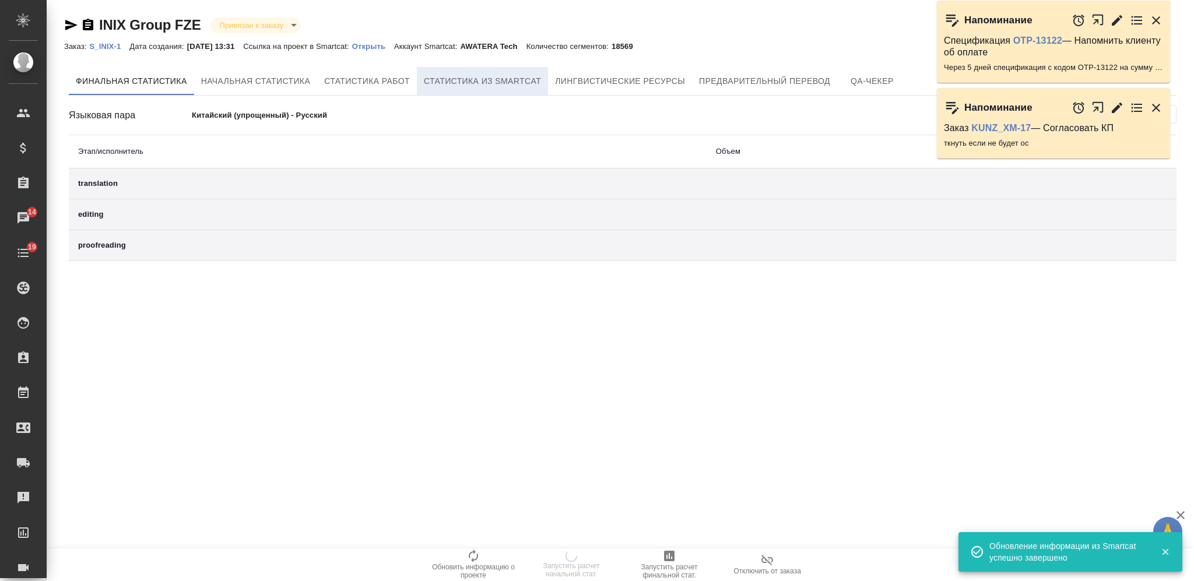
click at [454, 85] on span "Статистика из Smartcat" at bounding box center [482, 81] width 117 height 15
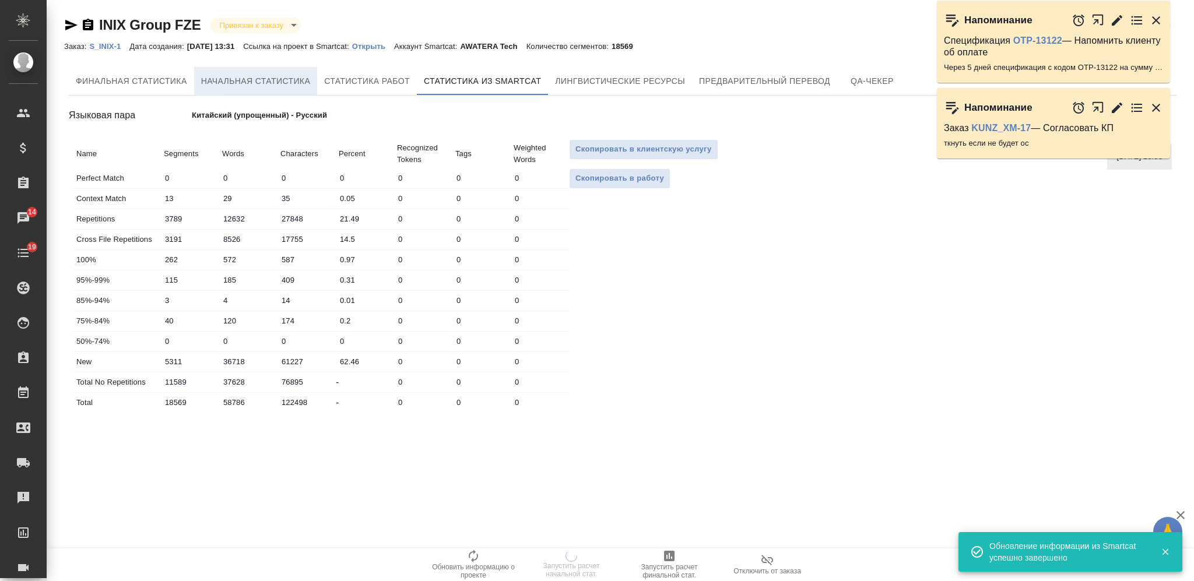
click at [266, 81] on span "Начальная статистика" at bounding box center [256, 81] width 110 height 15
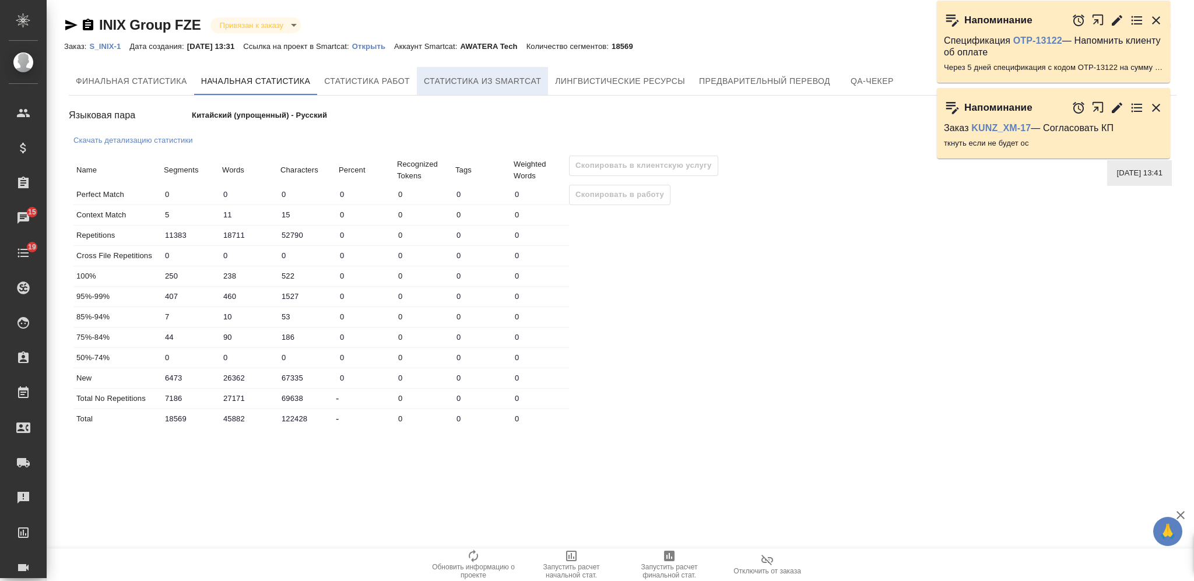
click at [491, 78] on span "Статистика из Smartcat" at bounding box center [482, 81] width 117 height 15
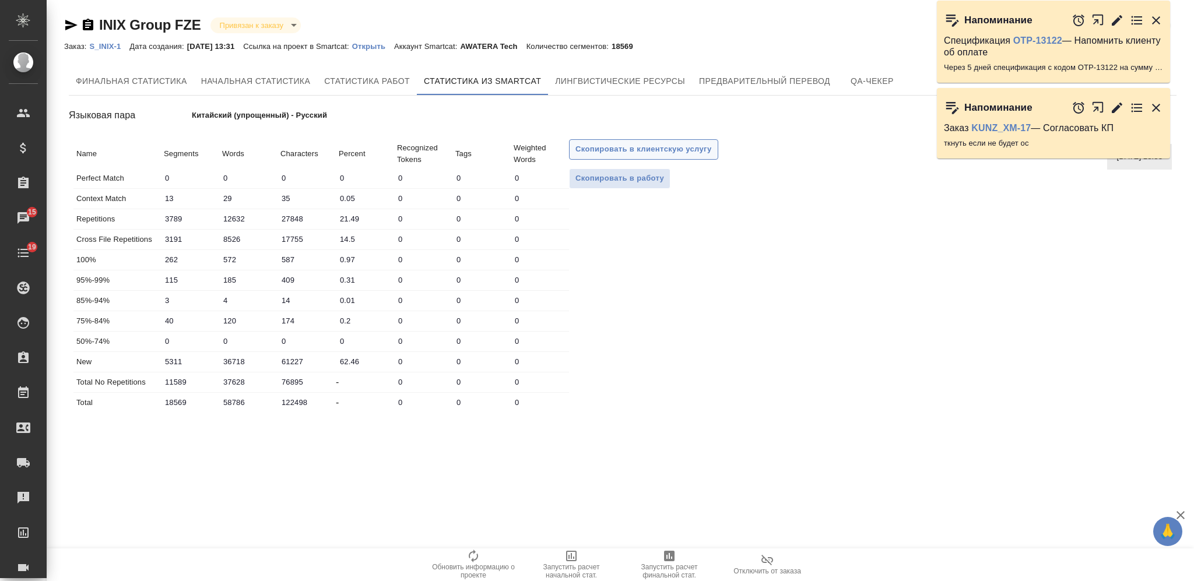
click at [603, 153] on span "Скопировать в клиентскую услугу" at bounding box center [643, 149] width 136 height 13
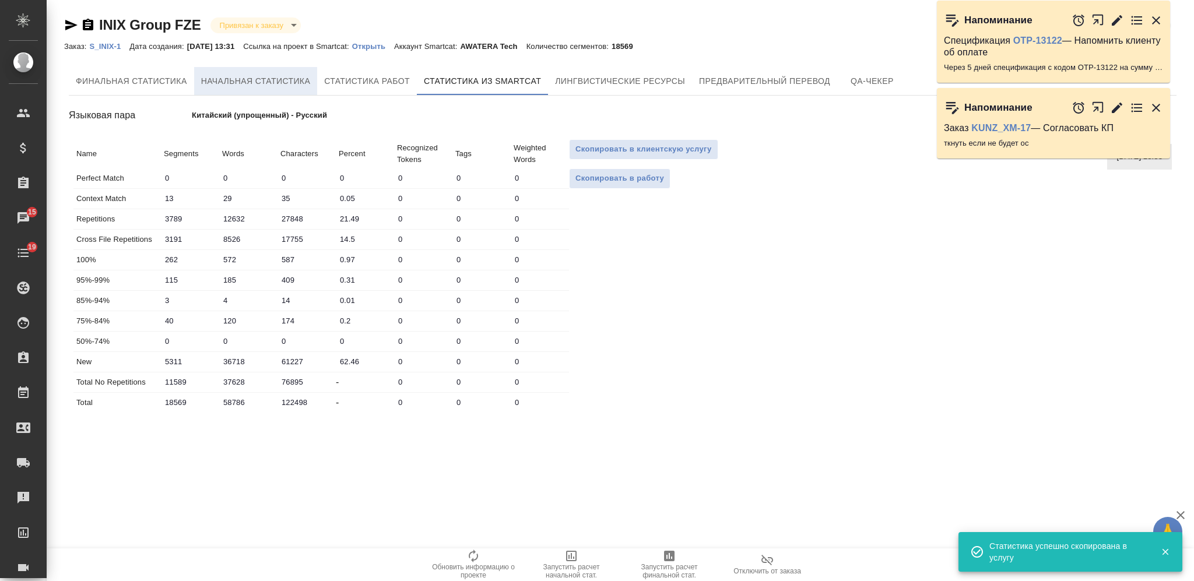
click at [234, 78] on span "Начальная статистика" at bounding box center [256, 81] width 110 height 15
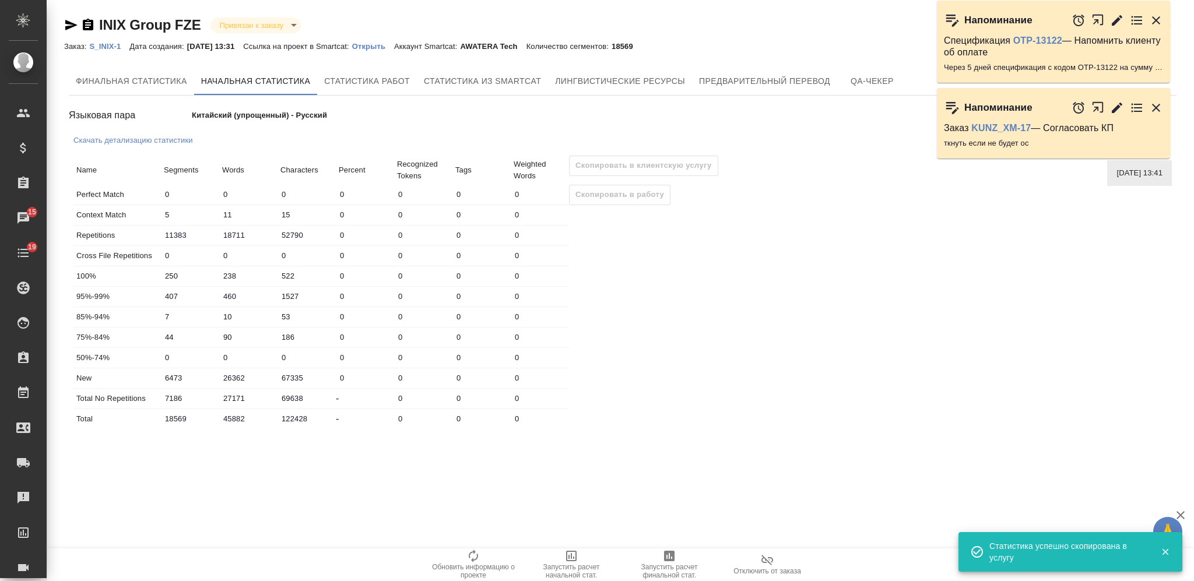
click at [228, 378] on input "26362" at bounding box center [248, 378] width 58 height 17
click at [228, 378] on input "26362" at bounding box center [248, 378] width 57 height 17
click at [213, 229] on input "11383" at bounding box center [190, 235] width 58 height 17
type input "11383"
click at [234, 235] on input "18711" at bounding box center [248, 235] width 58 height 17
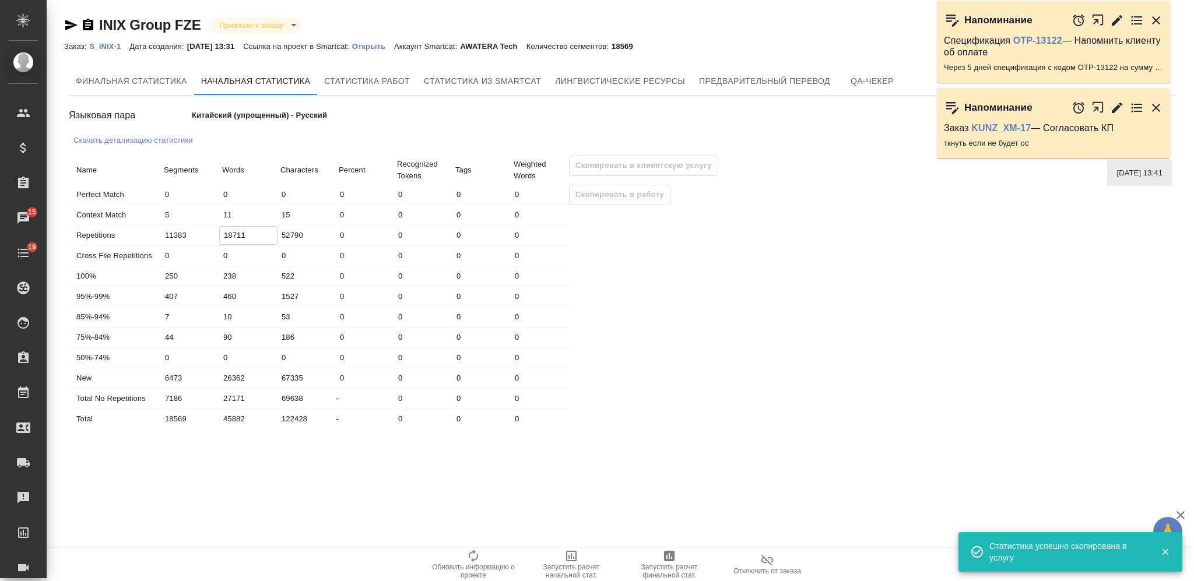
click at [233, 234] on input "18711" at bounding box center [248, 235] width 57 height 17
click at [230, 234] on input "18711" at bounding box center [248, 235] width 57 height 17
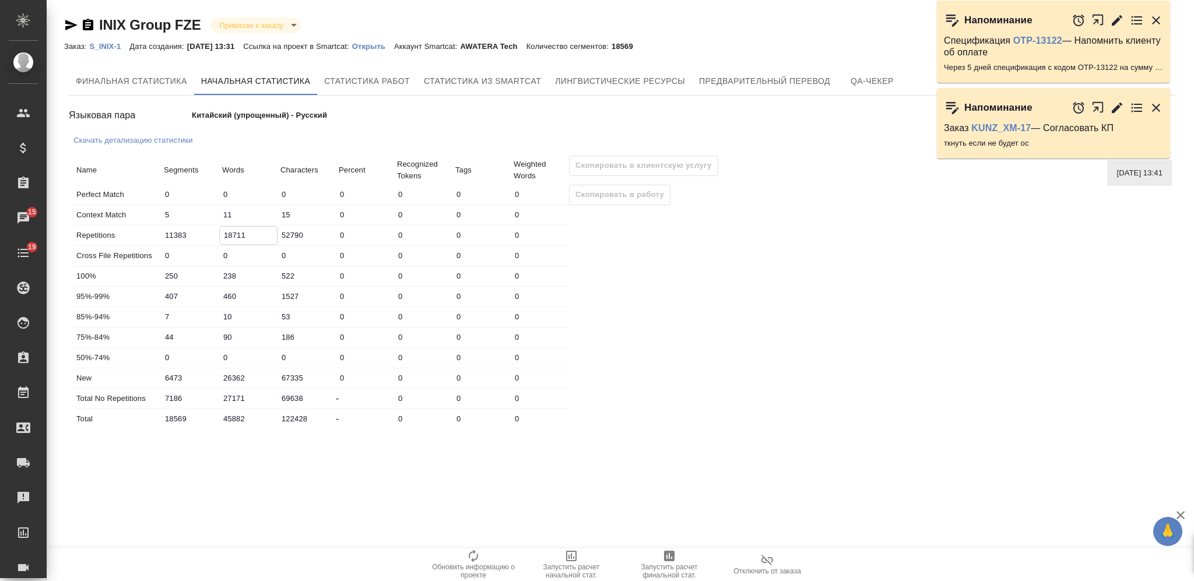
click at [228, 234] on input "18711" at bounding box center [248, 235] width 57 height 17
click at [506, 82] on span "Статистика из Smartcat" at bounding box center [482, 81] width 117 height 15
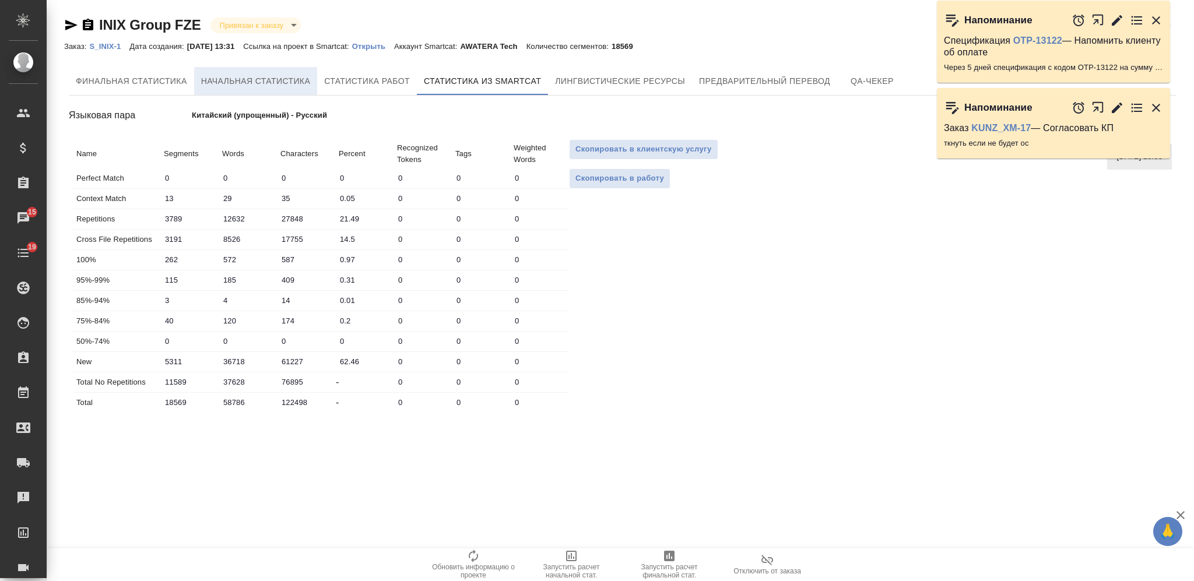
click at [273, 75] on span "Начальная статистика" at bounding box center [256, 81] width 110 height 15
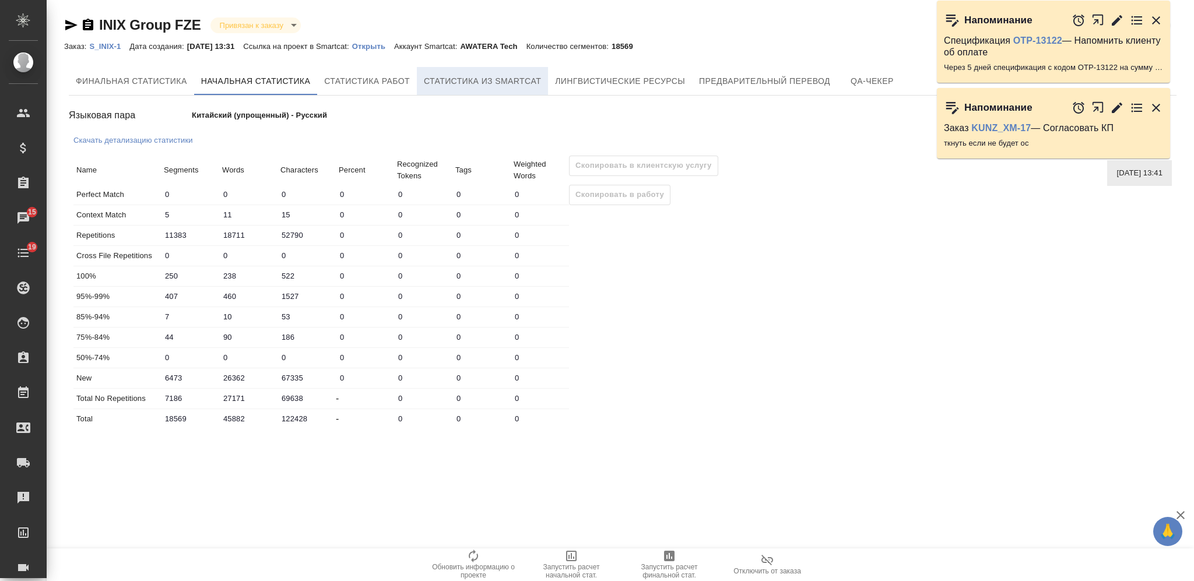
click at [455, 81] on span "Статистика из Smartcat" at bounding box center [482, 81] width 117 height 15
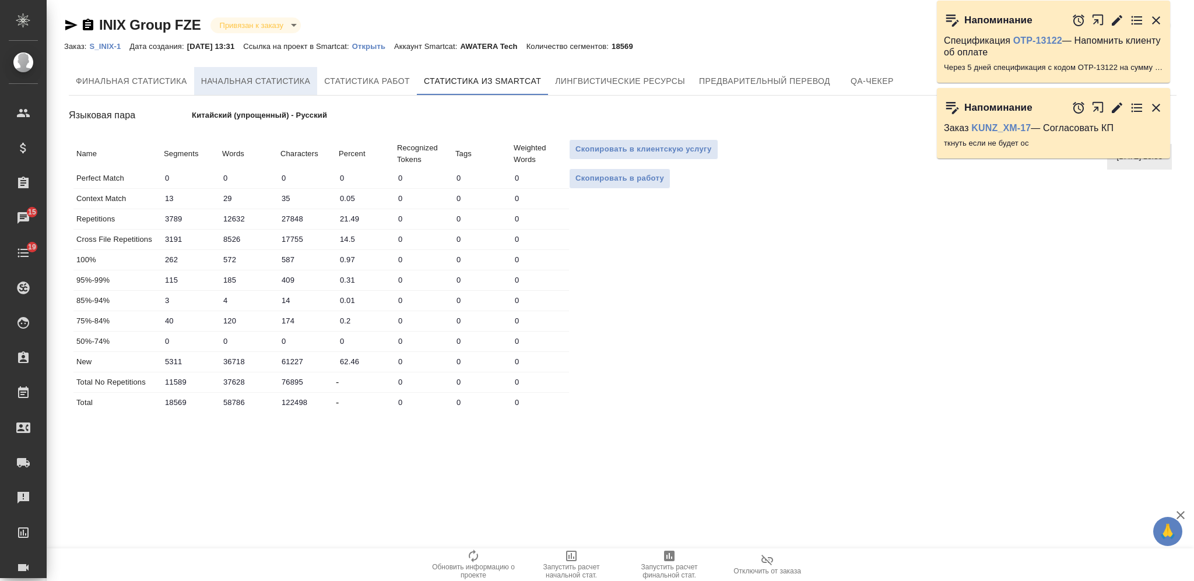
click at [291, 86] on span "Начальная статистика" at bounding box center [256, 81] width 110 height 15
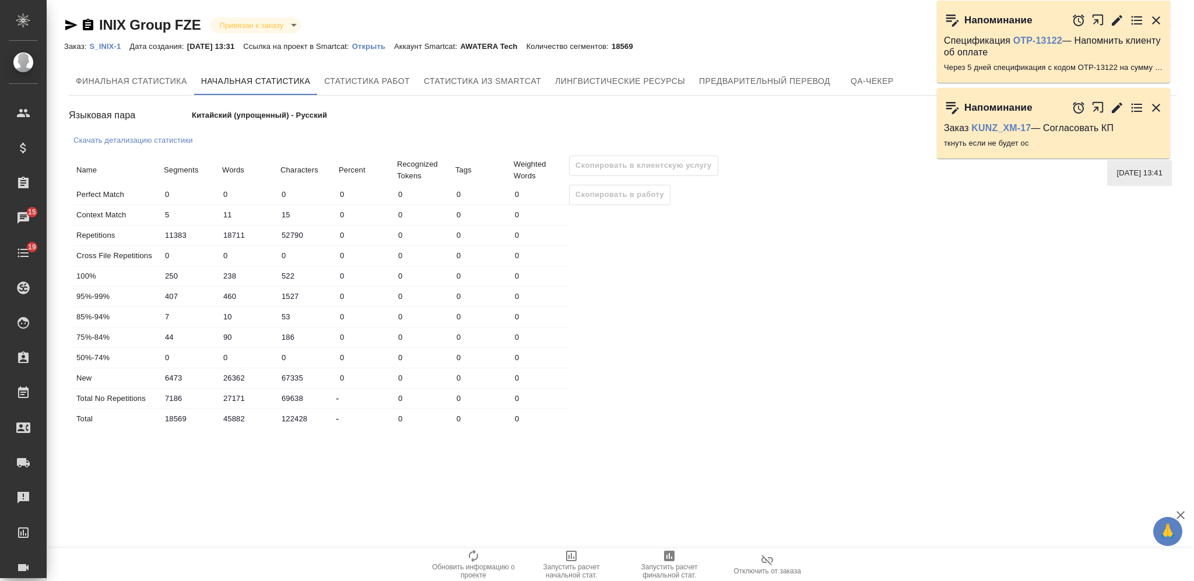
click at [230, 237] on input "18711" at bounding box center [248, 235] width 58 height 17
click at [230, 237] on input "18711" at bounding box center [248, 235] width 57 height 17
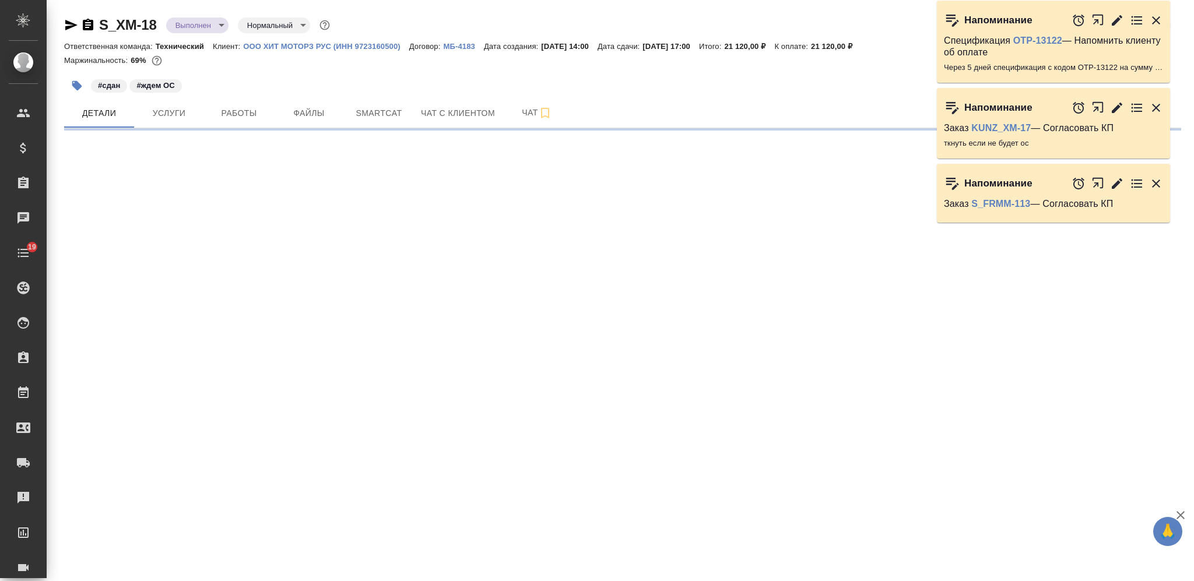
select select "RU"
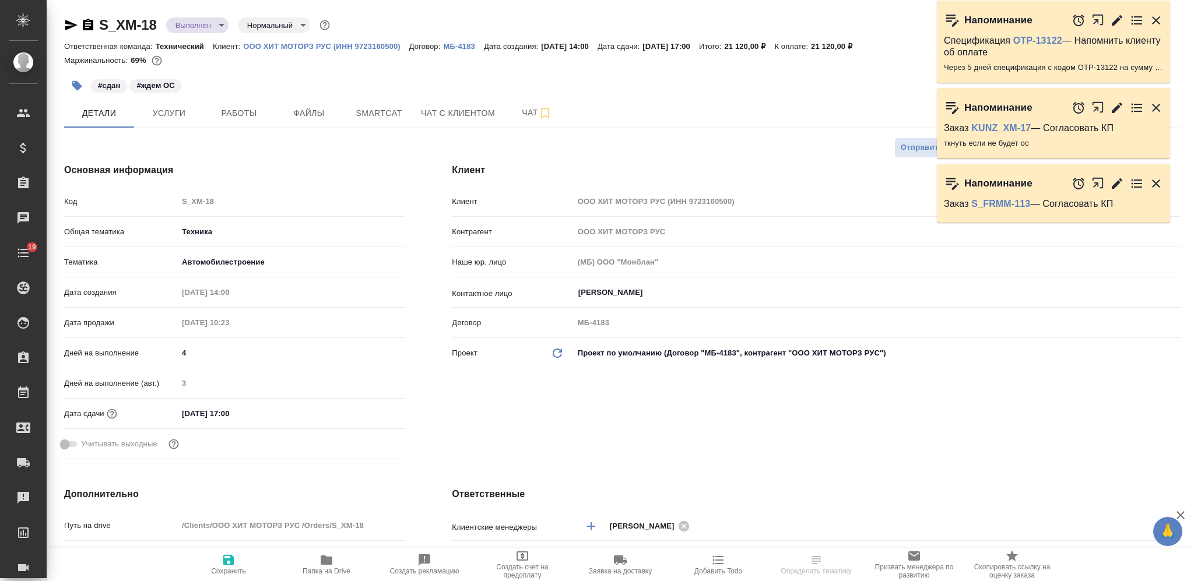
type textarea "x"
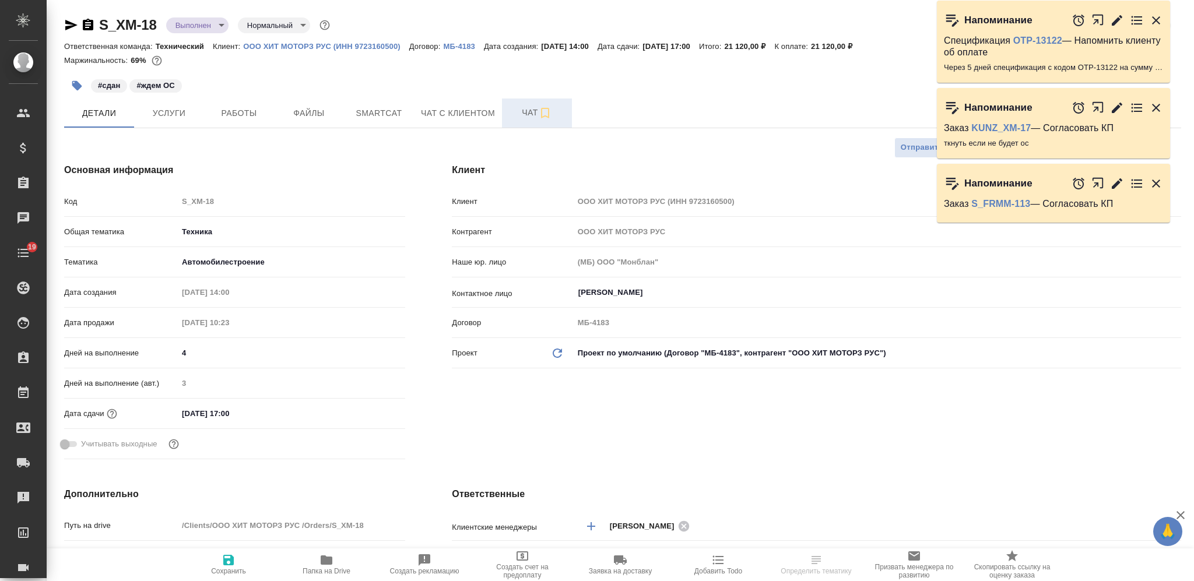
type textarea "x"
click at [516, 115] on span "Чат" at bounding box center [537, 112] width 56 height 15
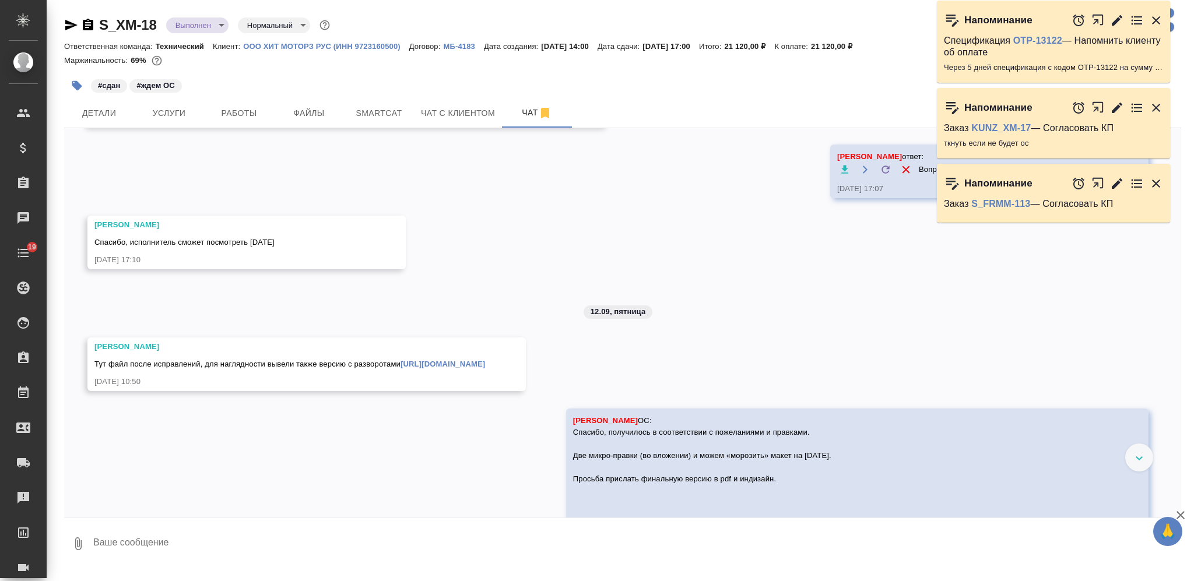
scroll to position [5411, 0]
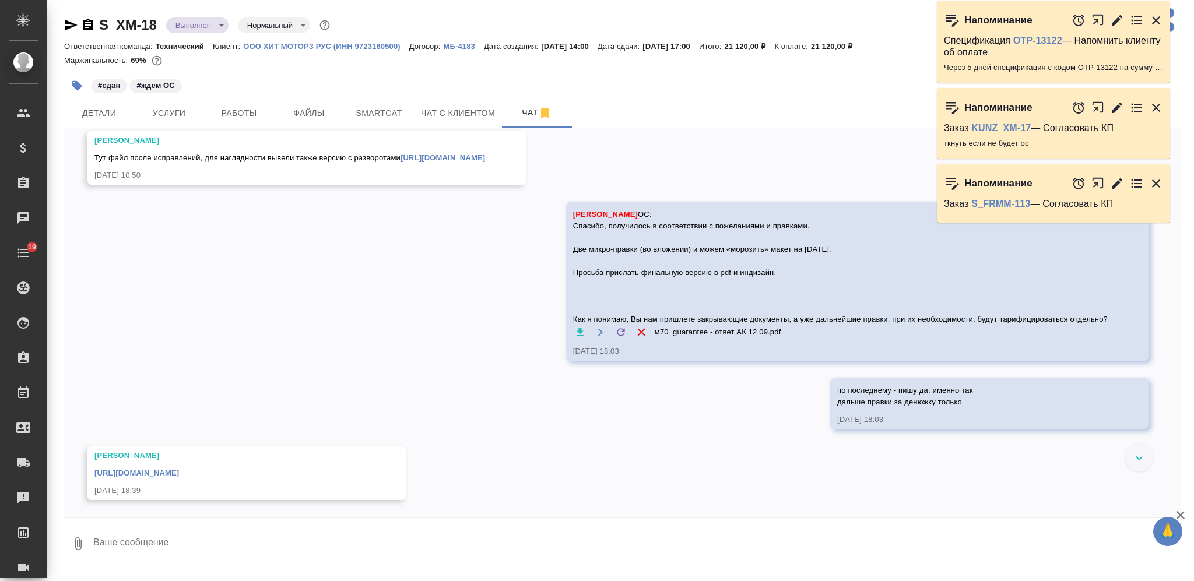
click at [417, 536] on textarea at bounding box center [636, 544] width 1089 height 40
paste textarea
paste textarea "Файл с комментариями - в тредеТакже поступил запрос подготовить два макета РЭ: …"
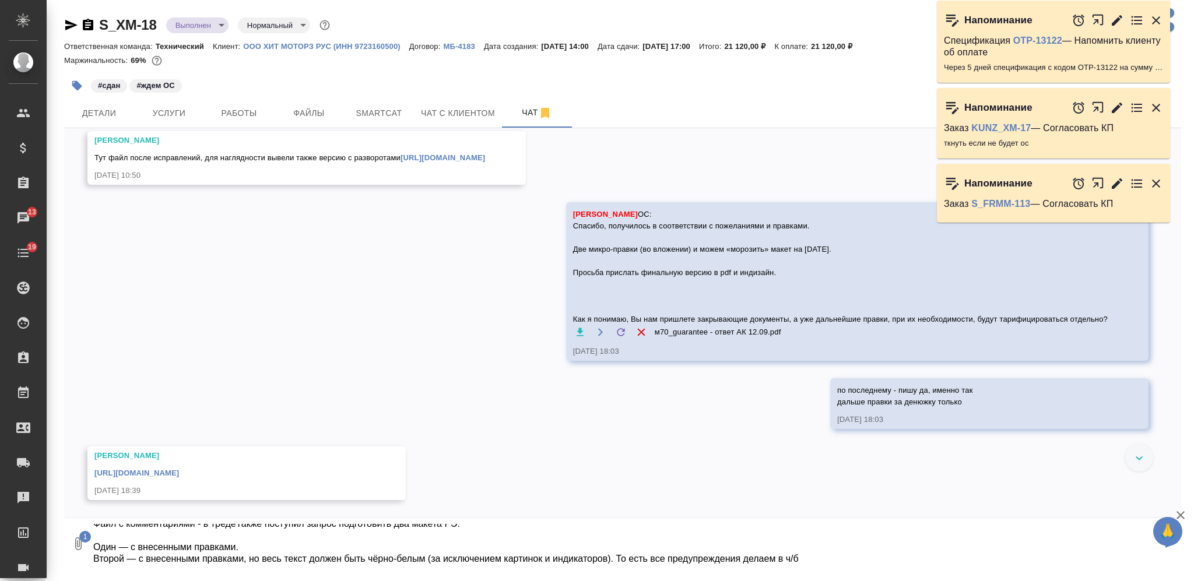
click at [181, 539] on textarea "ОС: Файл с комментариями - в тредеТакже поступил запрос подготовить два макета …" at bounding box center [627, 544] width 1070 height 40
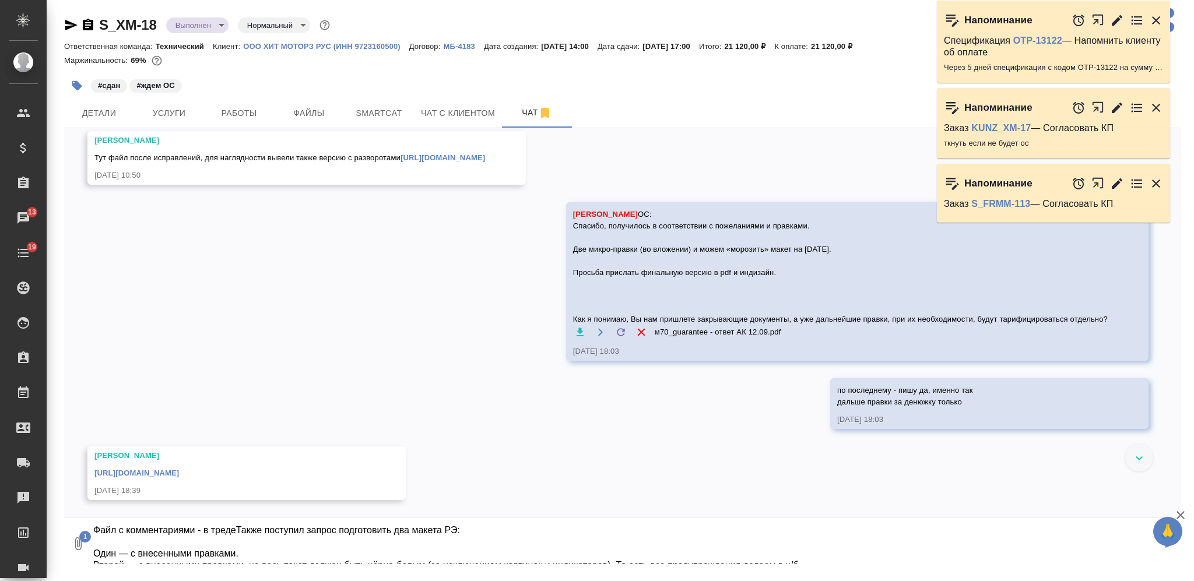
scroll to position [12, 0]
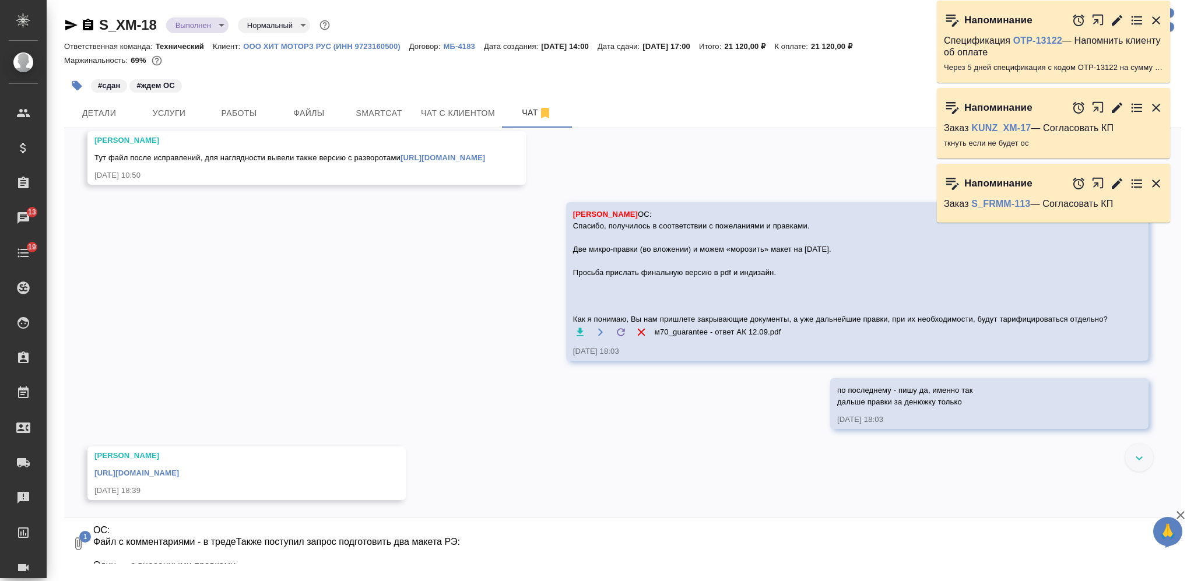
click at [237, 541] on textarea "ОС: Файл с комментариями - в тредеТакже поступил запрос подготовить два макета …" at bounding box center [627, 544] width 1070 height 40
click at [203, 539] on textarea "ОС: Файл с комментариями - в тредеТакже поступил запрос подготовить два макета …" at bounding box center [627, 544] width 1070 height 40
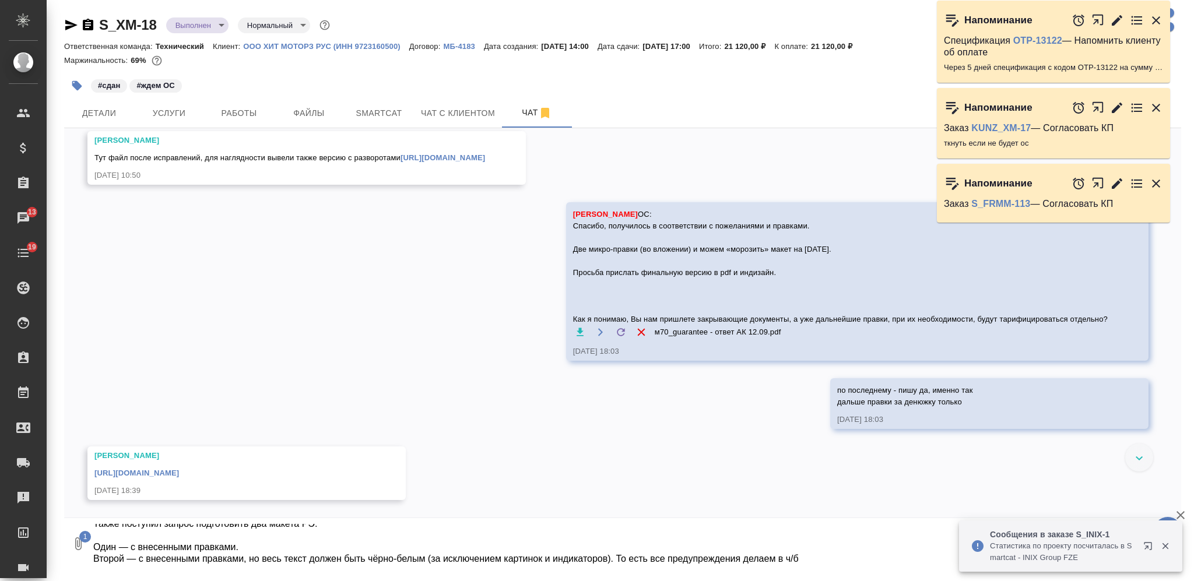
type textarea "ОС: Файл с комментариями - прикладываю Также поступил запрос подготовить два ма…"
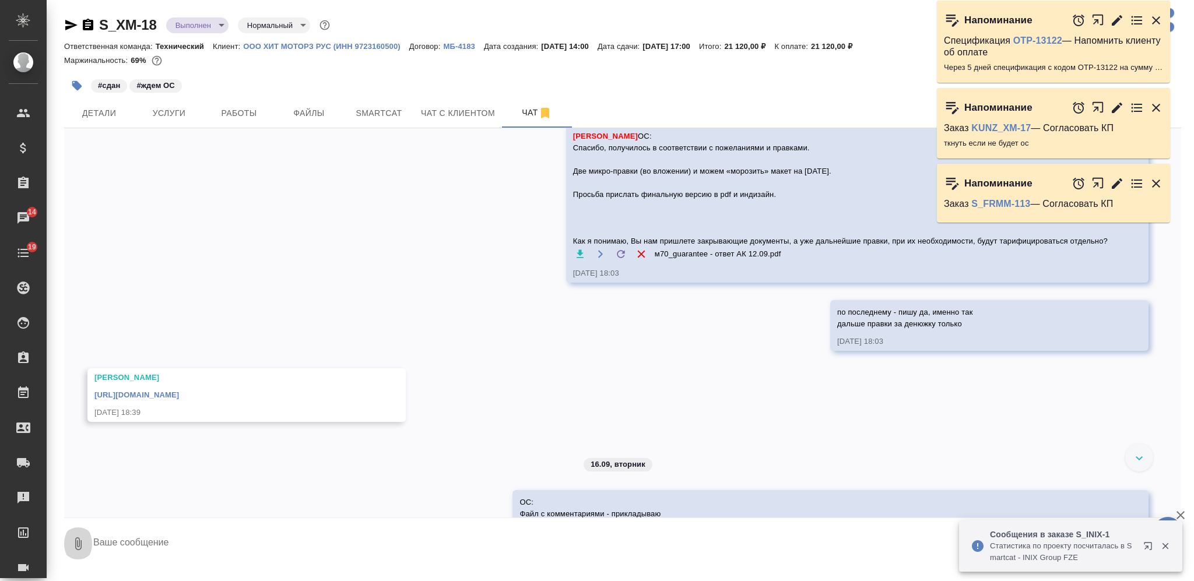
click at [78, 541] on icon "button" at bounding box center [78, 543] width 6 height 13
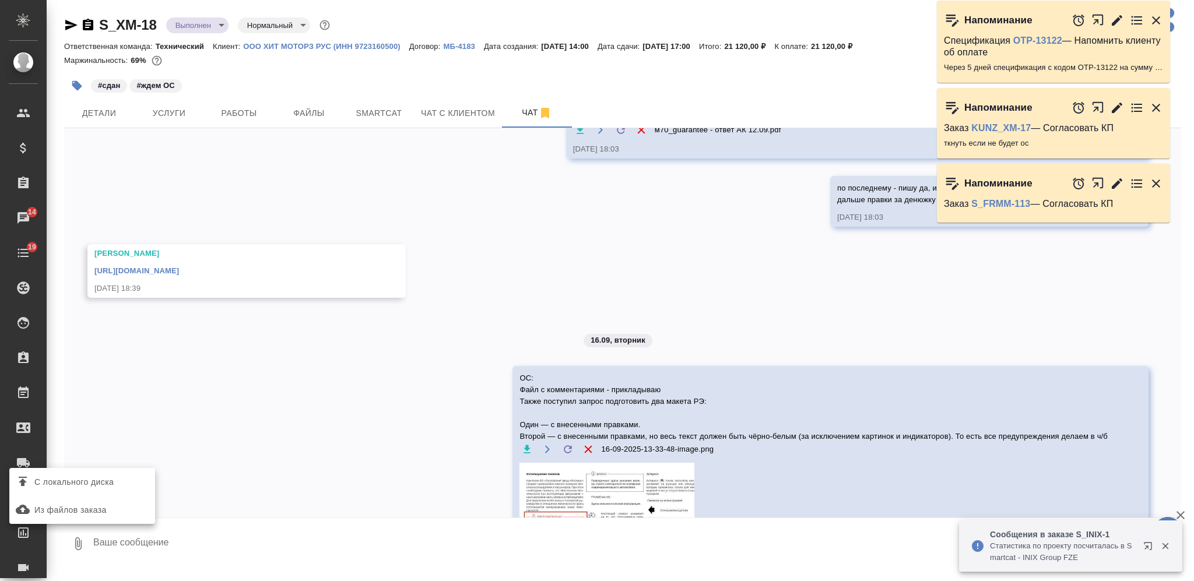
scroll to position [5661, 0]
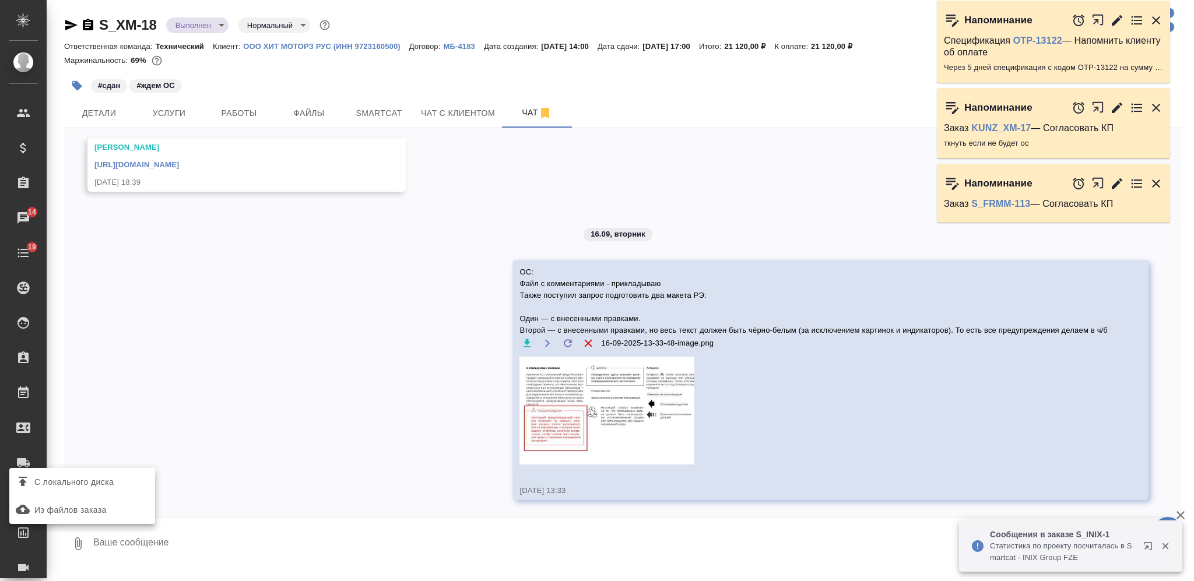
click at [96, 482] on span "С локального диска" at bounding box center [73, 482] width 79 height 15
click at [0, 0] on input "С локального диска" at bounding box center [0, 0] width 0 height 0
click at [362, 554] on textarea at bounding box center [627, 544] width 1070 height 40
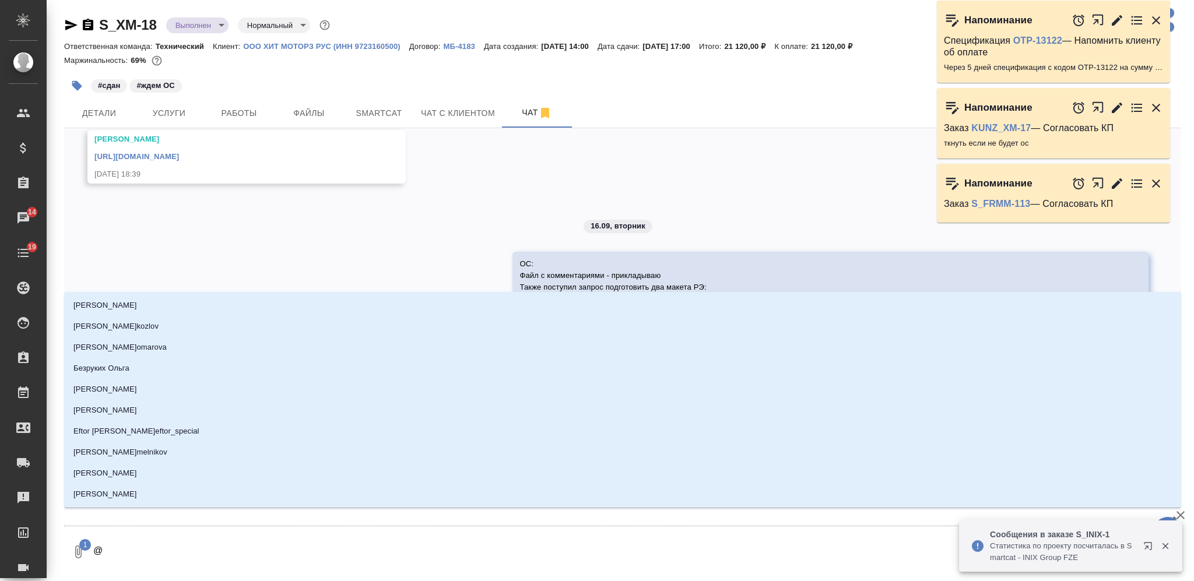
type textarea "@М"
type input "М"
type textarea "@Ма"
type input "Ма"
type textarea "@Мал"
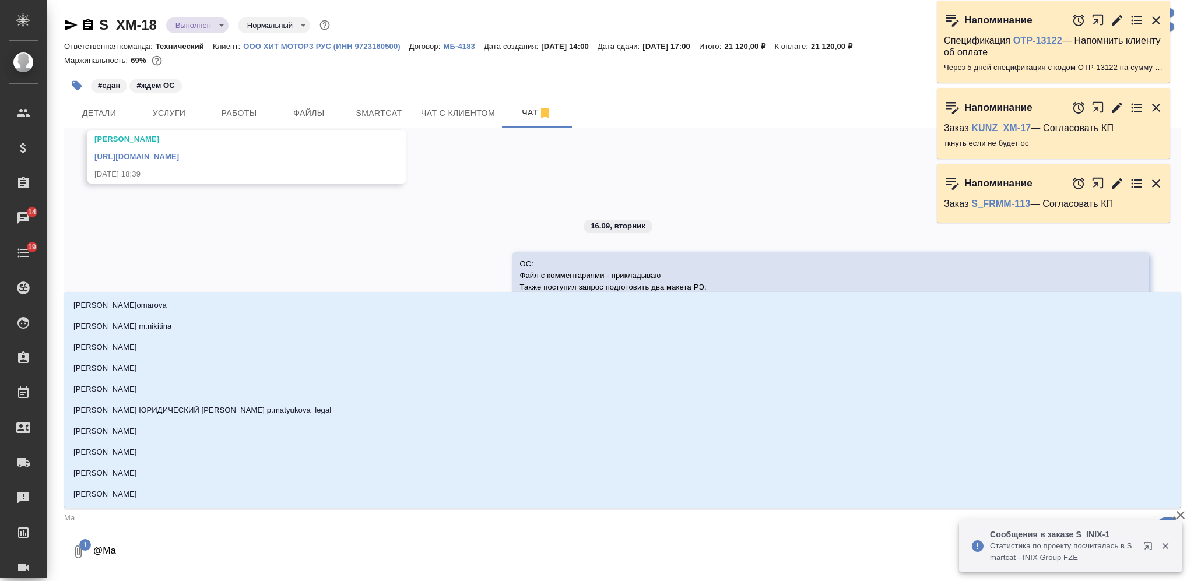
type input "Мал"
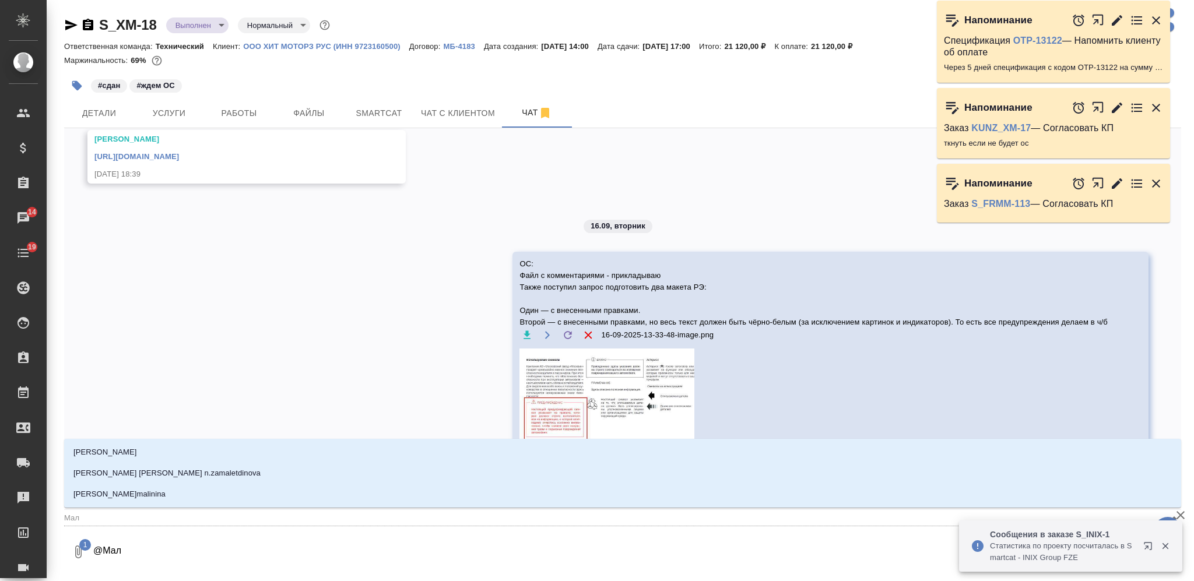
type textarea "@Мало"
type input "Мало"
type textarea "@Малофе"
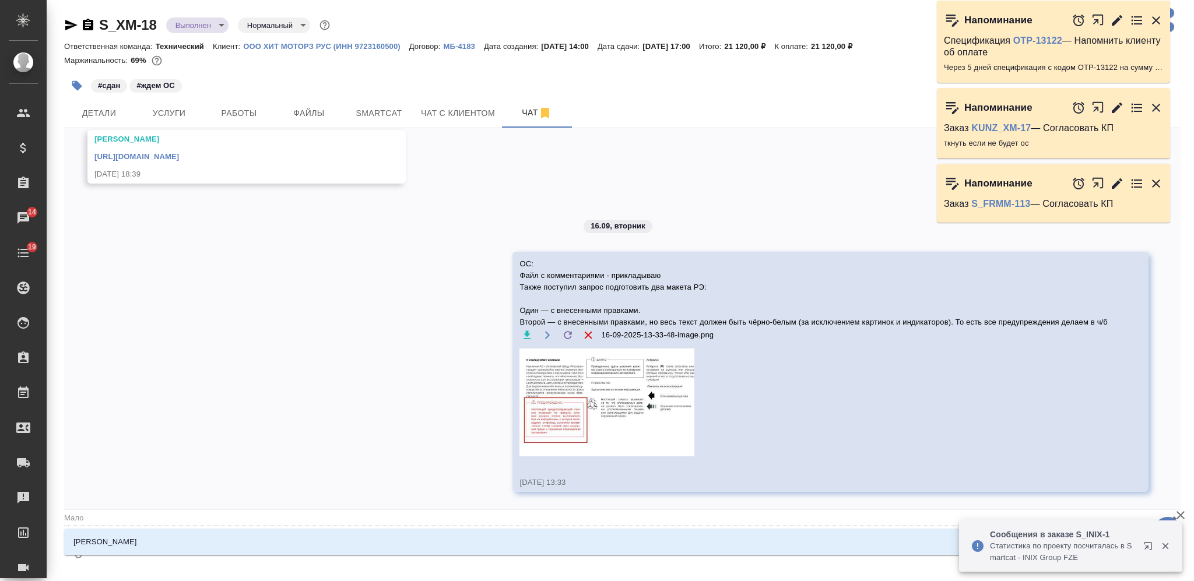
type input "Малофе"
type textarea "@Малофее"
type input "Малофее"
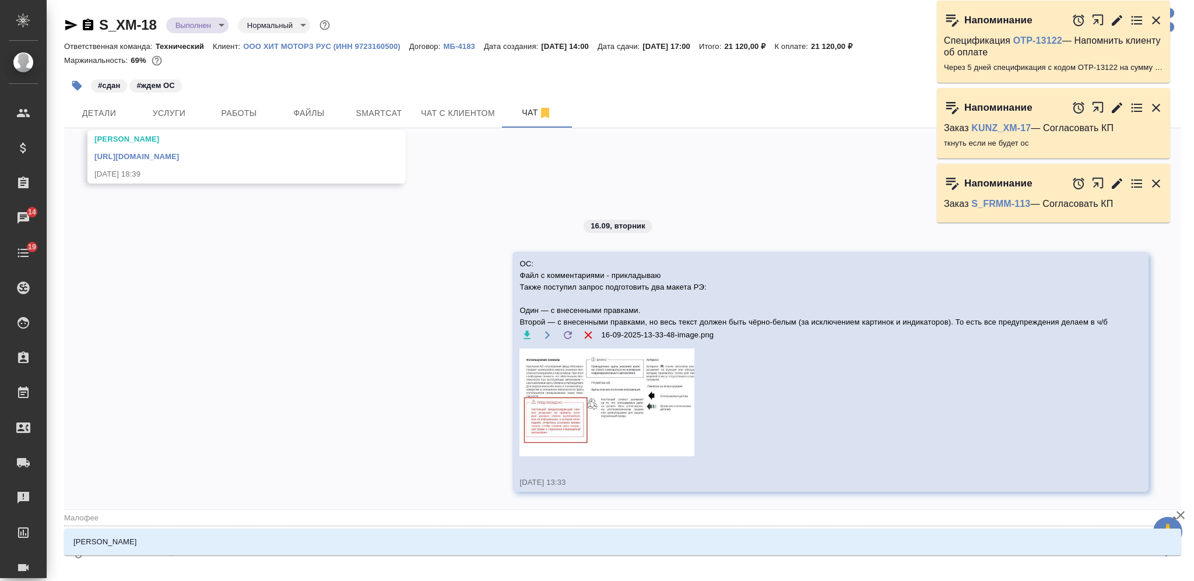
click at [386, 546] on li "Малофеева Екатерина" at bounding box center [622, 542] width 1117 height 21
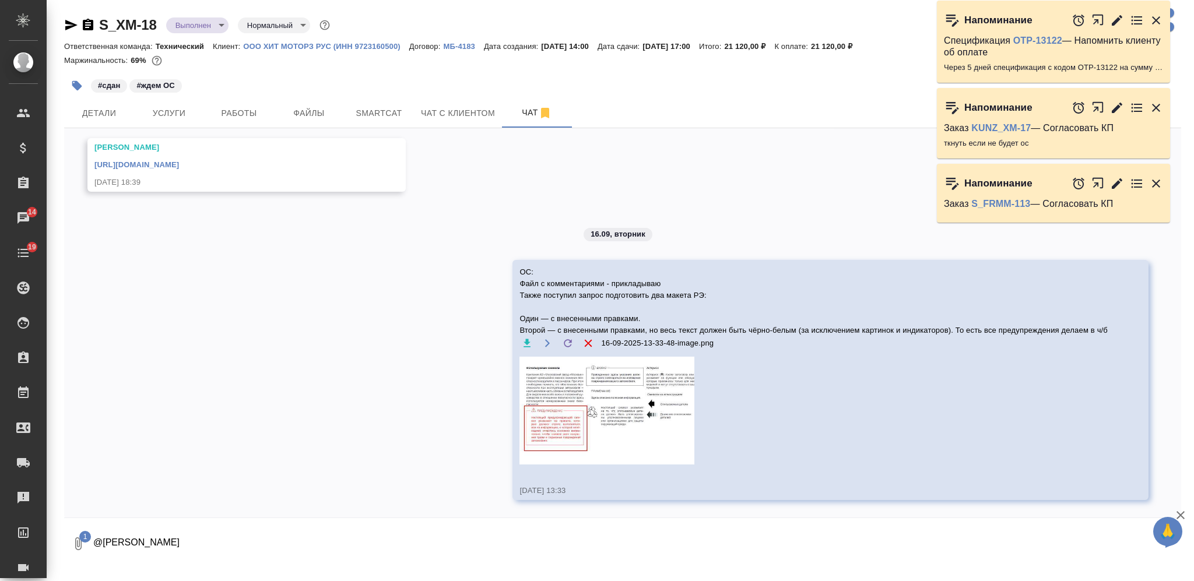
type textarea "@Малофеева Екатерина"
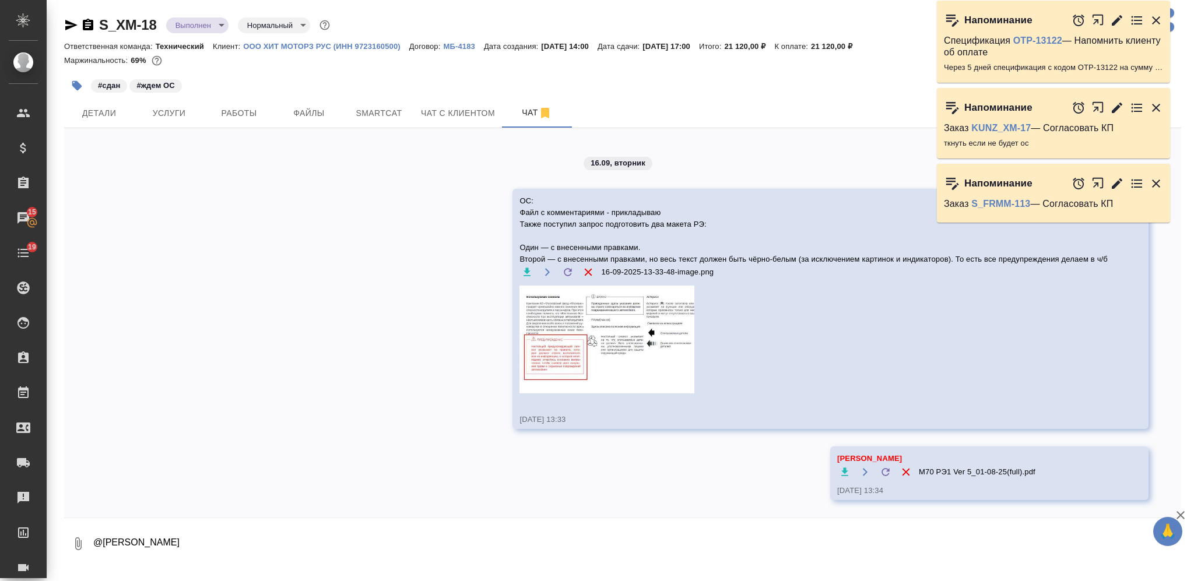
scroll to position [5840, 0]
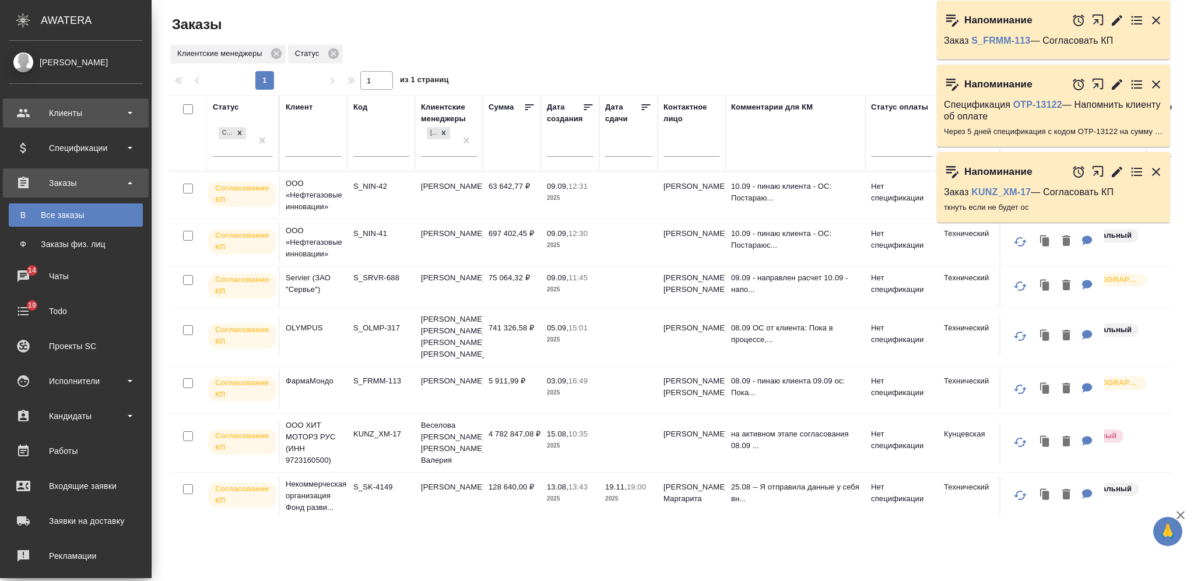
click at [94, 119] on div "Клиенты" at bounding box center [76, 112] width 134 height 17
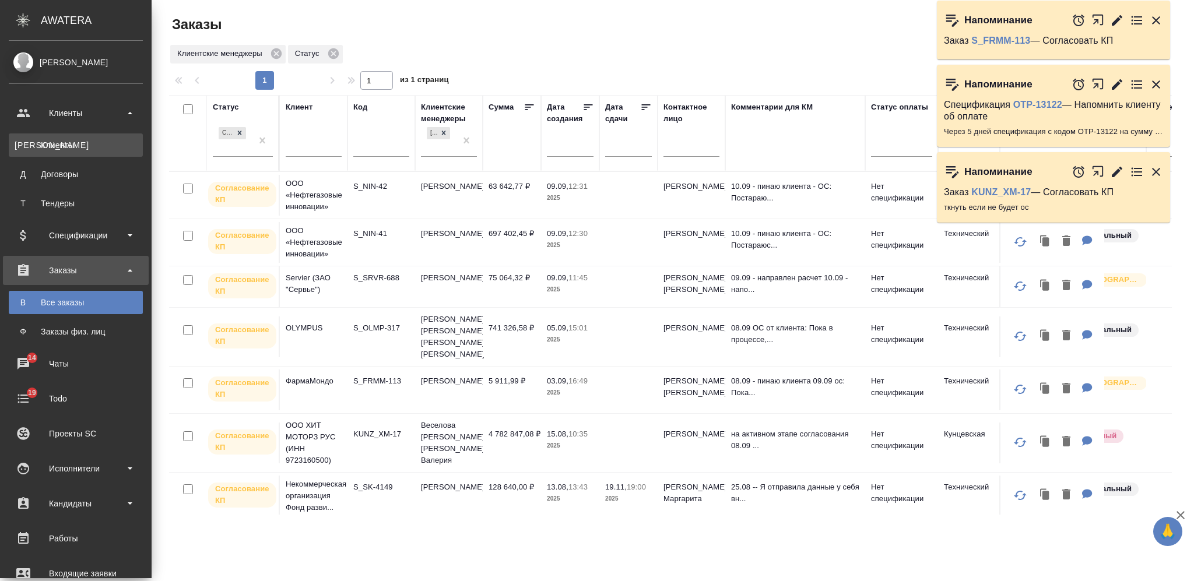
click at [90, 143] on div "Клиенты" at bounding box center [76, 145] width 122 height 12
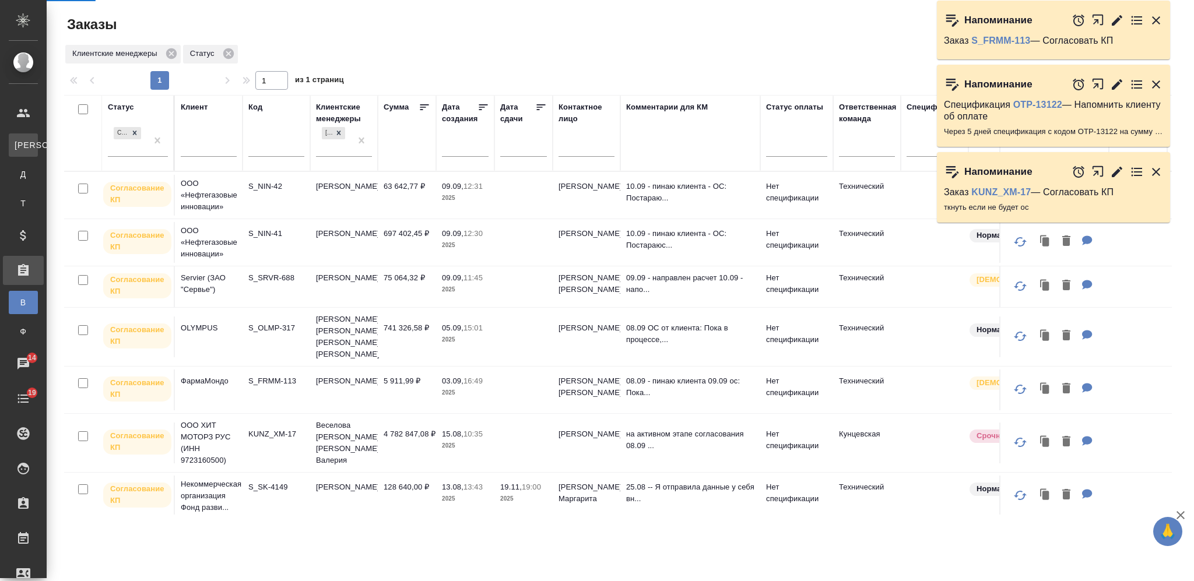
select select "RU"
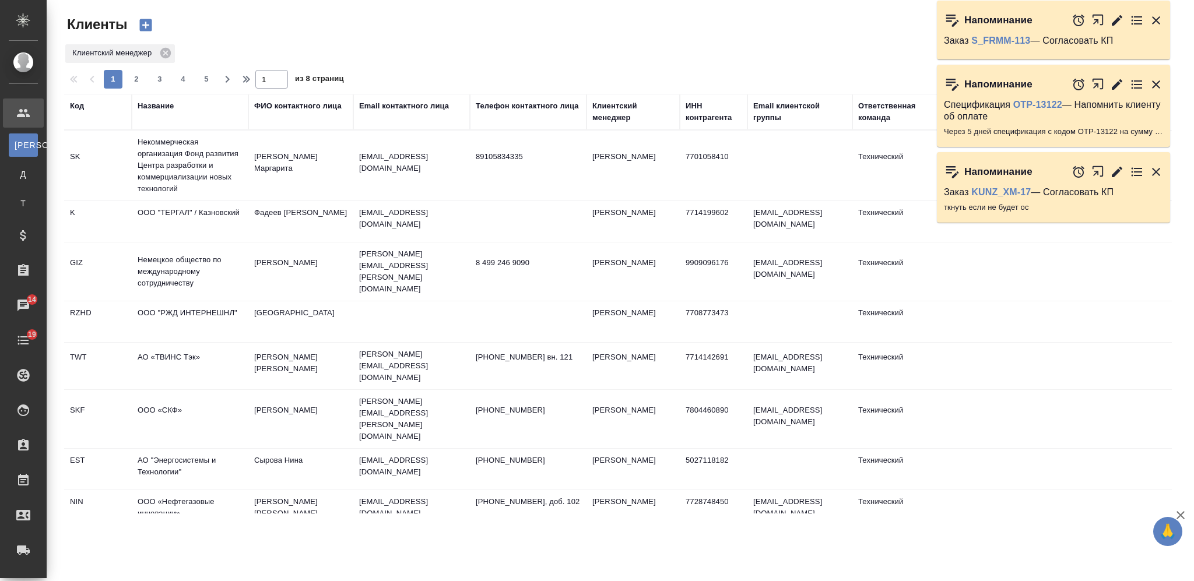
click at [174, 110] on div "Название" at bounding box center [190, 106] width 105 height 12
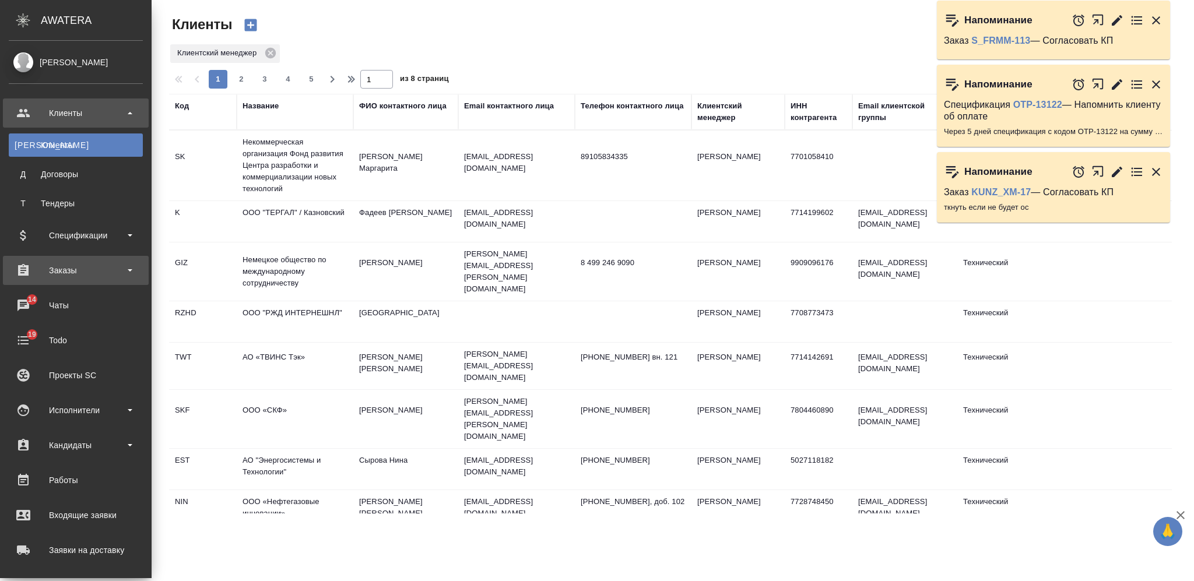
click at [78, 273] on div "Заказы" at bounding box center [76, 270] width 134 height 17
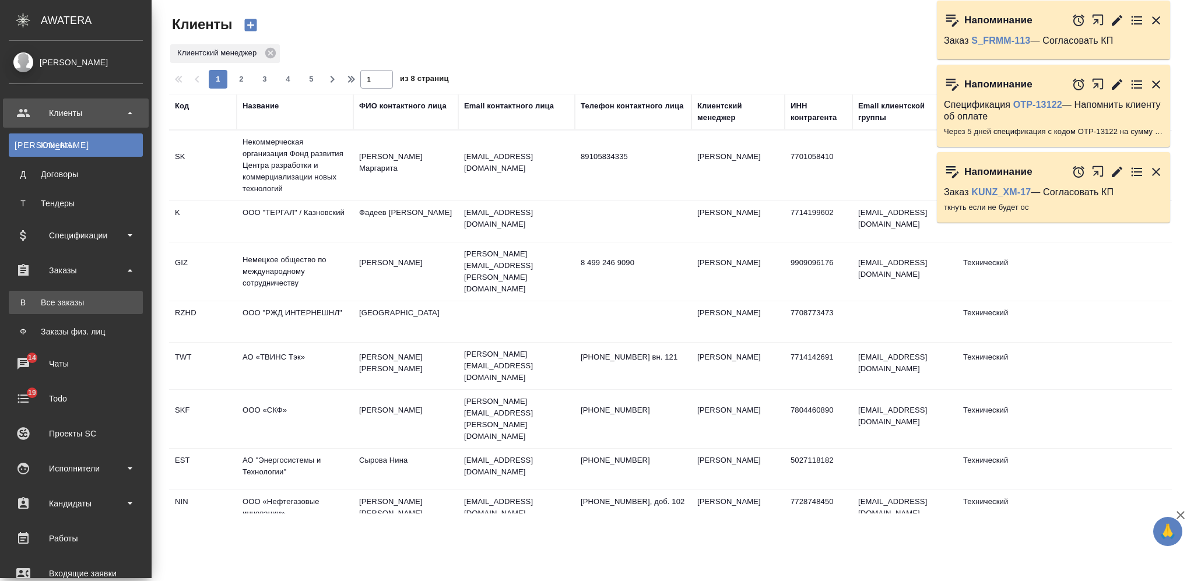
click at [77, 297] on div "Все заказы" at bounding box center [76, 303] width 122 height 12
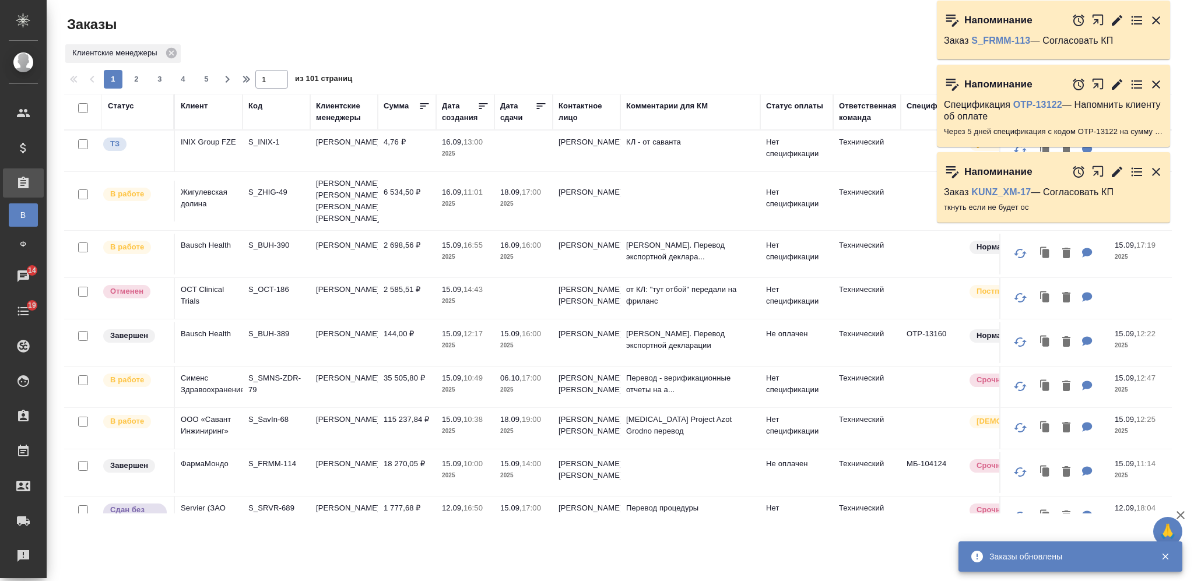
click at [262, 103] on div "Код" at bounding box center [255, 106] width 14 height 12
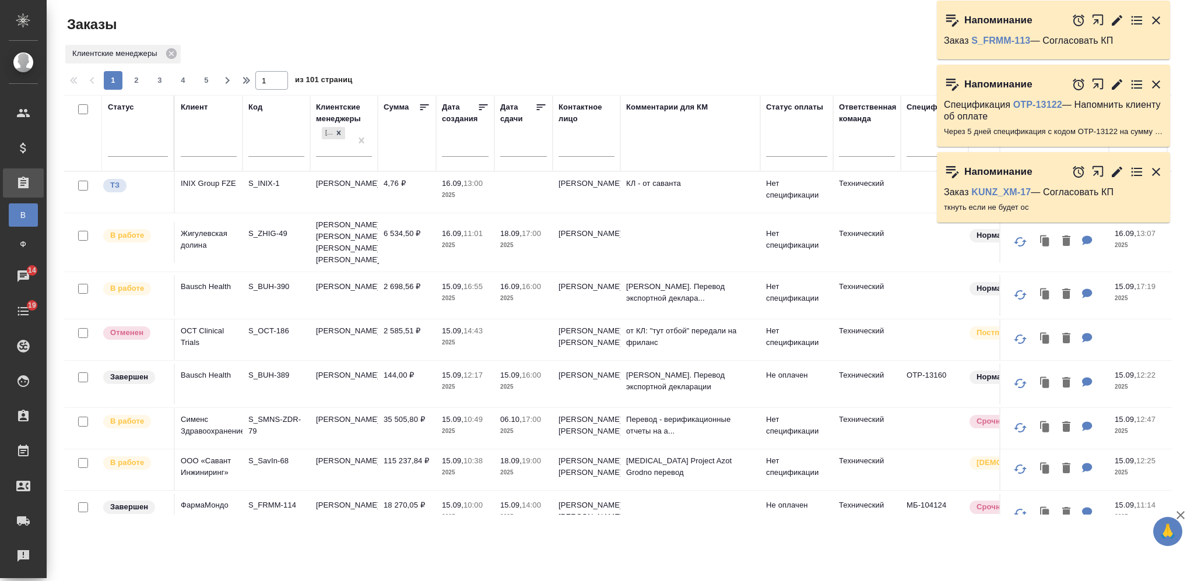
click at [265, 157] on div at bounding box center [276, 150] width 56 height 29
click at [259, 150] on input "text" at bounding box center [276, 149] width 56 height 15
paste input "S_BUH-344"
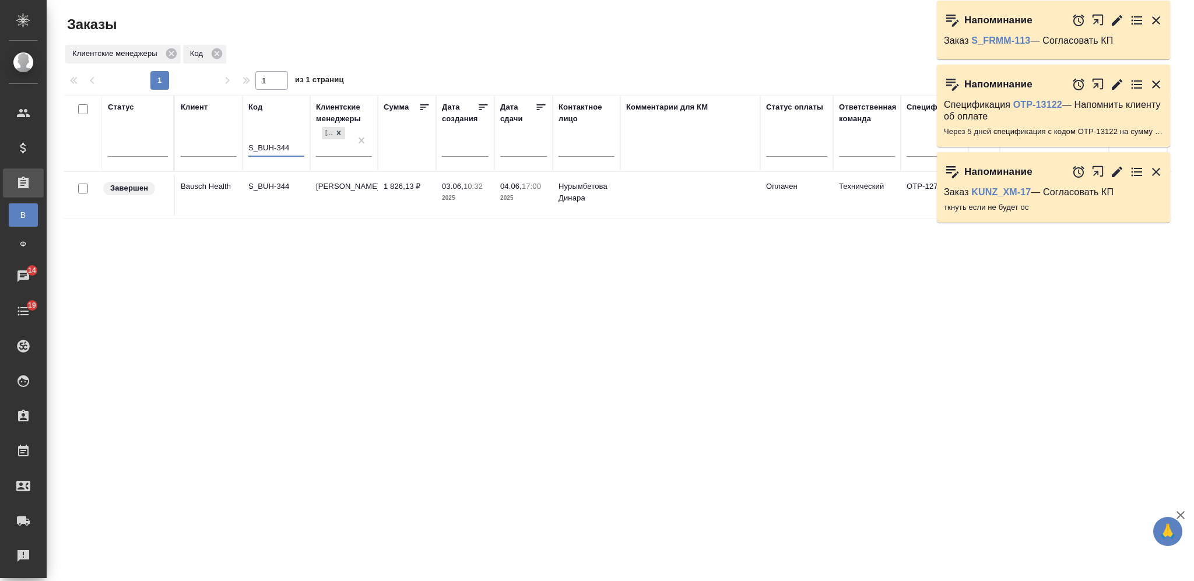
type input "S_BUH-344"
click at [262, 206] on td "S_BUH-344" at bounding box center [276, 195] width 68 height 41
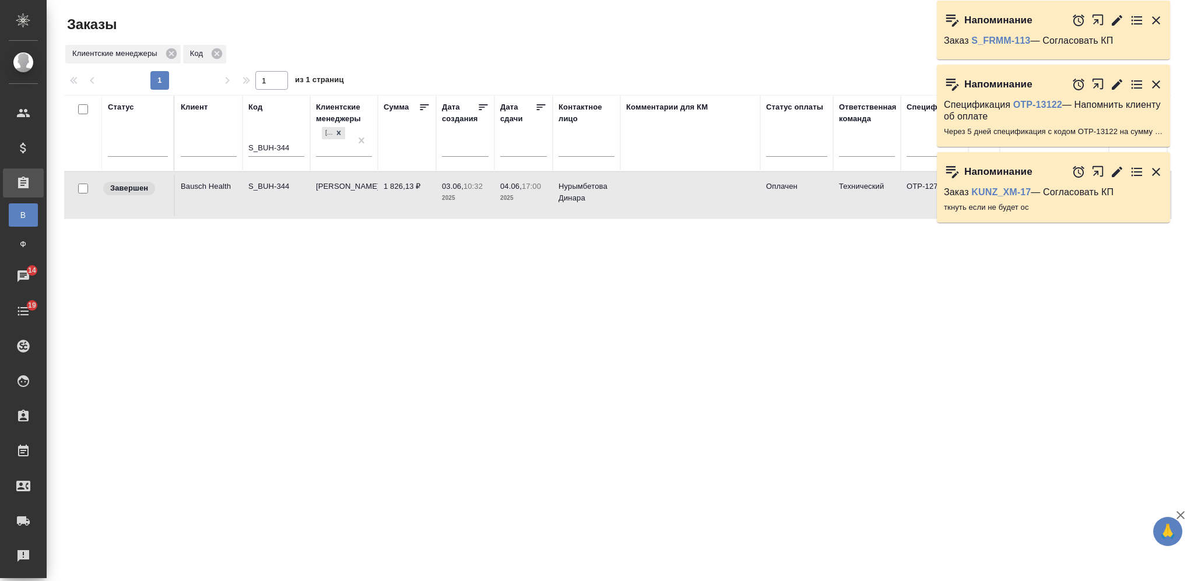
click at [262, 206] on td "S_BUH-344" at bounding box center [276, 195] width 68 height 41
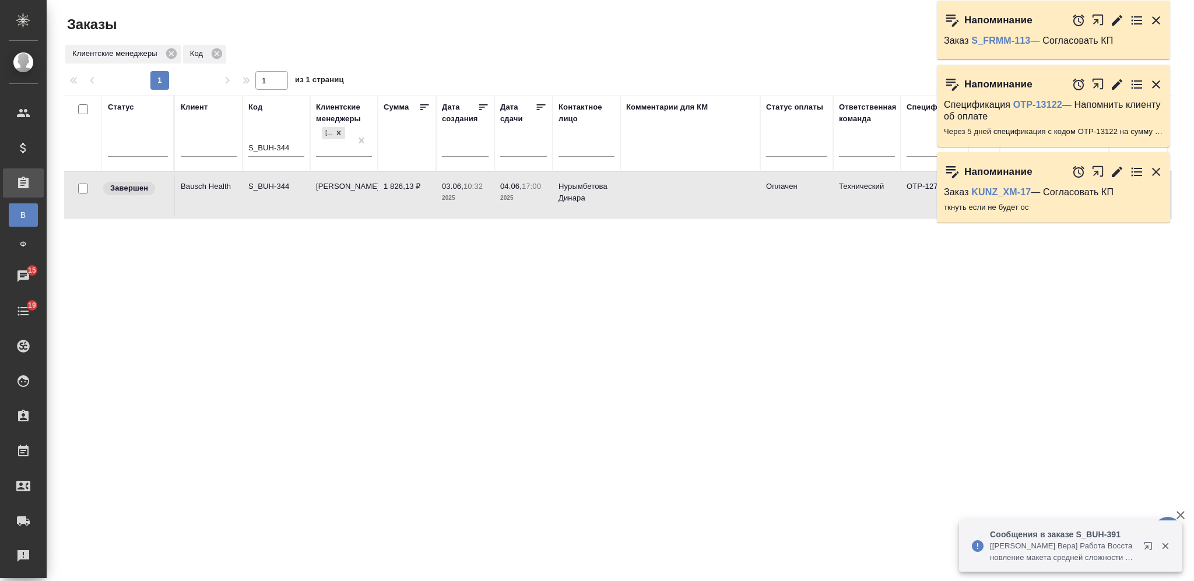
click at [258, 142] on input "S_BUH-344" at bounding box center [276, 149] width 56 height 15
click at [270, 149] on input "S_BUH-344" at bounding box center [276, 149] width 56 height 15
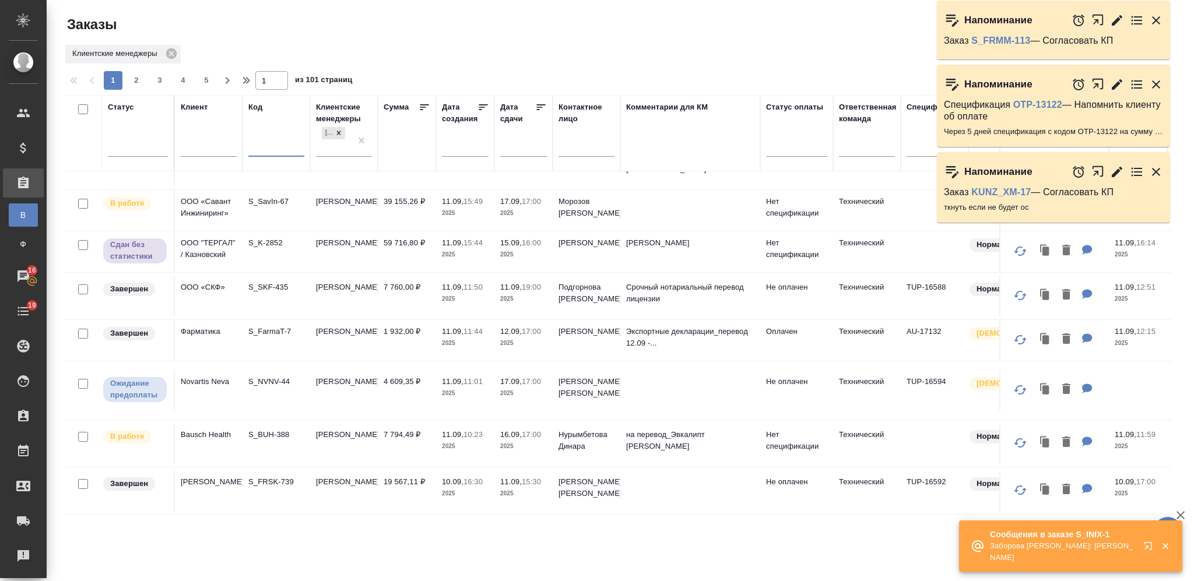
scroll to position [854, 0]
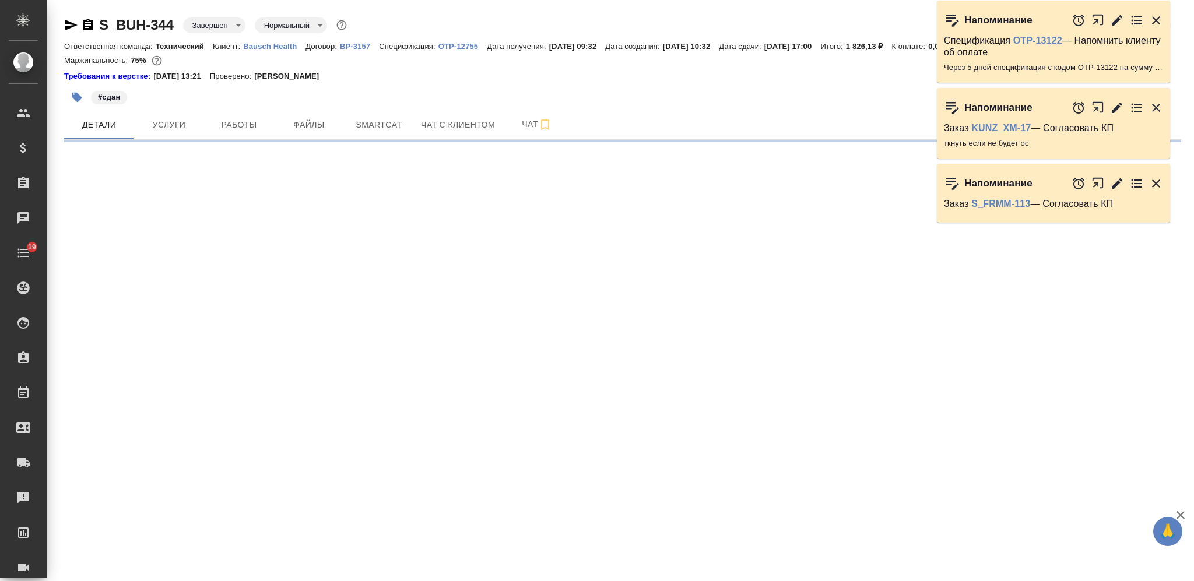
select select "RU"
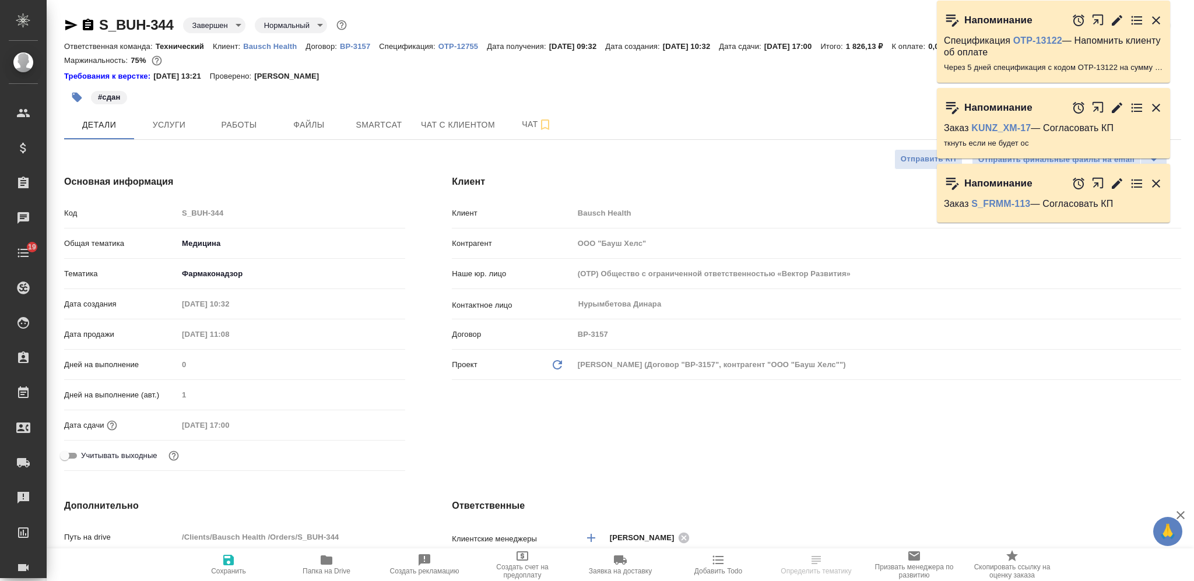
type textarea "x"
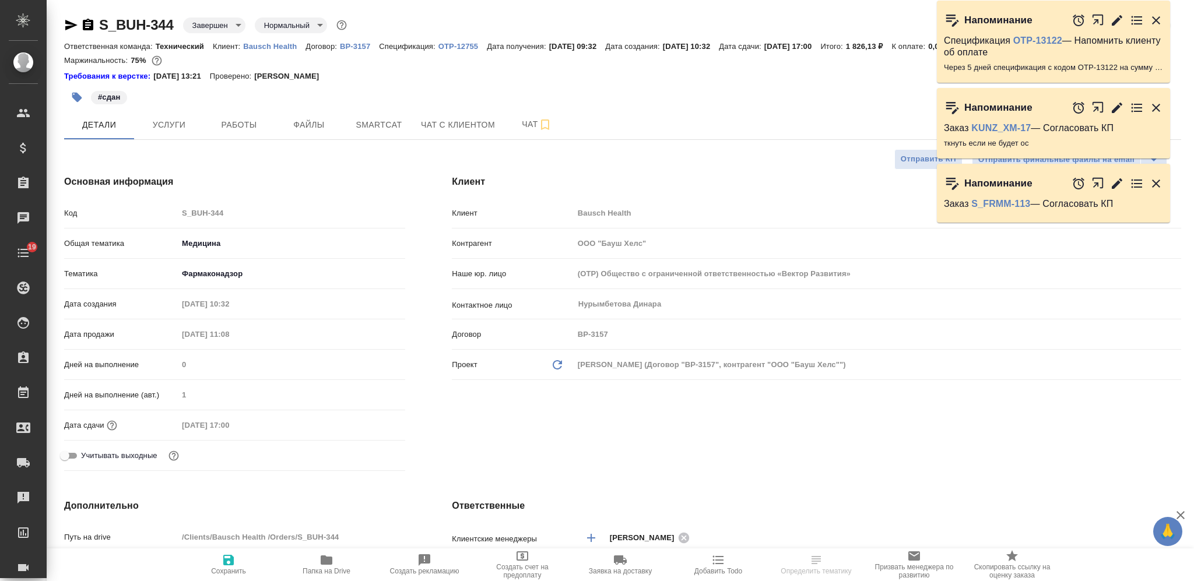
type textarea "x"
click at [272, 50] on p "Bausch Health" at bounding box center [274, 46] width 62 height 9
type textarea "x"
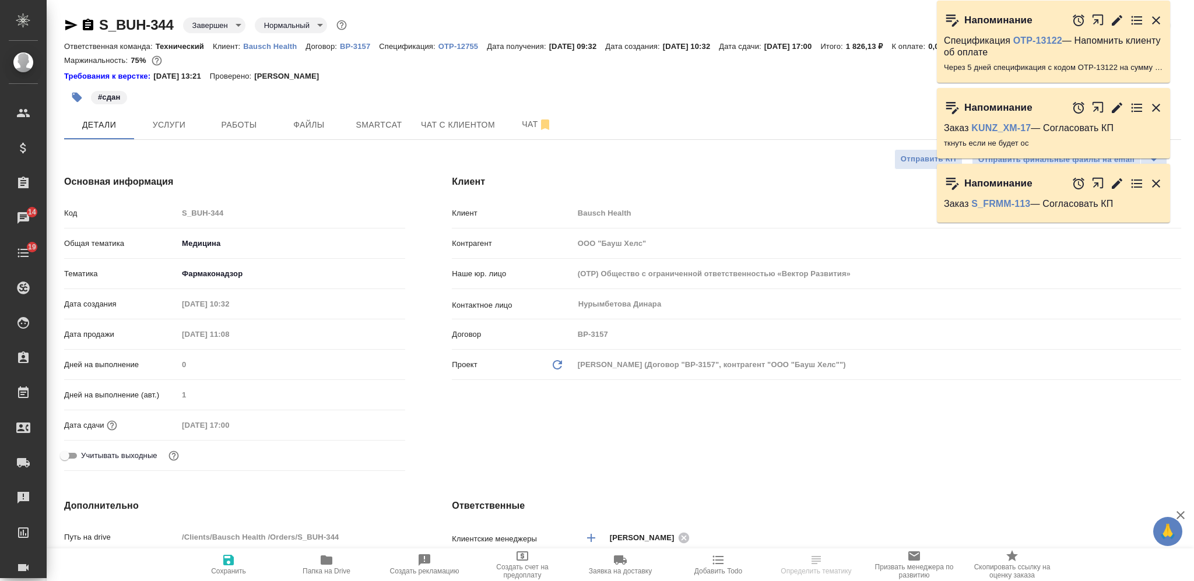
type textarea "x"
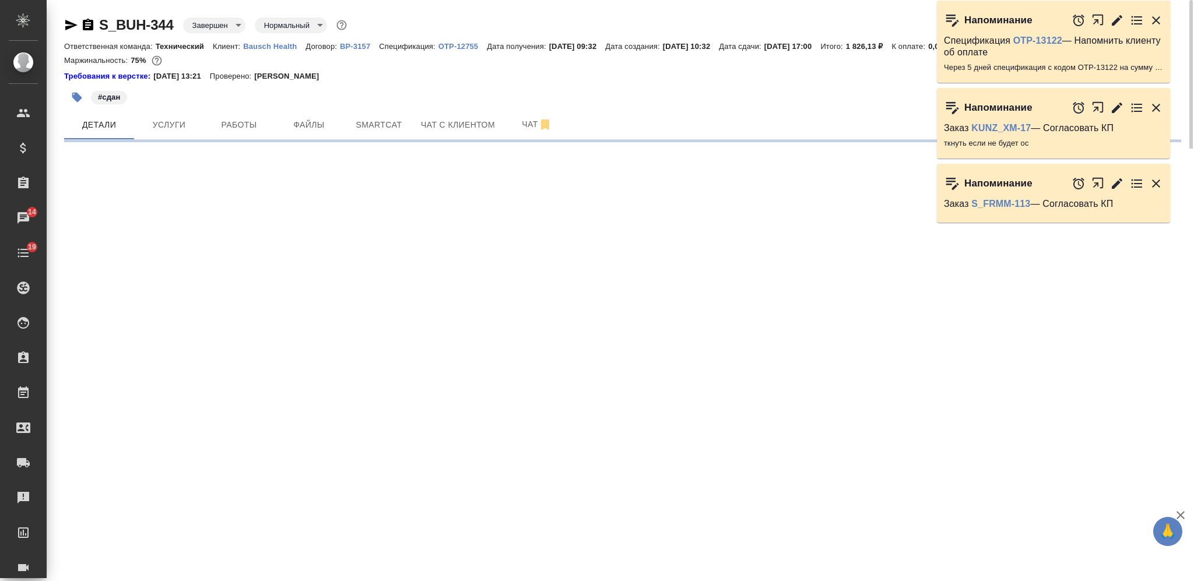
select select "RU"
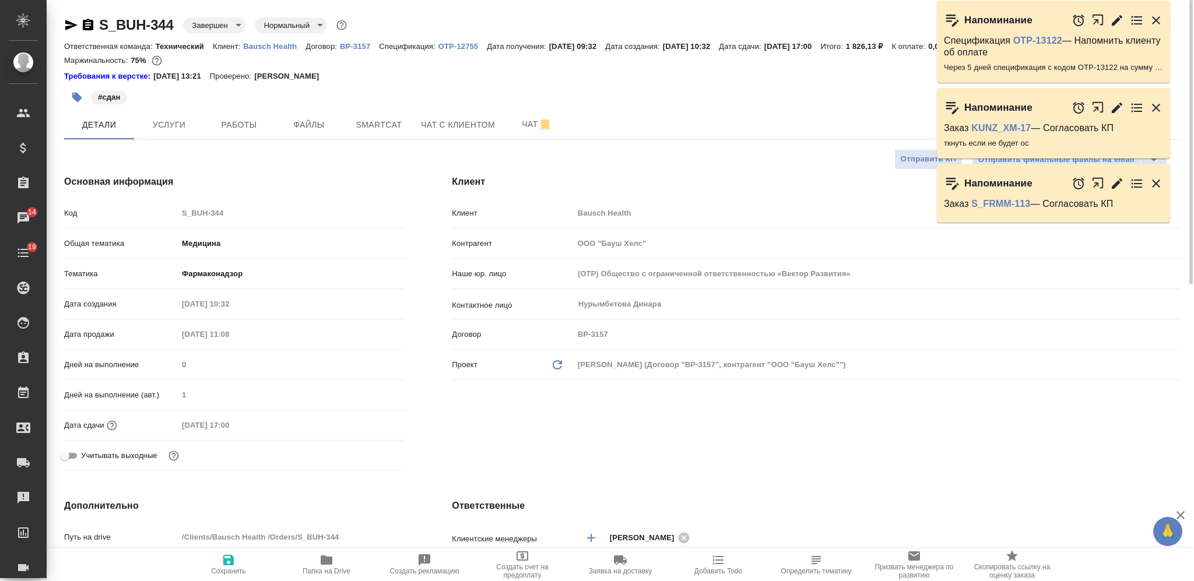
type textarea "x"
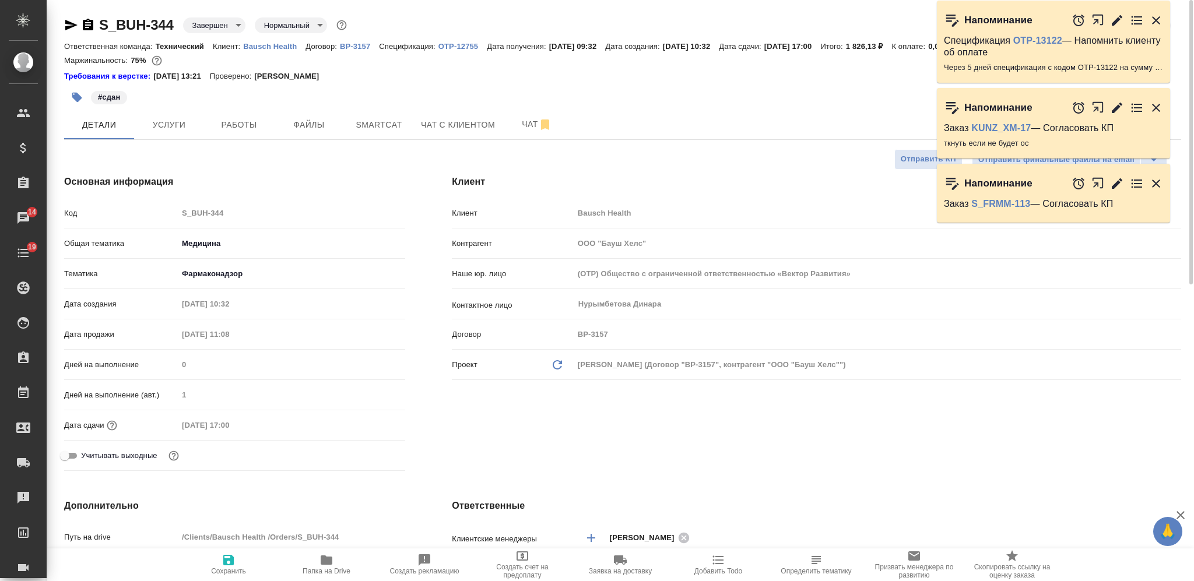
type textarea "x"
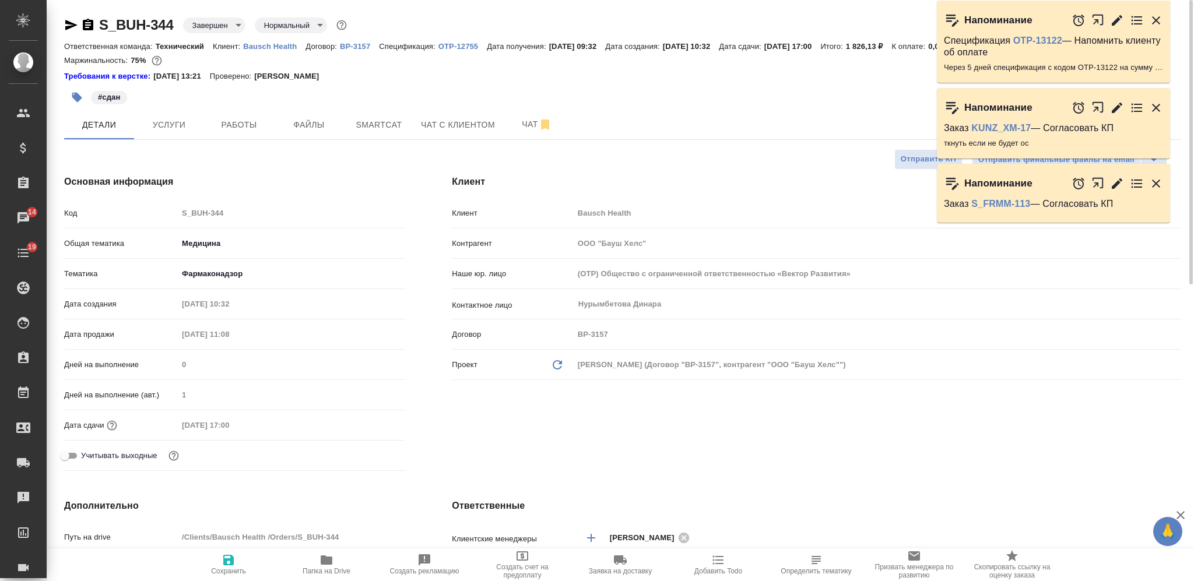
type textarea "x"
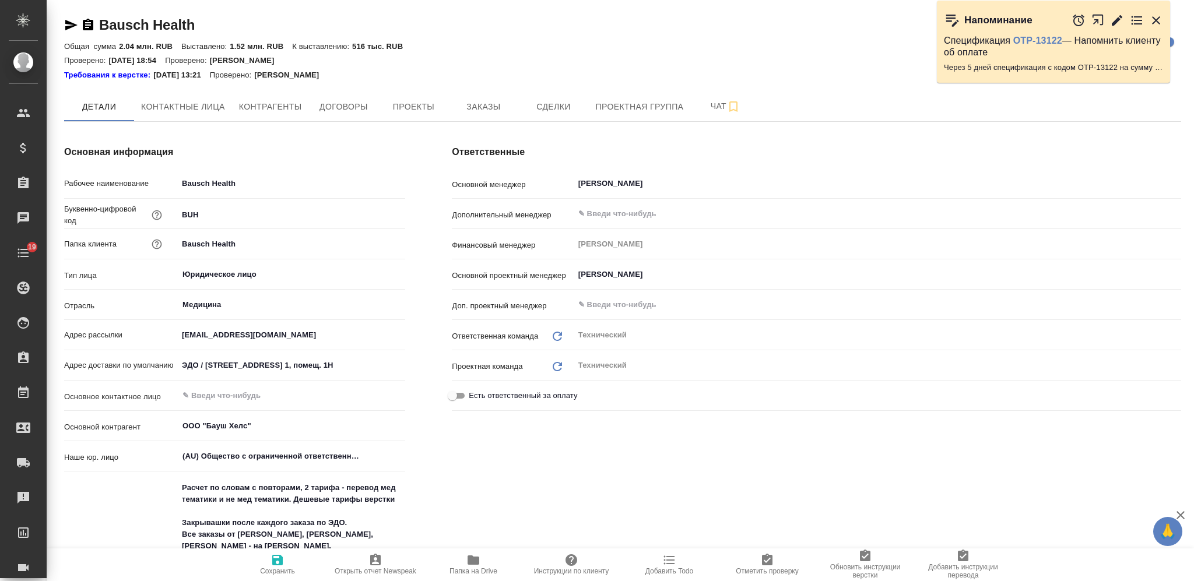
type textarea "x"
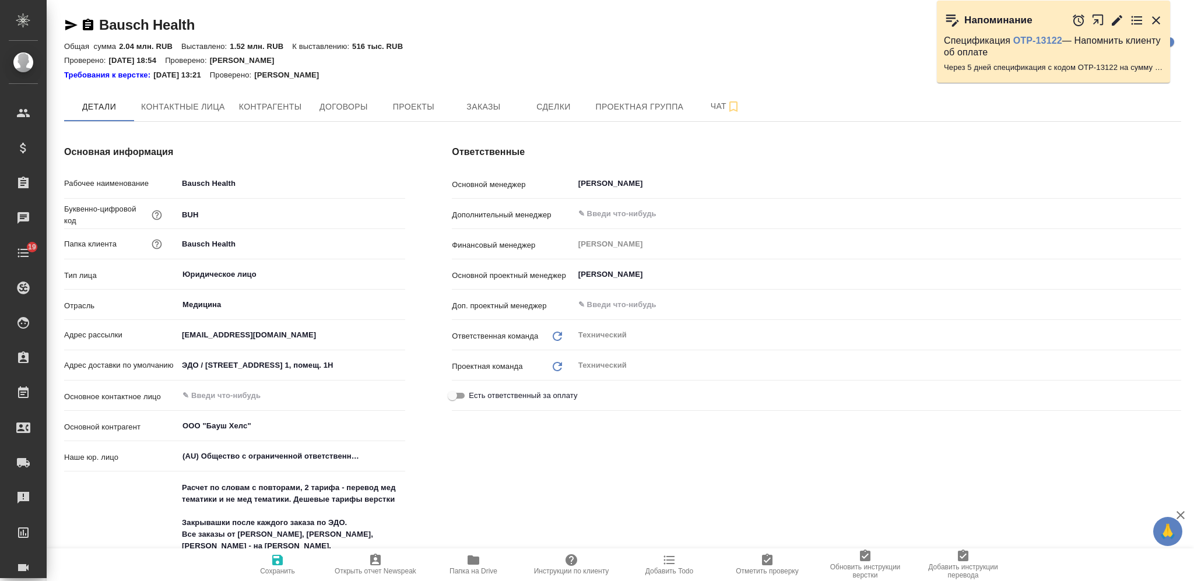
type textarea "x"
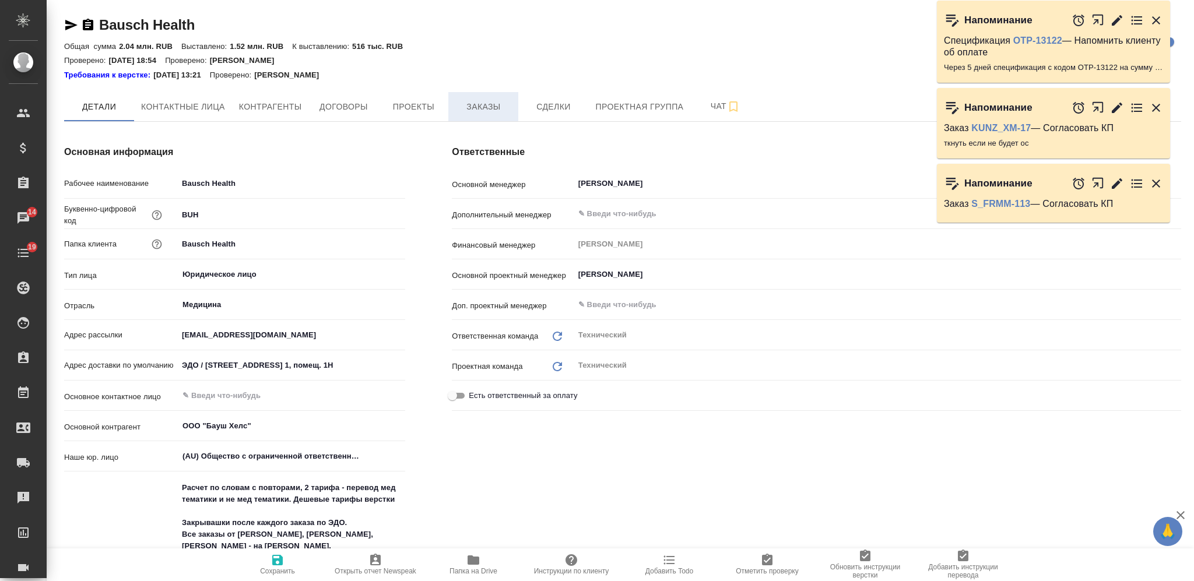
click at [469, 105] on span "Заказы" at bounding box center [483, 107] width 56 height 15
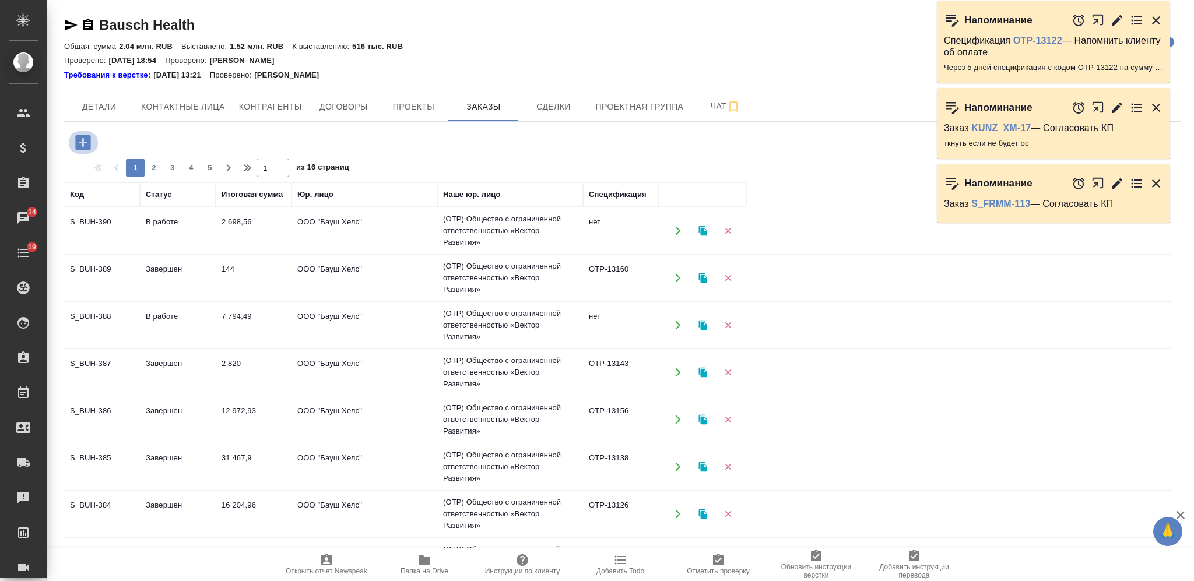
click at [78, 145] on icon "button" at bounding box center [82, 142] width 15 height 15
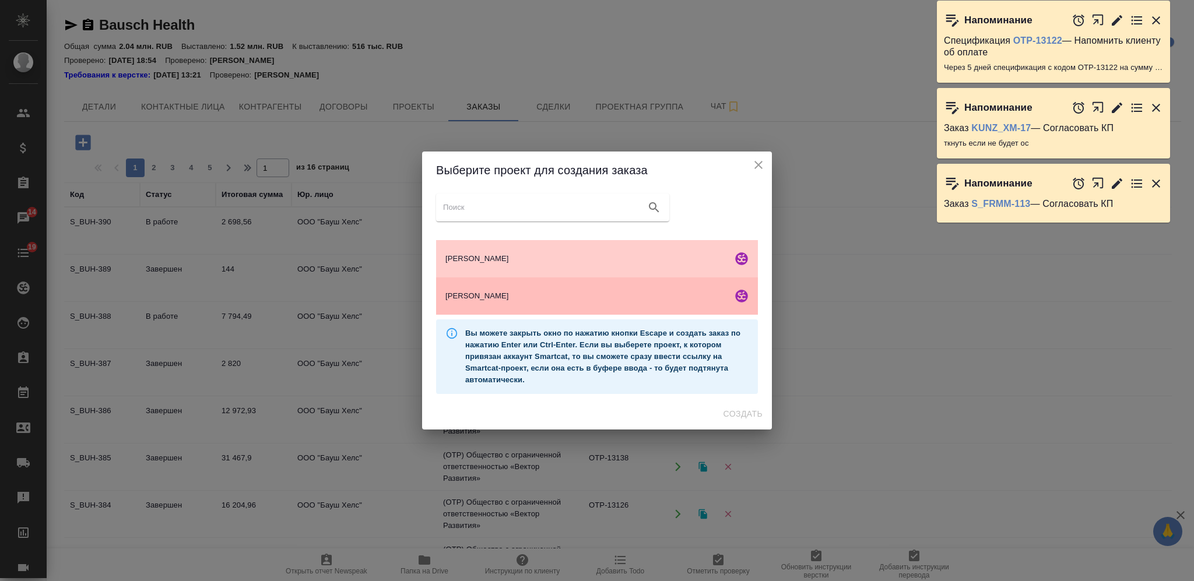
click at [580, 294] on span "Бауш Хелс" at bounding box center [586, 296] width 282 height 12
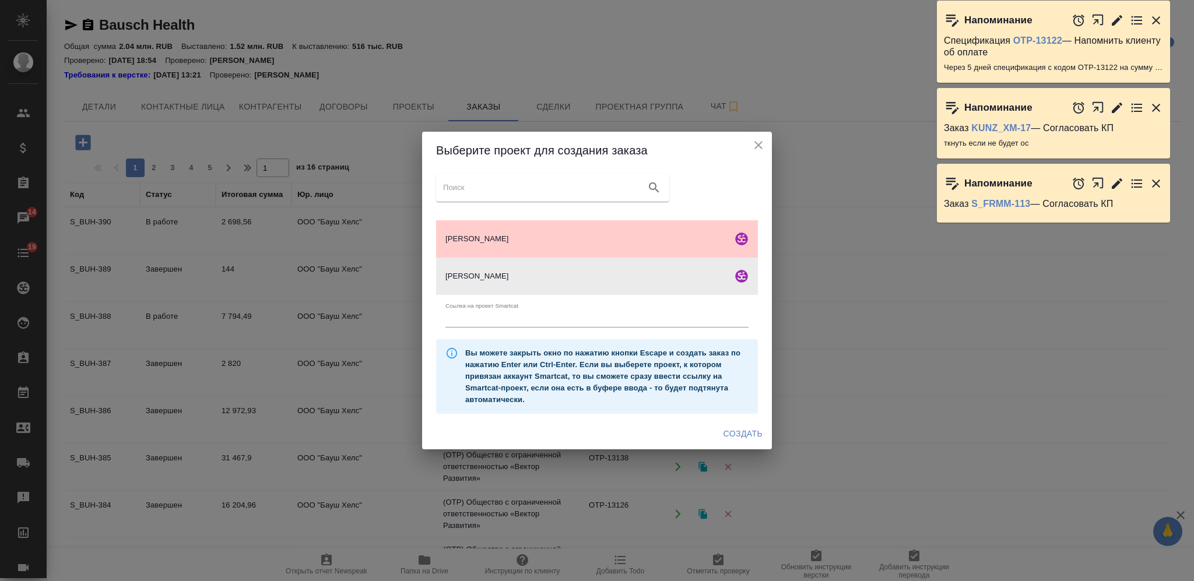
click at [743, 441] on button "Создать" at bounding box center [743, 434] width 48 height 22
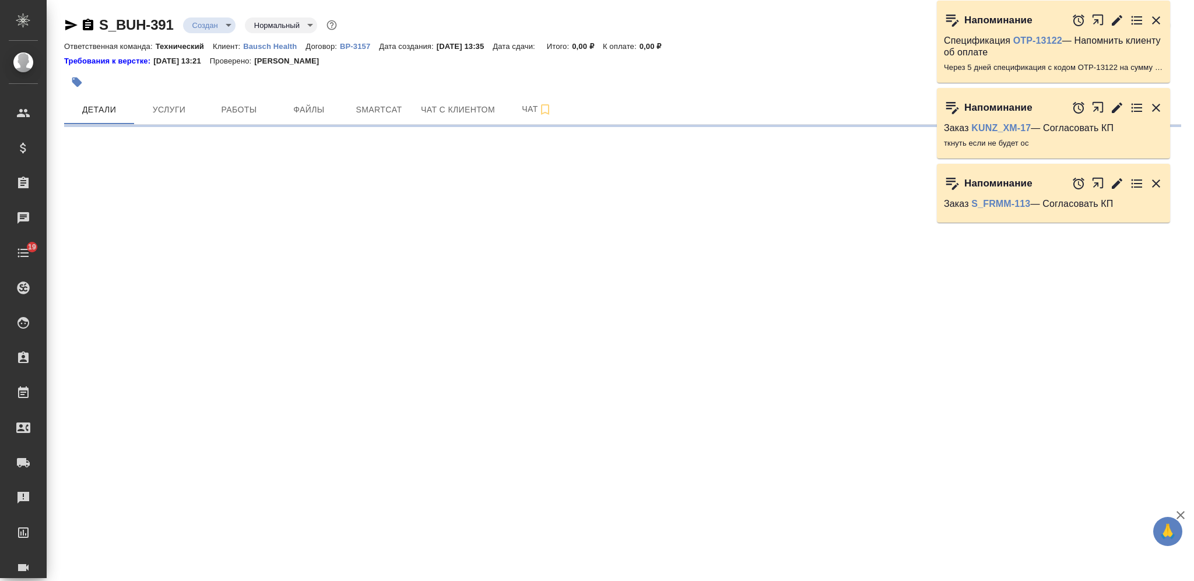
select select "RU"
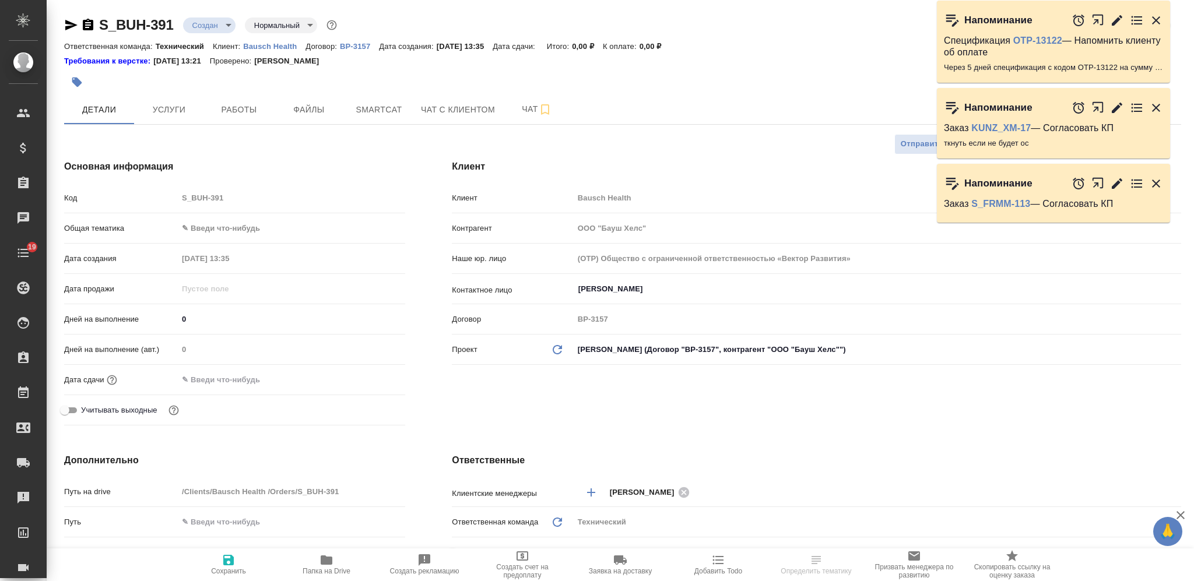
type textarea "x"
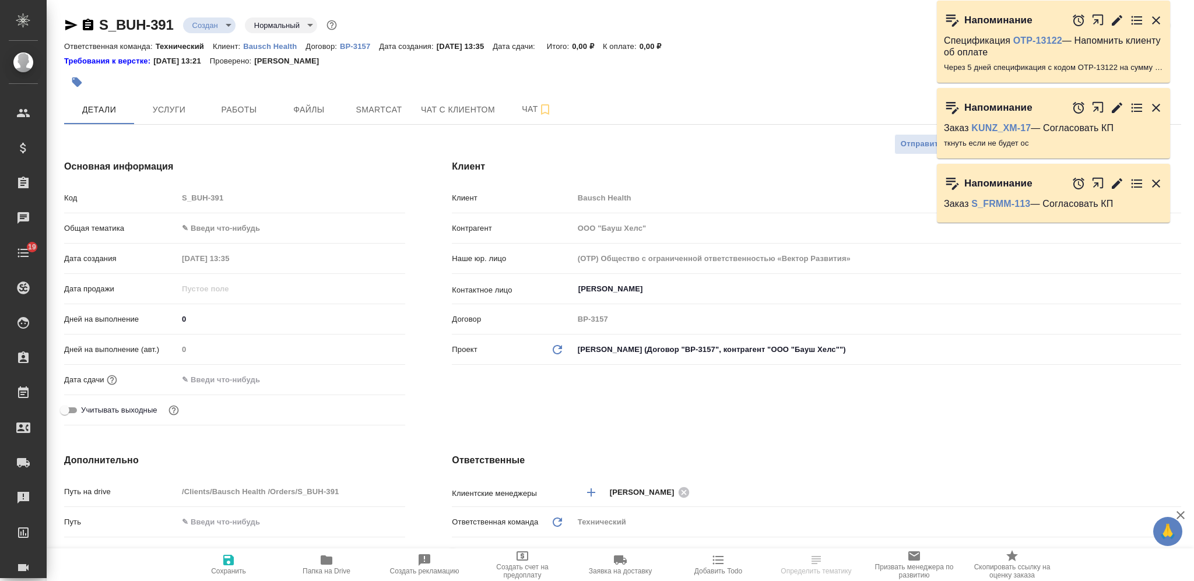
type textarea "x"
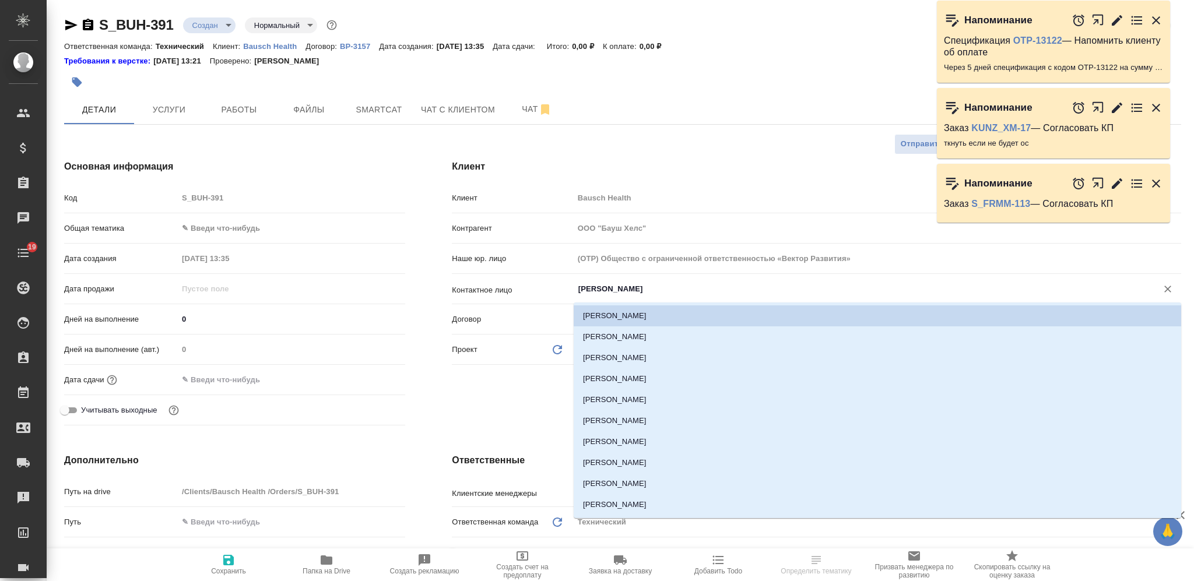
click at [617, 283] on input "[PERSON_NAME]" at bounding box center [857, 289] width 561 height 14
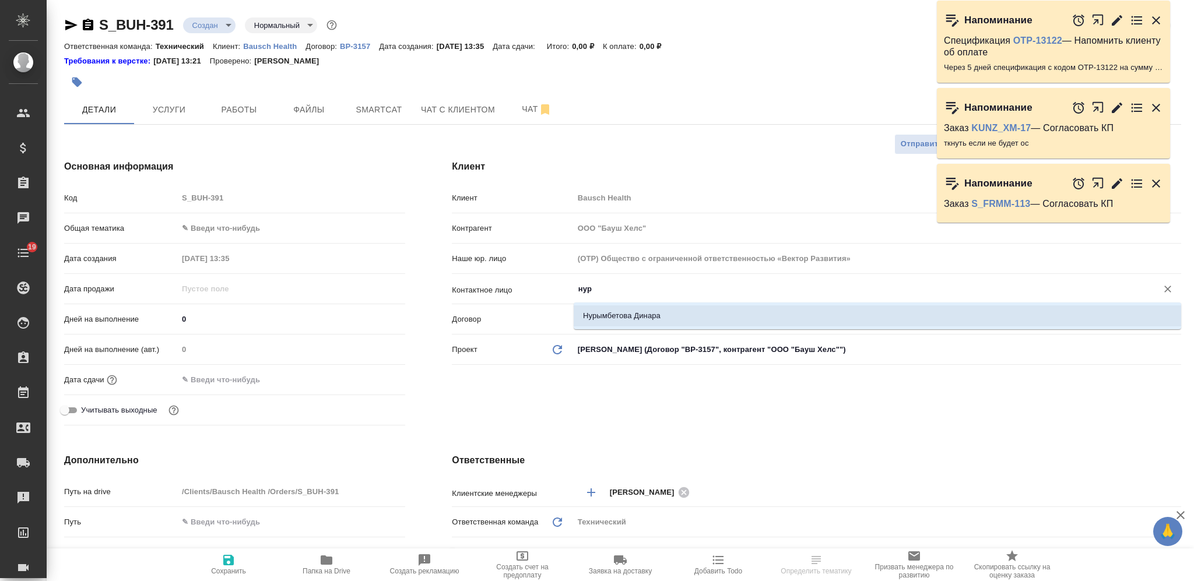
click at [614, 311] on li "Нурымбетова Динара" at bounding box center [877, 315] width 607 height 21
type input "Нурымбетова Динара"
type textarea "x"
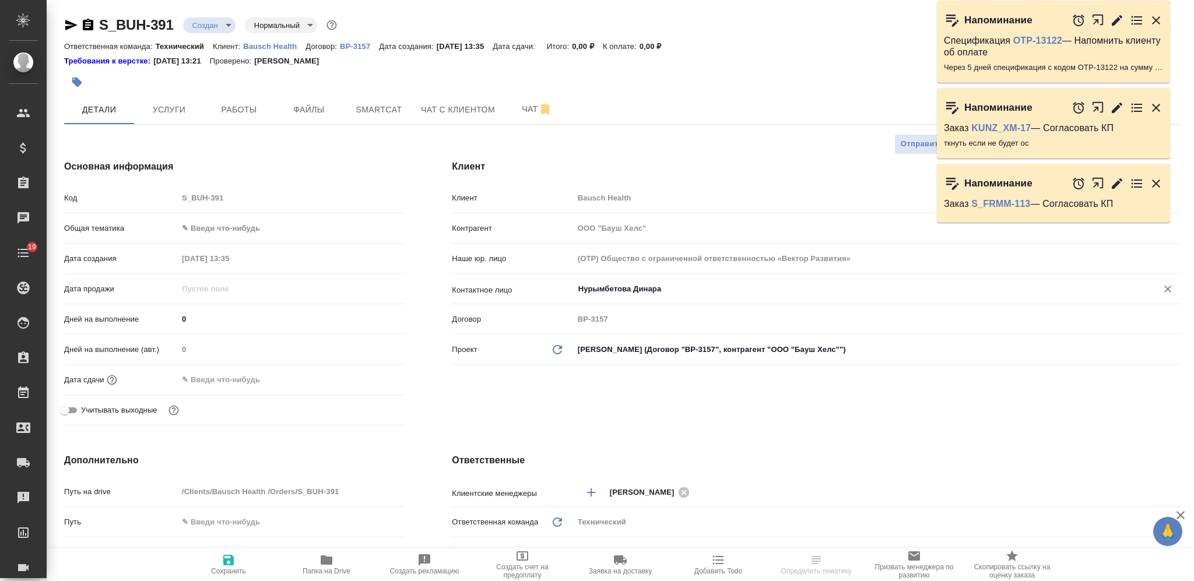
type input "Нурымбетова Динара"
click at [229, 564] on icon "button" at bounding box center [228, 560] width 14 height 14
type textarea "x"
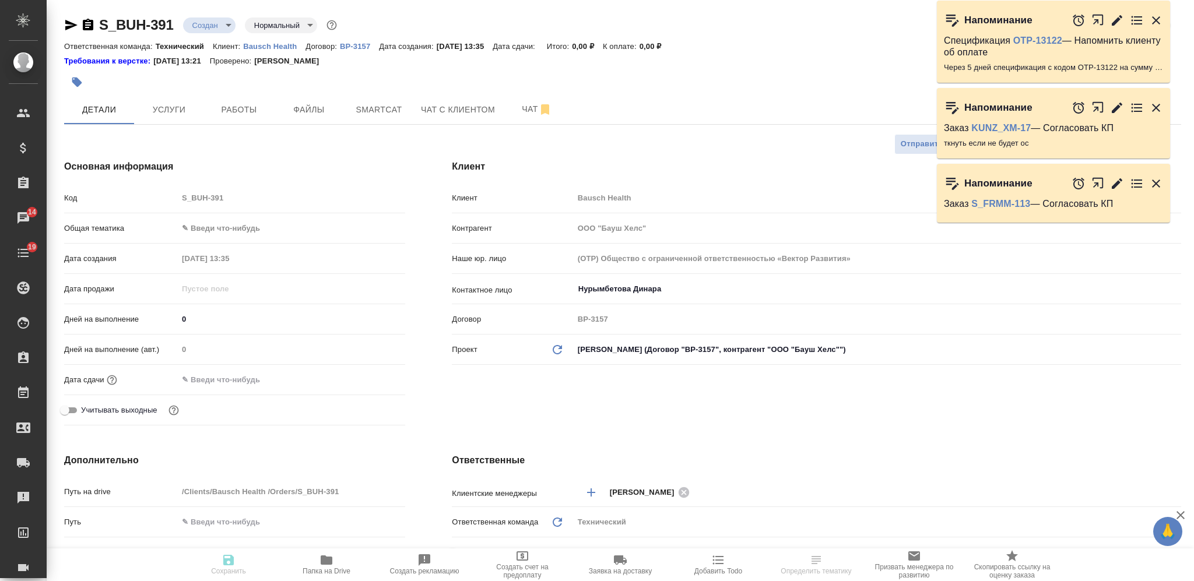
type textarea "x"
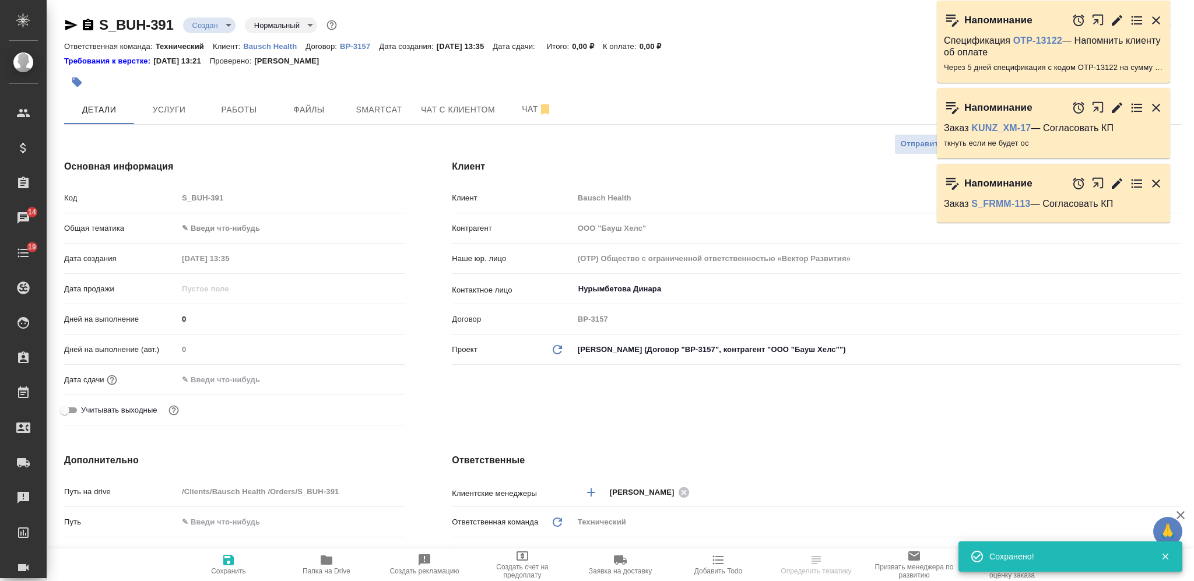
select select "RU"
type textarea "x"
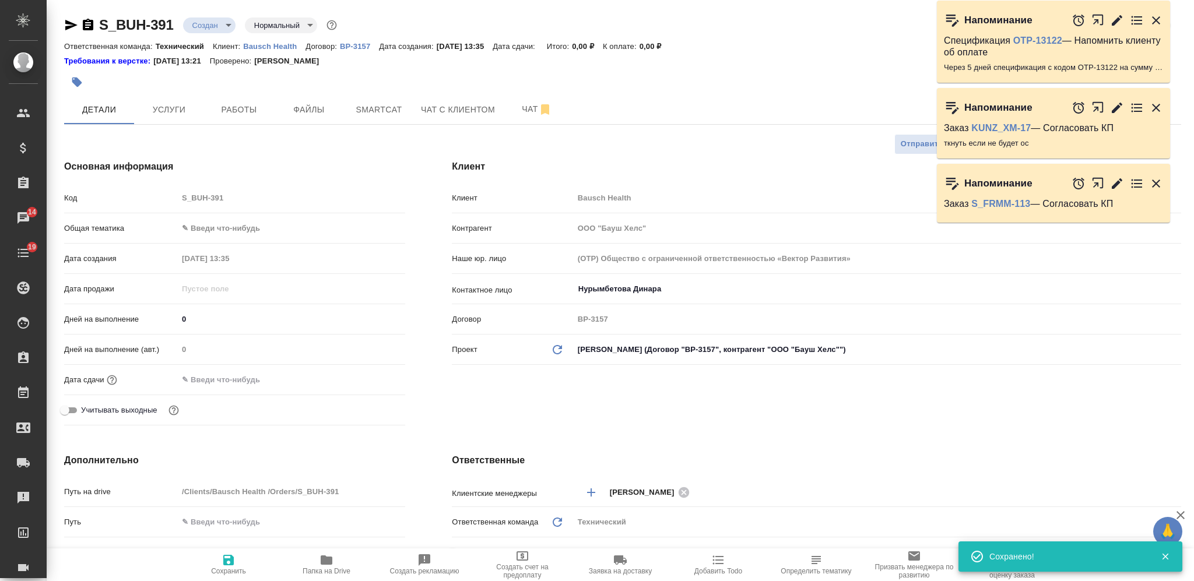
type textarea "x"
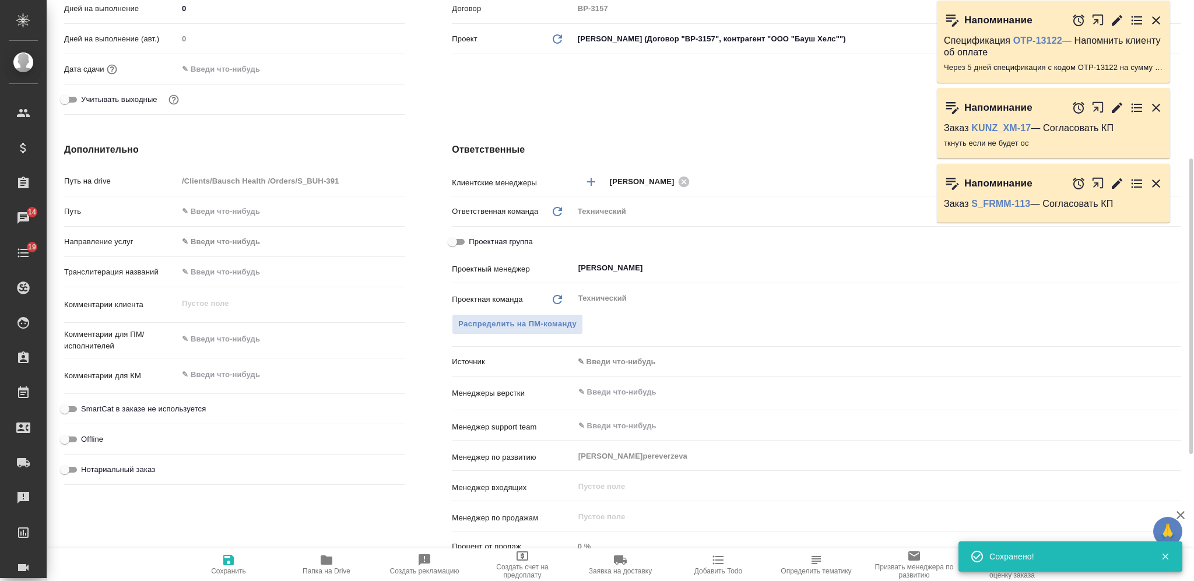
click at [248, 376] on textarea at bounding box center [291, 375] width 227 height 20
type textarea "x"
paste textarea "на перевод_Эвкалипт М"
type textarea "на перевод_Эвкалипт М"
type textarea "x"
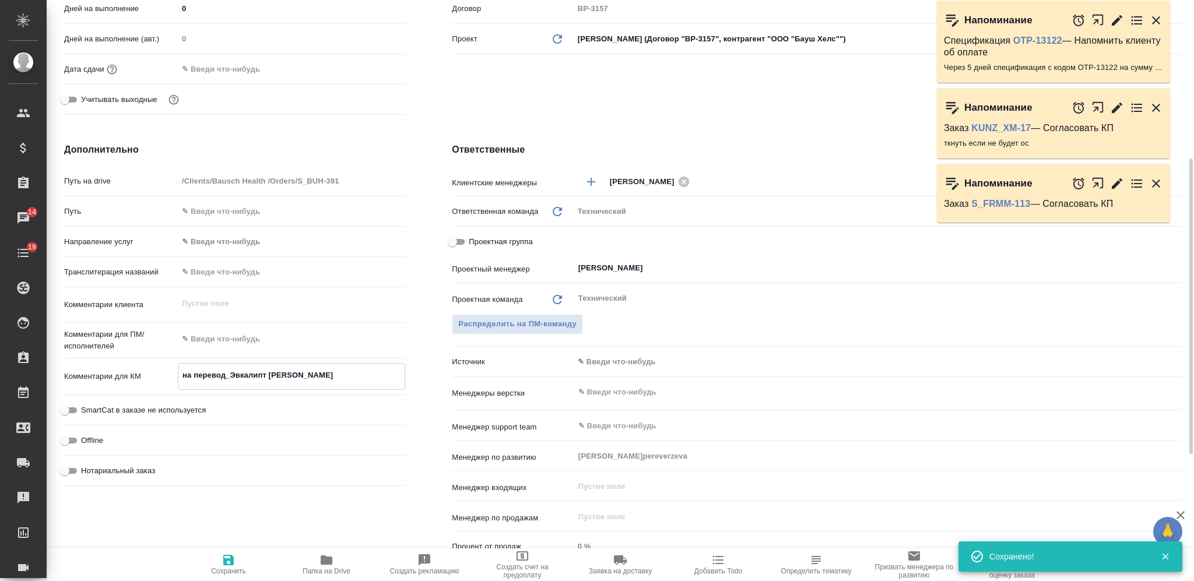
type textarea "x"
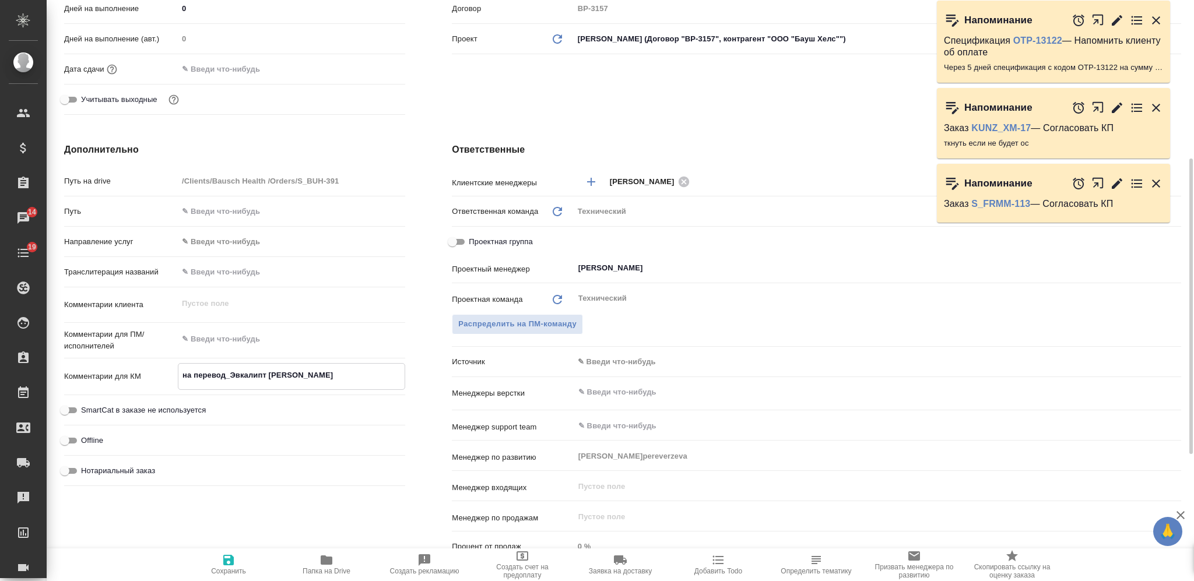
type textarea "на перевод_Эвкалипт М"
type textarea "x"
click at [249, 343] on textarea at bounding box center [291, 340] width 226 height 20
type textarea "а"
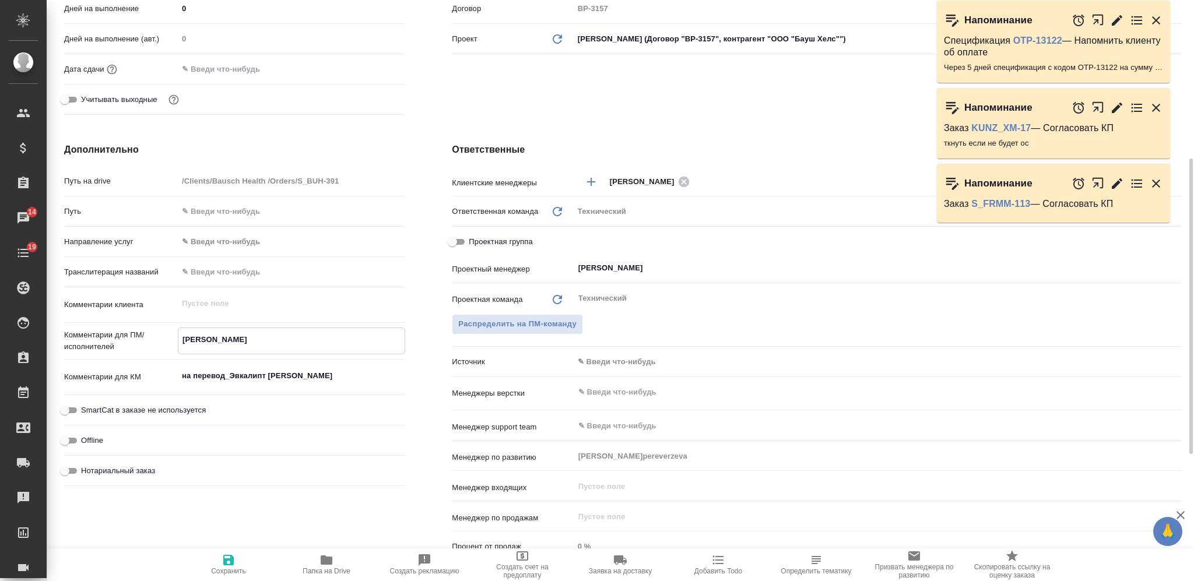
type textarea "x"
type textarea "ан"
type textarea "x"
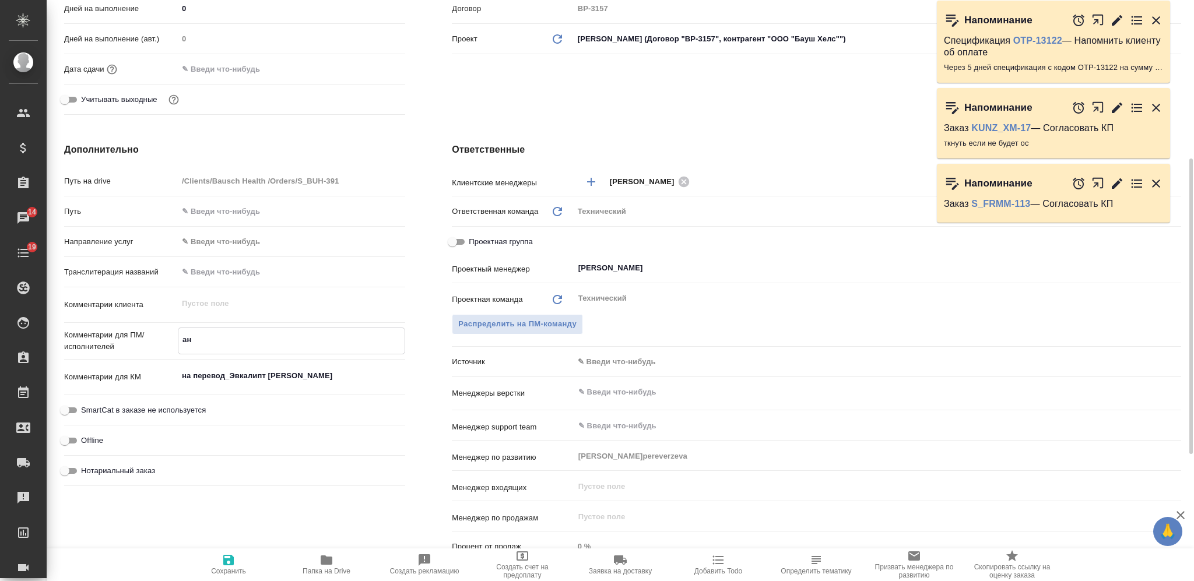
type textarea "x"
type textarea "анг"
type textarea "x"
type textarea "англ"
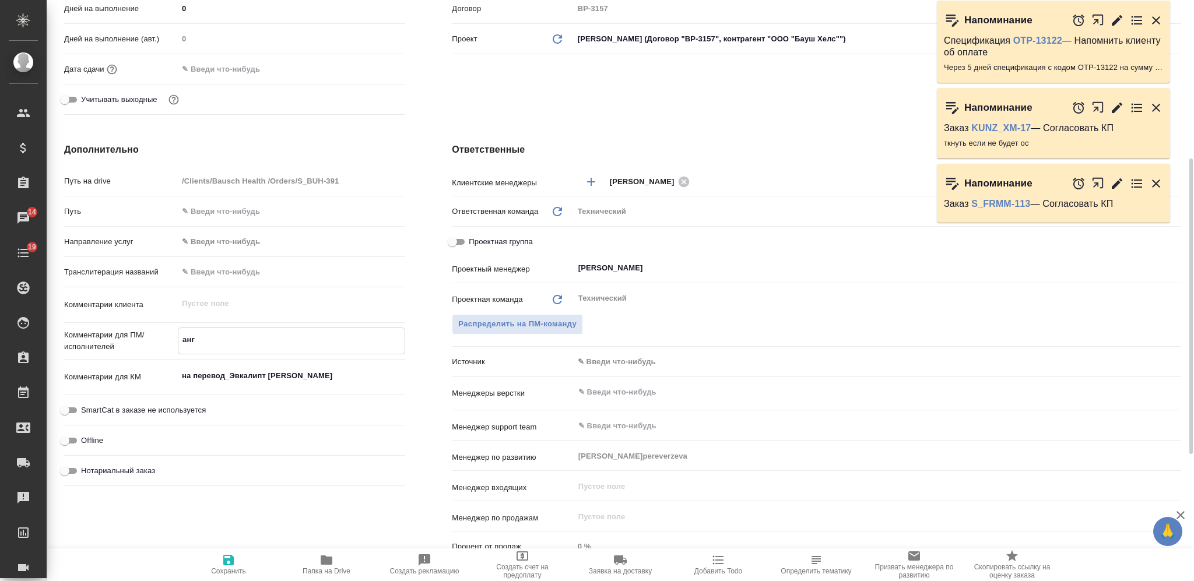
type textarea "x"
type textarea "англ-"
type textarea "x"
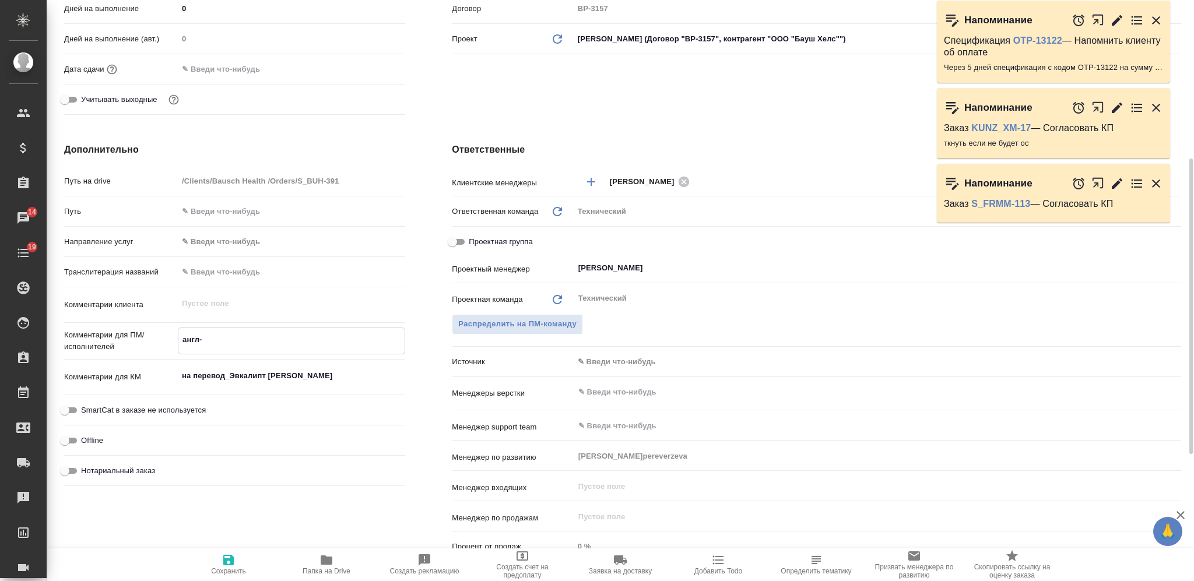
type textarea "x"
type textarea "англ-р"
type textarea "x"
type textarea "англ-ру"
type textarea "x"
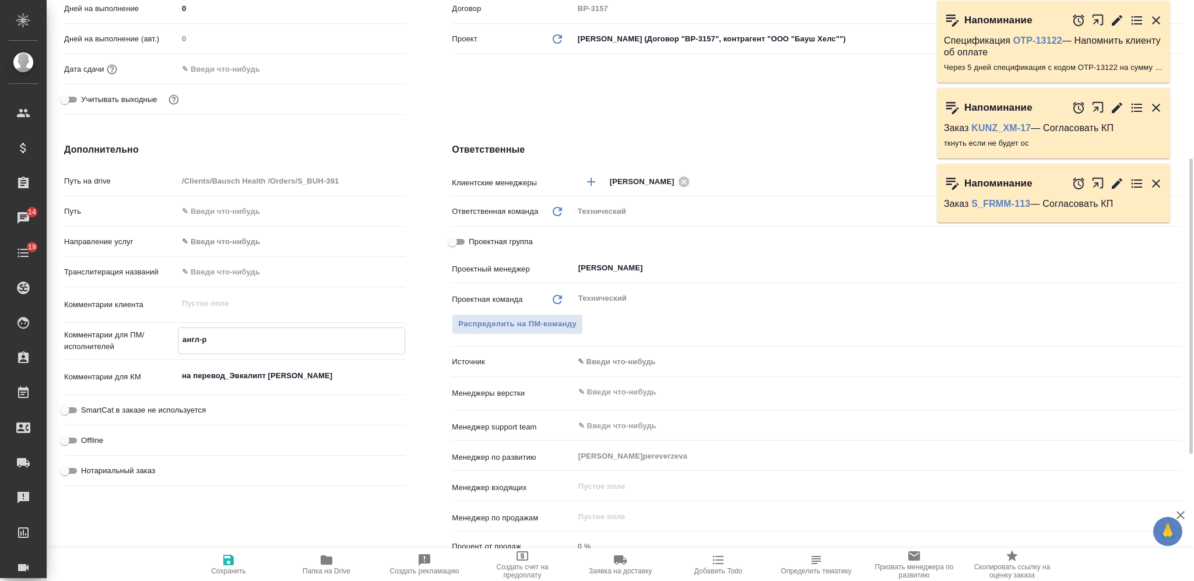
type textarea "x"
type textarea "англ-рус"
type textarea "x"
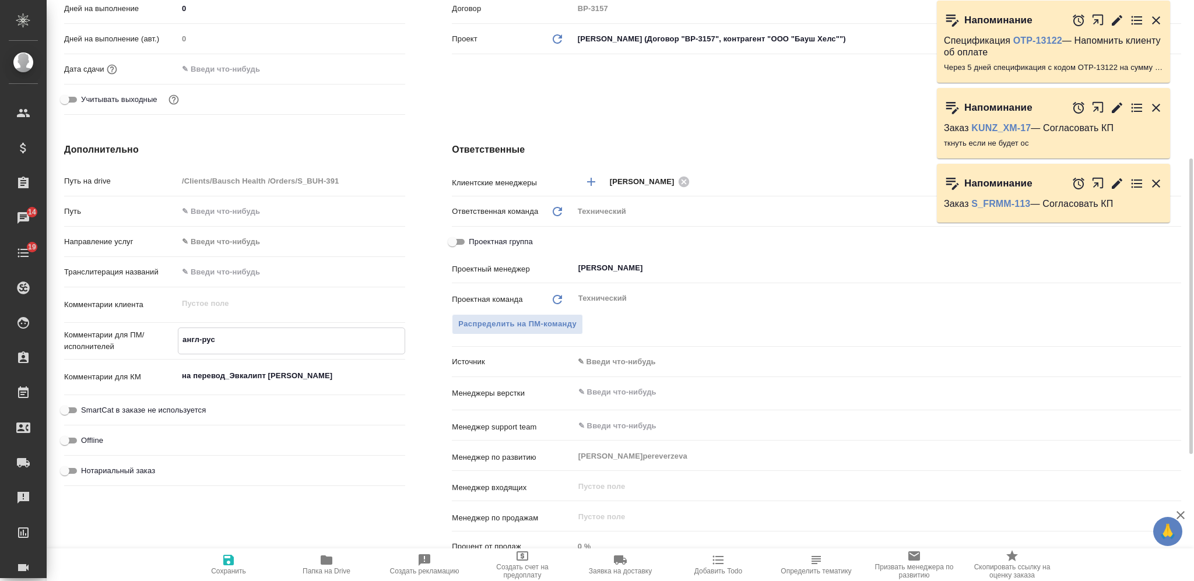
type textarea "англ-рус"
click at [631, 391] on input "text" at bounding box center [857, 392] width 561 height 14
type textarea "x"
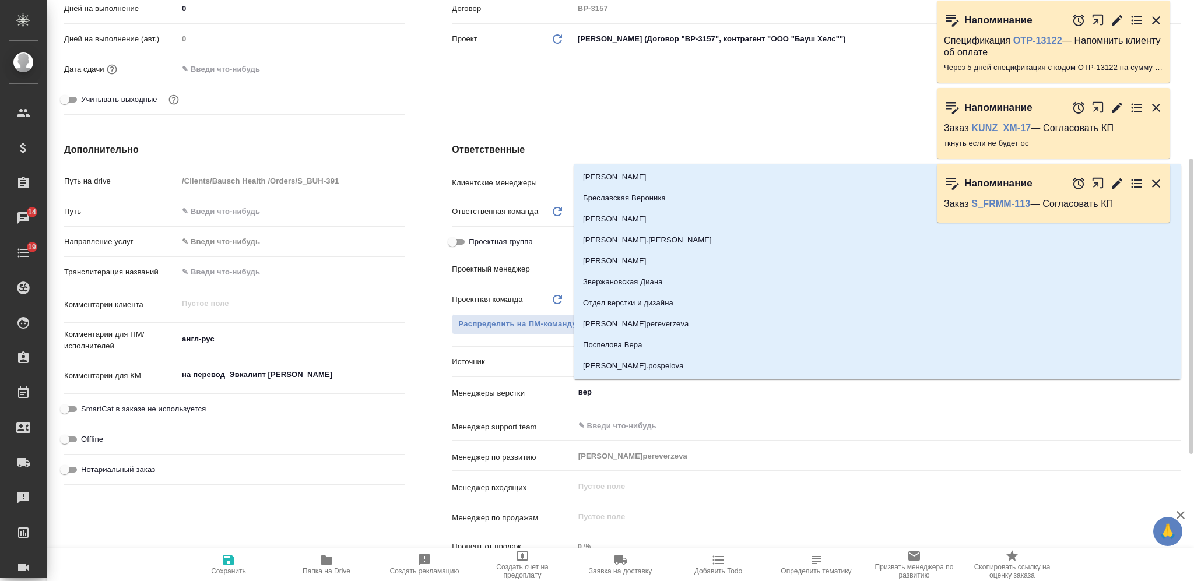
type input "верс"
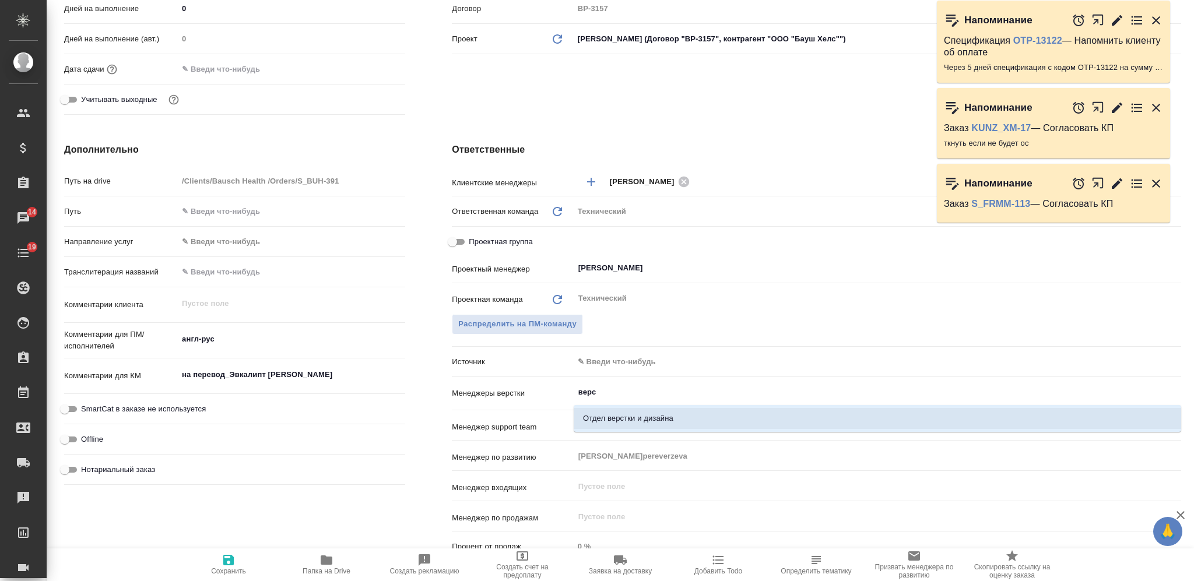
click at [640, 422] on li "Отдел верстки и дизайна" at bounding box center [877, 418] width 607 height 21
type textarea "x"
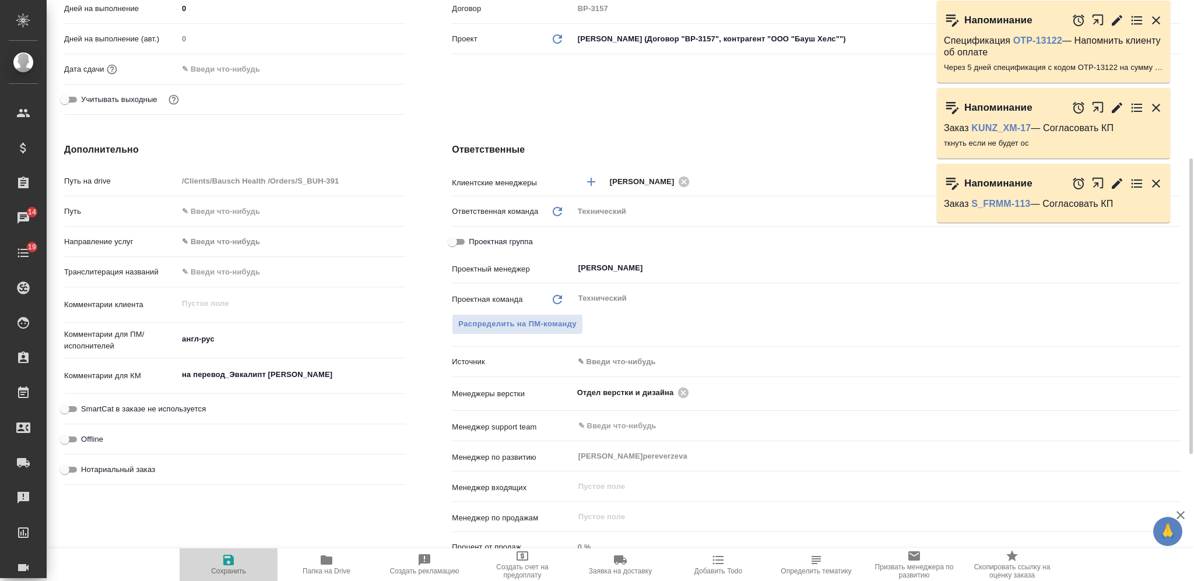
click at [231, 565] on icon "button" at bounding box center [228, 560] width 10 height 10
type textarea "x"
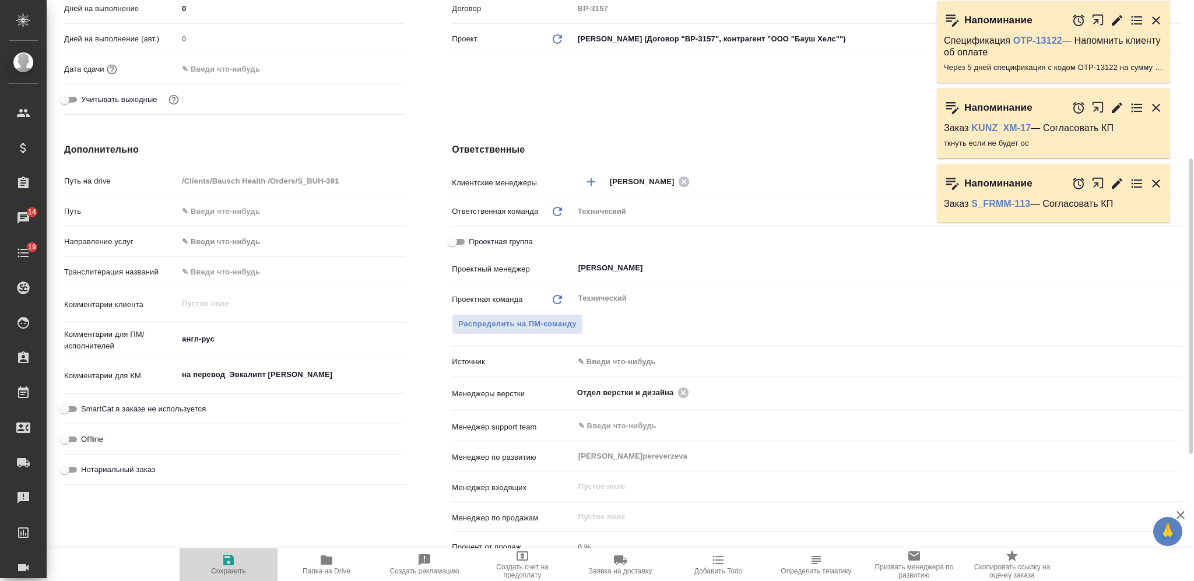
type textarea "x"
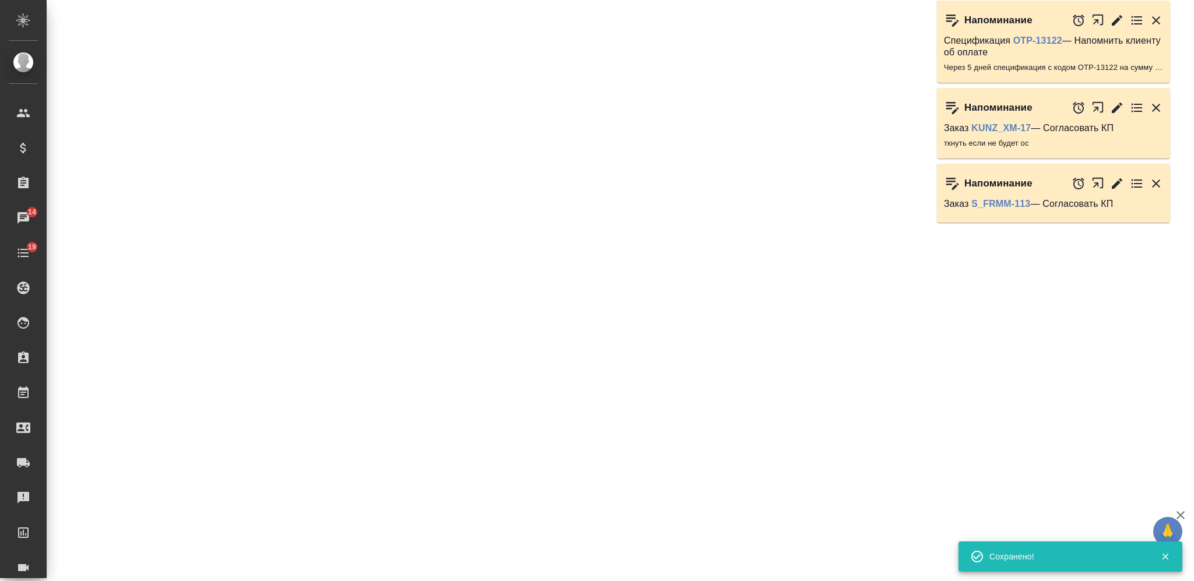
select select "RU"
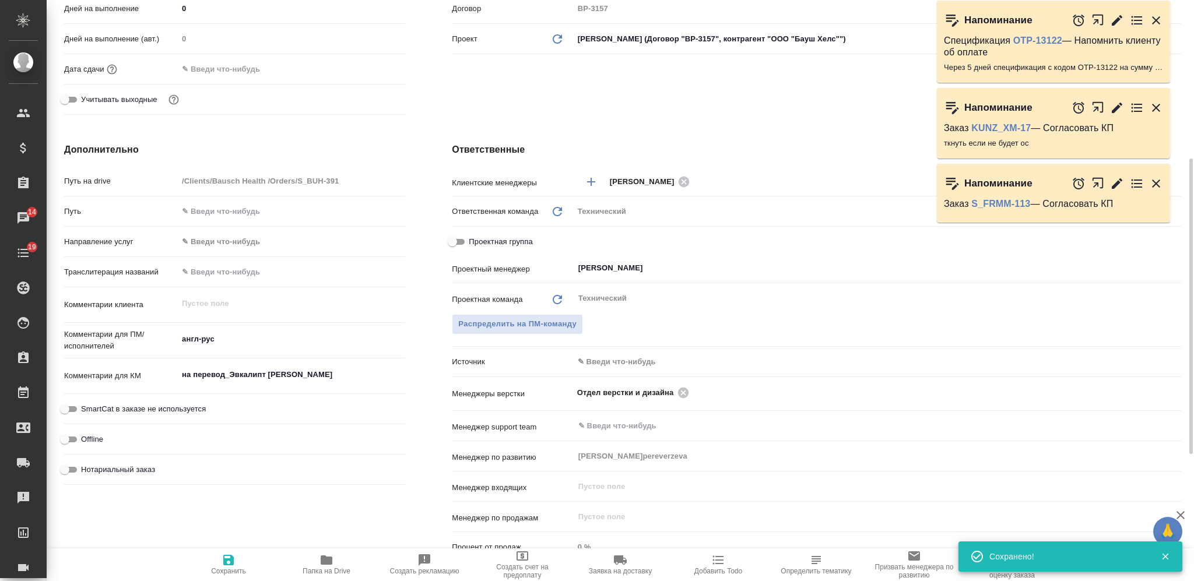
type textarea "x"
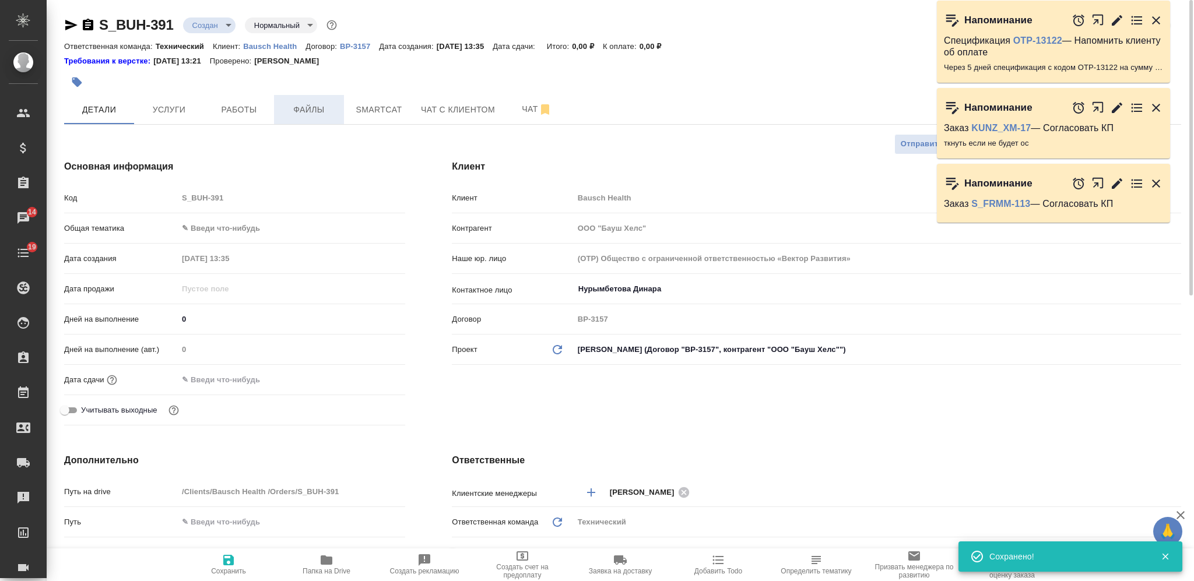
click at [302, 113] on span "Файлы" at bounding box center [309, 110] width 56 height 15
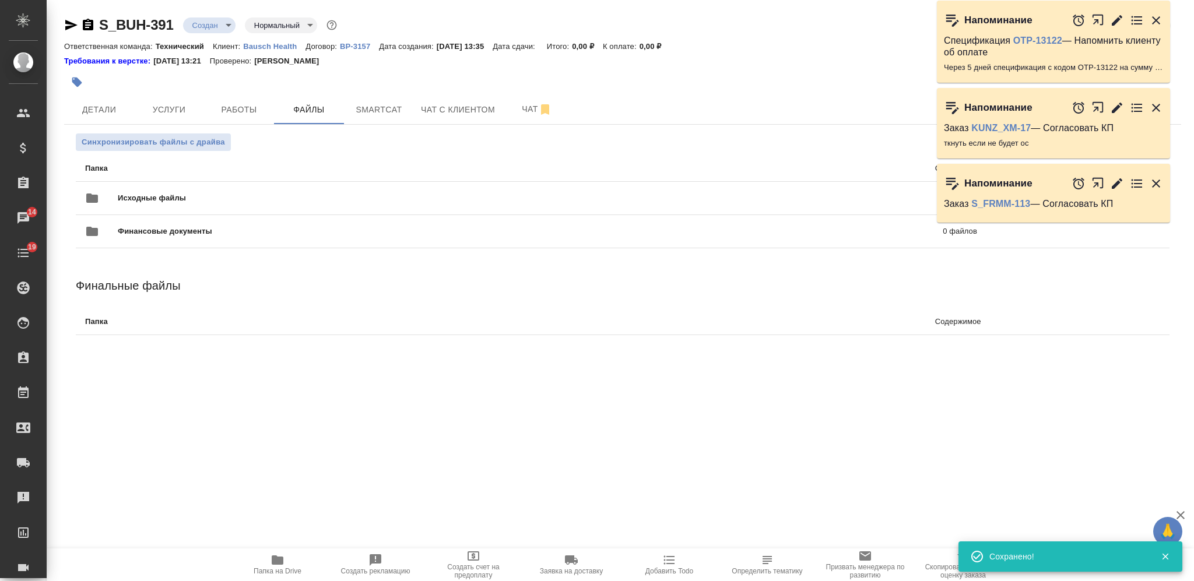
click at [306, 194] on span "Исходные файлы" at bounding box center [341, 198] width 446 height 12
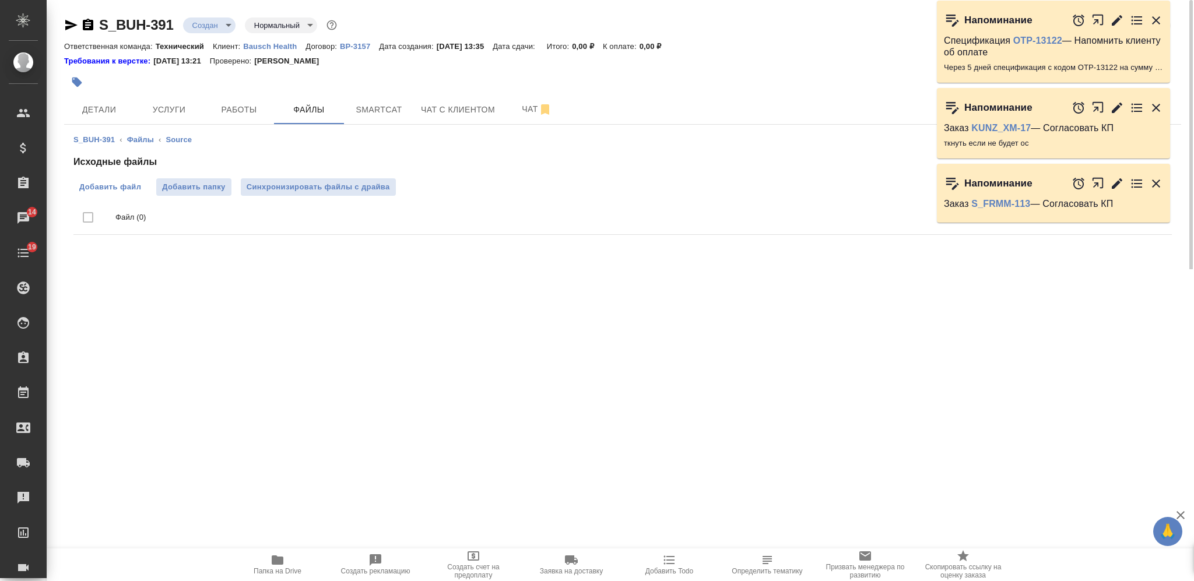
click at [104, 185] on span "Добавить файл" at bounding box center [110, 187] width 62 height 12
click at [0, 0] on input "Добавить файл" at bounding box center [0, 0] width 0 height 0
click at [219, 23] on body "🙏 .cls-1 fill:#fff; AWATERA Nikiforova Valeria Клиенты Спецификации Заказы 14 Ч…" at bounding box center [597, 290] width 1194 height 581
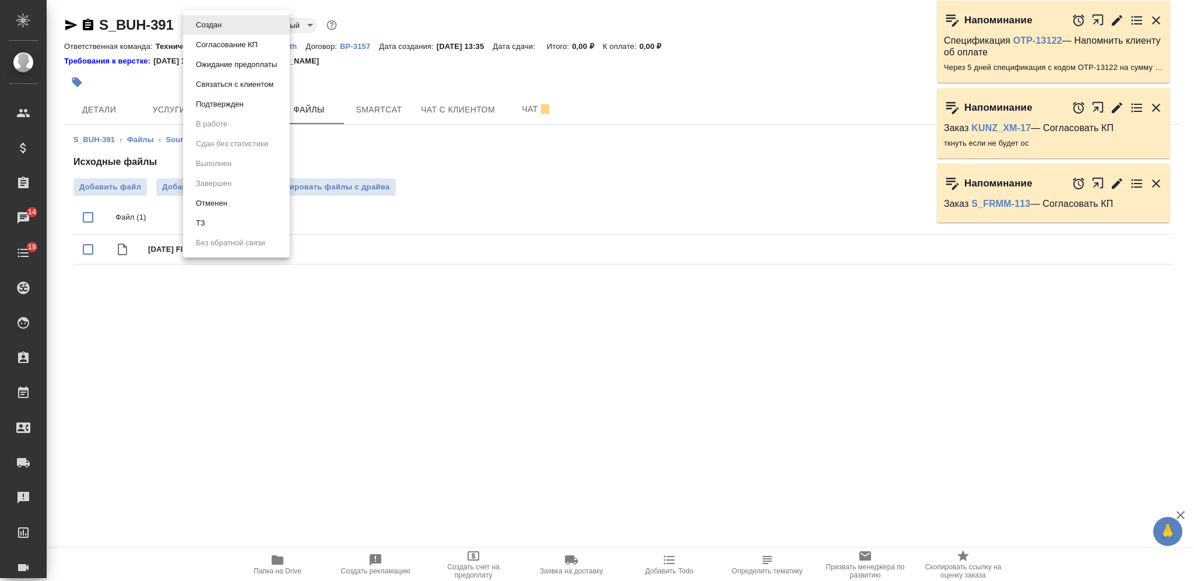
click at [229, 224] on li "ТЗ" at bounding box center [236, 223] width 107 height 20
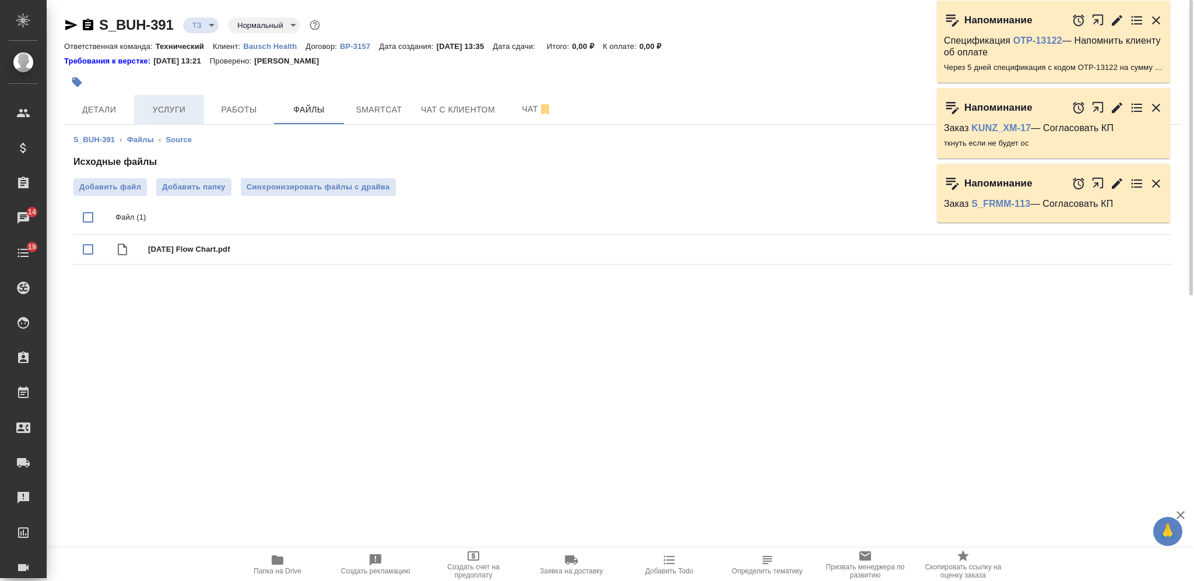
click at [192, 114] on span "Услуги" at bounding box center [169, 110] width 56 height 15
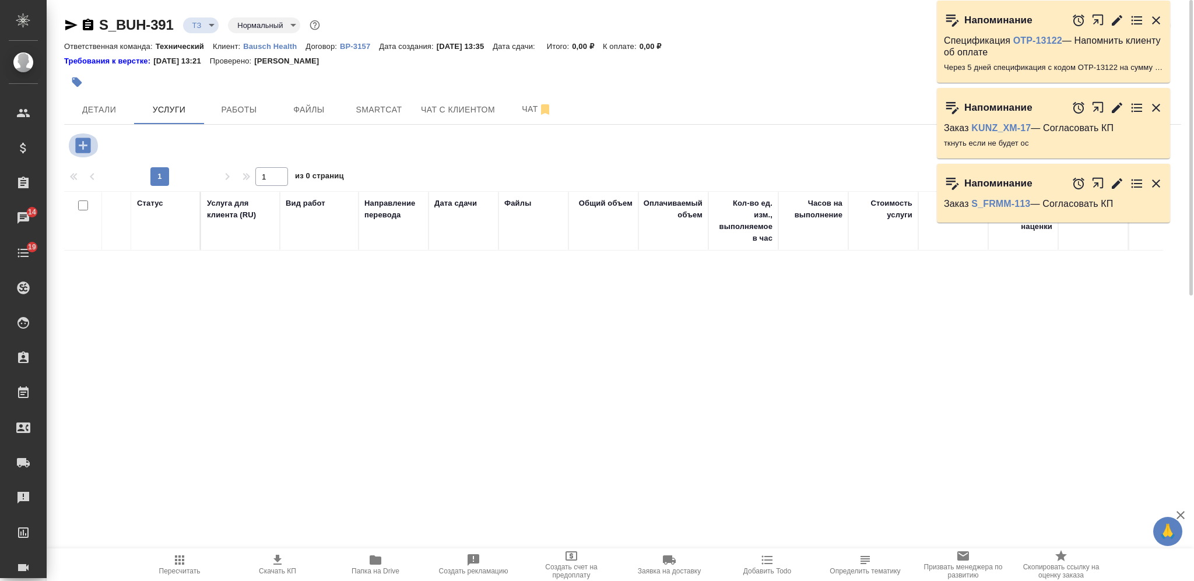
click at [79, 145] on icon "button" at bounding box center [83, 145] width 20 height 20
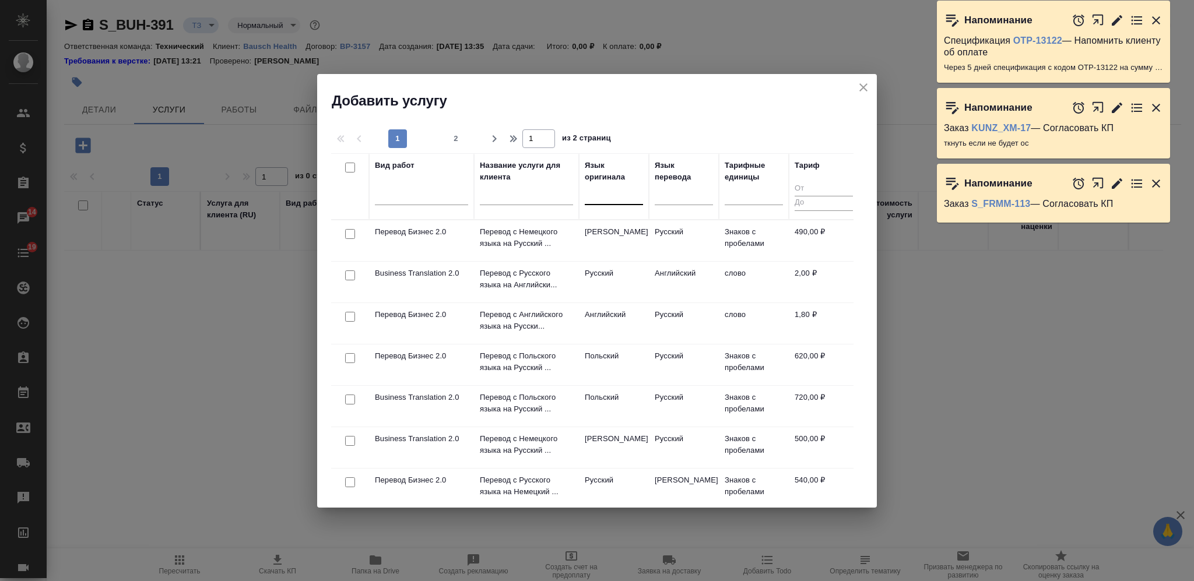
click at [621, 198] on div at bounding box center [614, 193] width 58 height 17
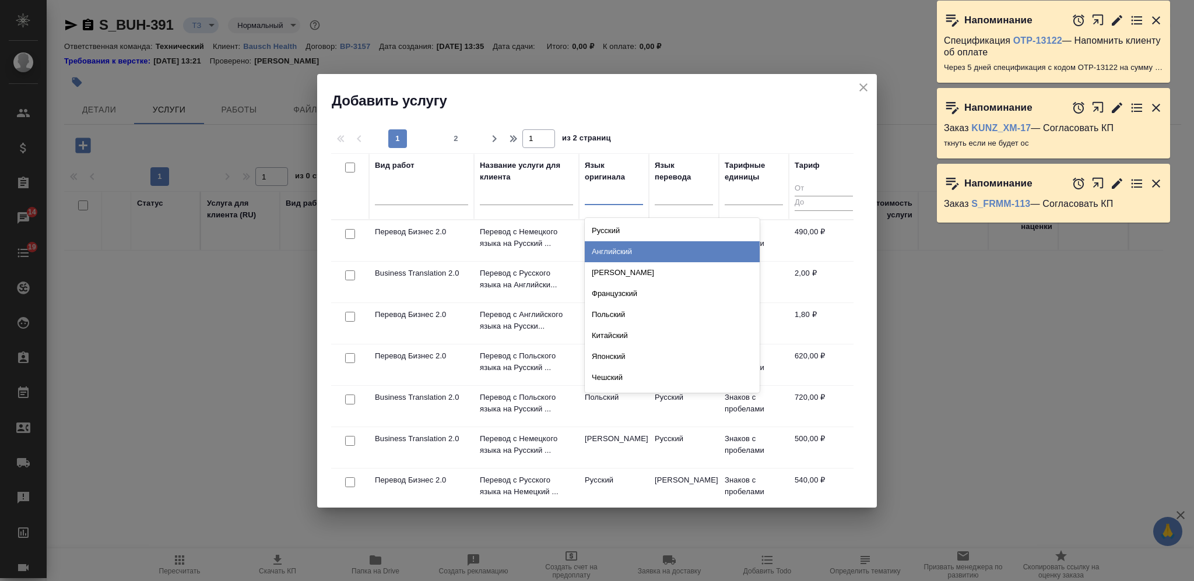
click at [624, 247] on div "Английский" at bounding box center [672, 251] width 175 height 21
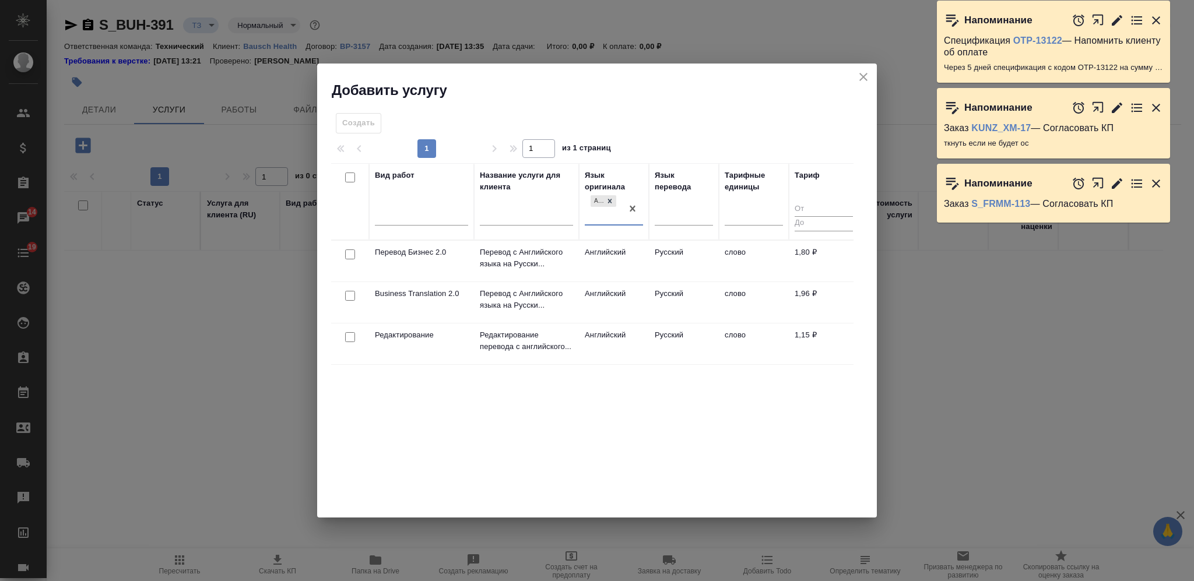
click at [348, 297] on input "checkbox" at bounding box center [350, 296] width 10 height 10
checkbox input "true"
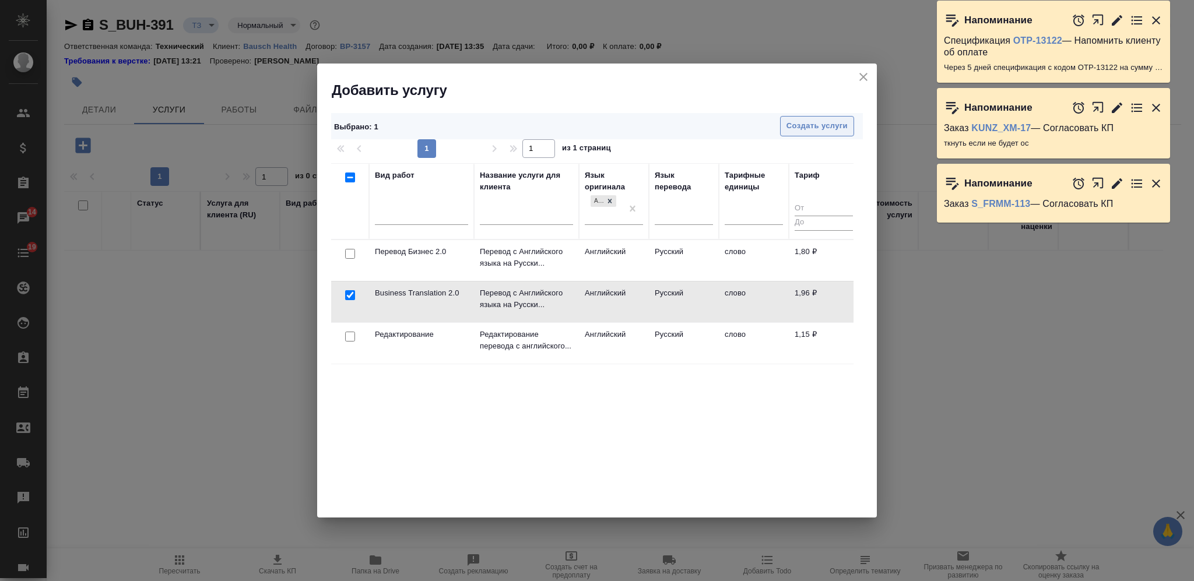
click at [812, 131] on span "Создать услуги" at bounding box center [816, 125] width 61 height 13
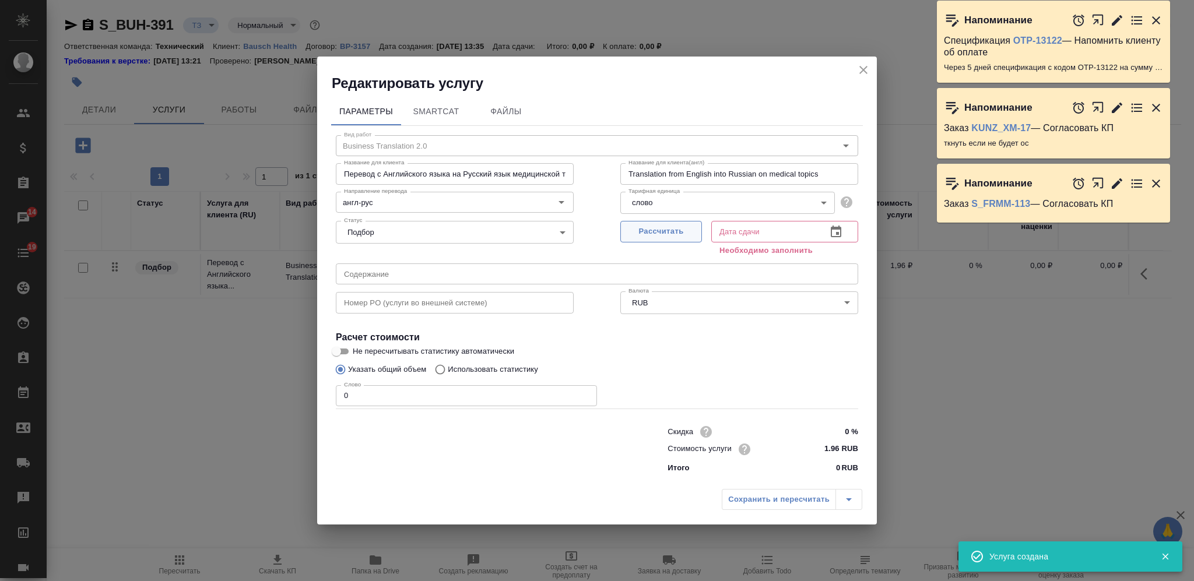
click at [664, 230] on span "Рассчитать" at bounding box center [661, 231] width 69 height 13
type input "16.09.2025 13:36"
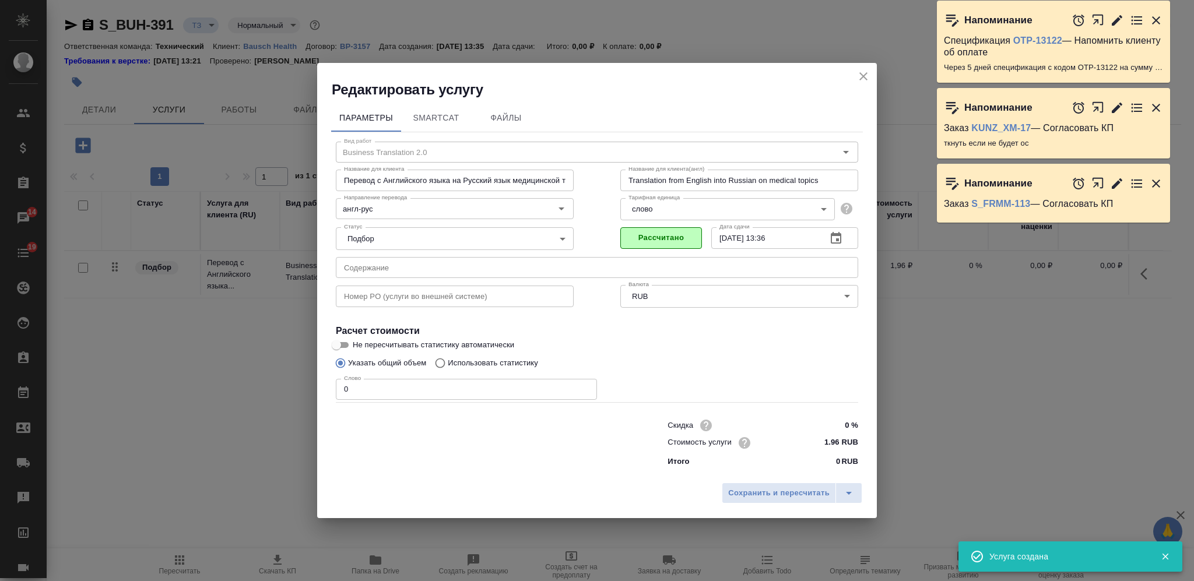
drag, startPoint x: 350, startPoint y: 396, endPoint x: 318, endPoint y: 396, distance: 32.1
click at [323, 399] on div "Параметры SmartCat Файлы Вид работ Business Translation 2.0 Вид работ Название …" at bounding box center [597, 288] width 560 height 378
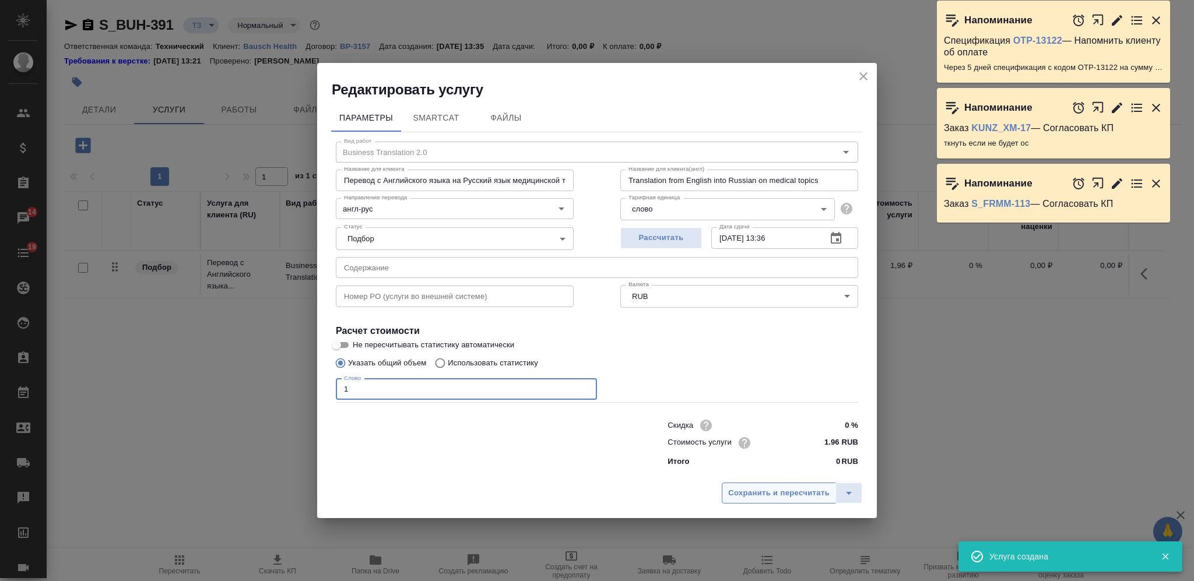
type input "1"
click at [749, 490] on span "Сохранить и пересчитать" at bounding box center [778, 493] width 101 height 13
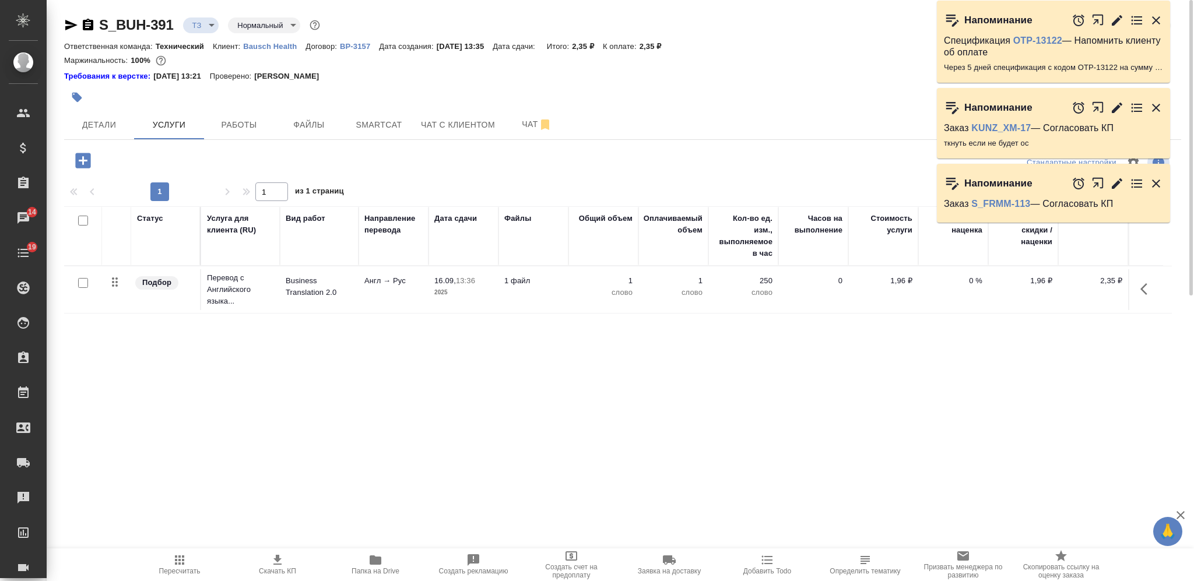
click at [1150, 280] on button "button" at bounding box center [1147, 289] width 28 height 28
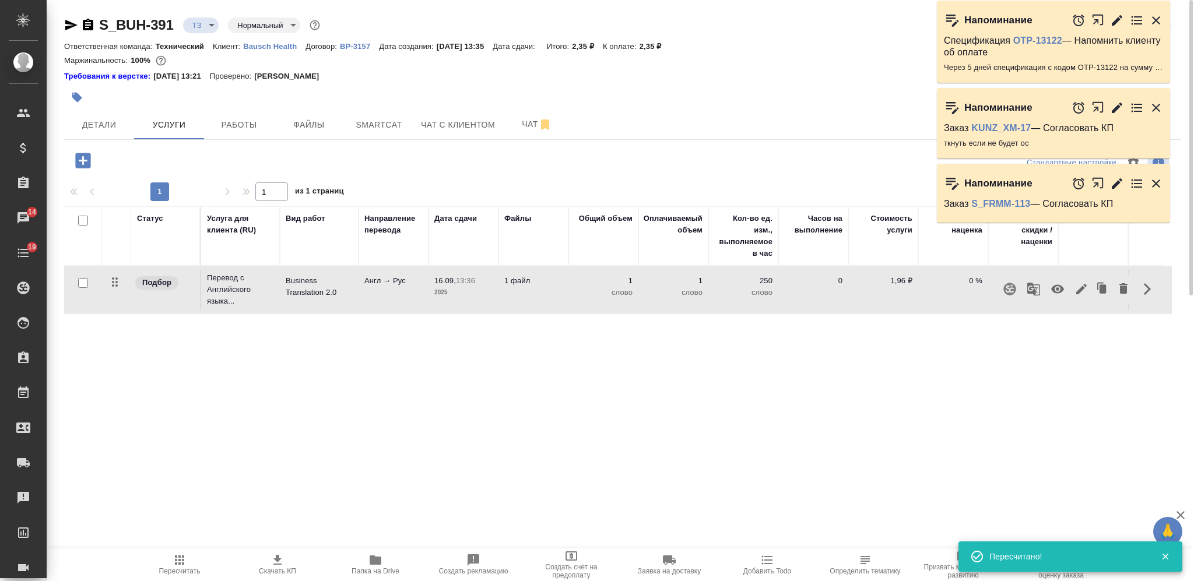
click at [1006, 290] on icon "button" at bounding box center [1009, 289] width 12 height 12
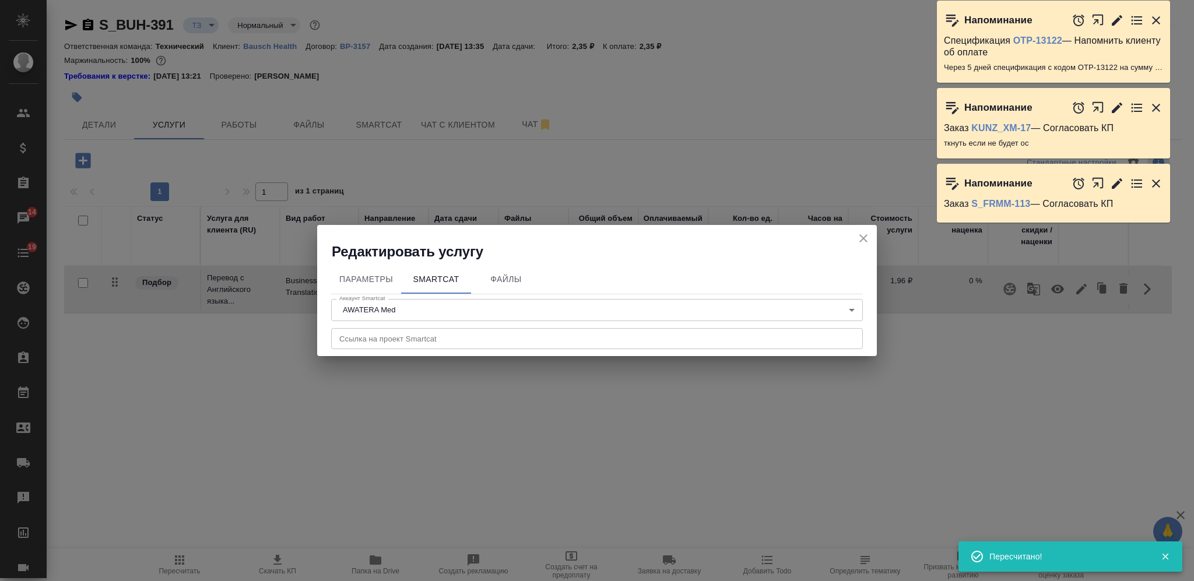
click at [863, 236] on icon "close" at bounding box center [863, 238] width 14 height 14
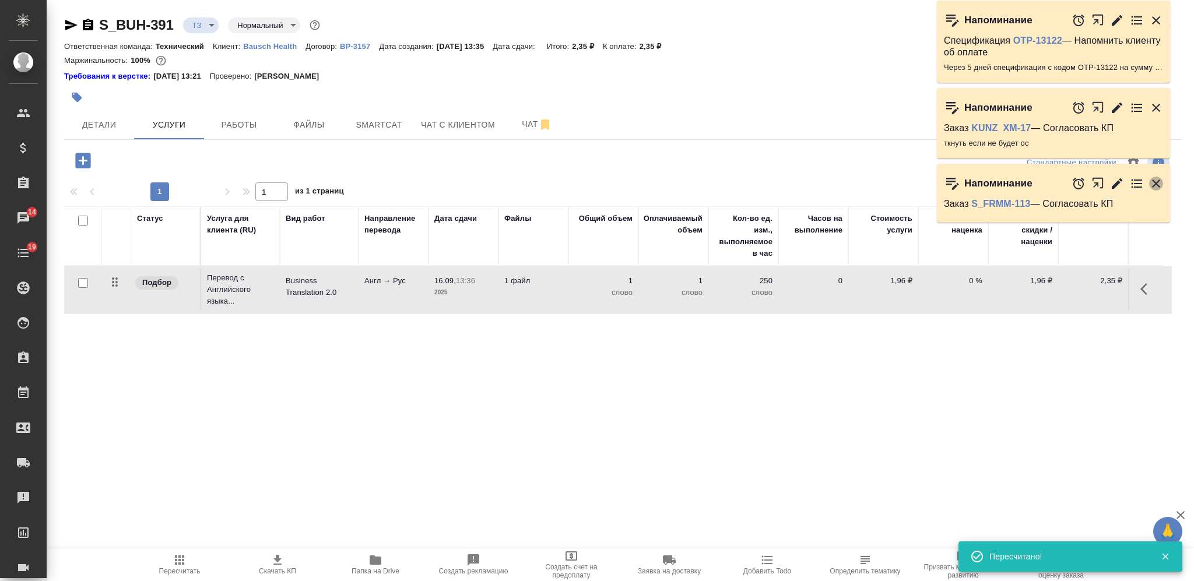
click at [1153, 182] on icon "button" at bounding box center [1156, 184] width 8 height 8
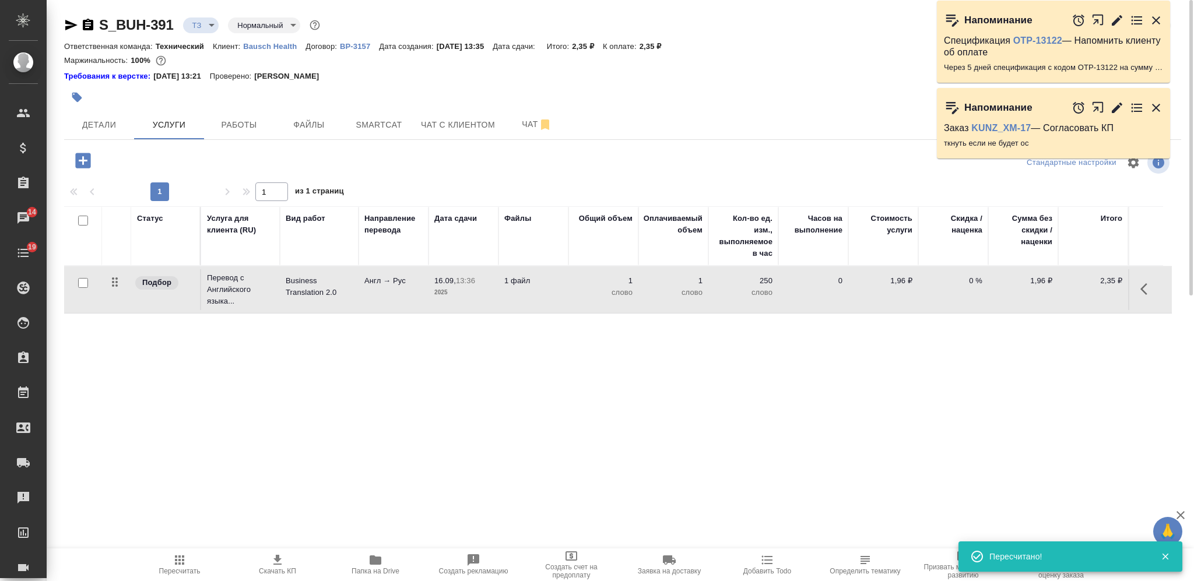
click at [80, 221] on input "checkbox" at bounding box center [83, 221] width 10 height 10
checkbox input "true"
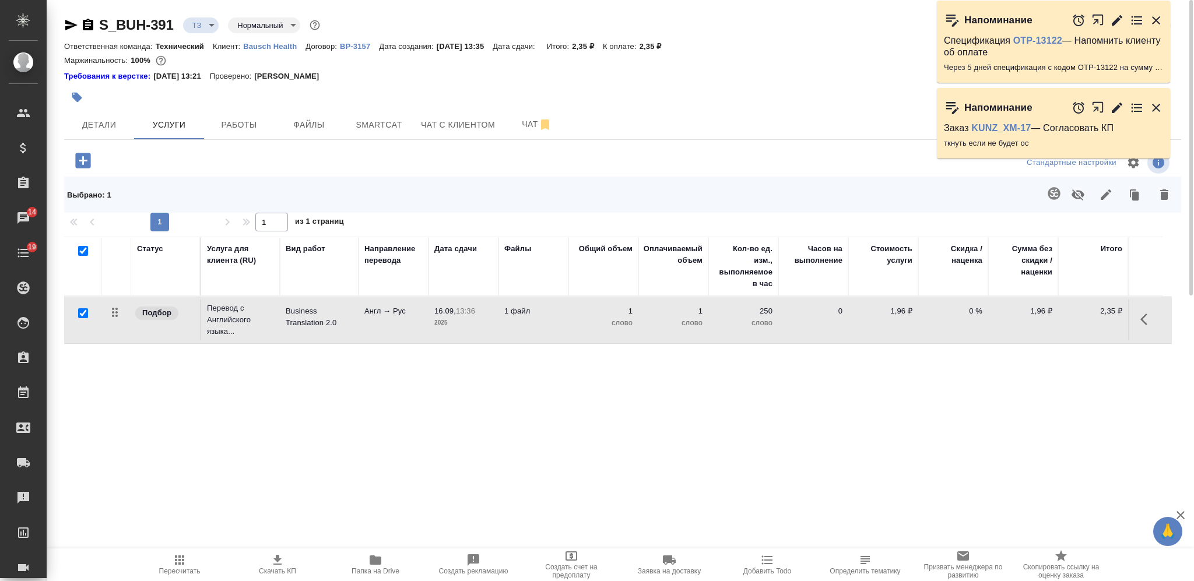
click at [1048, 192] on icon "button" at bounding box center [1053, 193] width 12 height 12
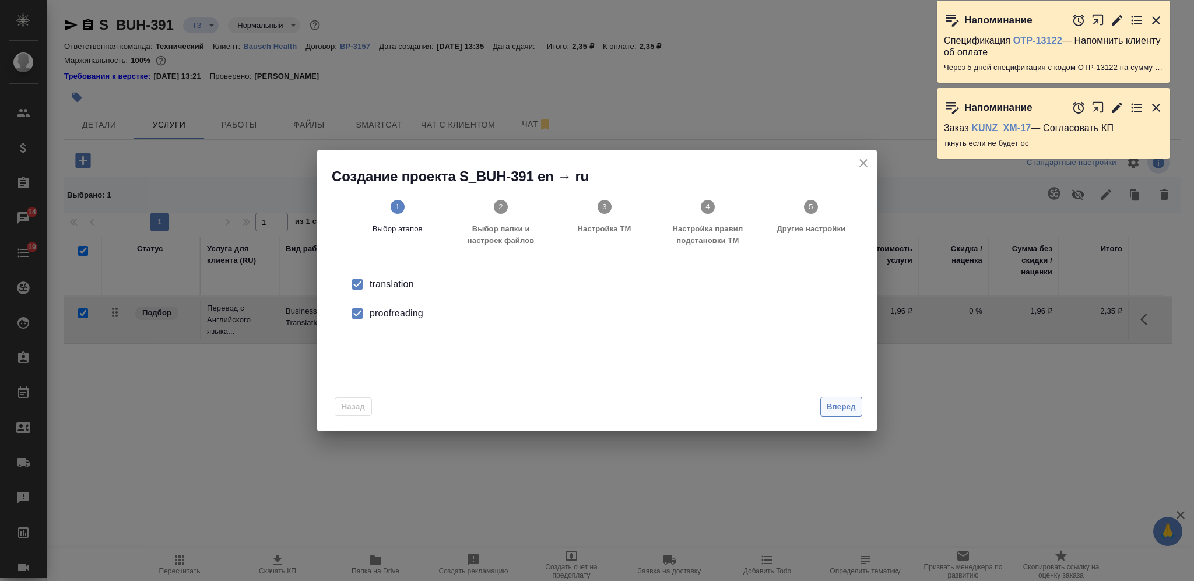
click at [841, 404] on span "Вперед" at bounding box center [840, 406] width 29 height 13
click at [575, 277] on div "Папка с файлами для перевода" at bounding box center [597, 287] width 522 height 24
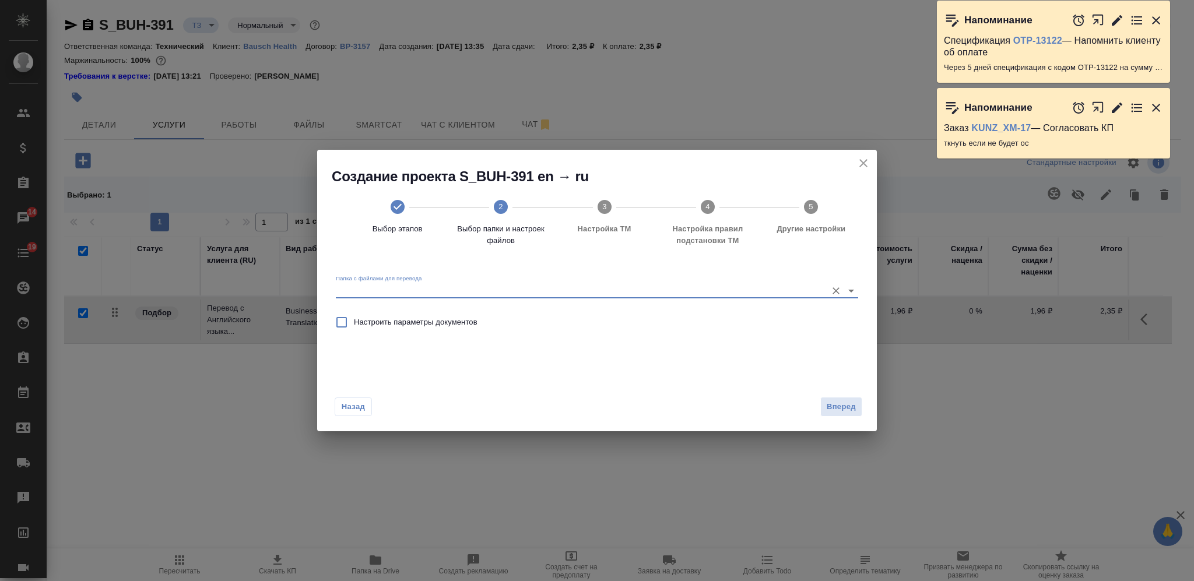
click at [579, 284] on input "Папка с файлами для перевода" at bounding box center [578, 291] width 485 height 14
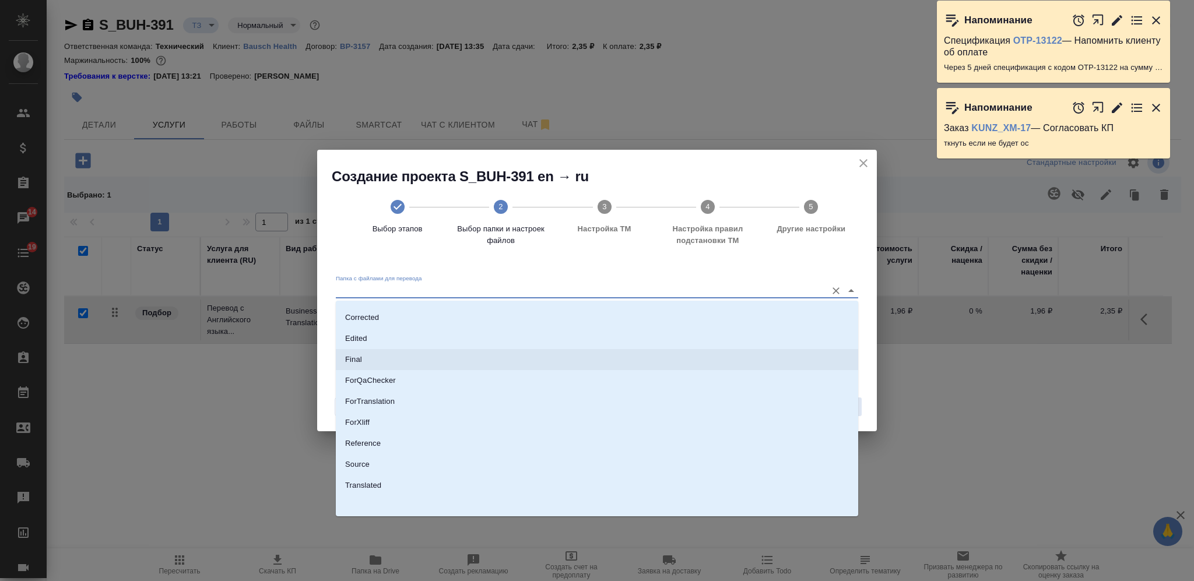
scroll to position [60, 0]
drag, startPoint x: 476, startPoint y: 453, endPoint x: 518, endPoint y: 453, distance: 42.0
click at [476, 455] on li "Source" at bounding box center [597, 463] width 522 height 21
type input "Source"
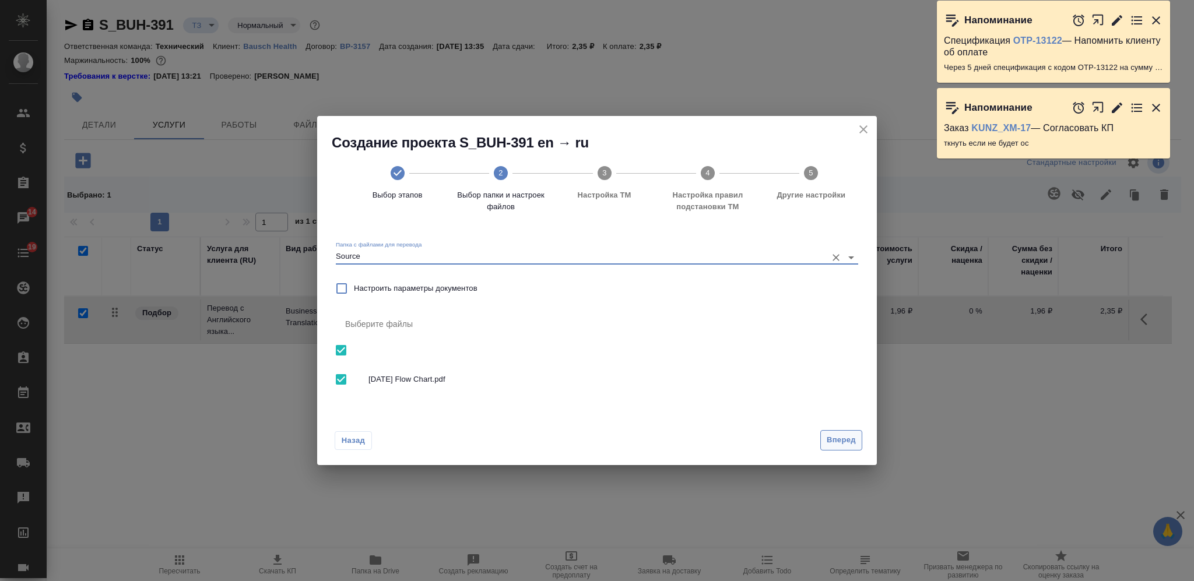
click at [852, 444] on span "Вперед" at bounding box center [840, 440] width 29 height 13
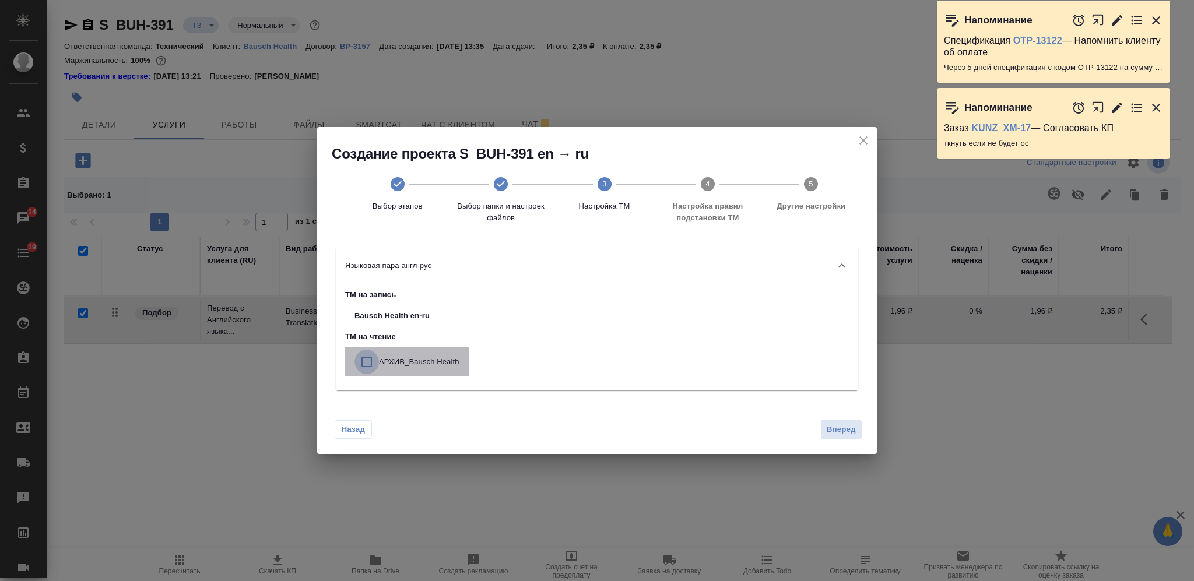
drag, startPoint x: 370, startPoint y: 354, endPoint x: 398, endPoint y: 358, distance: 28.2
click at [370, 355] on input "checkbox" at bounding box center [366, 362] width 24 height 24
checkbox input "true"
click at [840, 427] on span "Вперед" at bounding box center [840, 429] width 29 height 13
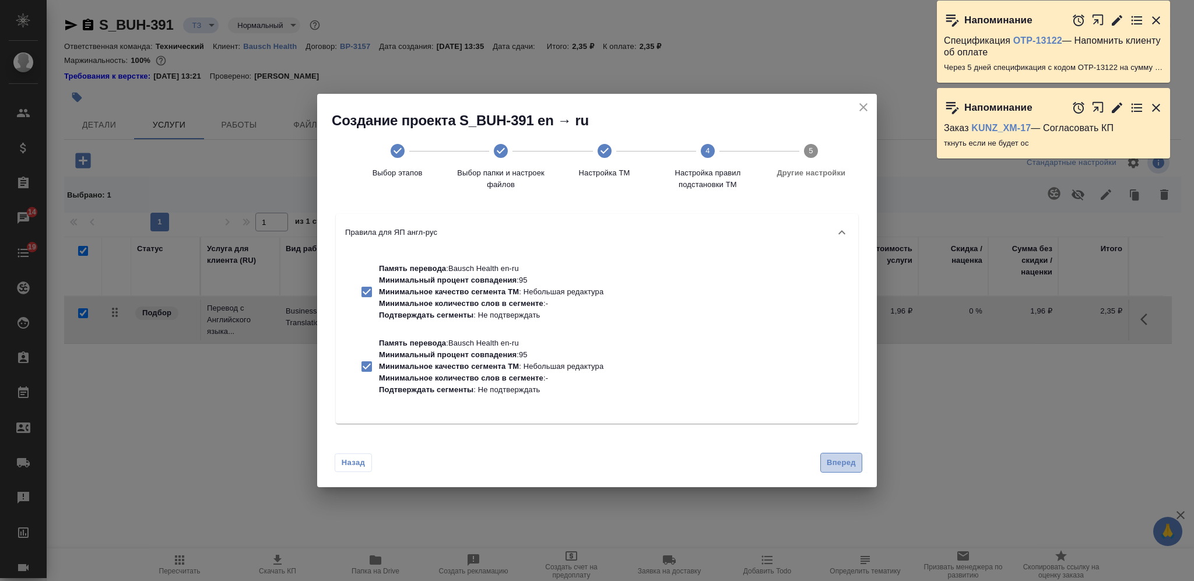
click at [839, 455] on button "Вперед" at bounding box center [841, 463] width 42 height 20
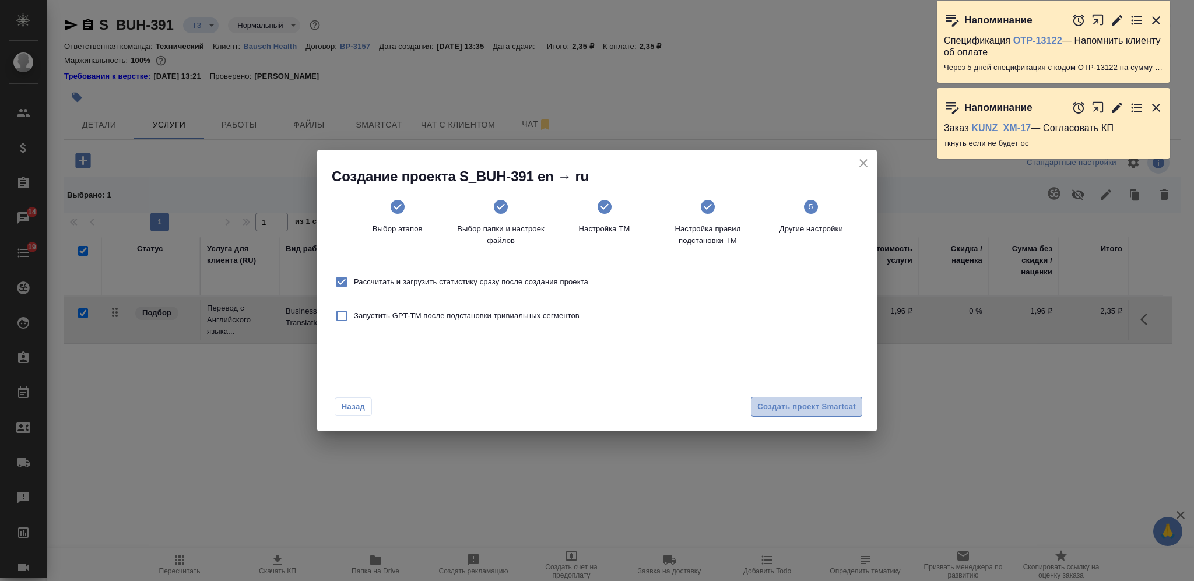
click at [831, 403] on span "Создать проект Smartcat" at bounding box center [806, 406] width 99 height 13
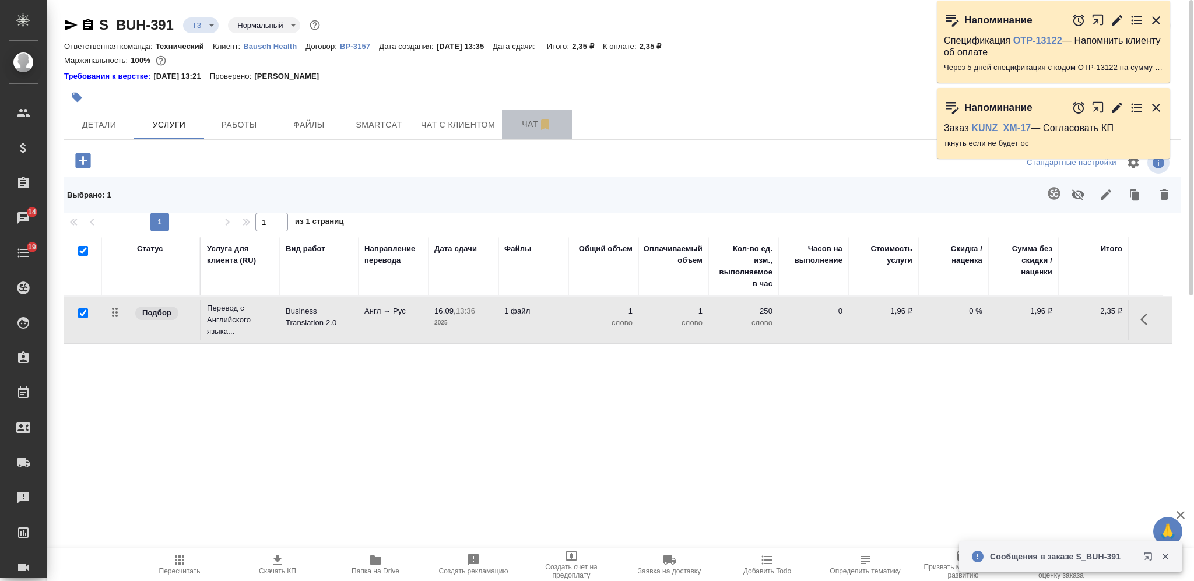
click at [508, 133] on button "Чат" at bounding box center [537, 124] width 70 height 29
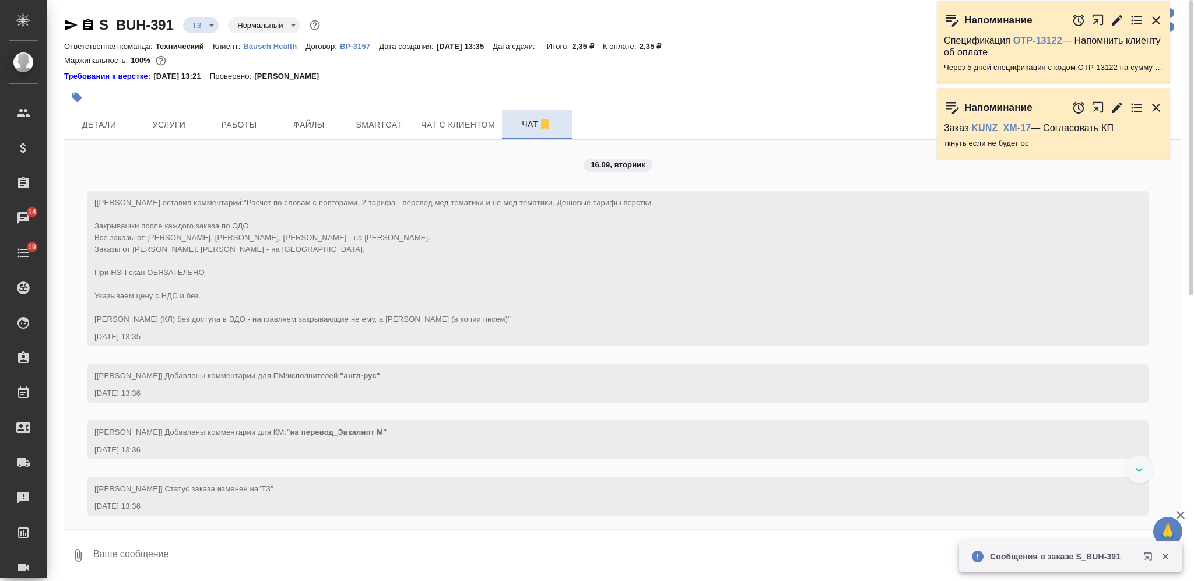
scroll to position [155, 0]
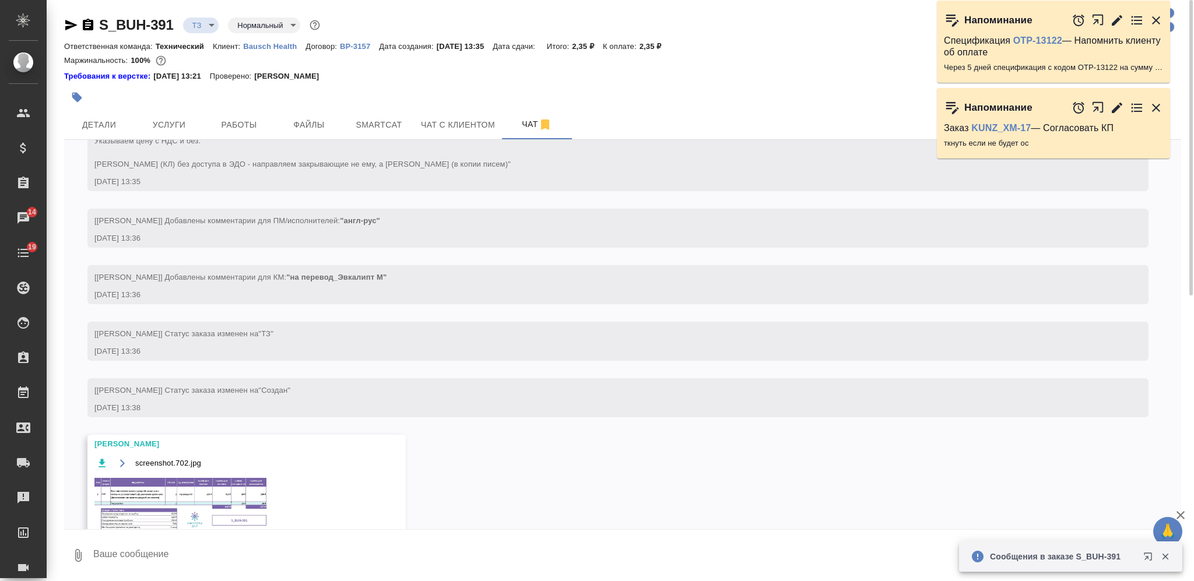
click at [163, 494] on img at bounding box center [181, 505] width 175 height 59
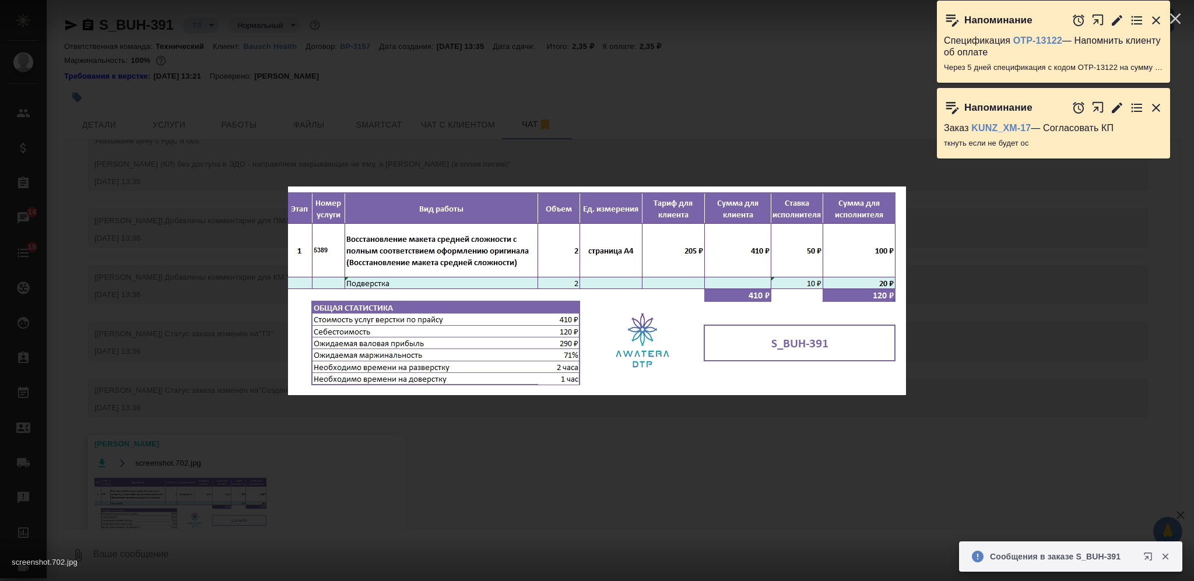
click at [536, 450] on div "screenshot.702.jpg 1 of 1" at bounding box center [597, 290] width 1194 height 581
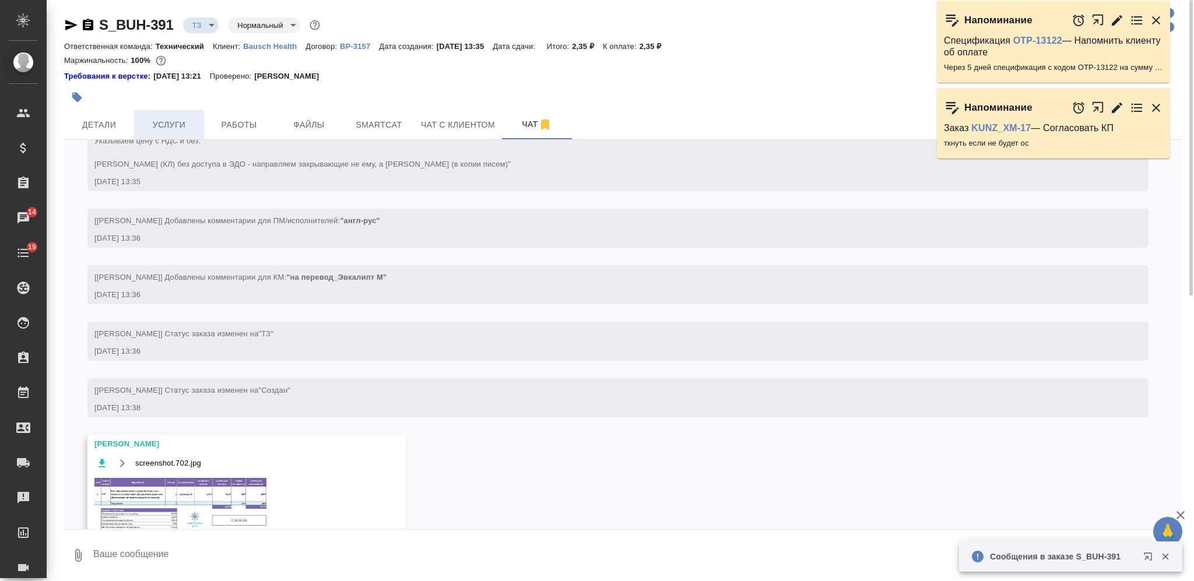
click at [176, 124] on span "Услуги" at bounding box center [169, 125] width 56 height 15
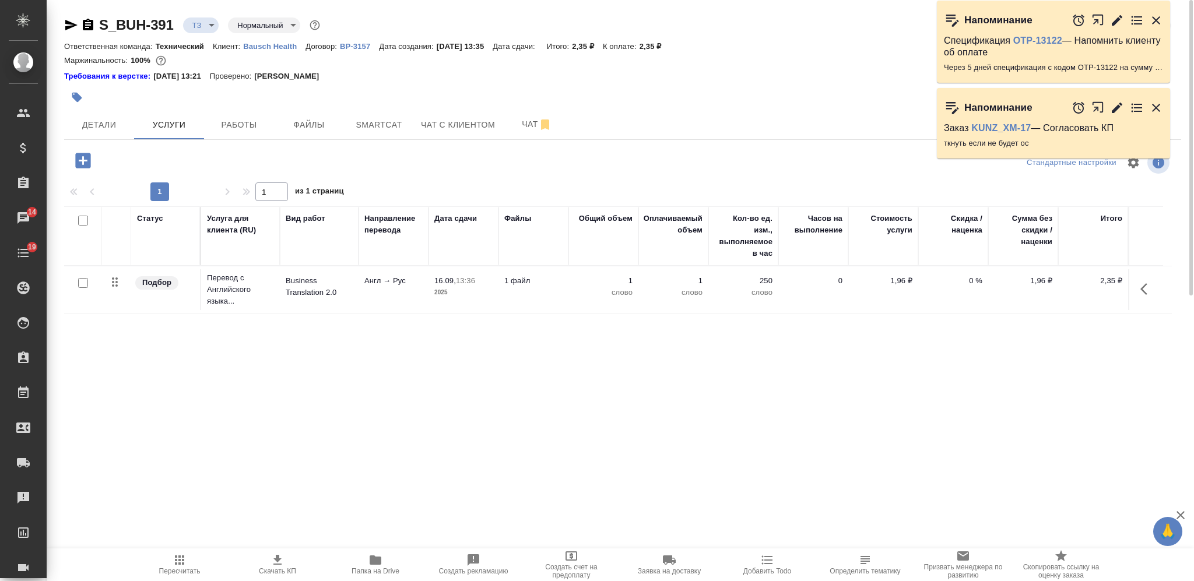
click at [82, 159] on icon "button" at bounding box center [82, 160] width 15 height 15
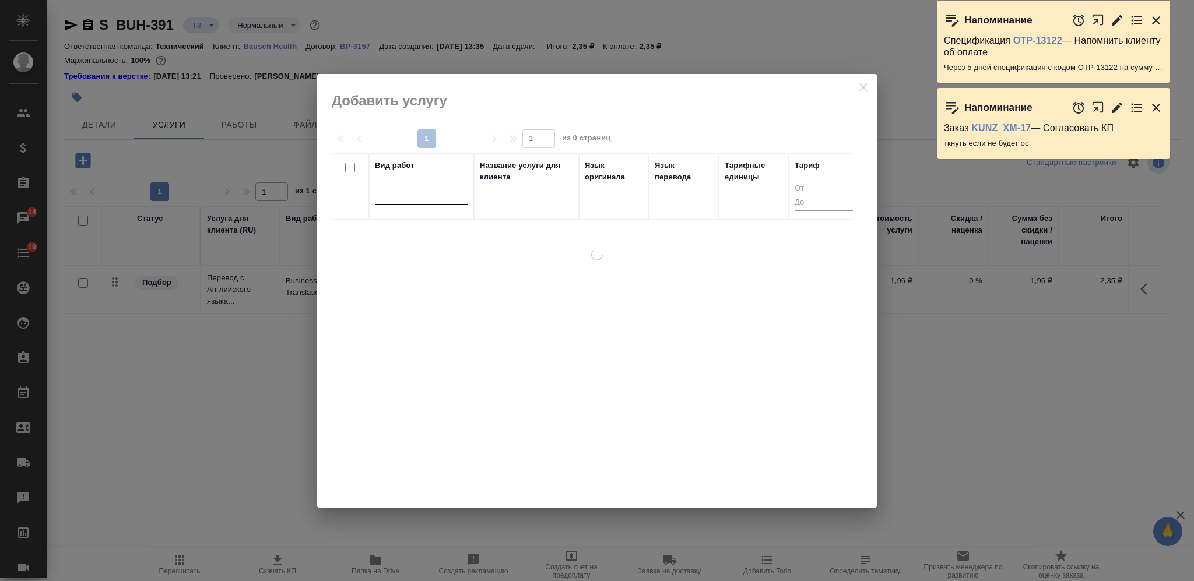
click at [407, 185] on div at bounding box center [421, 193] width 93 height 17
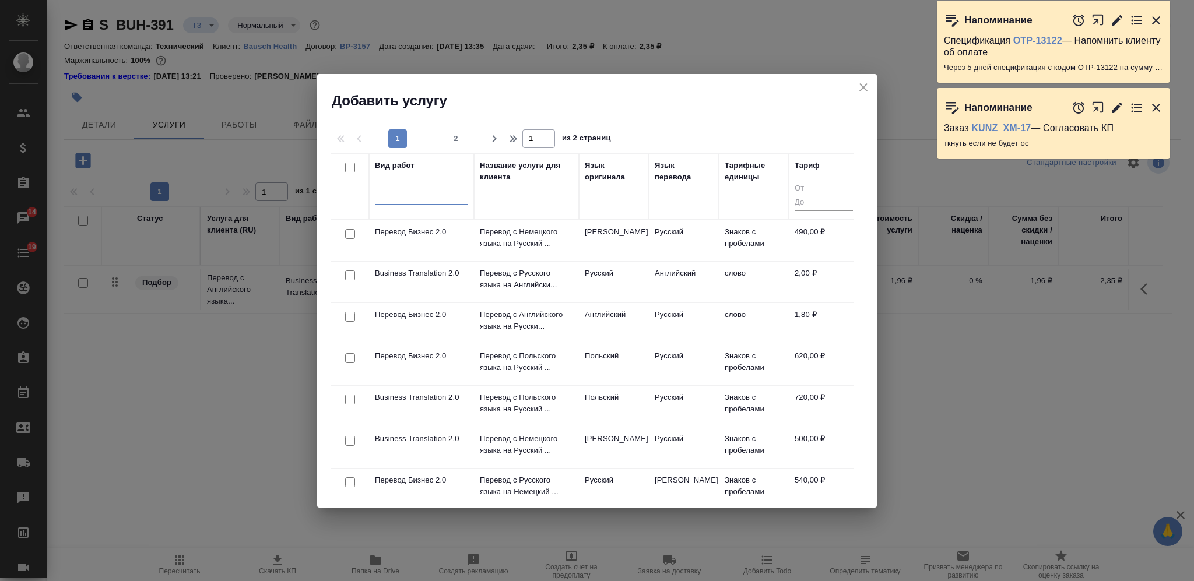
click at [410, 196] on div at bounding box center [421, 193] width 93 height 17
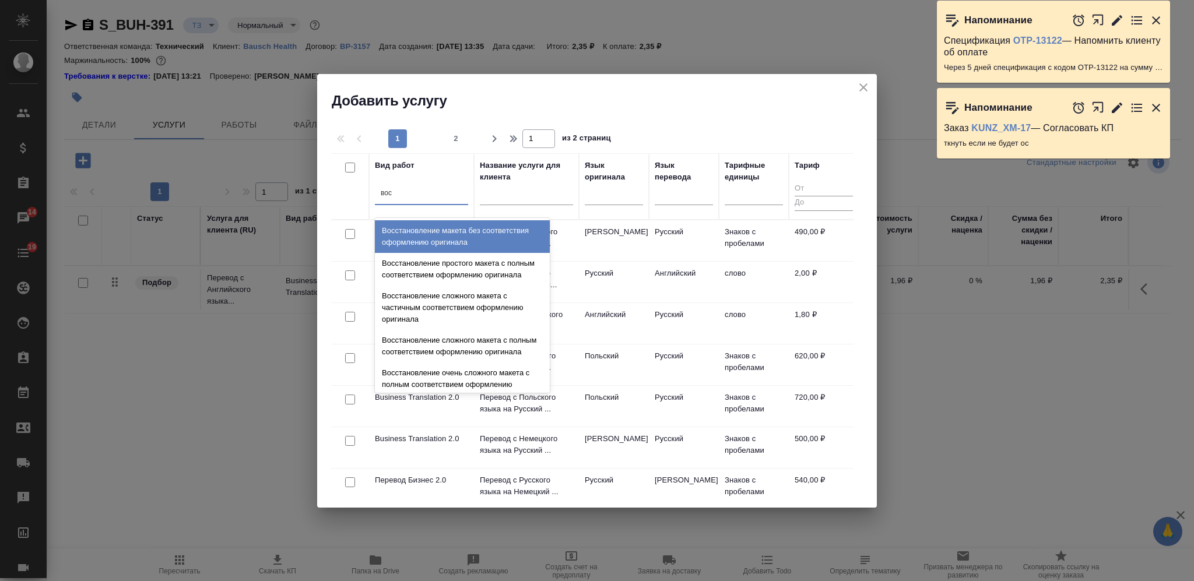
type input "восс"
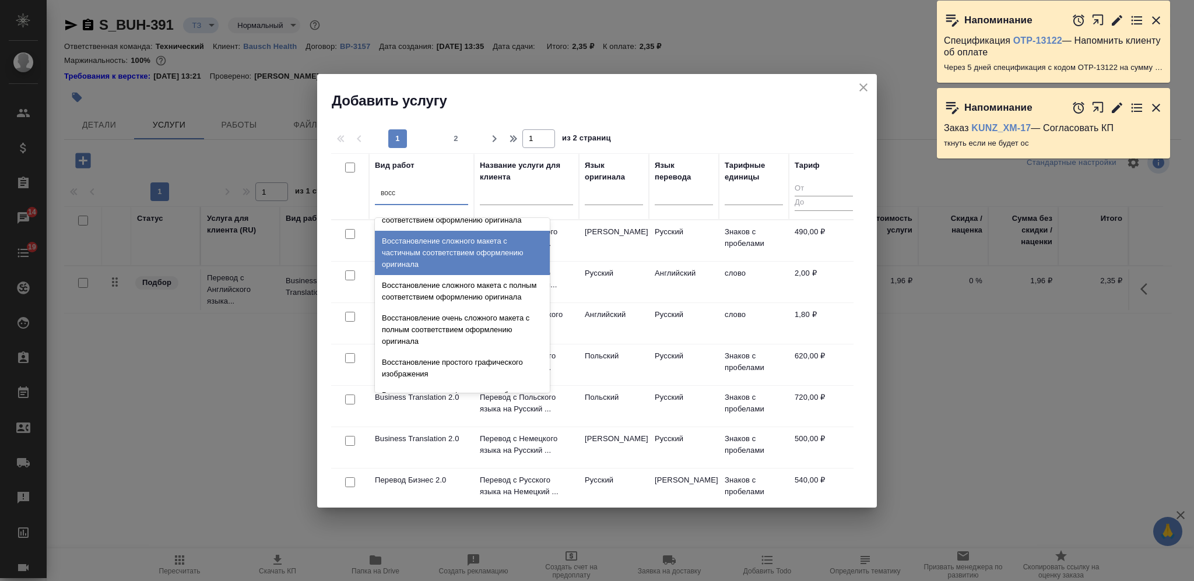
scroll to position [214, 0]
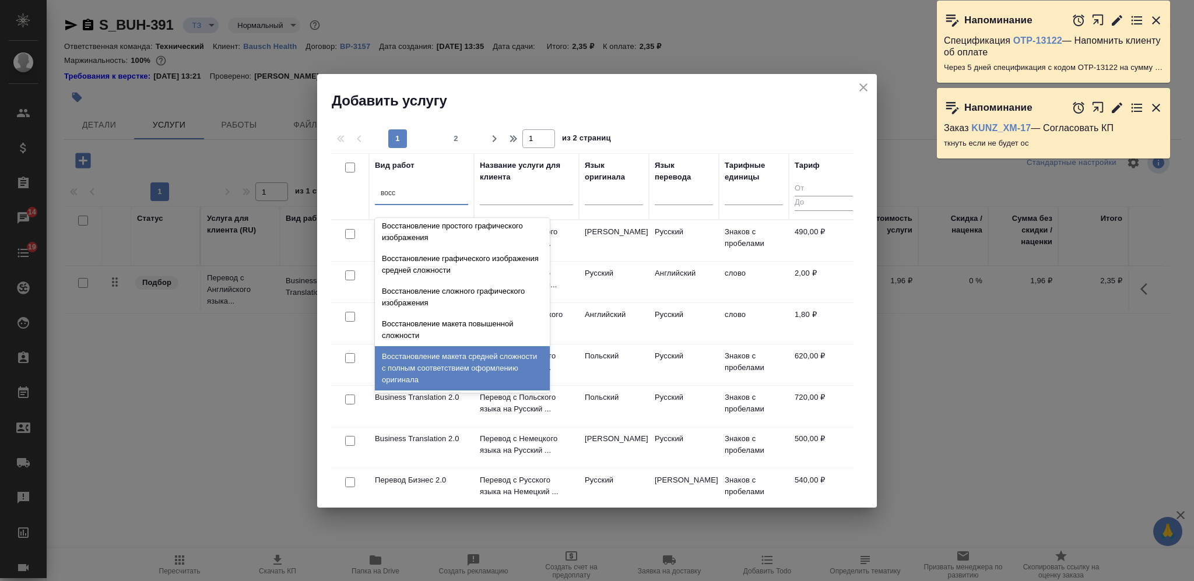
click at [421, 355] on div "Восстановление макета средней сложности с полным соответствием оформлению ориги…" at bounding box center [462, 368] width 175 height 44
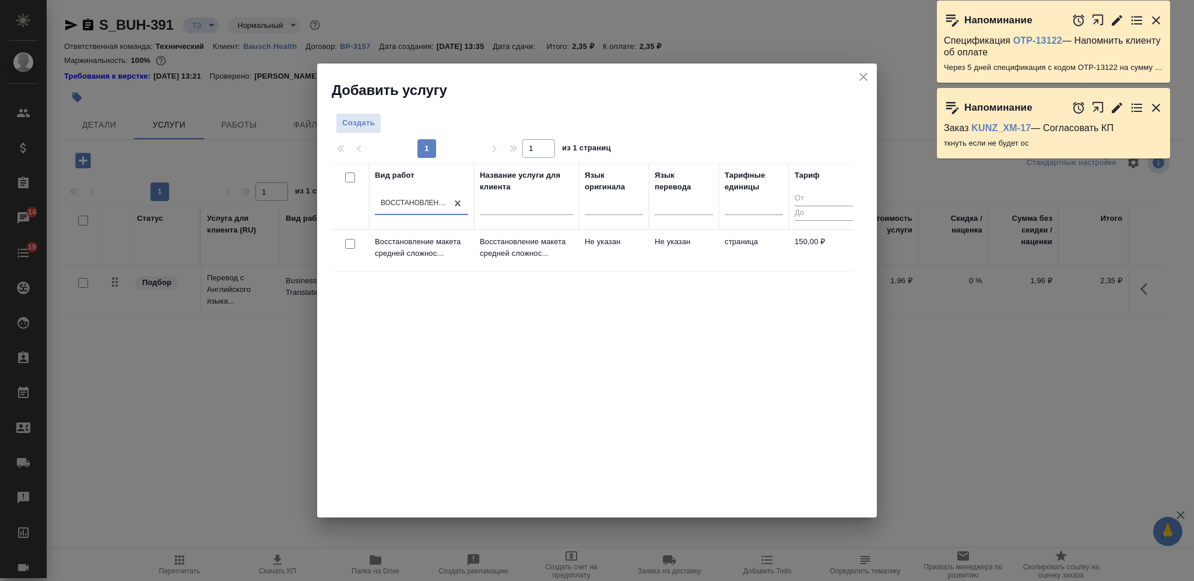
click at [355, 240] on div at bounding box center [350, 244] width 26 height 16
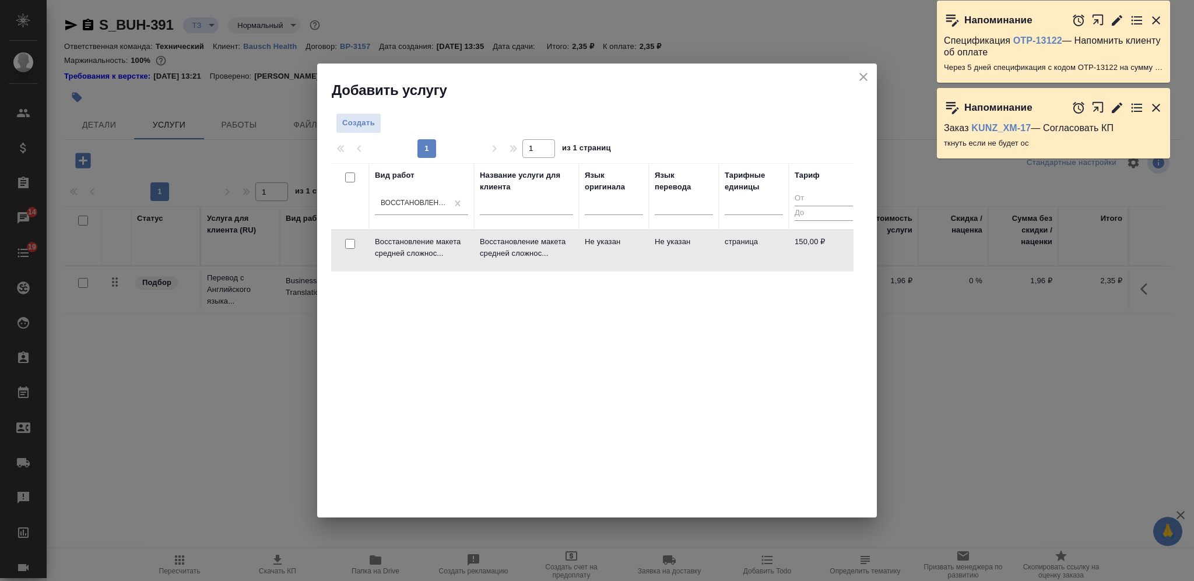
click at [353, 244] on input "checkbox" at bounding box center [350, 244] width 10 height 10
checkbox input "true"
click at [798, 133] on button "Создать услуги" at bounding box center [817, 126] width 74 height 20
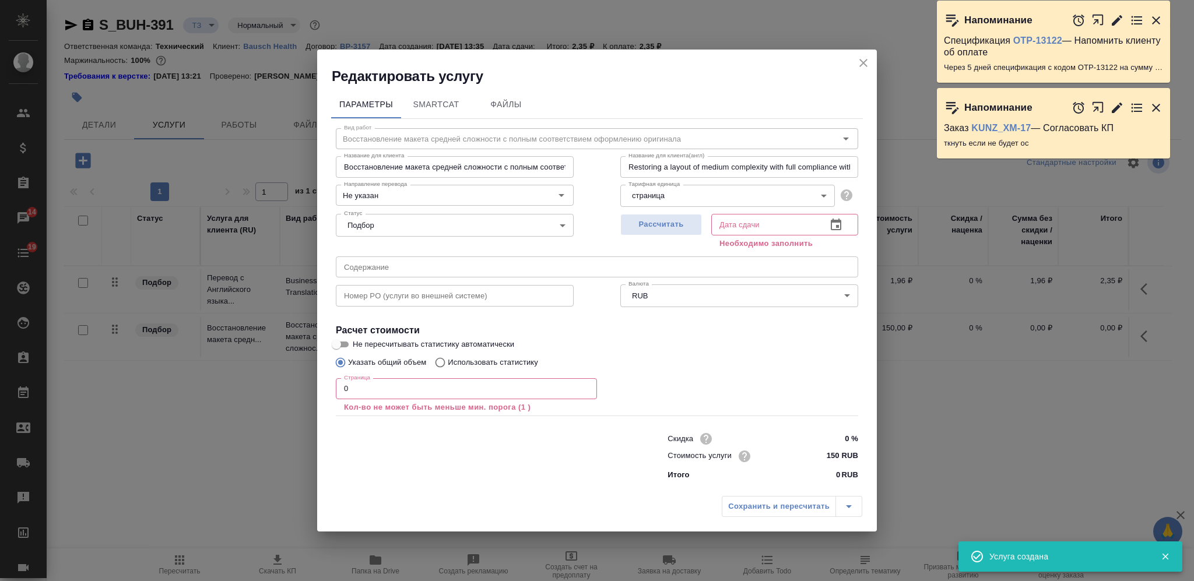
drag, startPoint x: 350, startPoint y: 392, endPoint x: 319, endPoint y: 393, distance: 30.3
click at [321, 393] on div "Параметры SmartCat Файлы Вид работ Восстановление макета средней сложности с по…" at bounding box center [597, 288] width 560 height 404
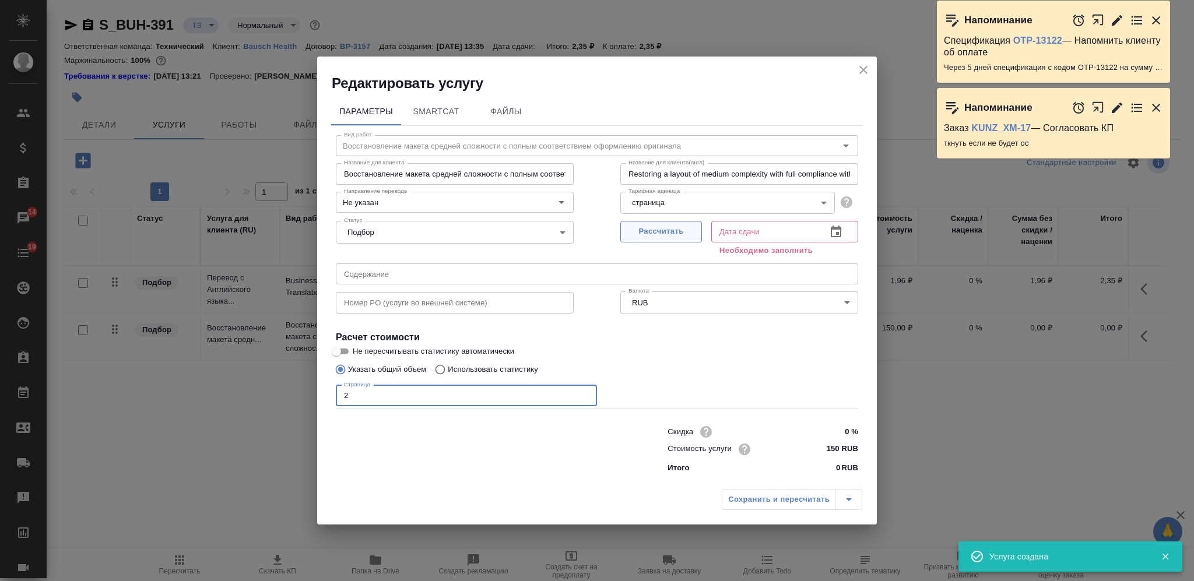
type input "2"
click at [636, 227] on span "Рассчитать" at bounding box center [661, 231] width 69 height 13
type input "16.09.2025 13:51"
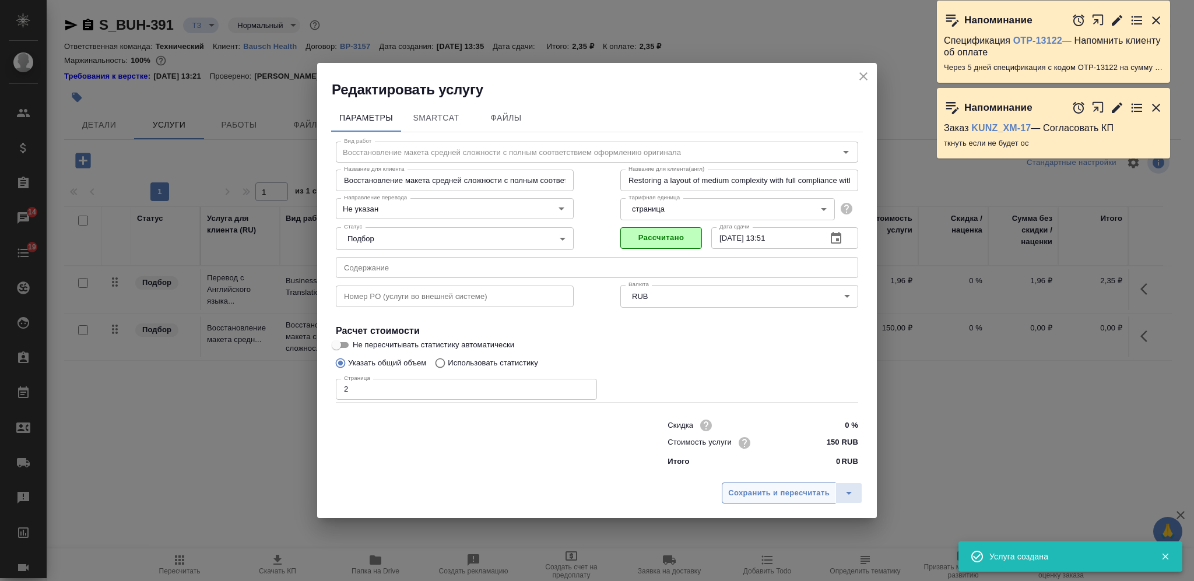
click at [762, 498] on span "Сохранить и пересчитать" at bounding box center [778, 493] width 101 height 13
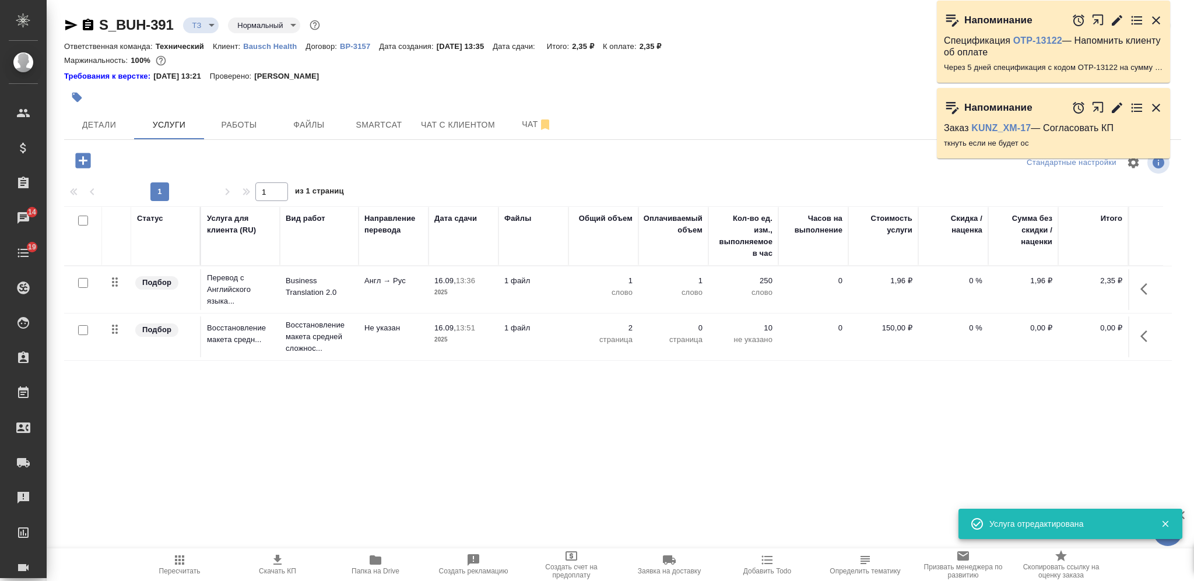
type input "new"
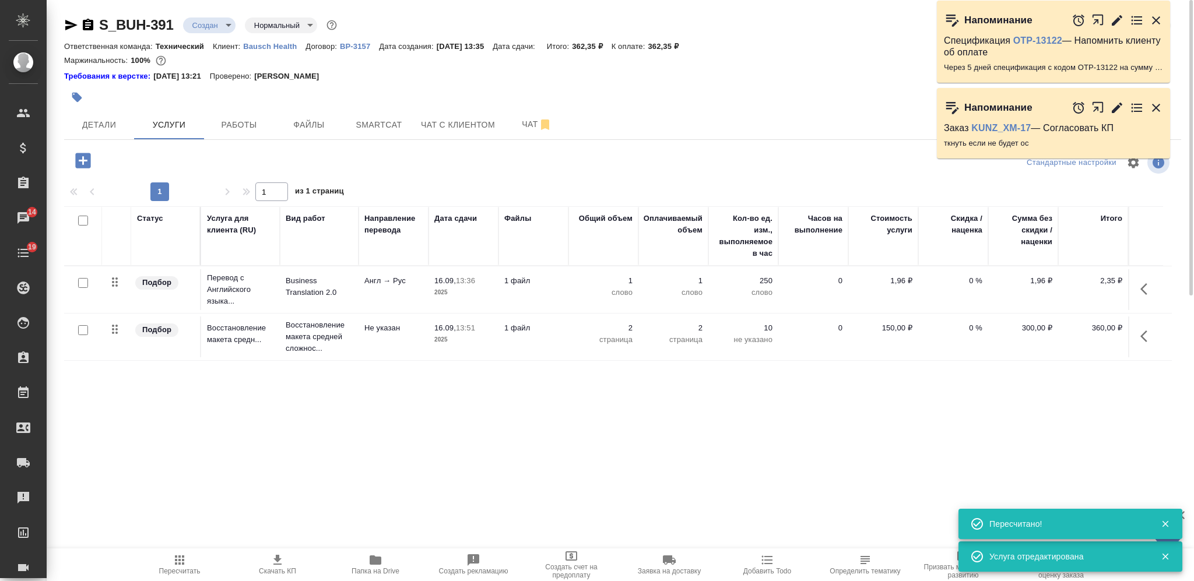
click at [177, 561] on icon "button" at bounding box center [179, 559] width 9 height 9
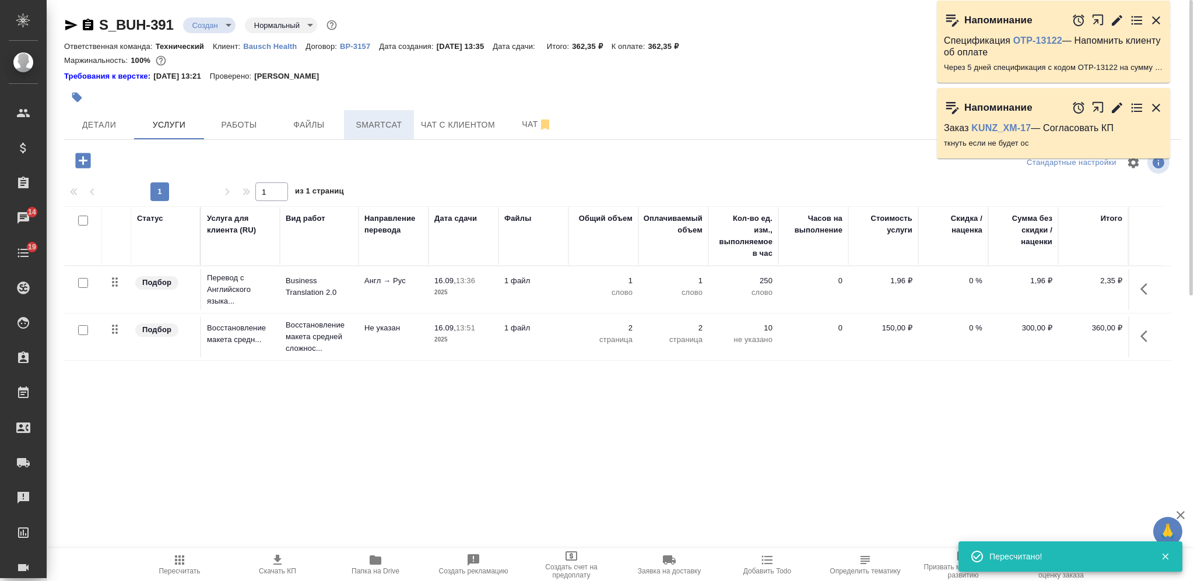
click at [375, 128] on span "Smartcat" at bounding box center [379, 125] width 56 height 15
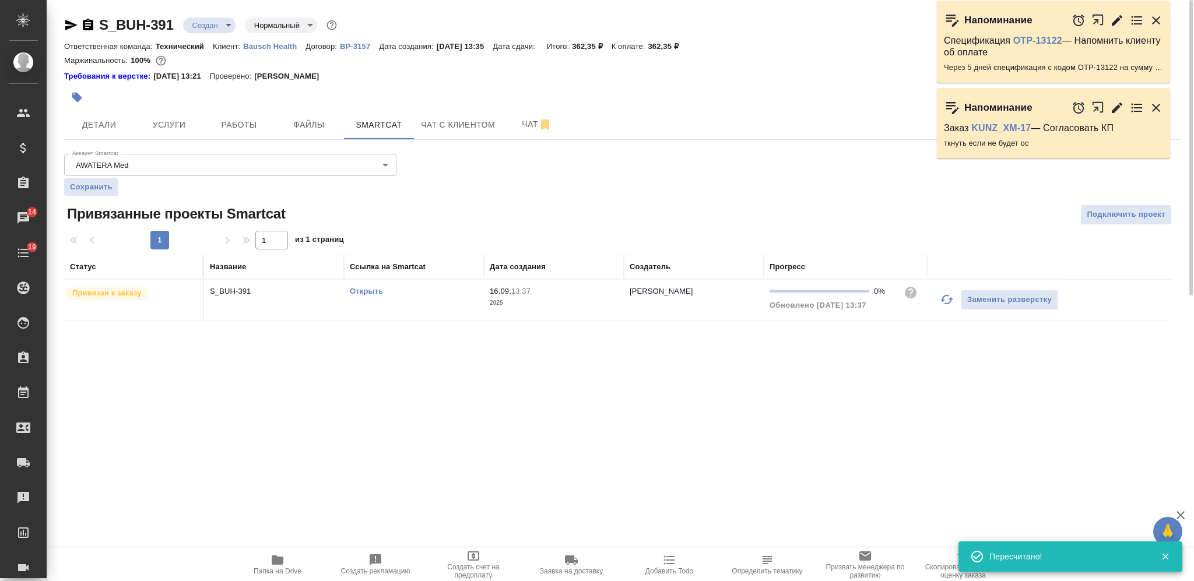
click at [366, 290] on link "Открыть" at bounding box center [366, 291] width 33 height 9
click at [179, 122] on span "Услуги" at bounding box center [169, 125] width 56 height 15
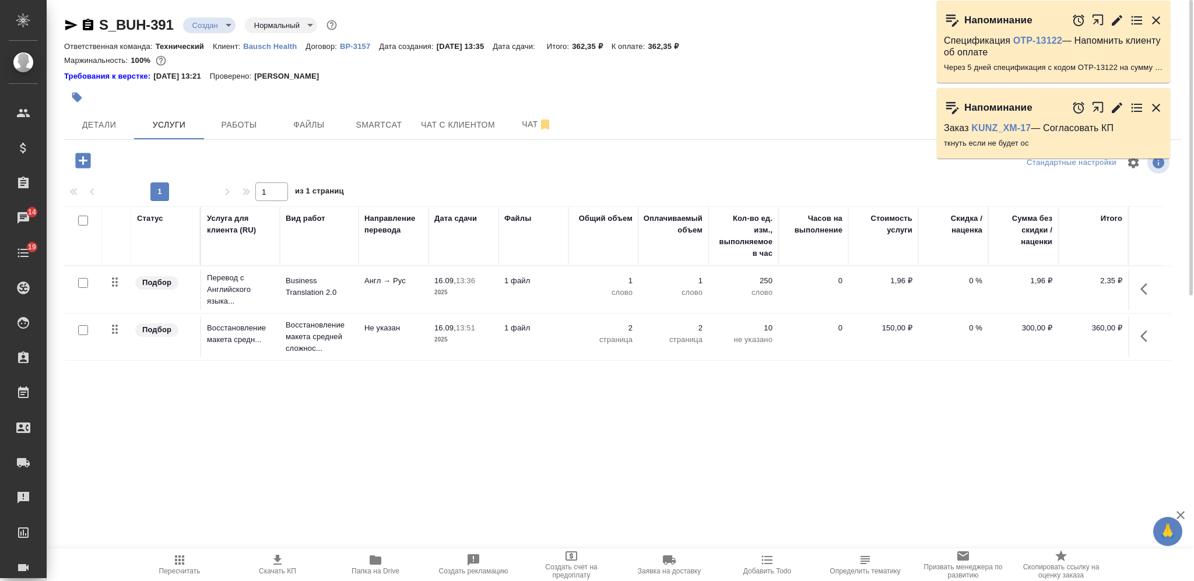
click at [479, 302] on td "16.09, 13:36 2025" at bounding box center [463, 289] width 70 height 41
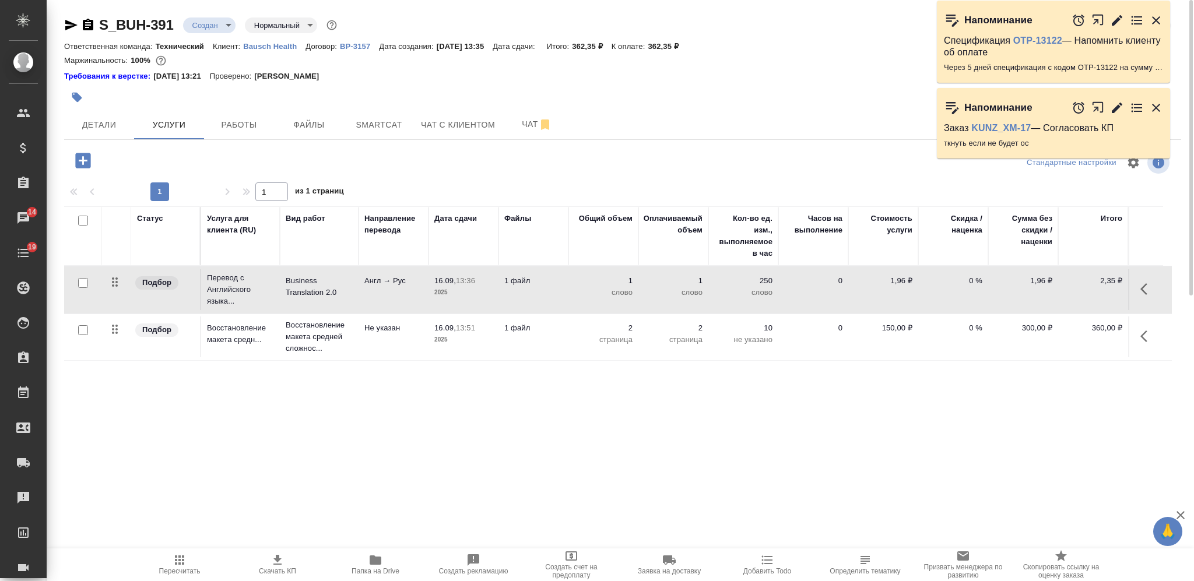
click at [479, 302] on td "16.09, 13:36 2025" at bounding box center [463, 289] width 70 height 41
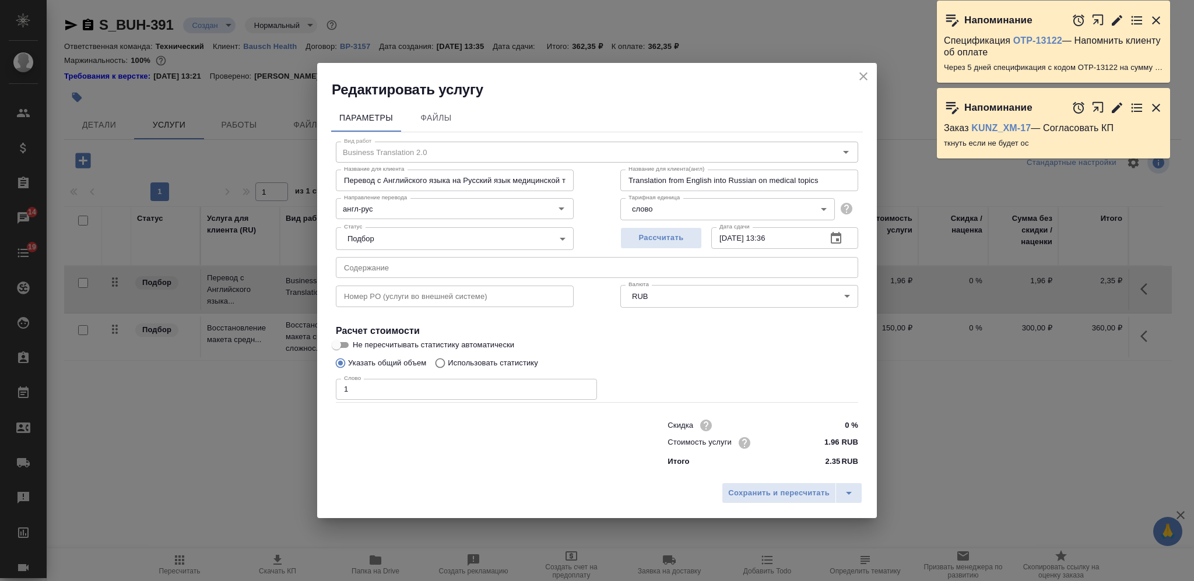
click at [532, 368] on p "Использовать статистику" at bounding box center [493, 363] width 90 height 12
click at [448, 368] on input "Использовать статистику" at bounding box center [438, 363] width 19 height 22
radio input "true"
radio input "false"
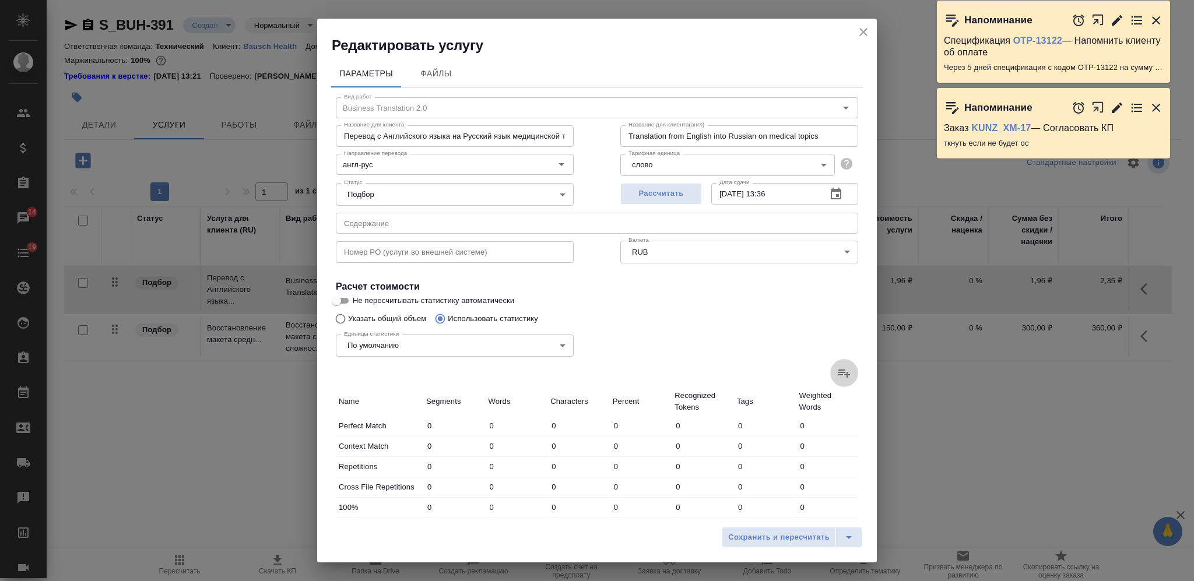
click at [838, 374] on icon at bounding box center [844, 374] width 12 height 8
click at [0, 0] on input "file" at bounding box center [0, 0] width 0 height 0
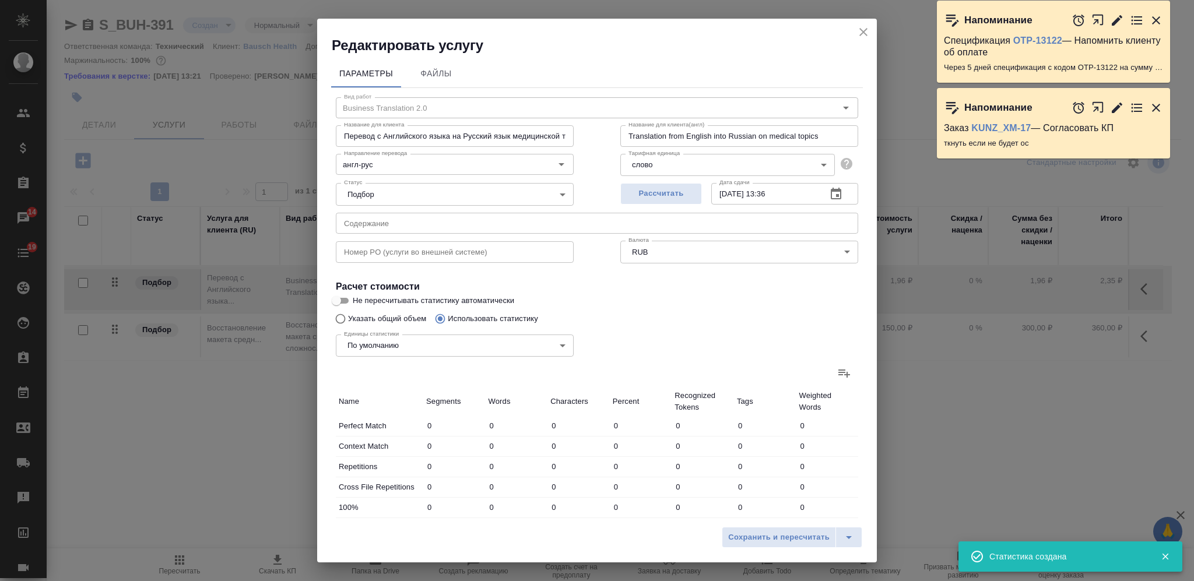
type input "8"
type input "34"
type input "238"
type input "7"
type input "21"
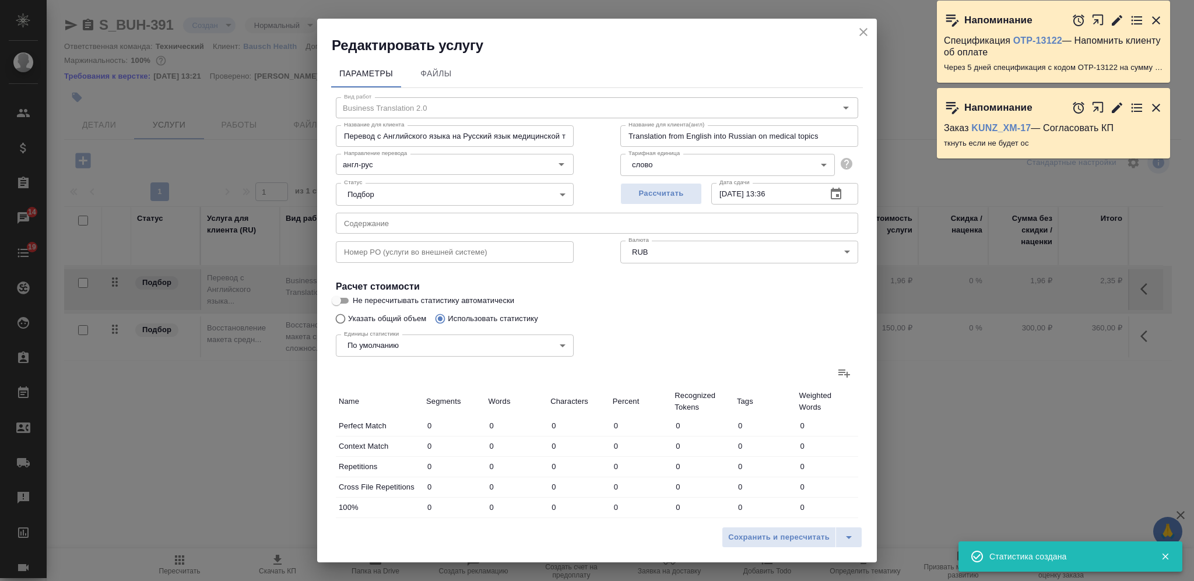
type input "148"
type input "12"
type input "28"
type input "217"
type input "1"
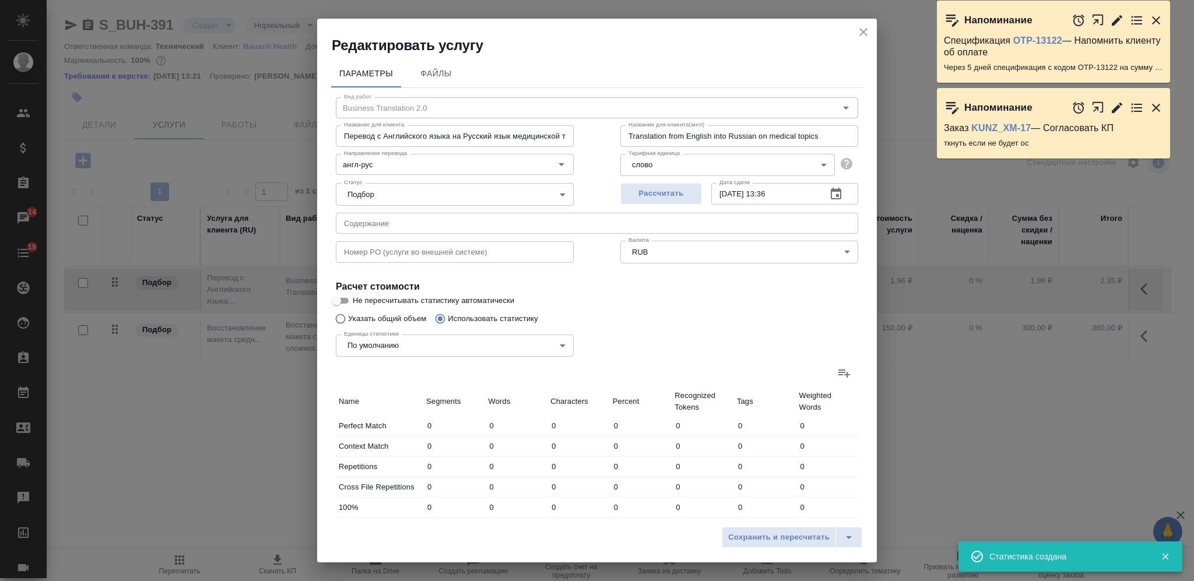
type input "1"
type input "11"
type input "1"
type input "3"
type input "19"
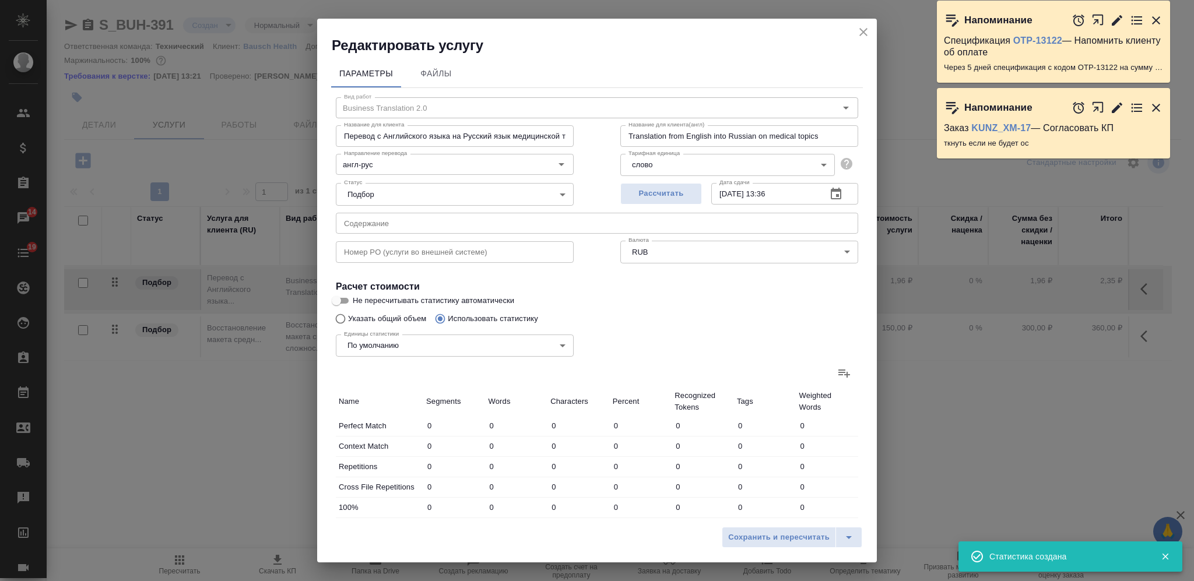
type input "2"
type input "7"
type input "55"
type input "14"
type input "69"
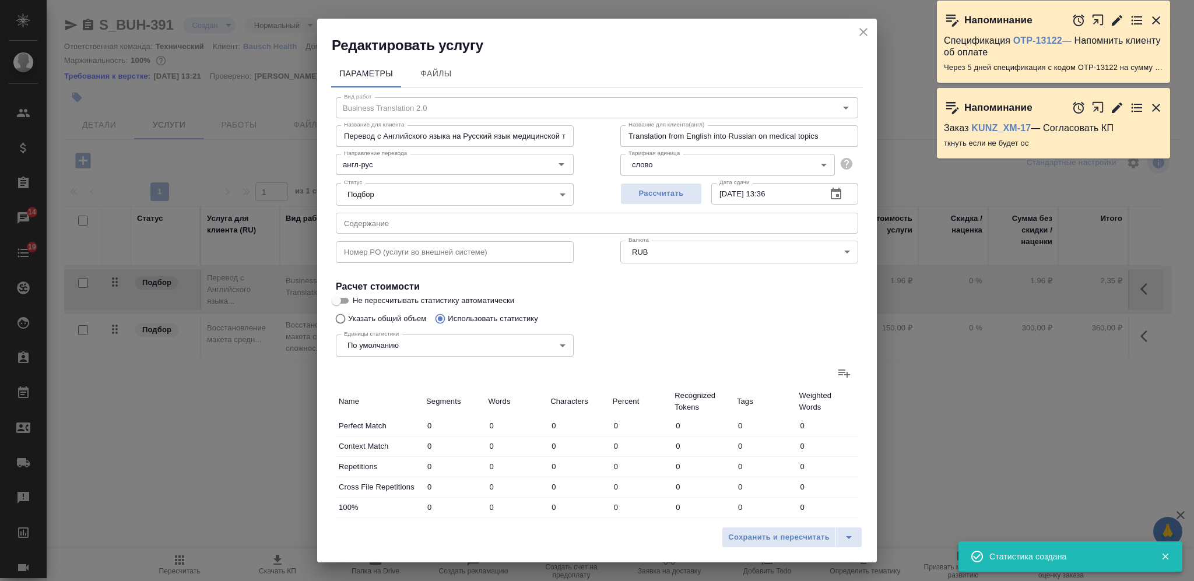
type input "476"
type input "38"
type input "142"
type input "1016"
type input "45"
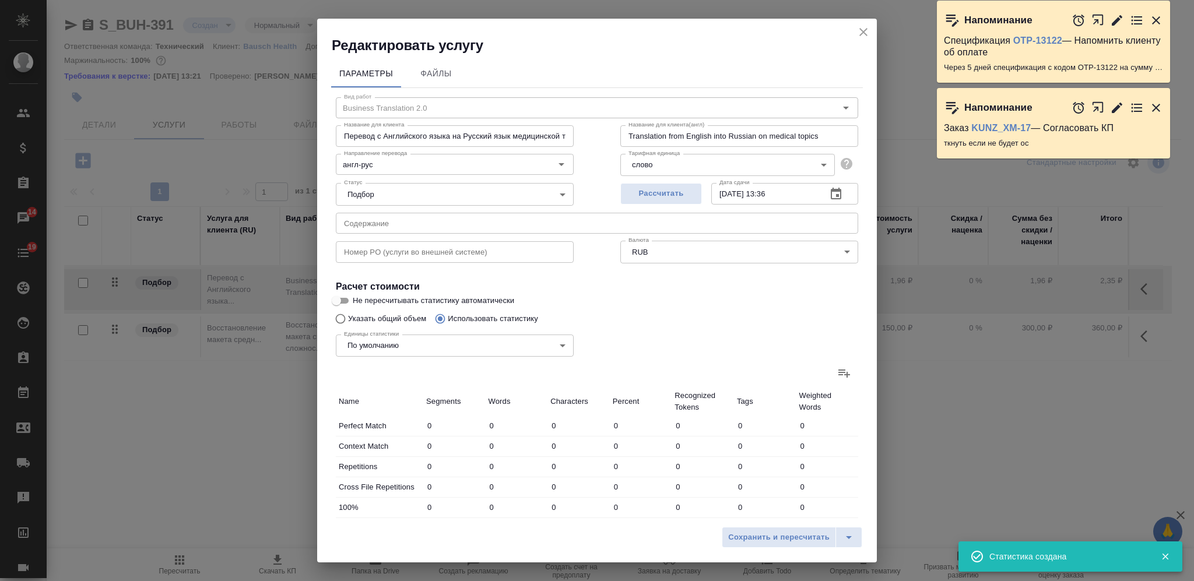
type input "163"
type input "1164"
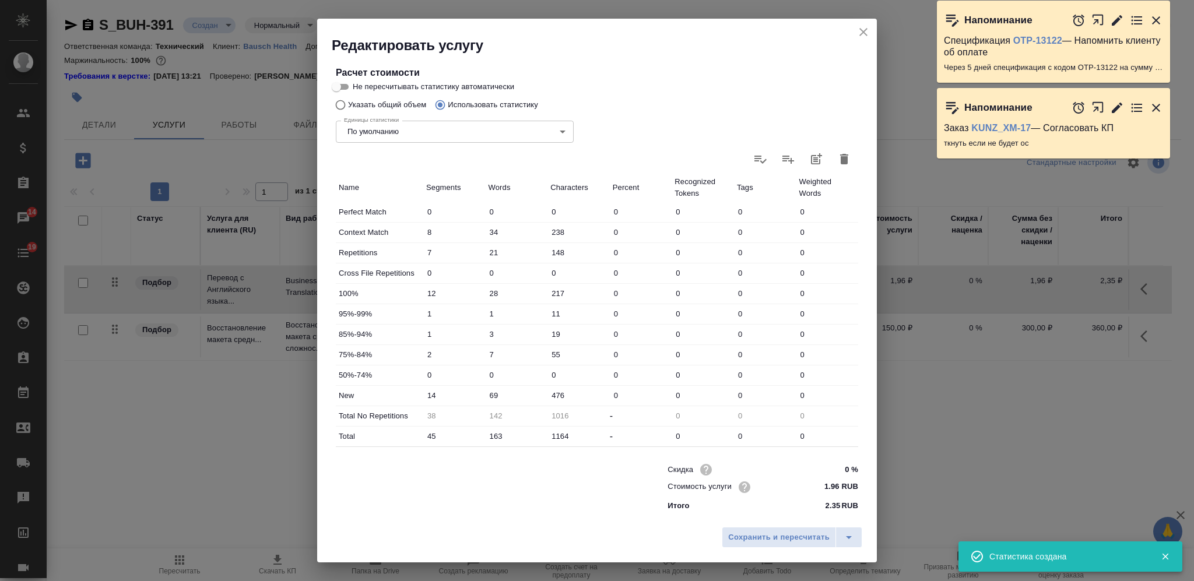
click at [495, 393] on input "69" at bounding box center [517, 395] width 62 height 17
click at [495, 392] on input "69" at bounding box center [516, 395] width 61 height 17
click at [491, 390] on input "69" at bounding box center [516, 395] width 61 height 17
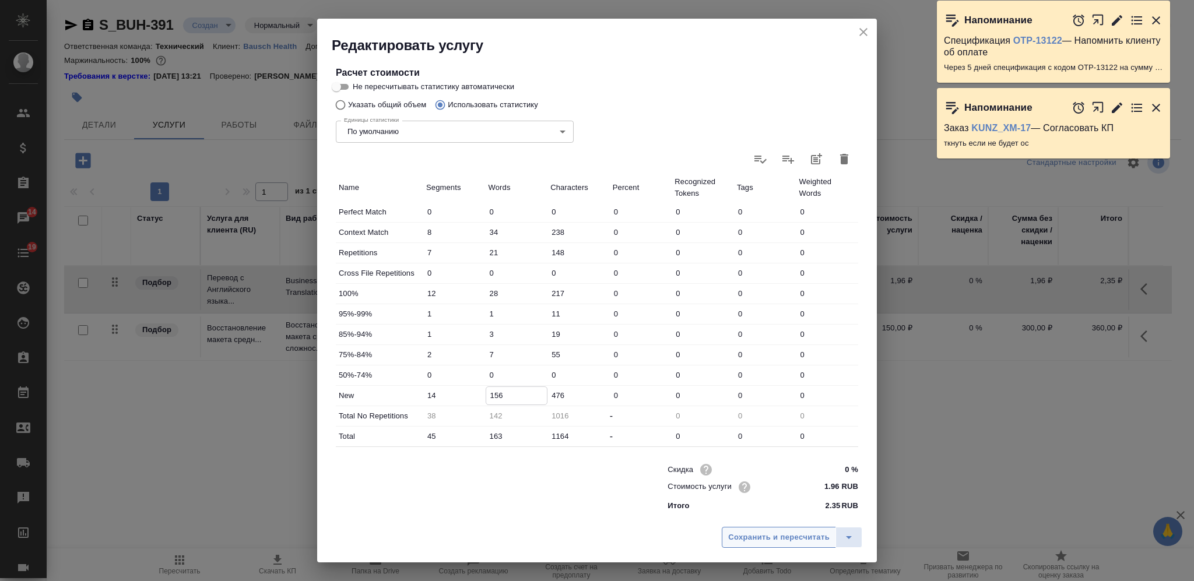
type input "156"
click at [787, 536] on span "Сохранить и пересчитать" at bounding box center [778, 537] width 101 height 13
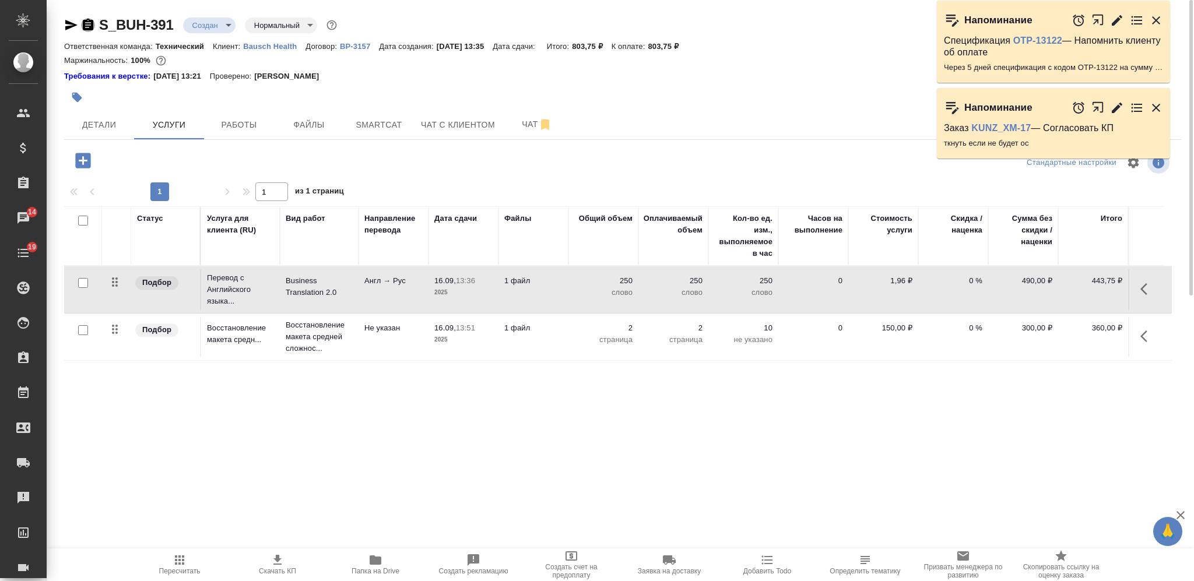
click at [85, 24] on icon "button" at bounding box center [88, 25] width 10 height 12
click at [87, 29] on icon "button" at bounding box center [88, 25] width 10 height 12
drag, startPoint x: 701, startPoint y: 41, endPoint x: 661, endPoint y: 51, distance: 41.4
click at [661, 51] on div "Ответственная команда: Технический Клиент: Bausch Health Договор: ВР-3157 Дата …" at bounding box center [622, 46] width 1117 height 14
click at [87, 221] on input "checkbox" at bounding box center [83, 221] width 10 height 10
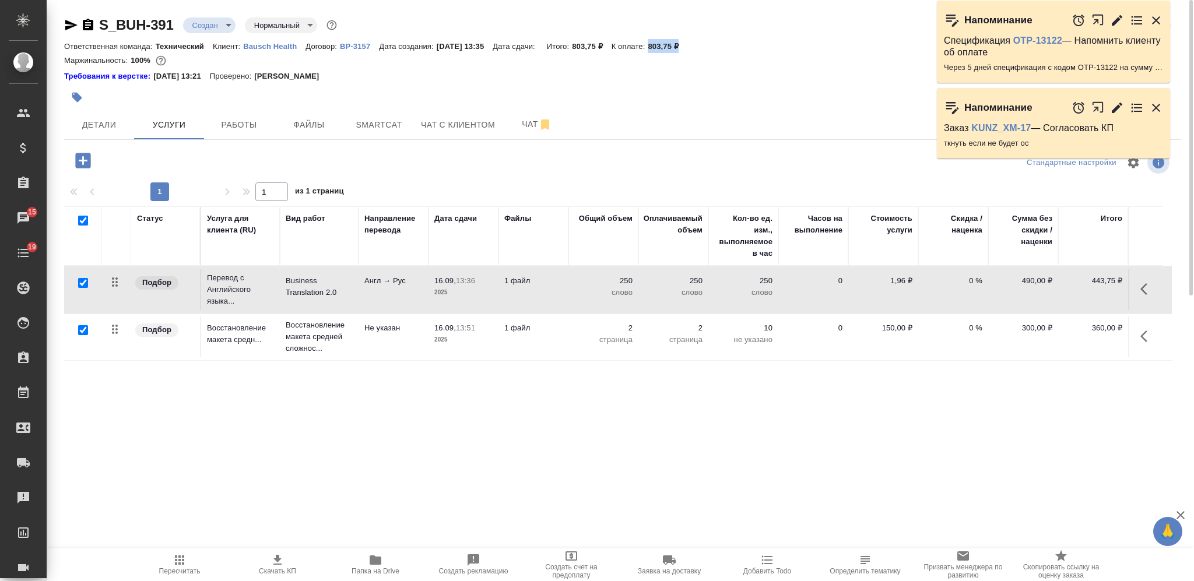
checkbox input "true"
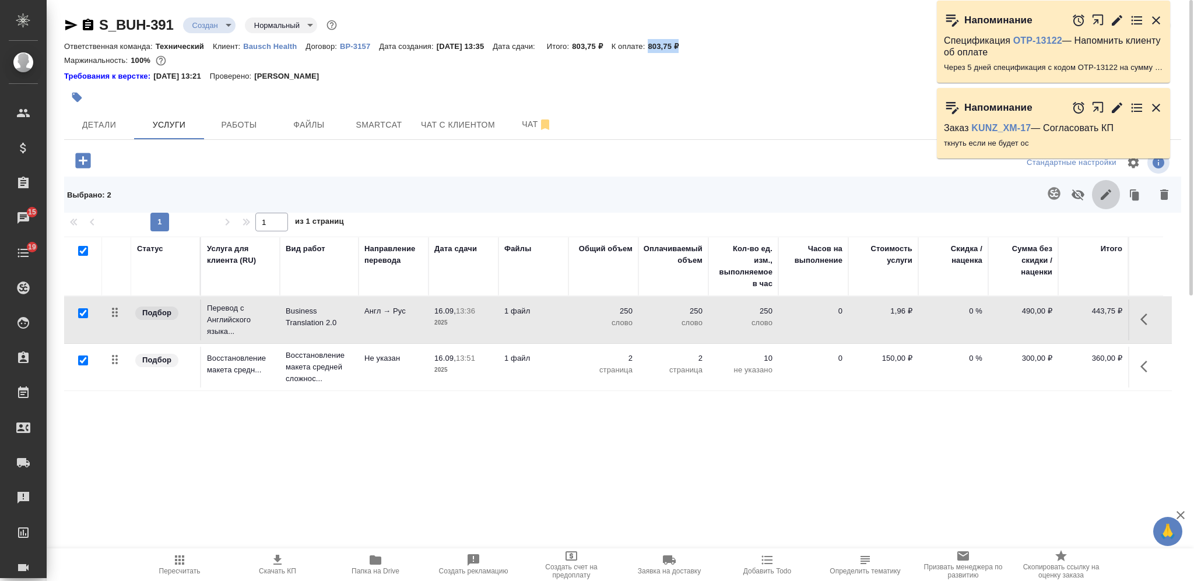
click at [1109, 196] on icon "button" at bounding box center [1106, 195] width 14 height 14
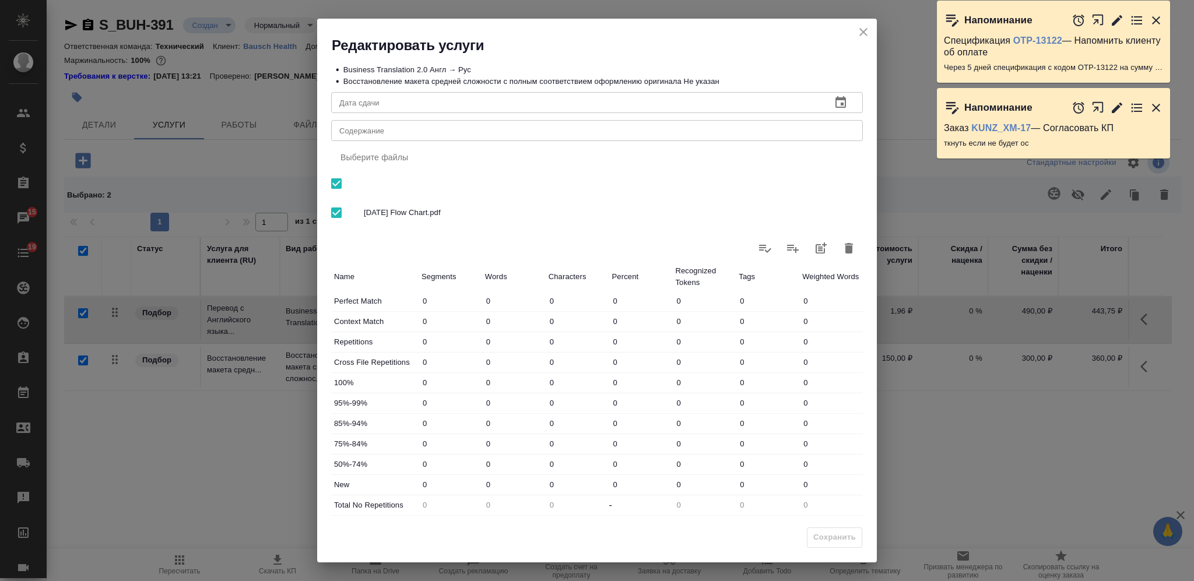
click at [535, 132] on textarea "Содержание" at bounding box center [596, 130] width 515 height 9
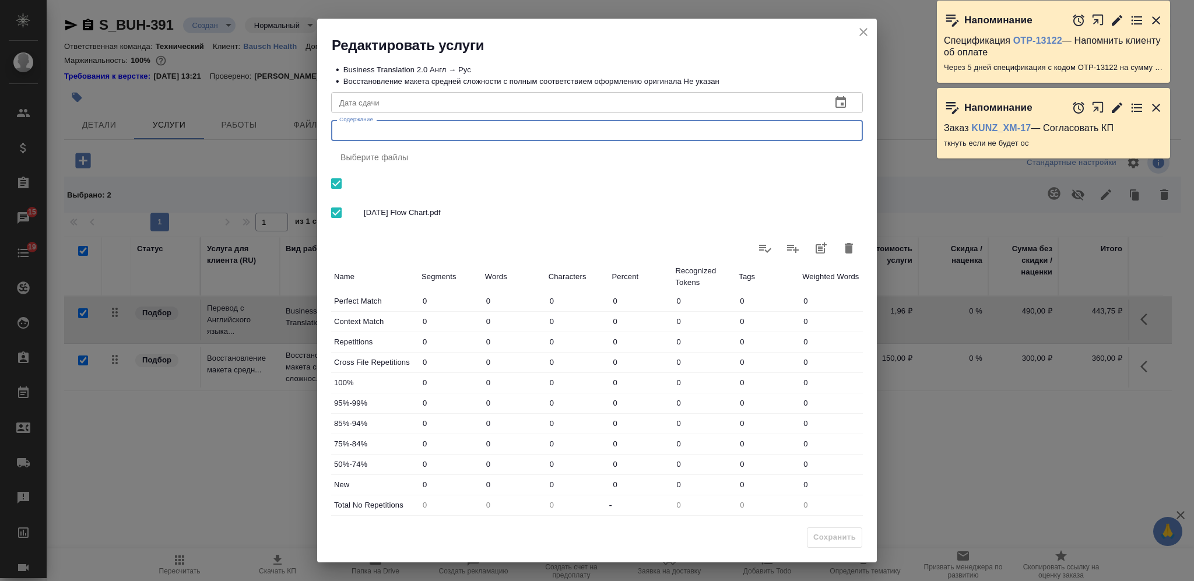
paste textarea "на перевод_Эвкалипт М"
type textarea "на перевод_Эвкалипт М"
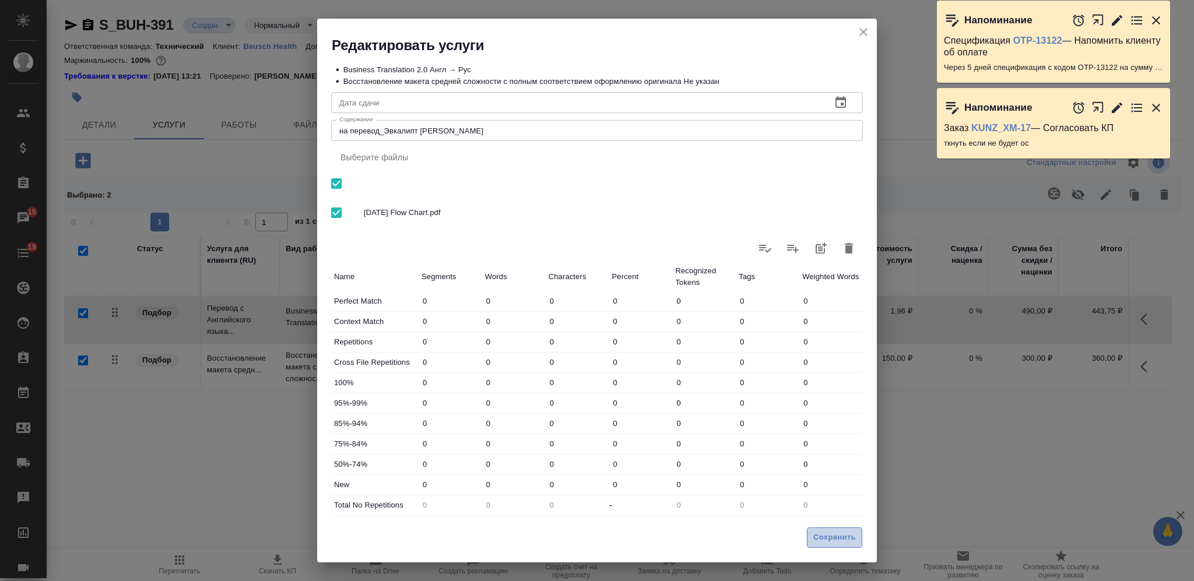
click at [826, 534] on span "Сохранить" at bounding box center [834, 537] width 43 height 13
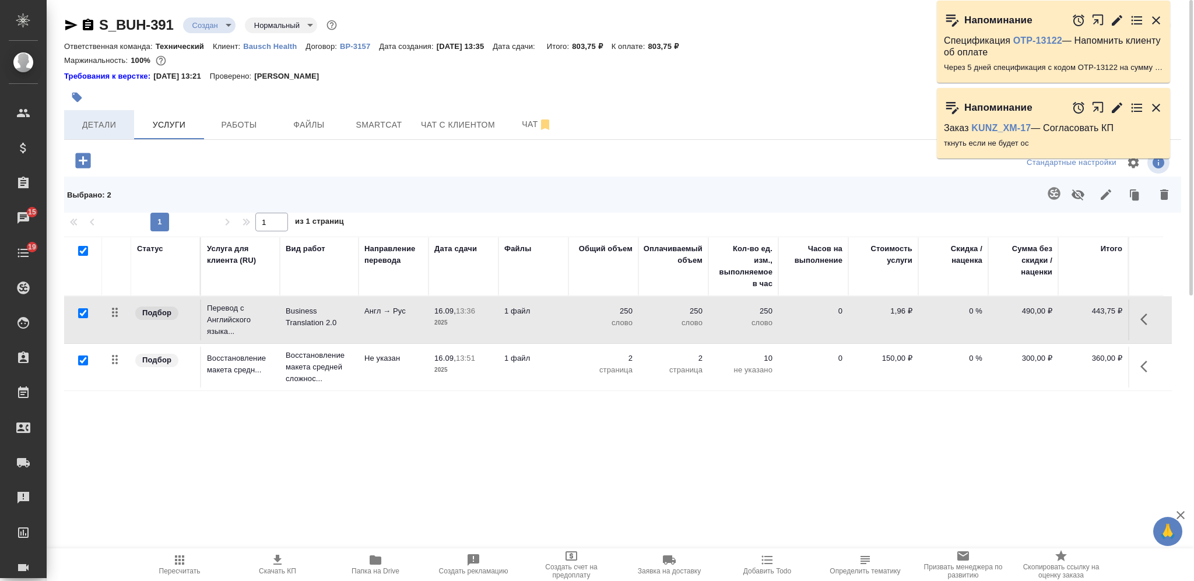
click at [108, 136] on button "Детали" at bounding box center [99, 124] width 70 height 29
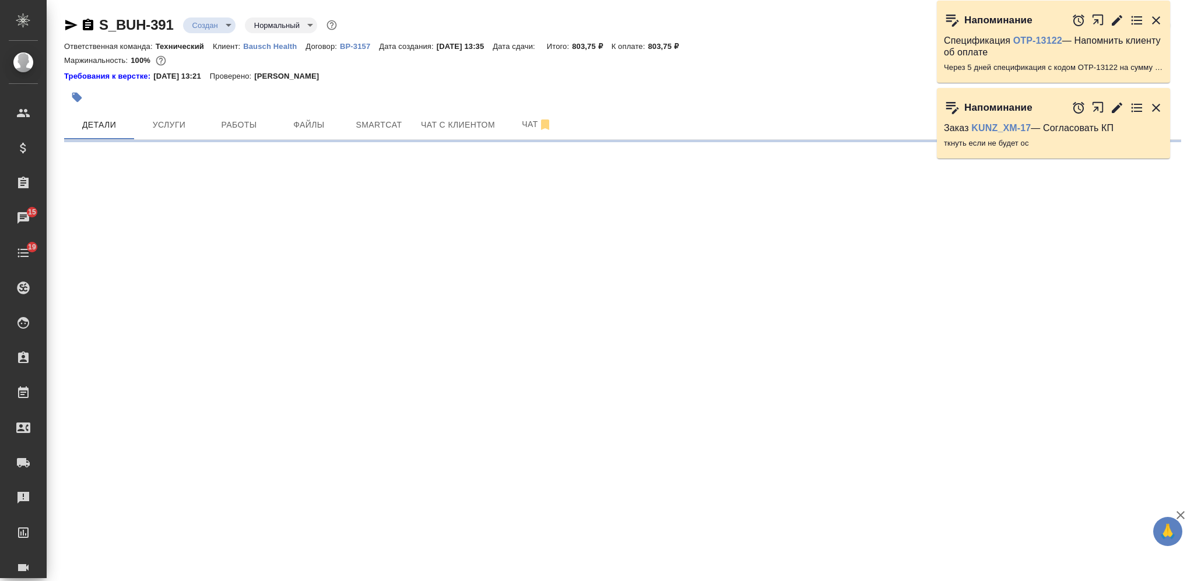
select select "RU"
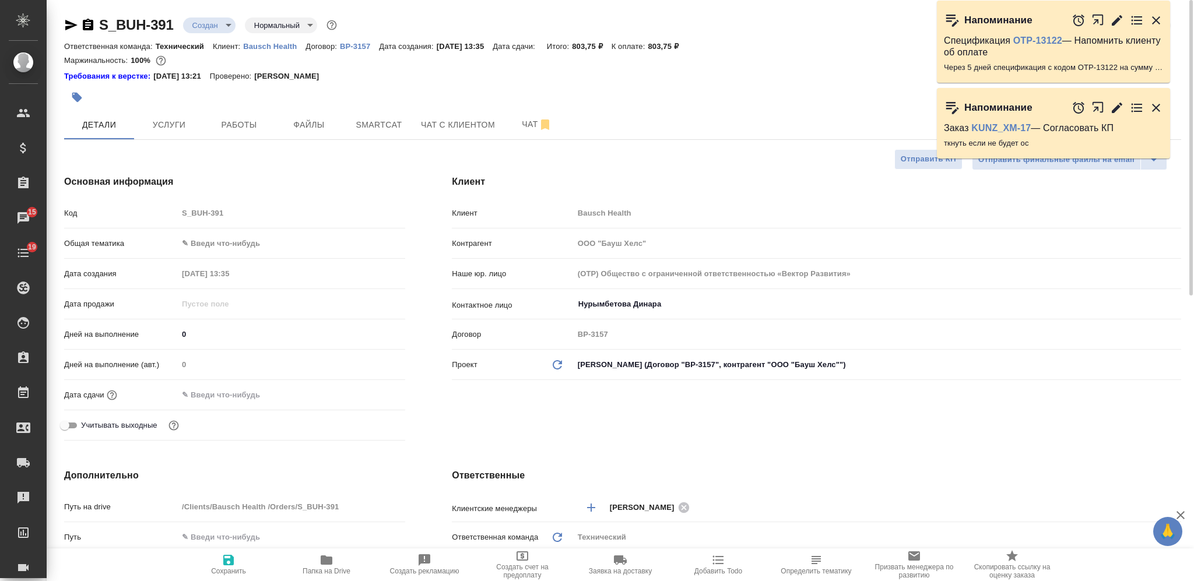
type textarea "x"
click at [216, 564] on span "Сохранить" at bounding box center [229, 564] width 84 height 22
type textarea "x"
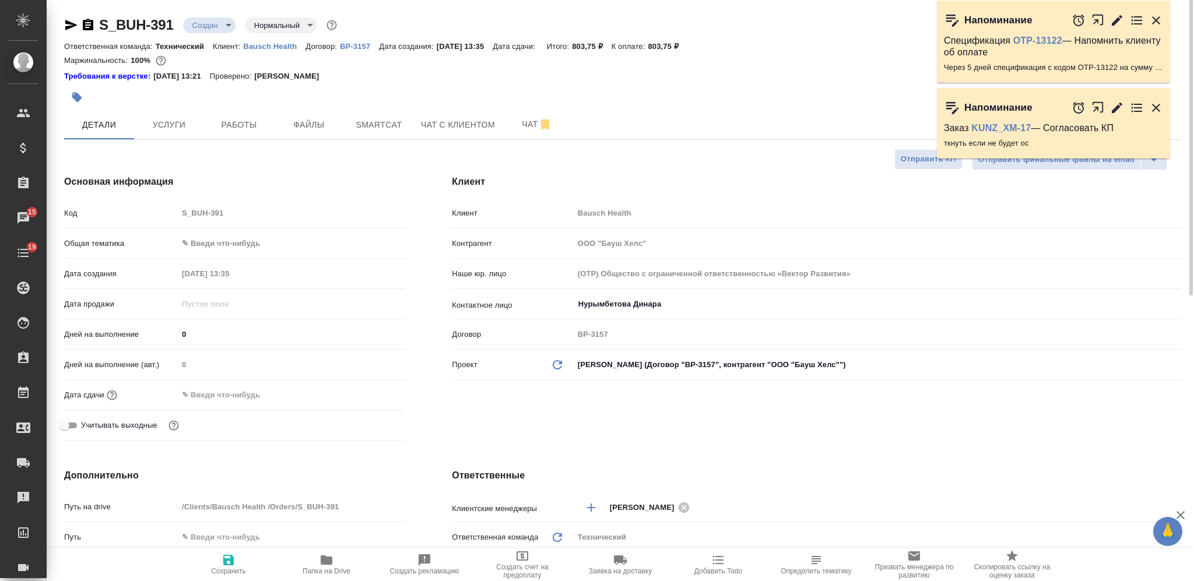
type textarea "x"
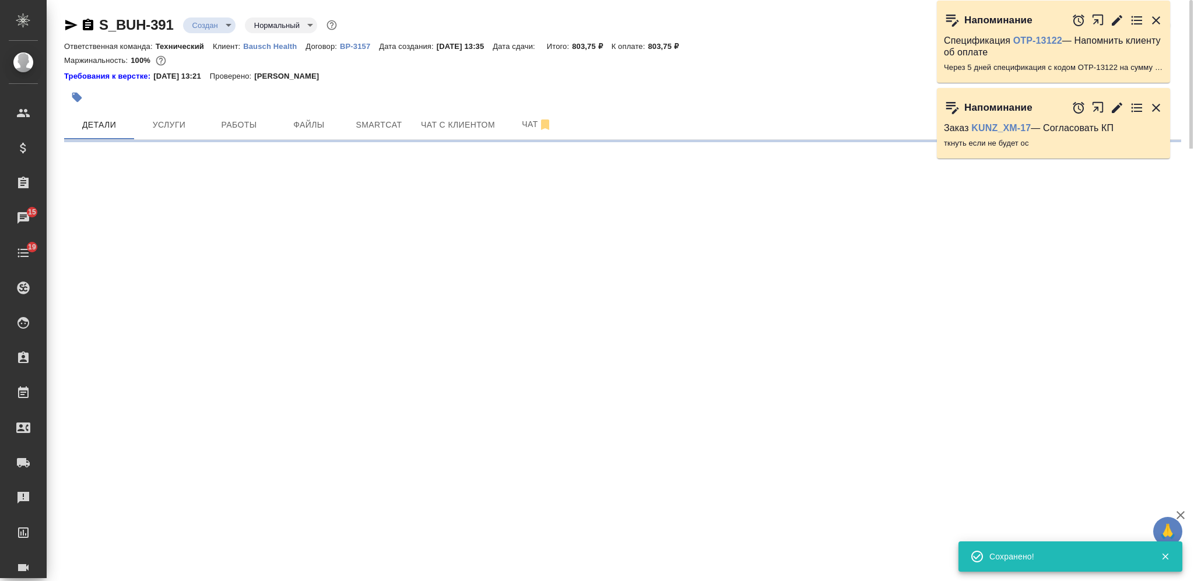
select select "RU"
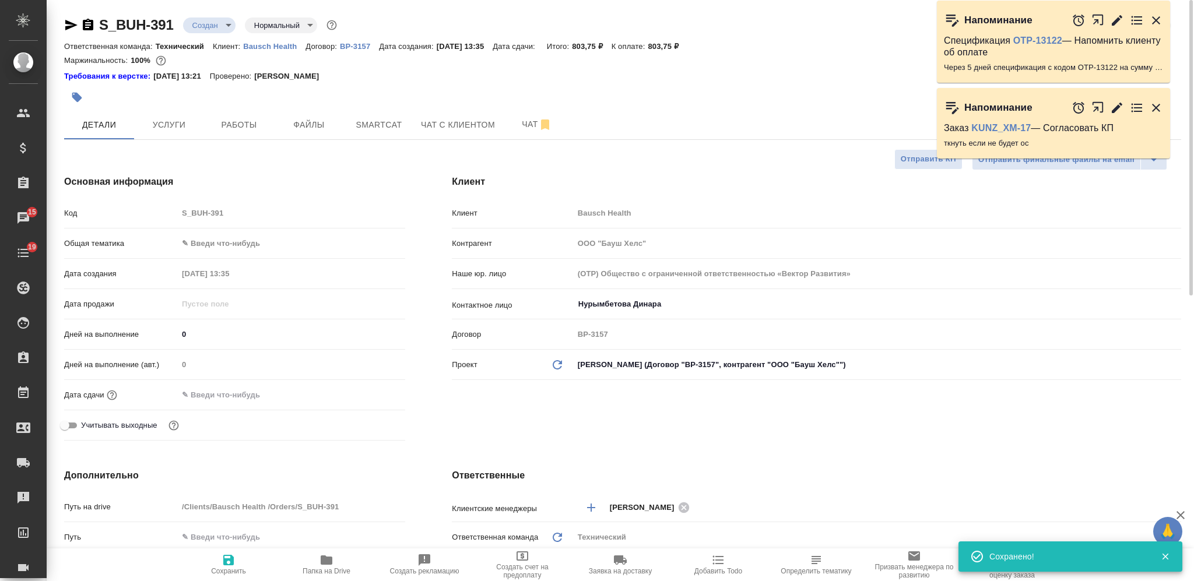
type textarea "x"
click at [833, 558] on span "Определить тематику" at bounding box center [816, 564] width 84 height 22
type textarea "x"
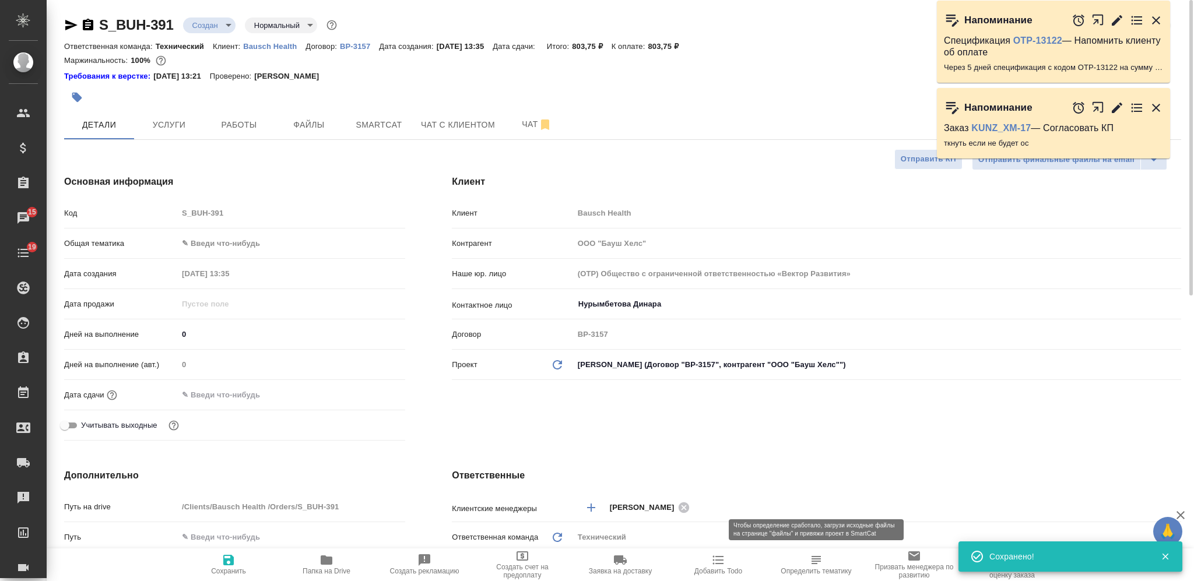
type textarea "x"
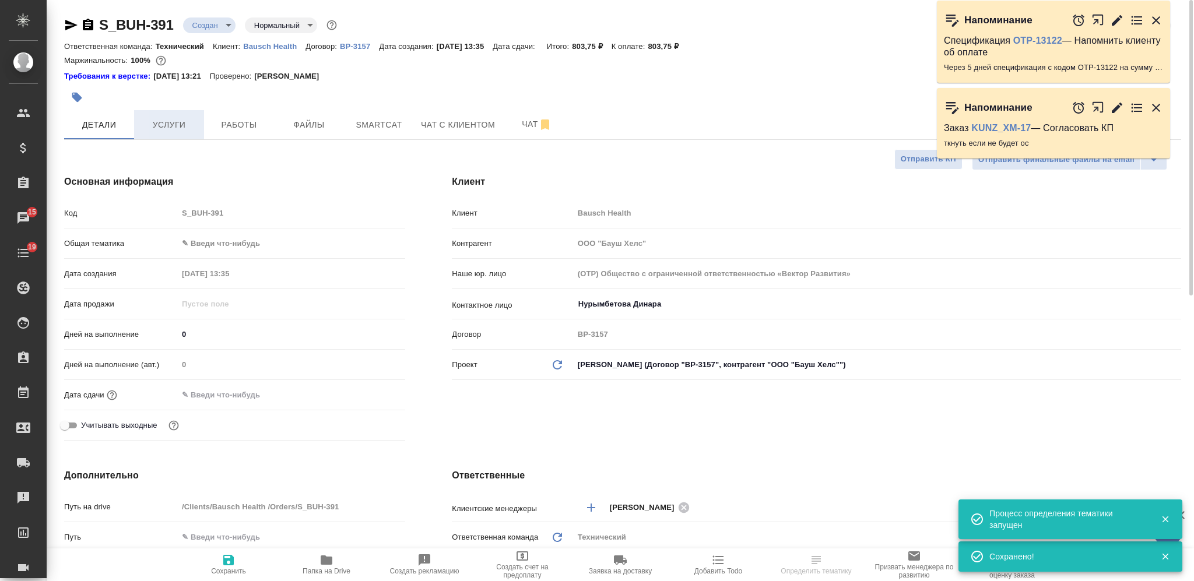
click at [174, 121] on span "Услуги" at bounding box center [169, 125] width 56 height 15
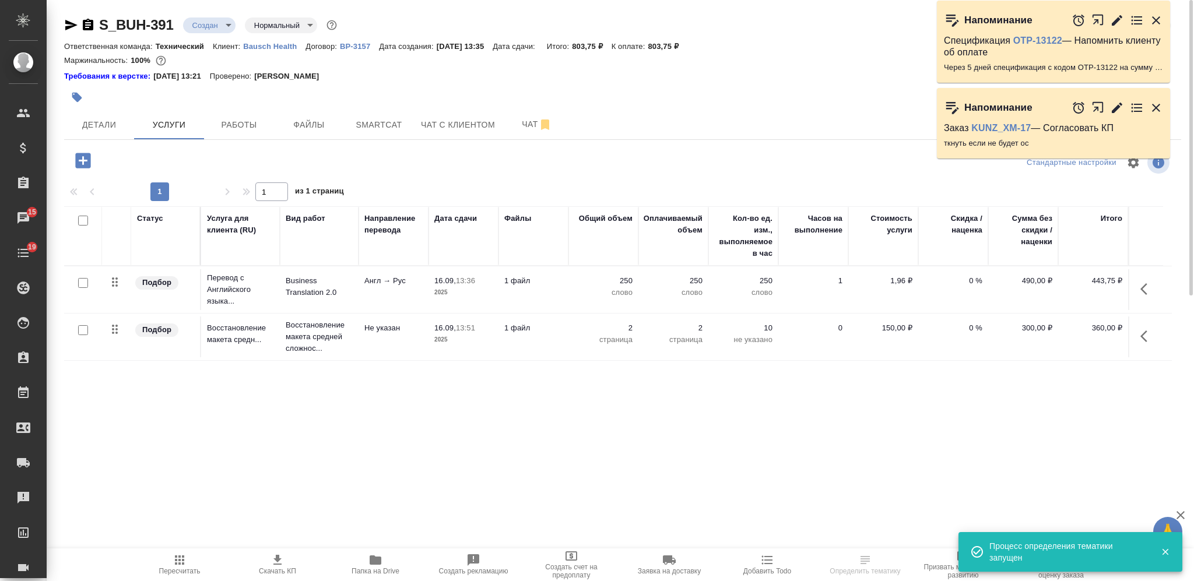
click at [178, 569] on span "Пересчитать" at bounding box center [179, 571] width 41 height 8
click at [119, 128] on span "Детали" at bounding box center [99, 125] width 56 height 15
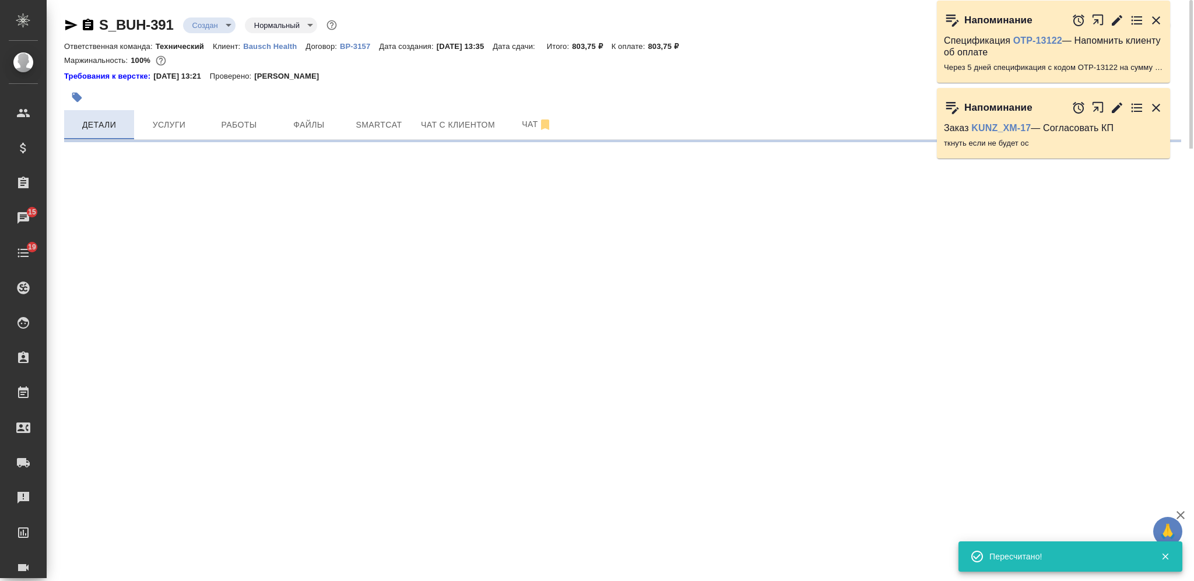
select select "RU"
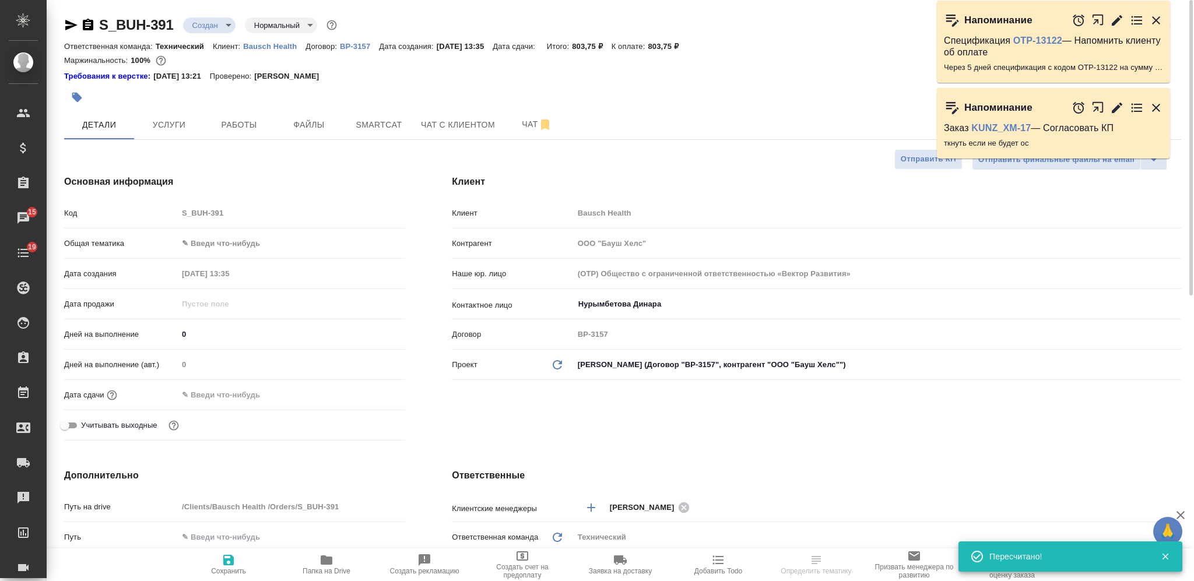
type textarea "x"
click at [227, 562] on icon "button" at bounding box center [228, 560] width 14 height 14
type textarea "x"
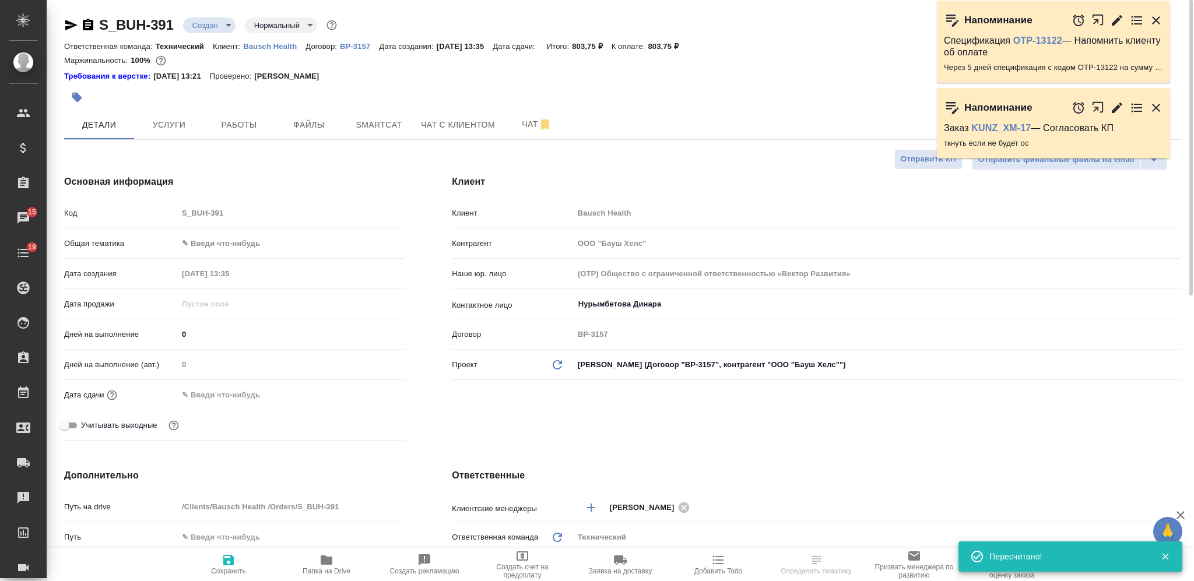
type textarea "x"
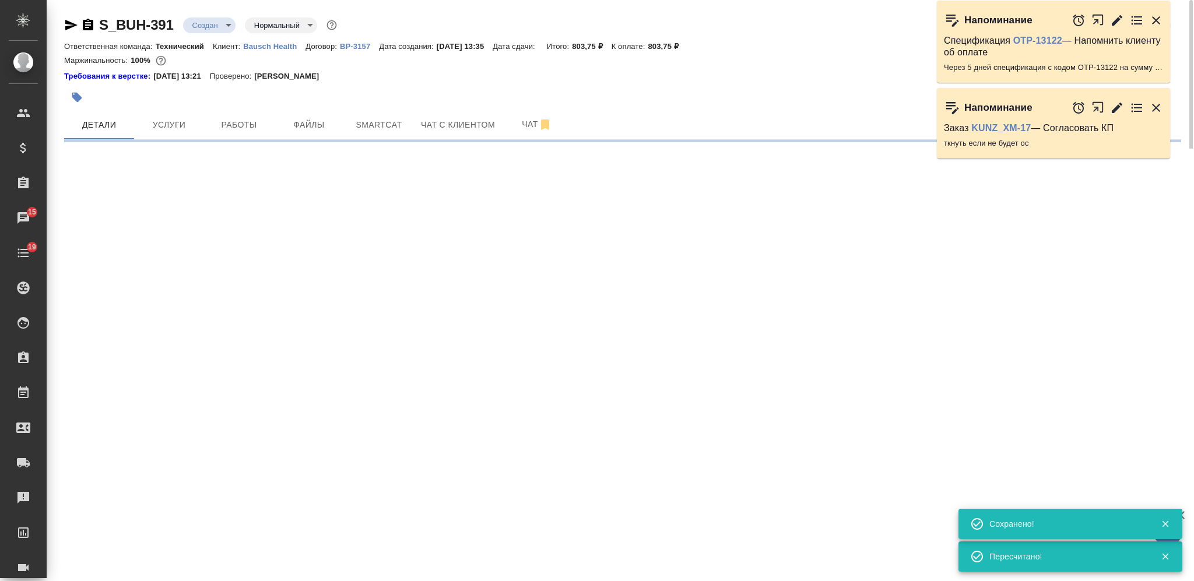
select select "RU"
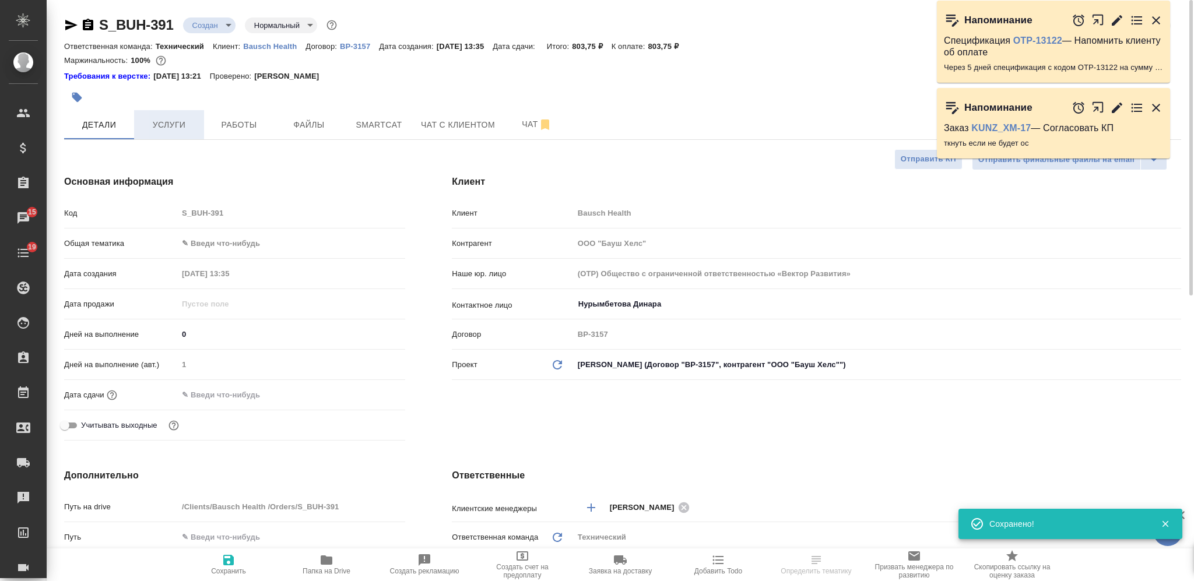
type textarea "x"
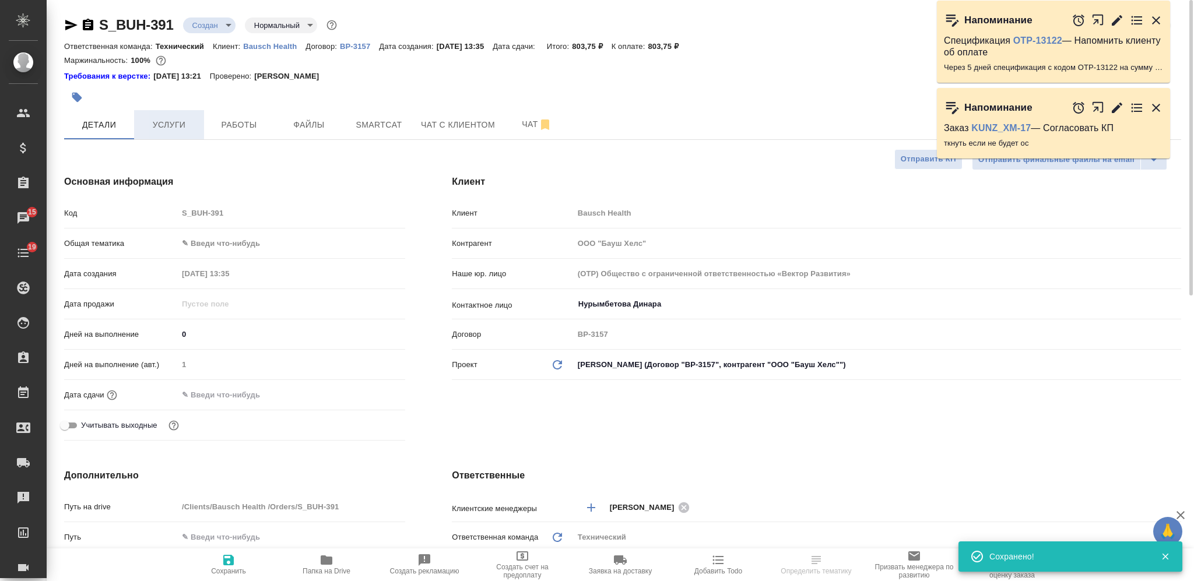
click at [146, 123] on span "Услуги" at bounding box center [169, 125] width 56 height 15
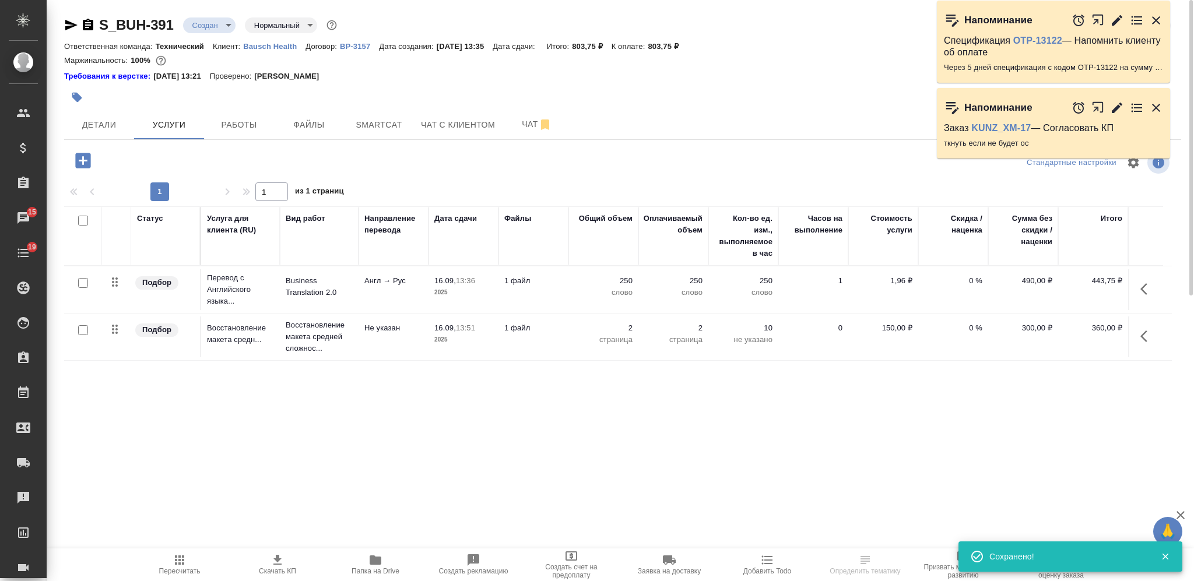
click at [287, 555] on span "Скачать КП" at bounding box center [277, 564] width 84 height 22
click at [220, 23] on body "🙏 .cls-1 fill:#fff; AWATERA Nikiforova Valeria Клиенты Спецификации Заказы 15 Ч…" at bounding box center [597, 290] width 1194 height 581
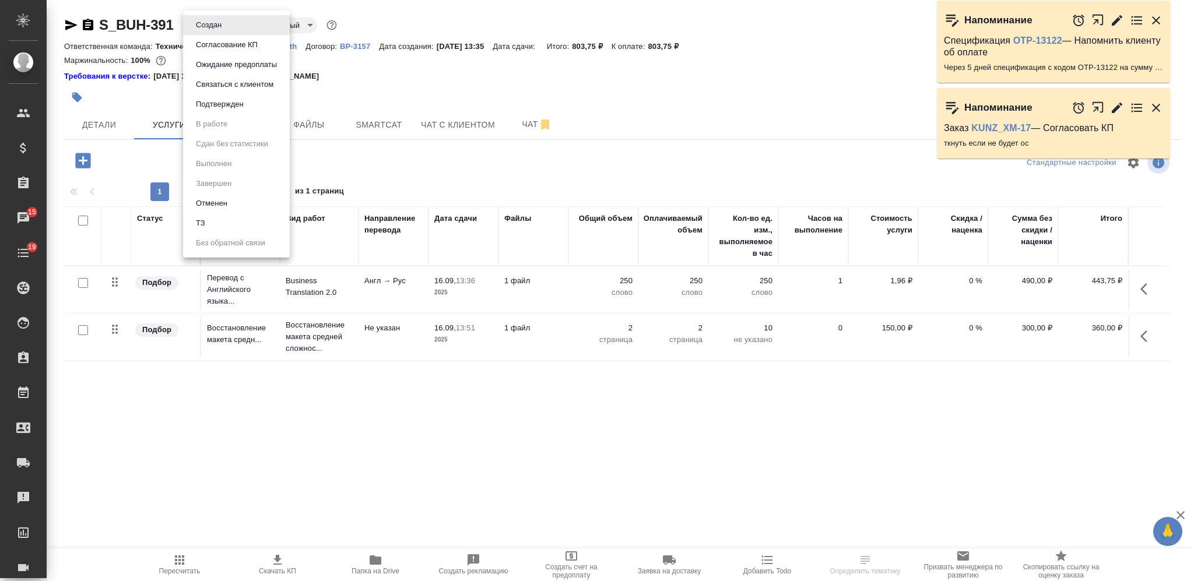
click at [226, 40] on button "Согласование КП" at bounding box center [226, 44] width 69 height 13
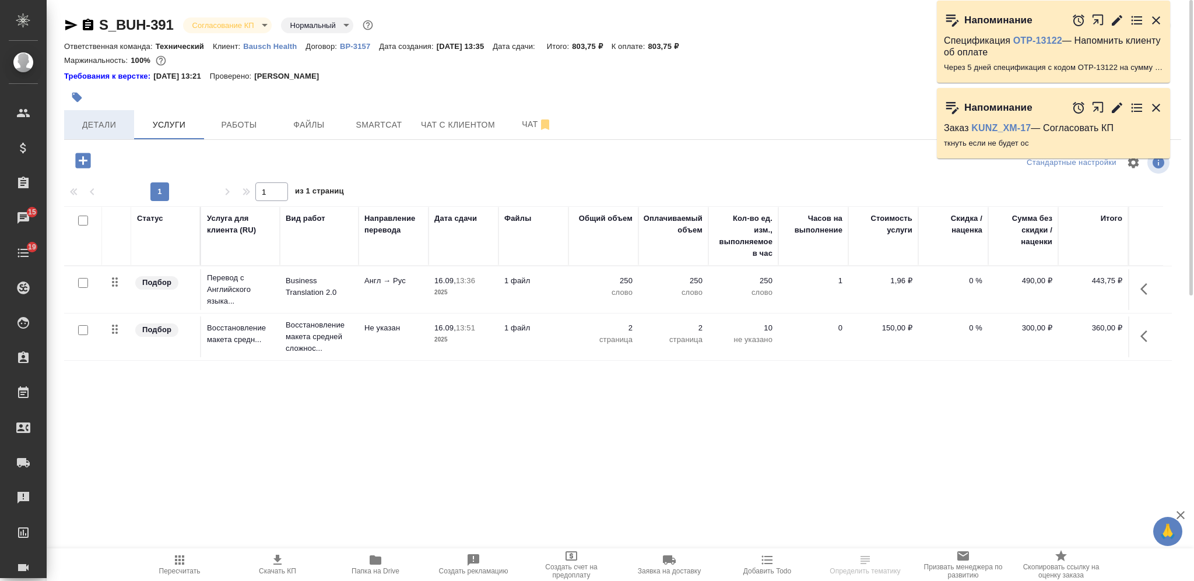
click at [97, 125] on span "Детали" at bounding box center [99, 125] width 56 height 15
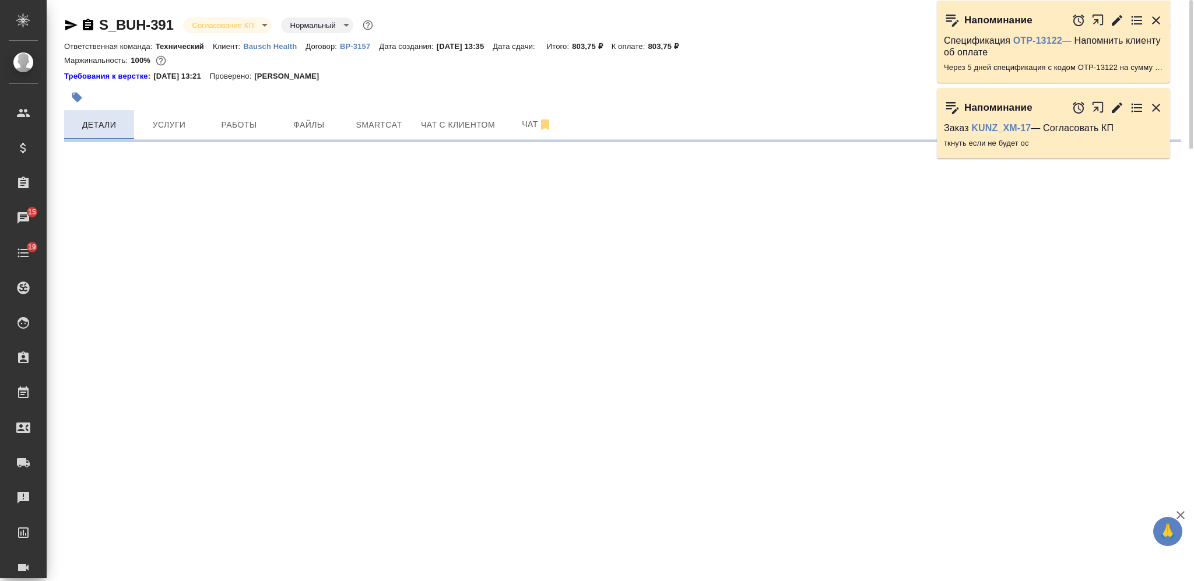
select select "RU"
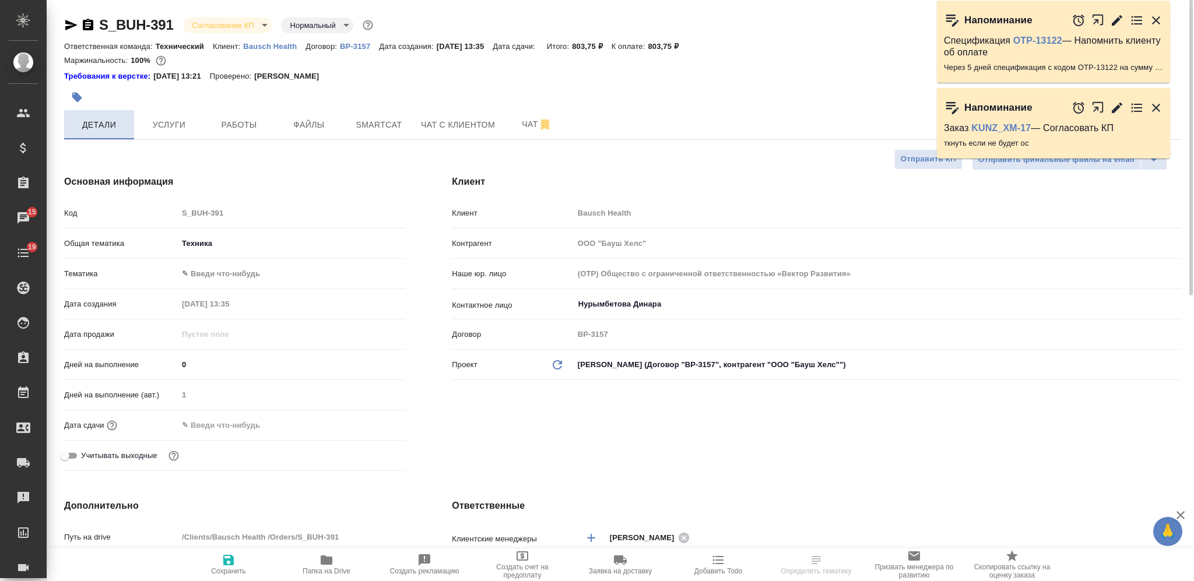
type textarea "x"
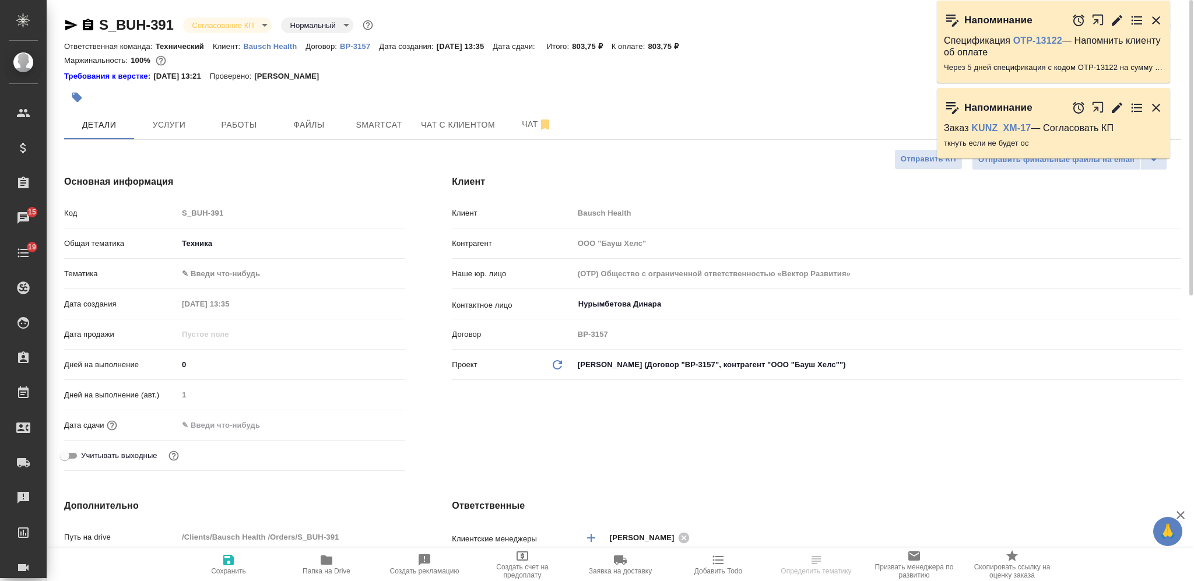
type textarea "x"
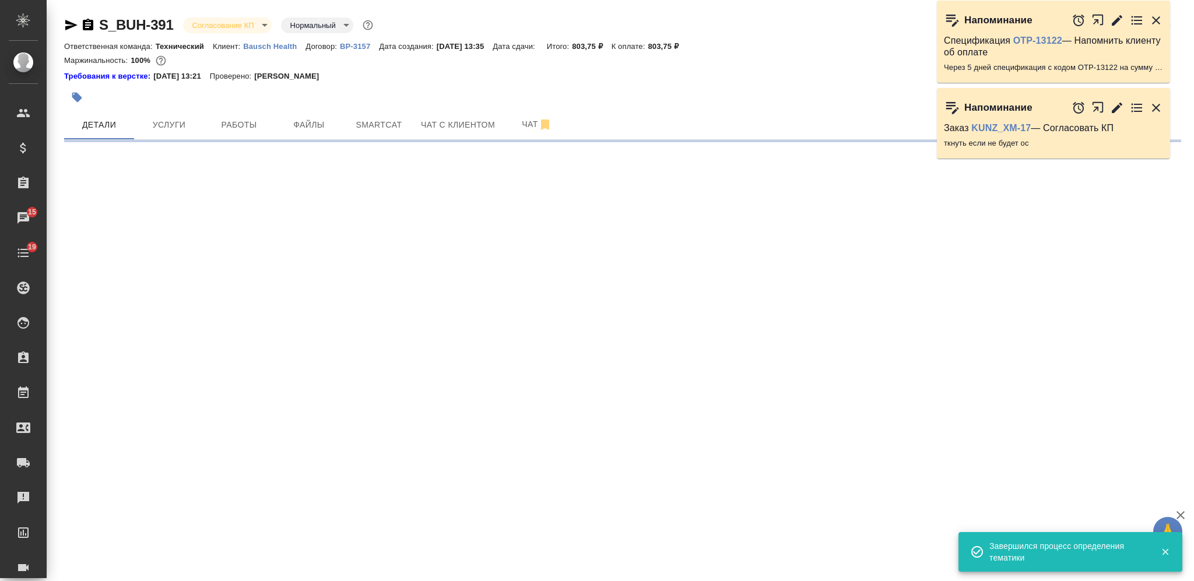
select select "RU"
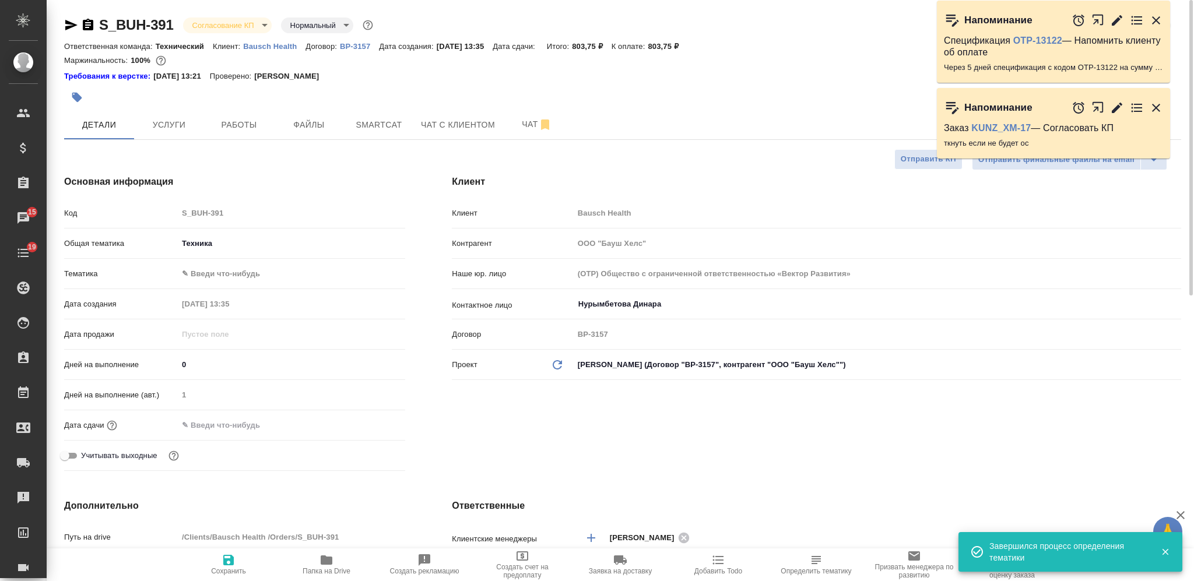
type textarea "x"
click at [203, 235] on body "🙏 .cls-1 fill:#fff; AWATERA Nikiforova Valeria Клиенты Спецификации Заказы 15 Ч…" at bounding box center [597, 290] width 1194 height 581
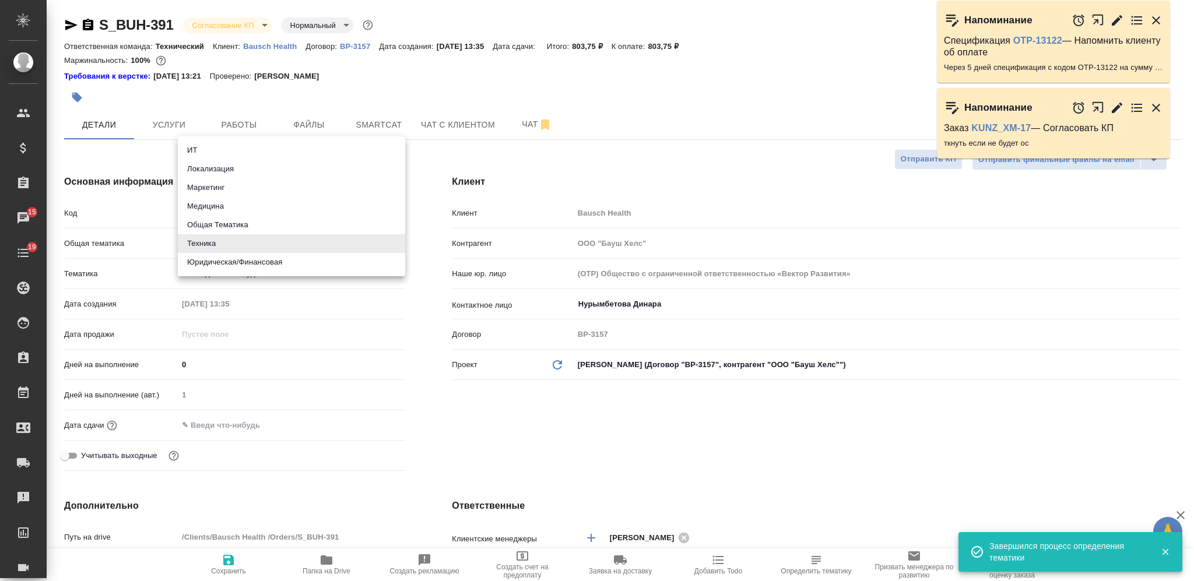
click at [203, 205] on li "Медицина" at bounding box center [291, 206] width 227 height 19
type input "med"
type textarea "x"
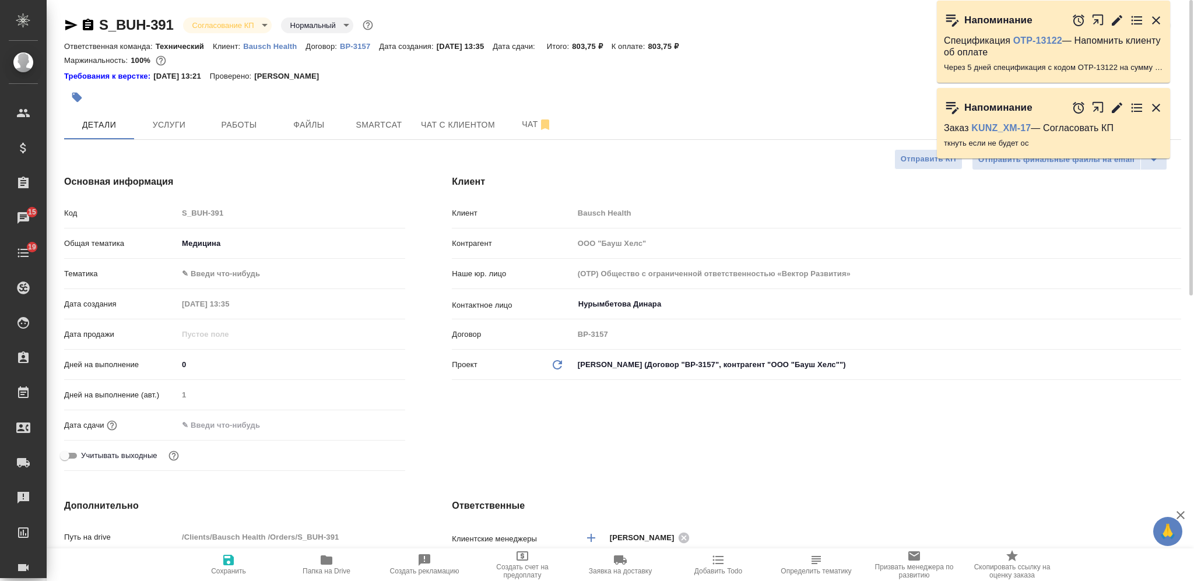
click at [219, 268] on body "🙏 .cls-1 fill:#fff; AWATERA Nikiforova Valeria Клиенты Спецификации Заказы 15 Ч…" at bounding box center [597, 290] width 1194 height 581
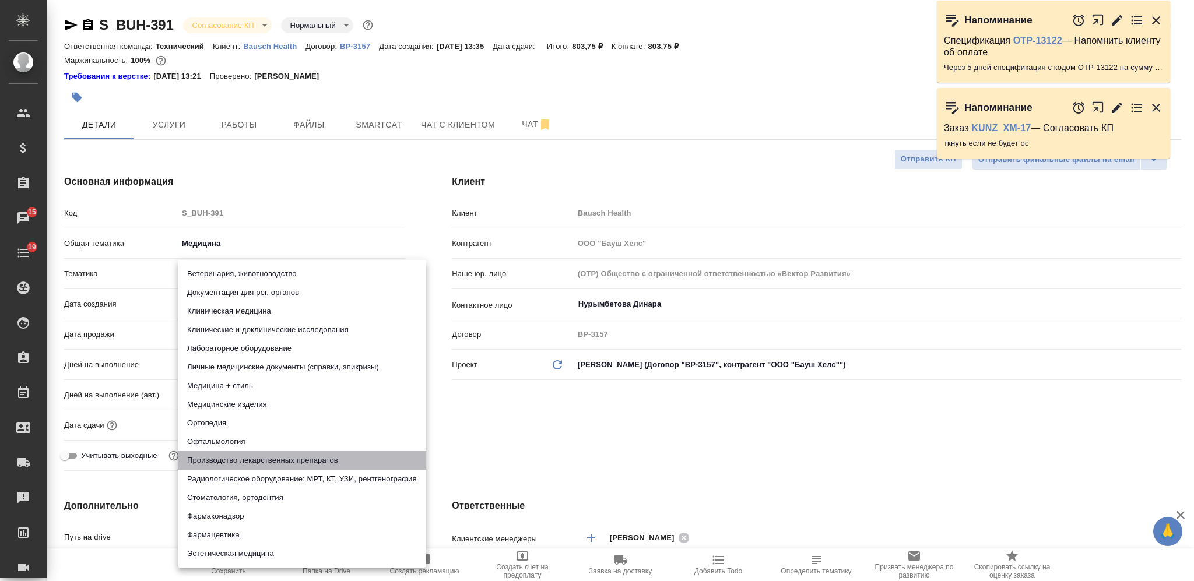
click at [239, 464] on li "Производство лекарственных препаратов" at bounding box center [302, 460] width 248 height 19
type input "614982fec5ecbb70f805293f"
type textarea "x"
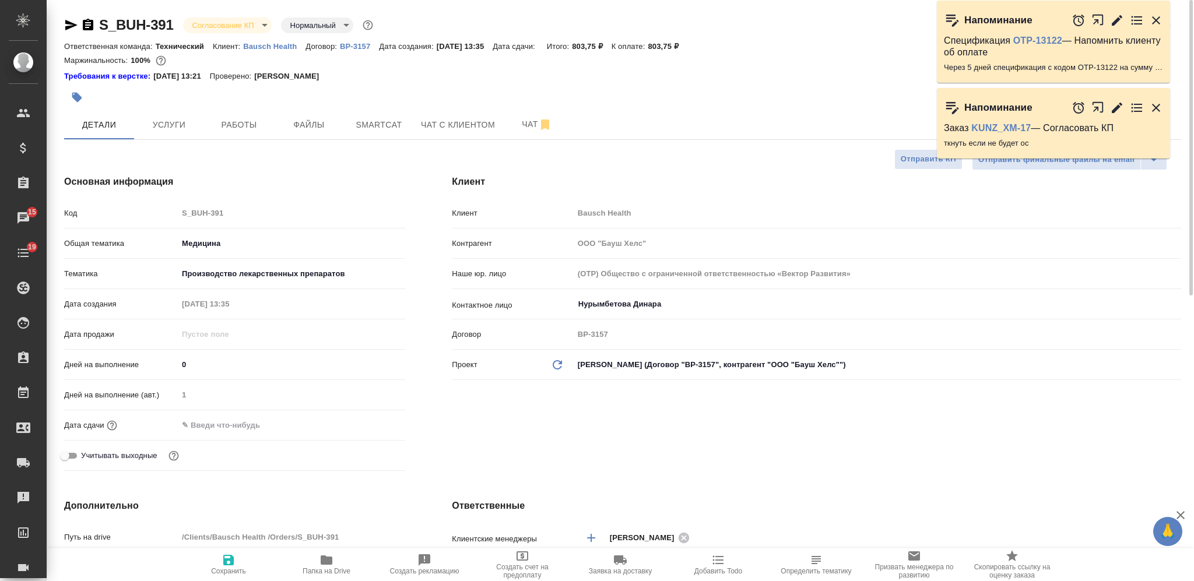
click at [241, 561] on span "Сохранить" at bounding box center [229, 564] width 84 height 22
type textarea "x"
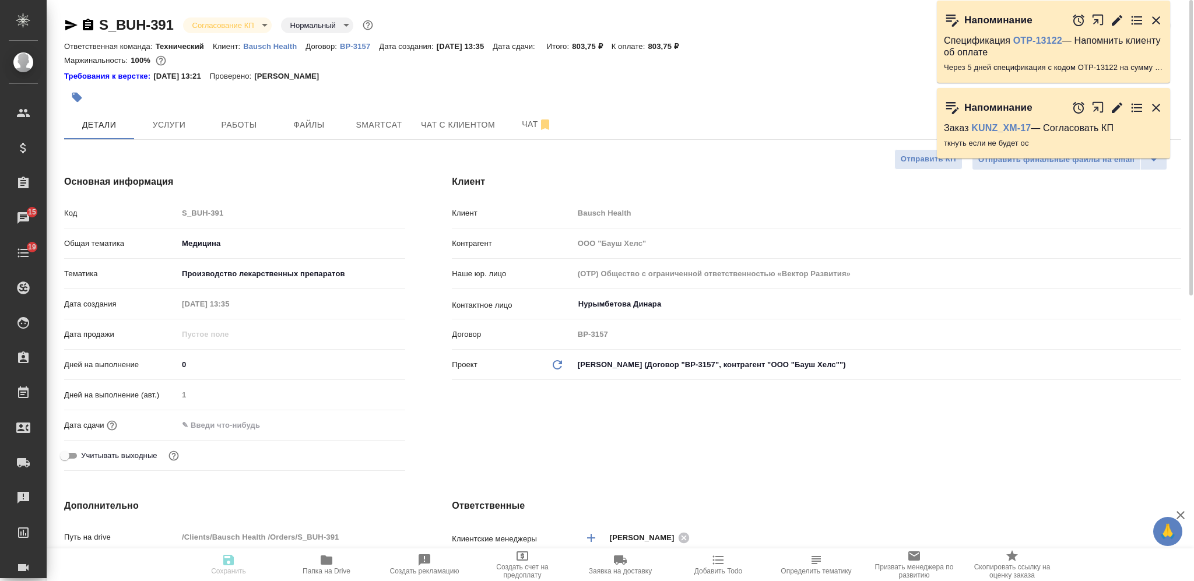
type textarea "x"
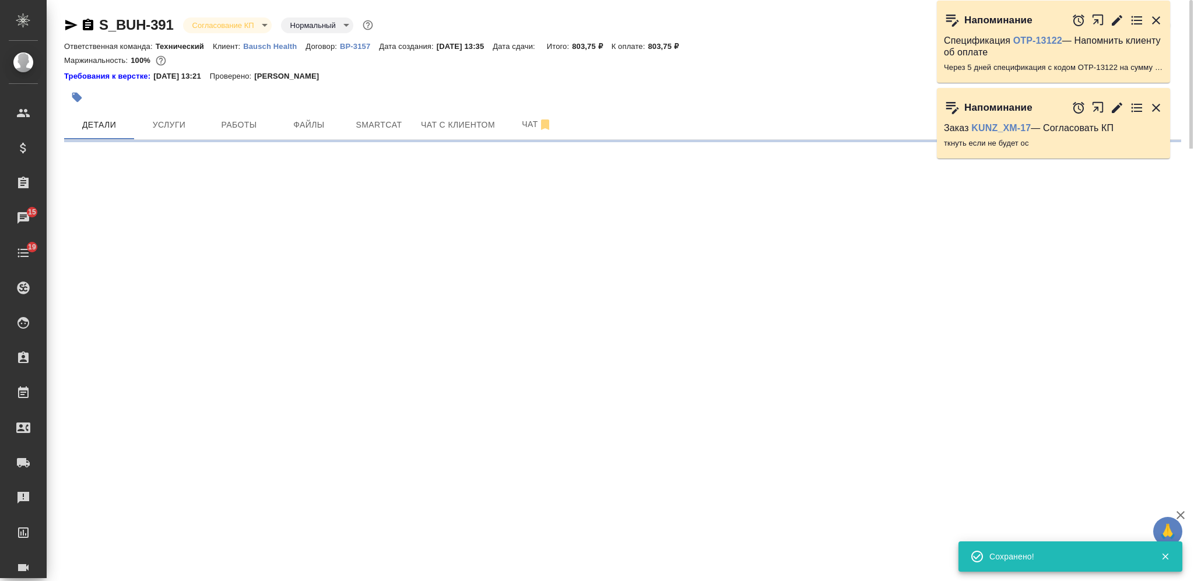
select select "RU"
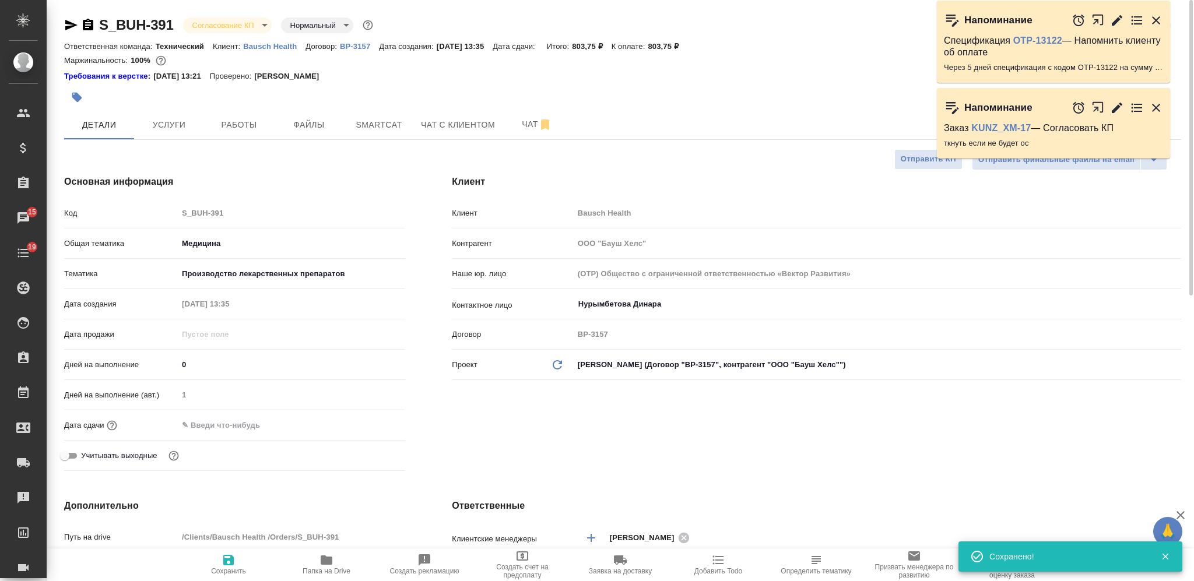
type textarea "x"
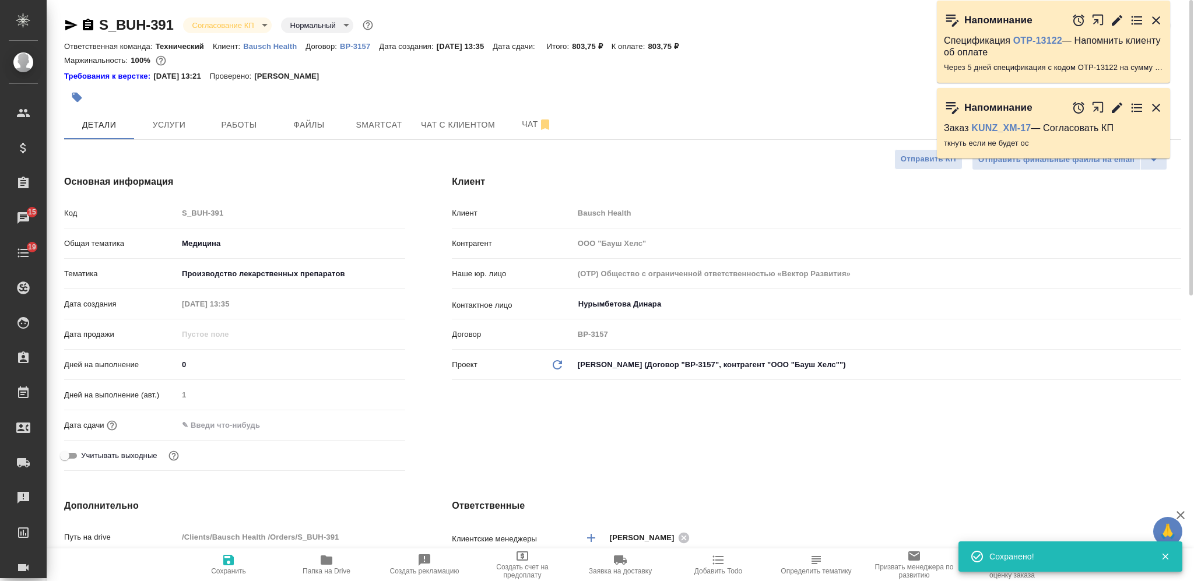
type textarea "x"
click at [221, 424] on input "text" at bounding box center [229, 425] width 102 height 17
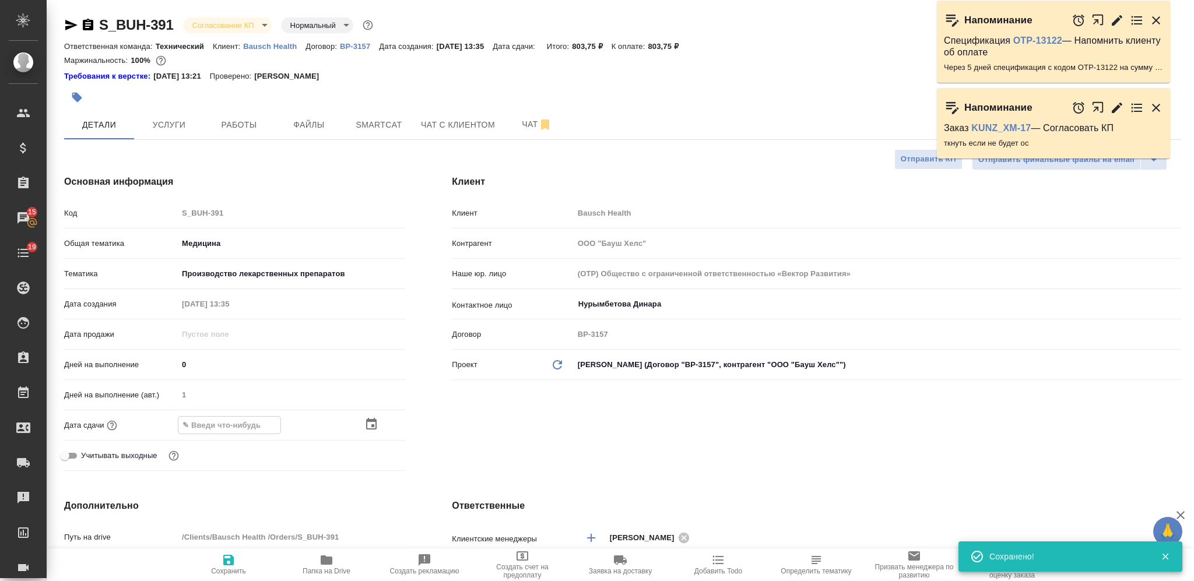
type input "1_.__.____ __:__"
type textarea "x"
type input "17.__.____ __:__"
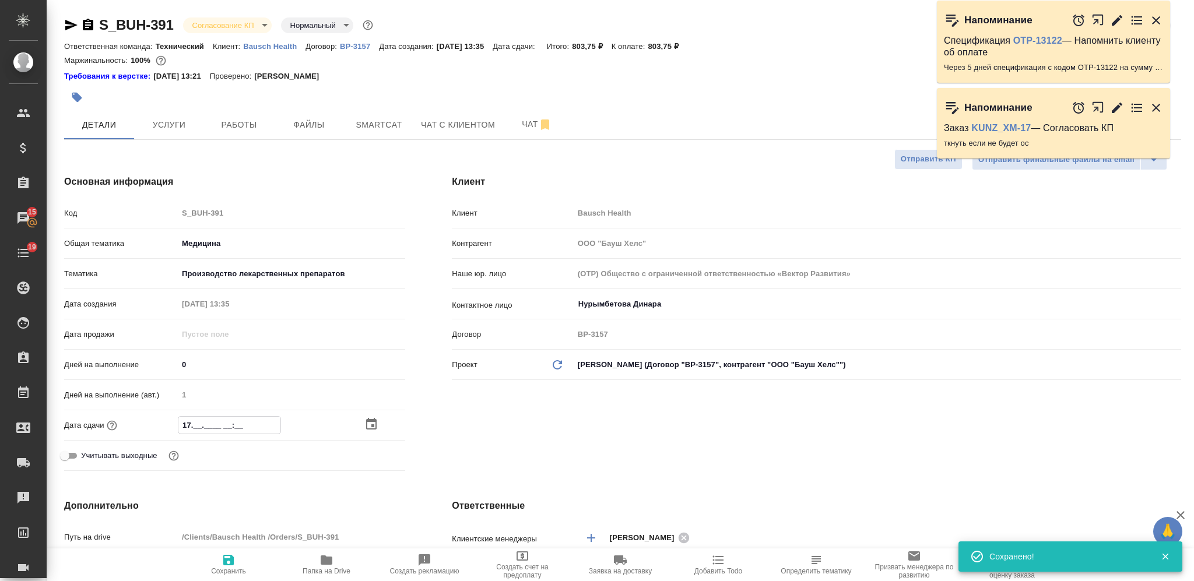
type textarea "x"
type input "17.0_.____ __:__"
type textarea "x"
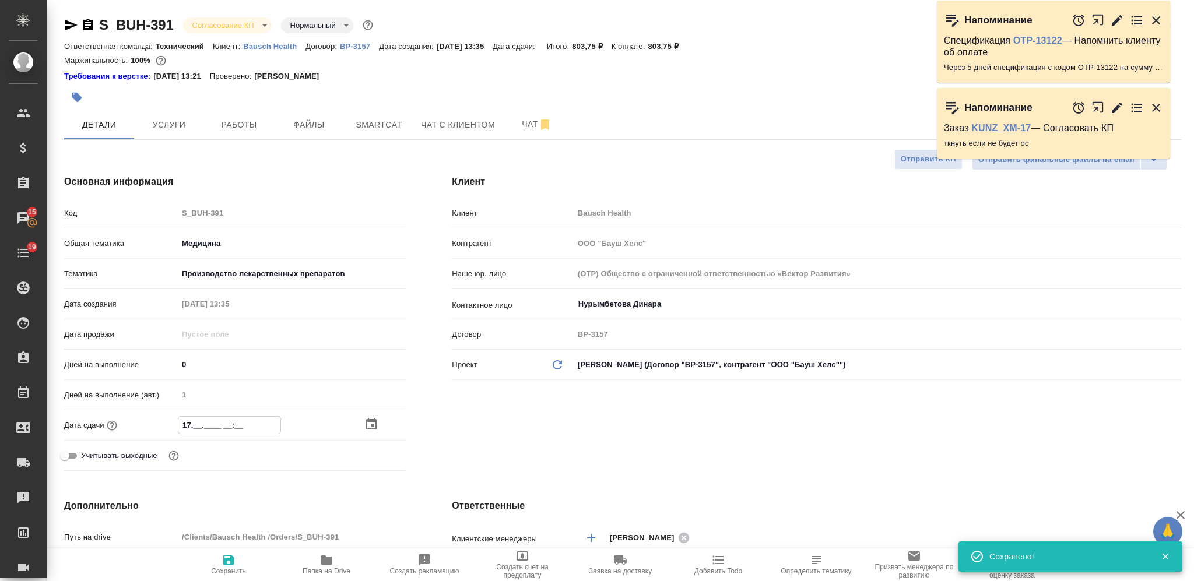
type textarea "x"
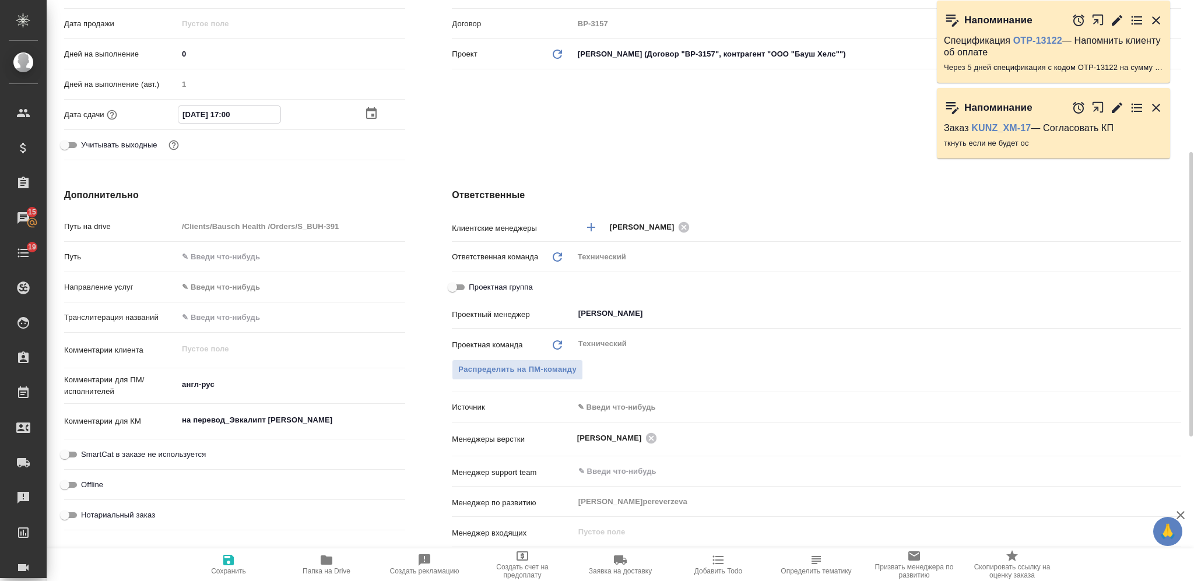
scroll to position [155, 0]
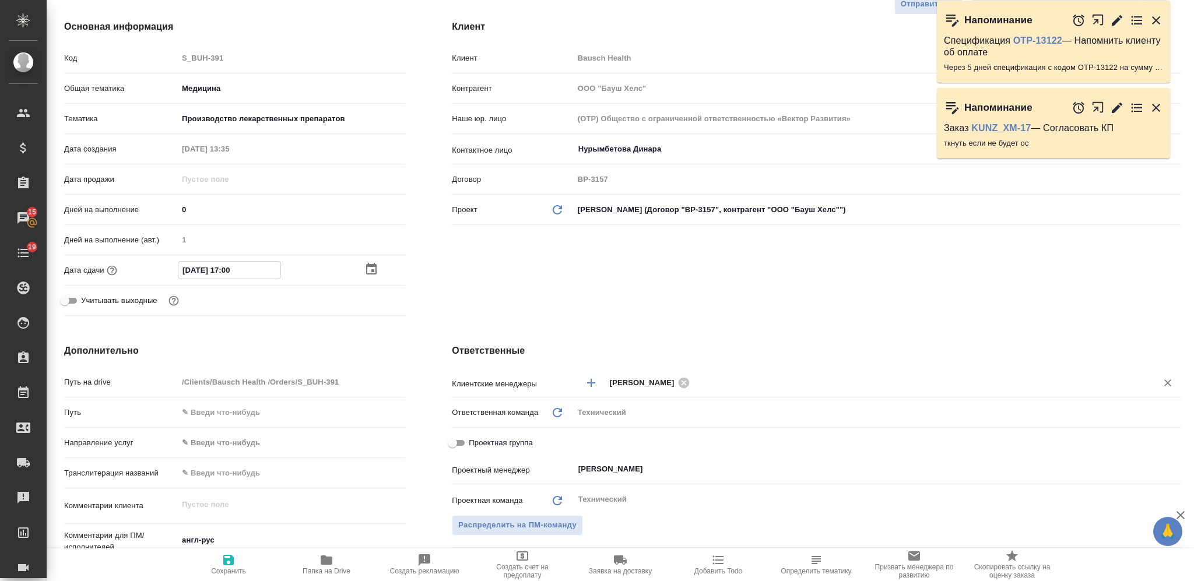
click at [747, 372] on div "Никифорова Валерия ​" at bounding box center [877, 383] width 607 height 22
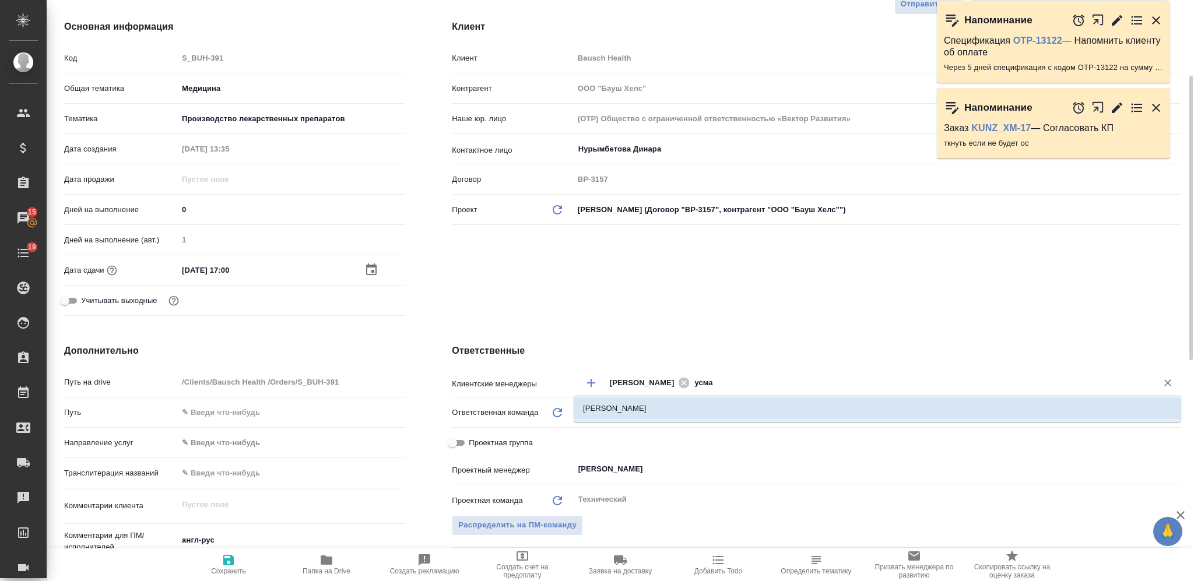
click at [740, 401] on li "Усманова Ольга" at bounding box center [877, 408] width 607 height 21
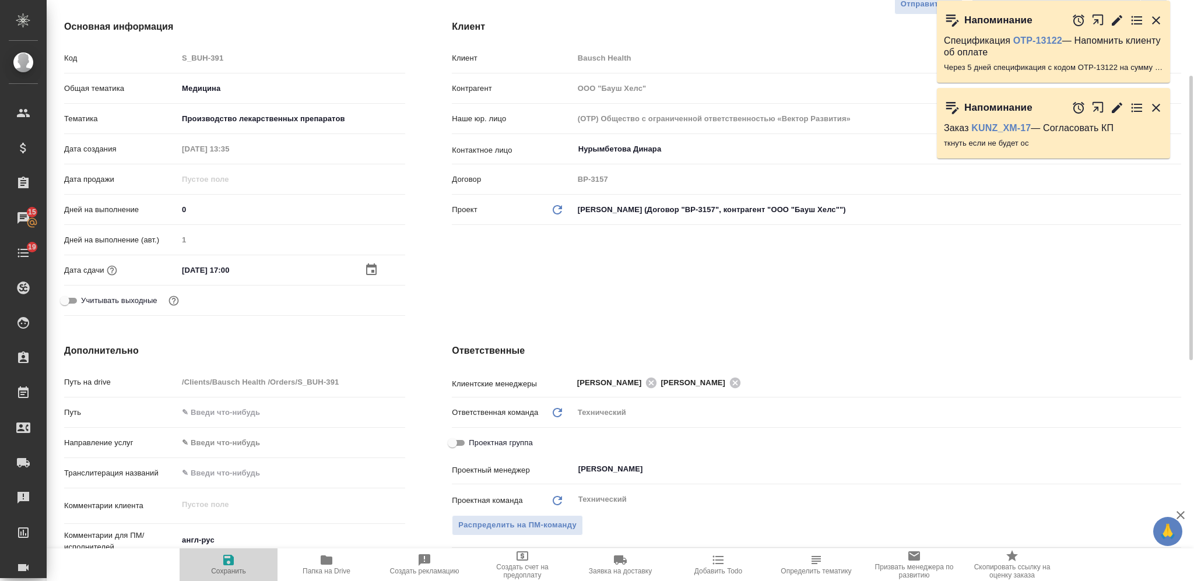
click at [214, 564] on span "Сохранить" at bounding box center [229, 564] width 84 height 22
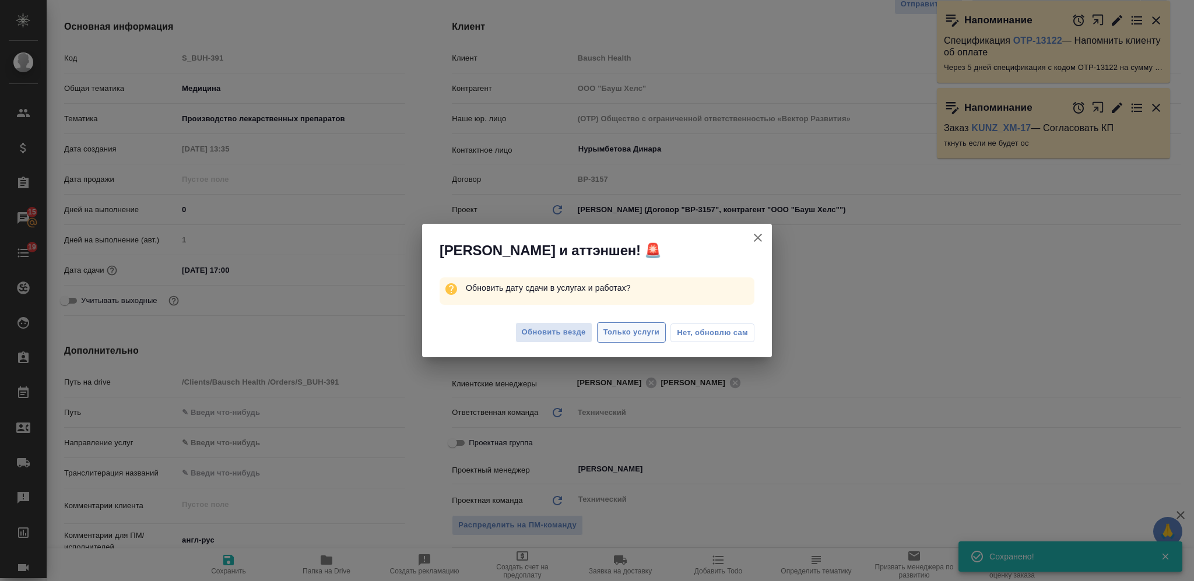
click at [627, 336] on span "Только услуги" at bounding box center [631, 332] width 57 height 13
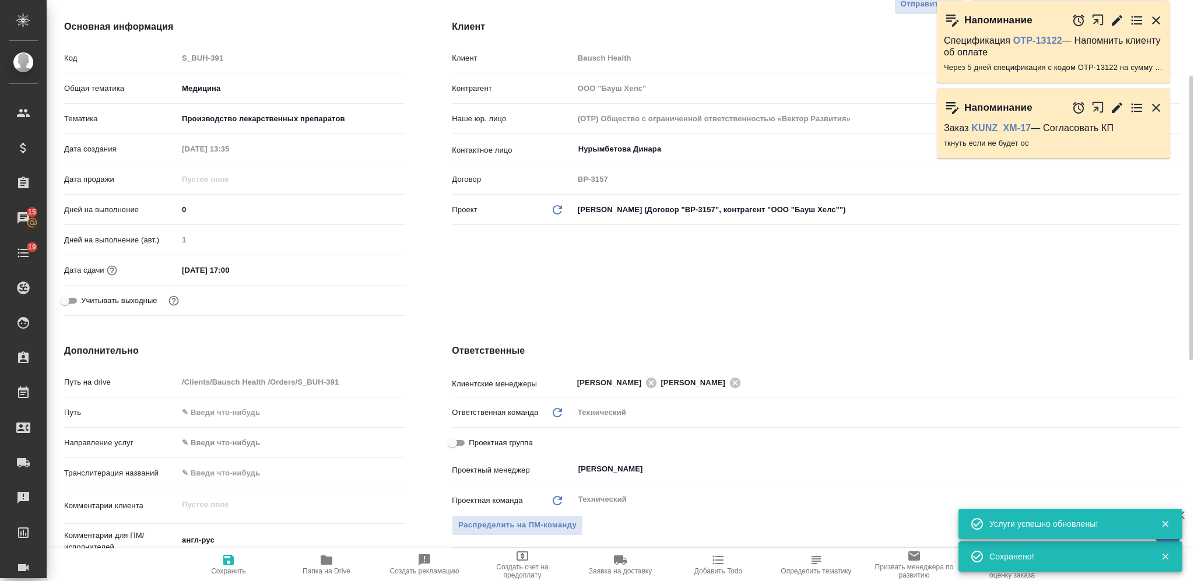
scroll to position [0, 0]
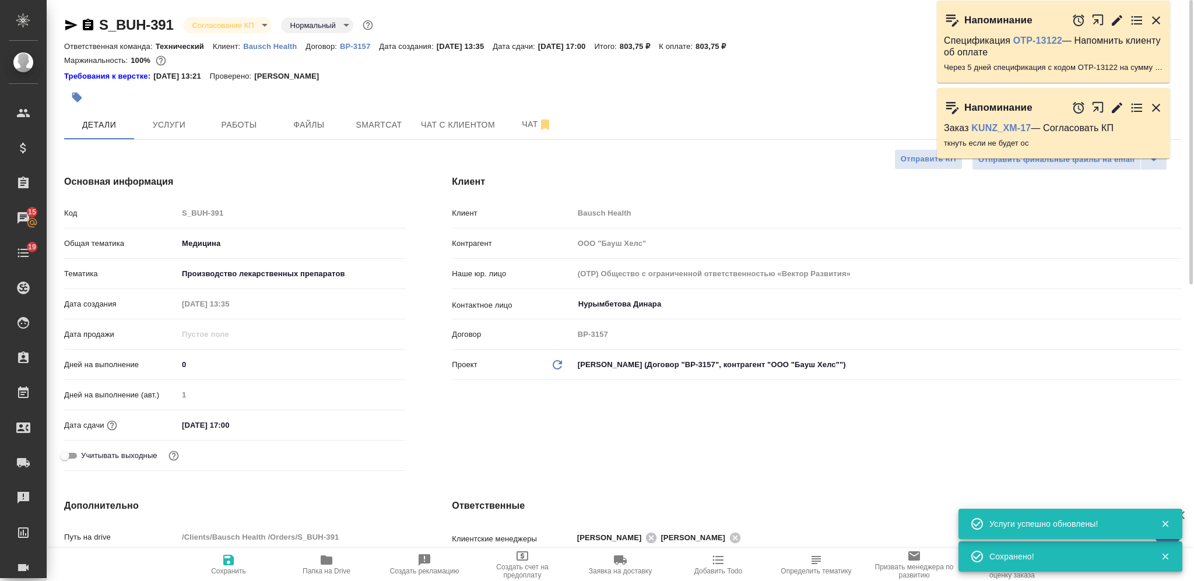
click at [230, 23] on body "🙏 .cls-1 fill:#fff; AWATERA Nikiforova Valeria Клиенты Спецификации Заказы 15 Ч…" at bounding box center [597, 290] width 1194 height 581
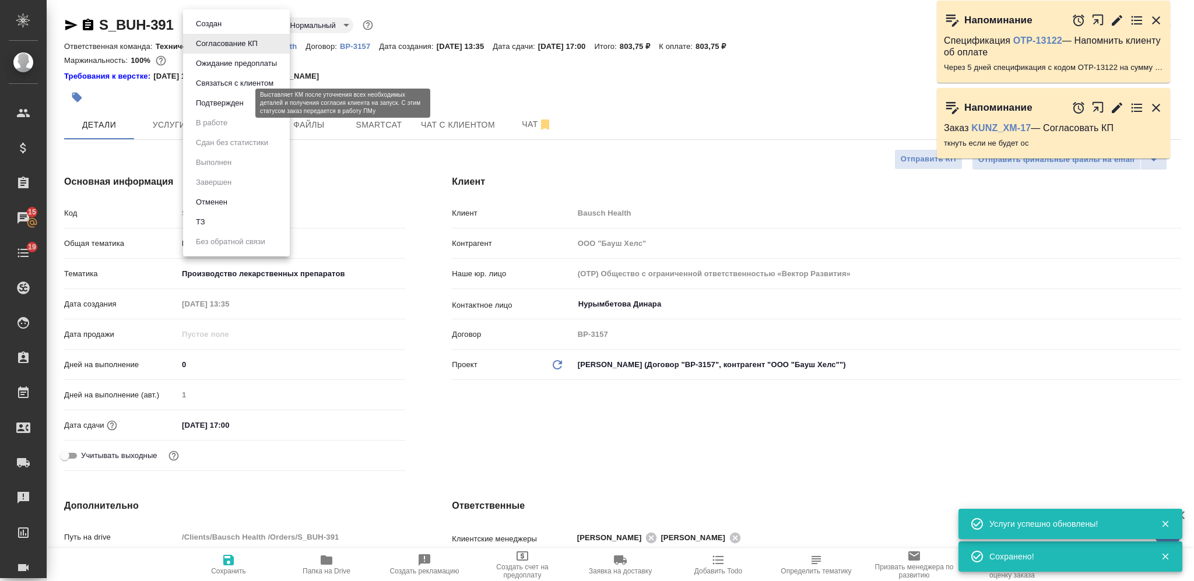
click at [233, 105] on button "Подтвержден" at bounding box center [219, 103] width 55 height 13
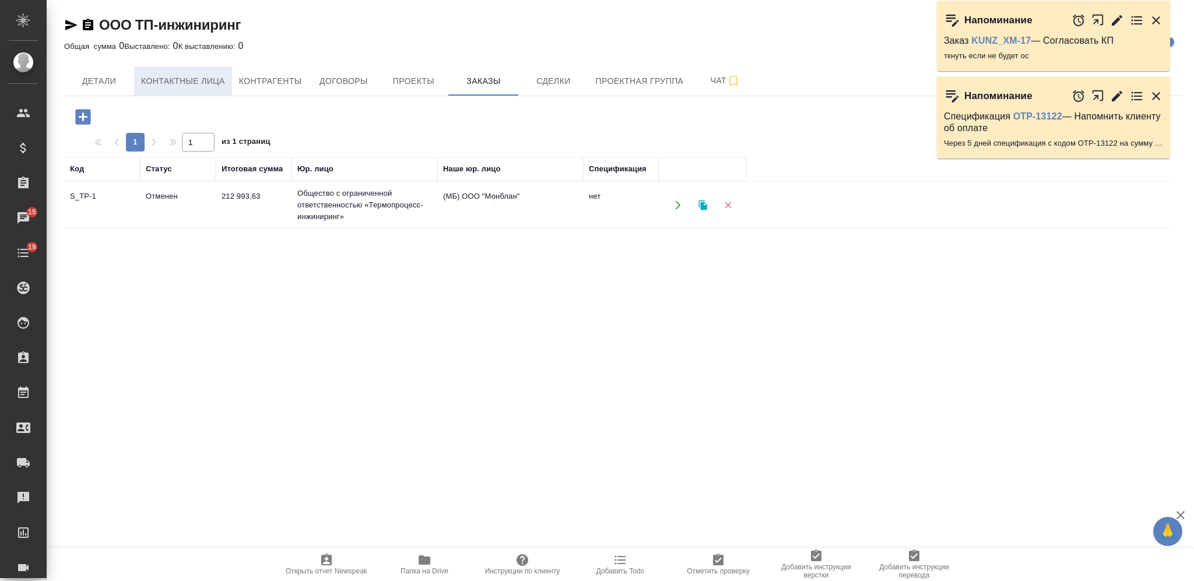
click at [135, 88] on button "Контактные лица" at bounding box center [183, 80] width 98 height 29
click at [122, 87] on span "Детали" at bounding box center [99, 81] width 56 height 15
select select "RU"
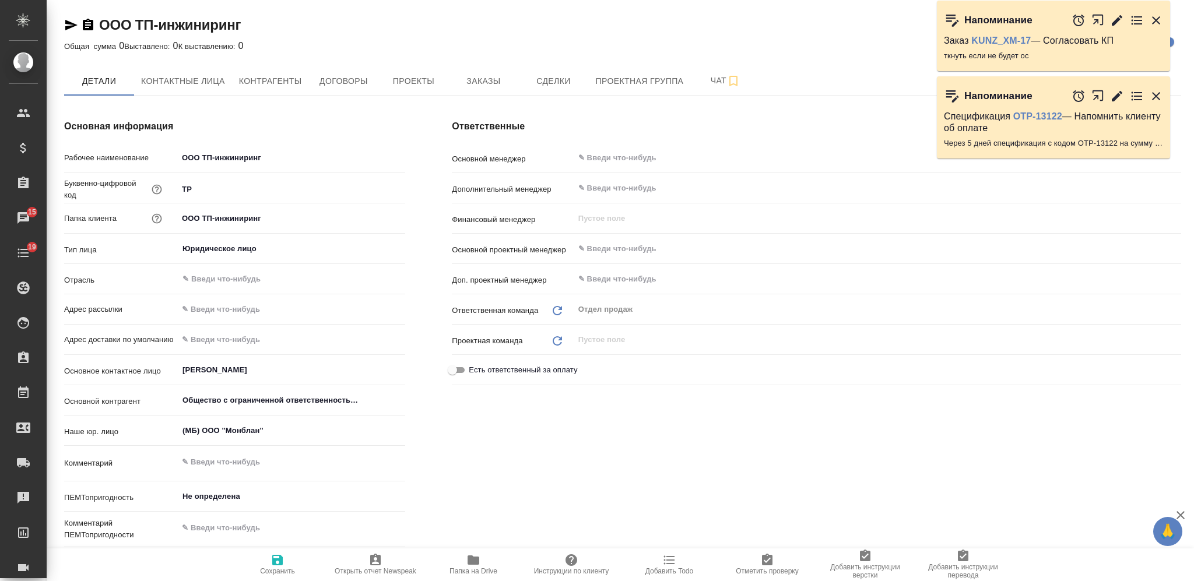
type textarea "x"
